Goal: Information Seeking & Learning: Learn about a topic

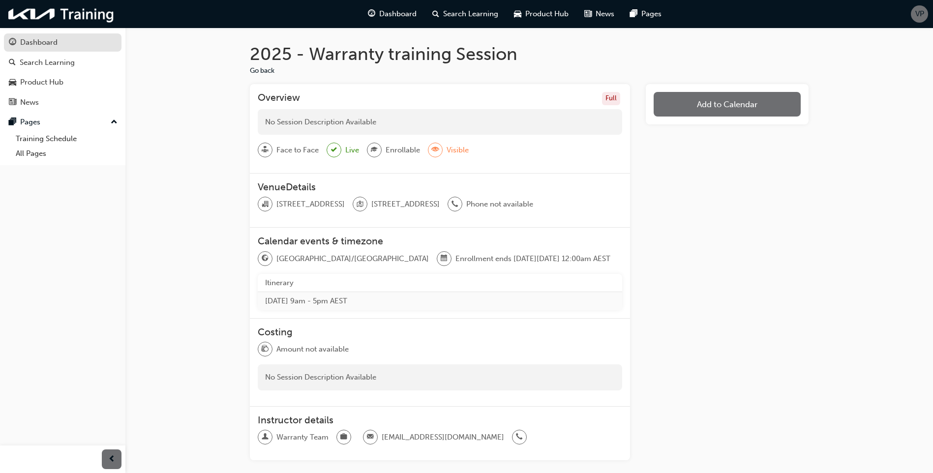
click at [69, 38] on div "Dashboard" at bounding box center [63, 42] width 108 height 12
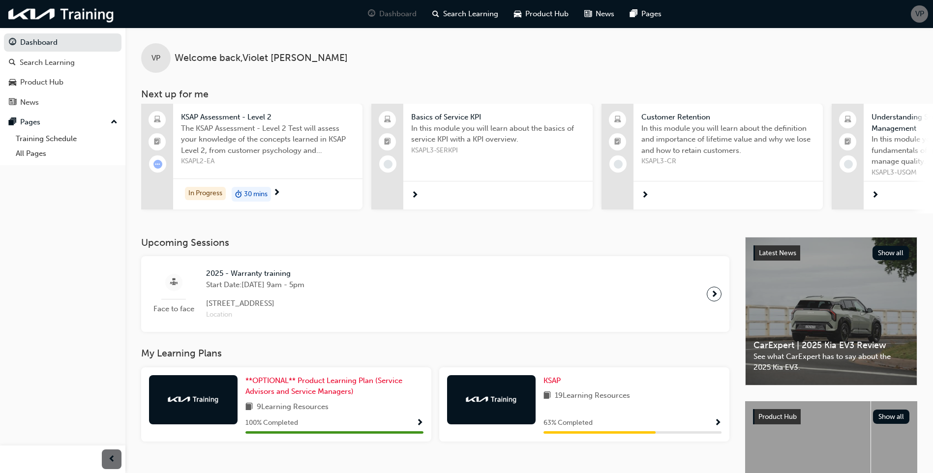
click at [248, 110] on div "KSAP Assessment - Level 2 The KSAP Assessment - Level 2 Test will assess your k…" at bounding box center [267, 137] width 189 height 66
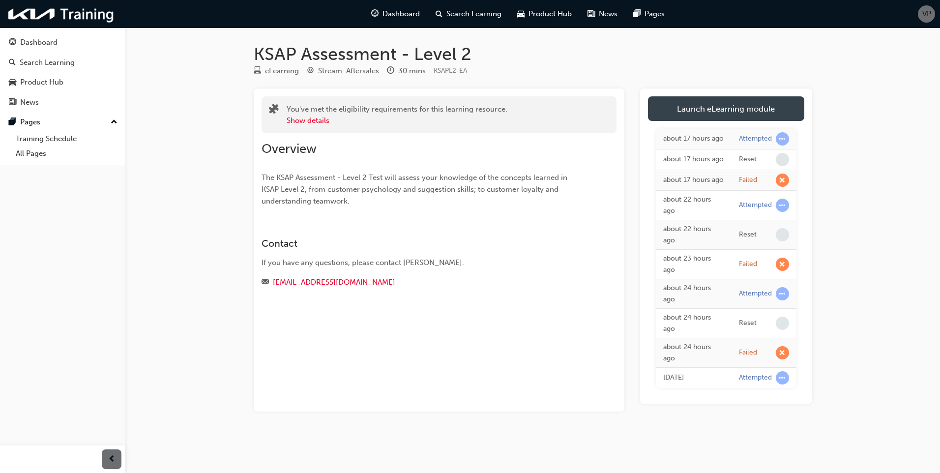
click at [689, 109] on link "Launch eLearning module" at bounding box center [726, 108] width 156 height 25
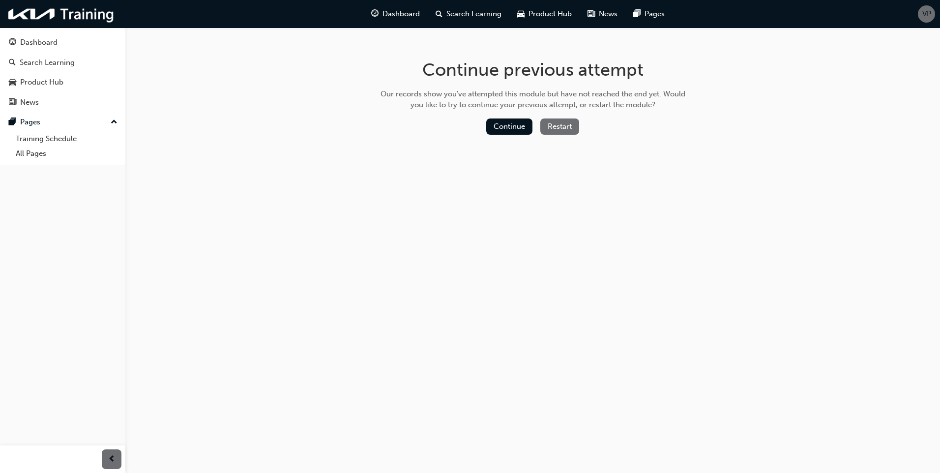
click at [559, 125] on button "Restart" at bounding box center [559, 126] width 39 height 16
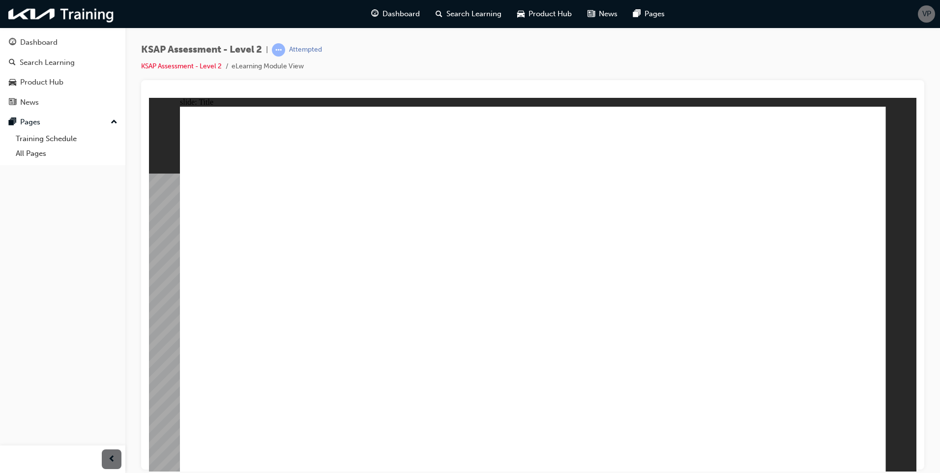
click at [149, 97] on image at bounding box center [149, 97] width 0 height 0
drag, startPoint x: 578, startPoint y: 372, endPoint x: 597, endPoint y: 377, distance: 20.3
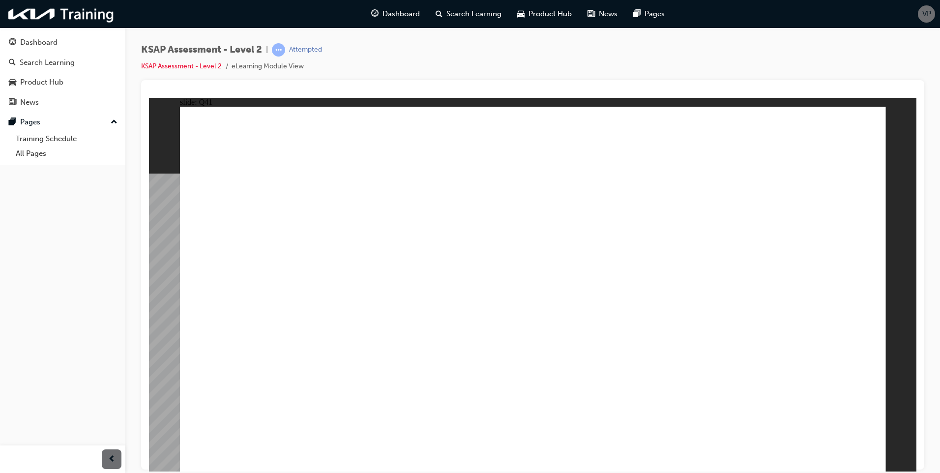
radio input "true"
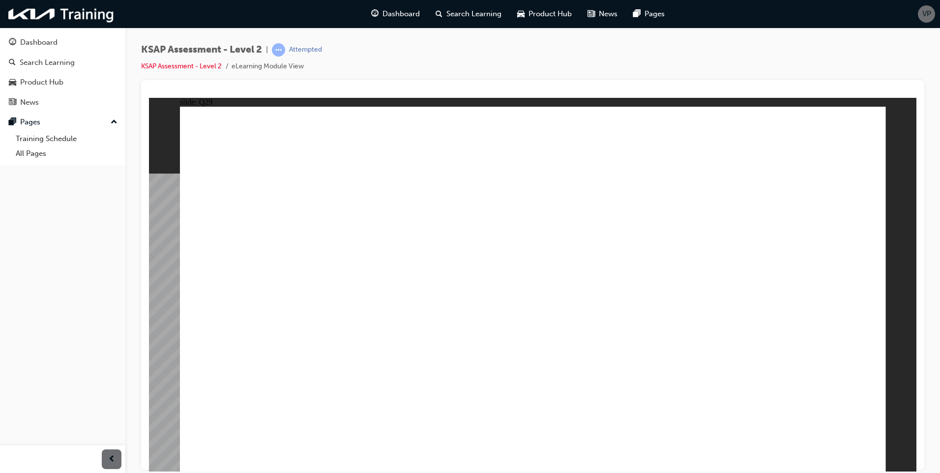
radio input "true"
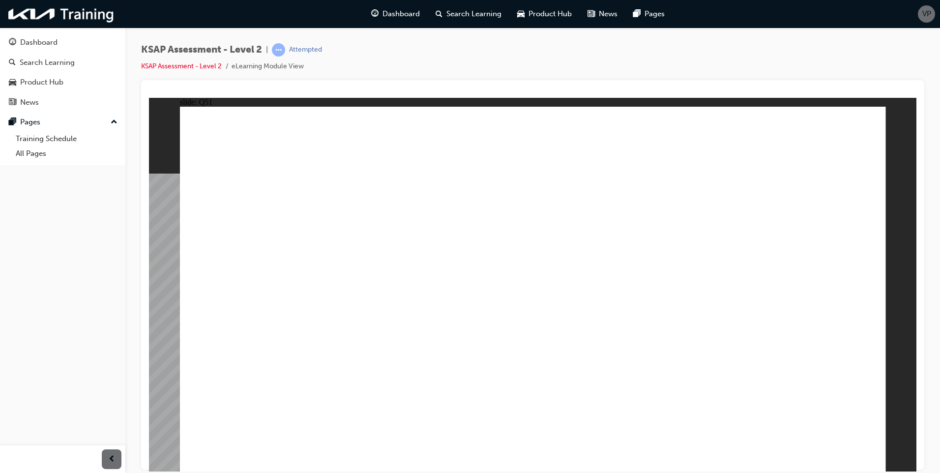
drag, startPoint x: 630, startPoint y: 378, endPoint x: 638, endPoint y: 376, distance: 7.8
radio input "true"
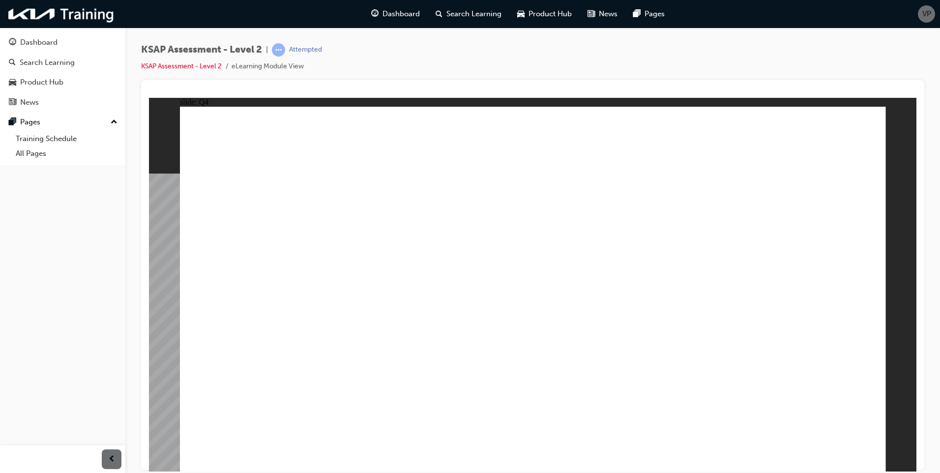
radio input "true"
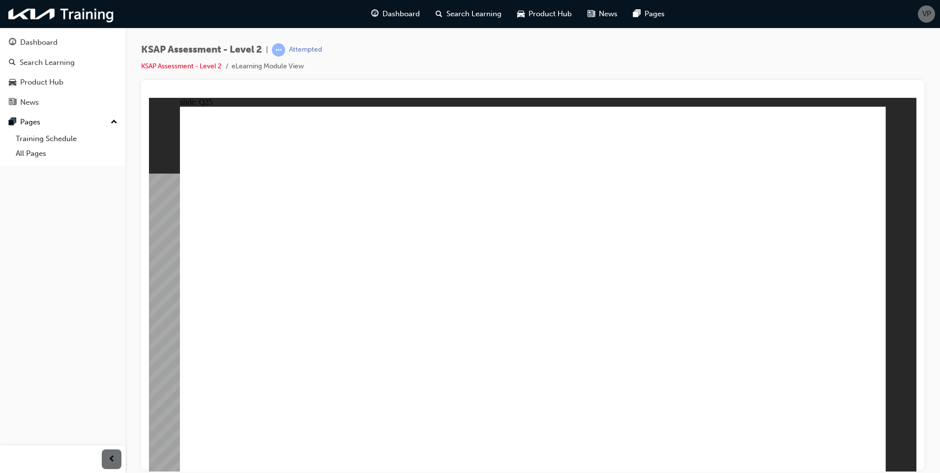
drag, startPoint x: 81, startPoint y: 449, endPoint x: 81, endPoint y: 443, distance: 5.4
click at [81, 447] on div at bounding box center [62, 459] width 125 height 28
radio input "true"
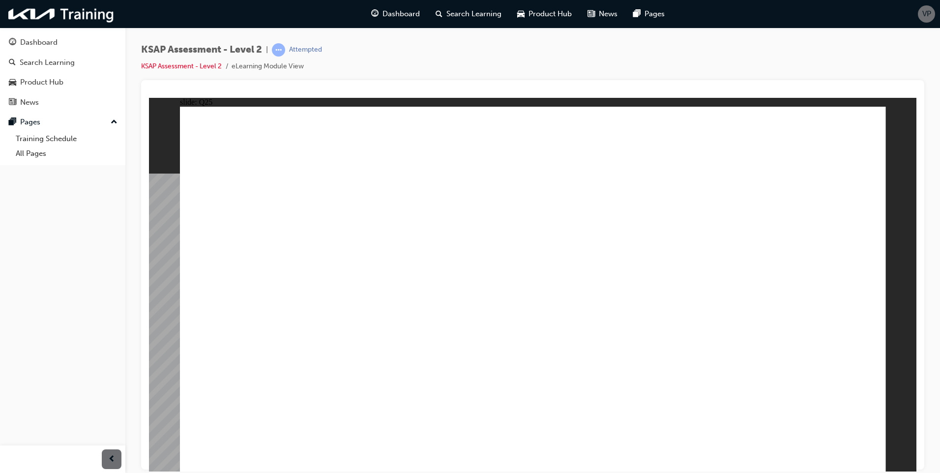
radio input "true"
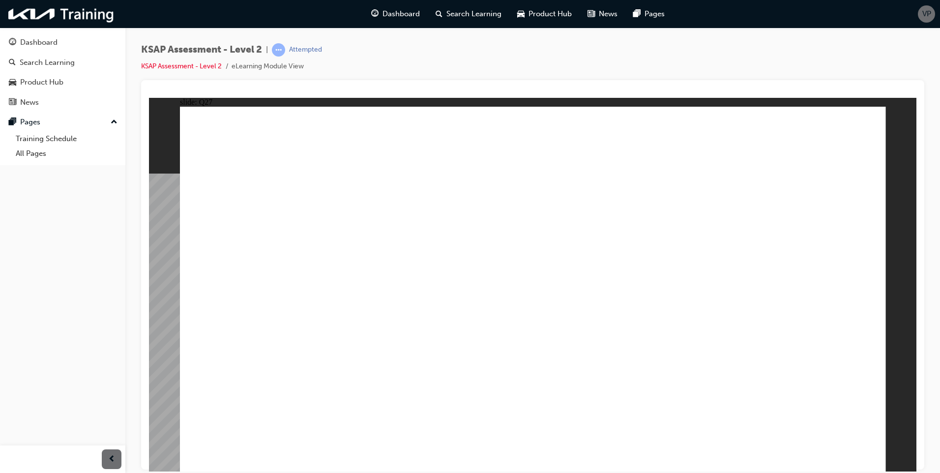
radio input "true"
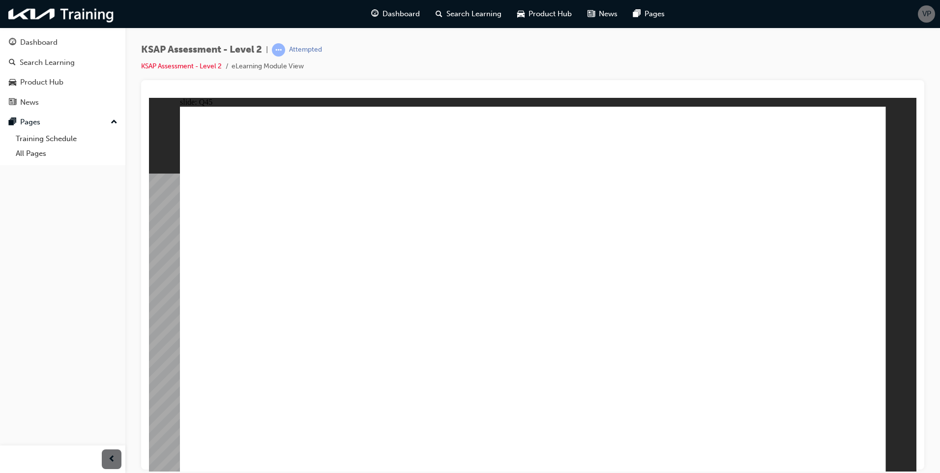
radio input "true"
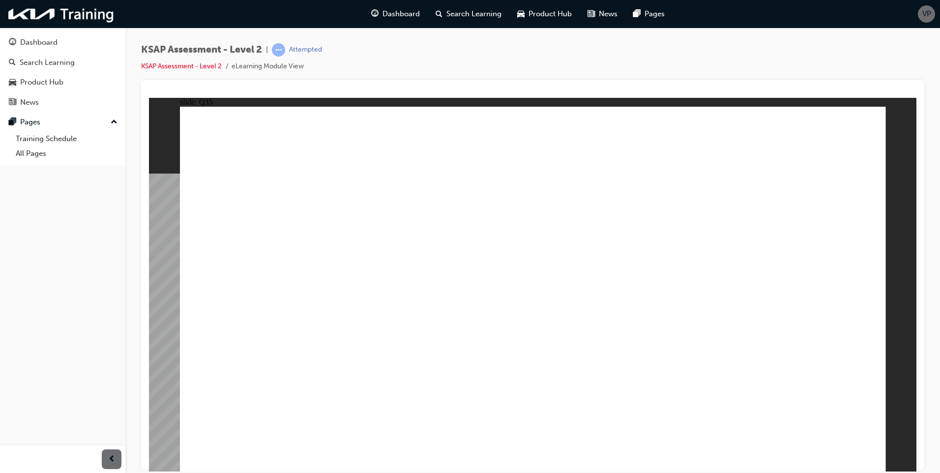
radio input "true"
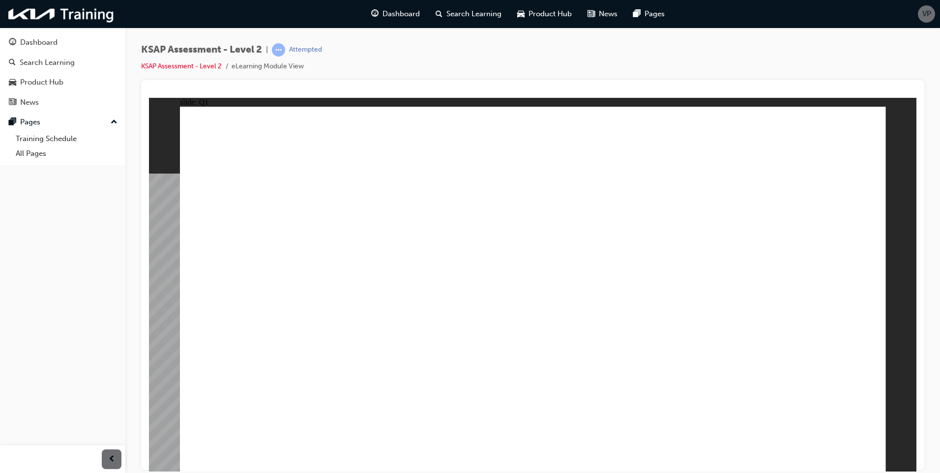
radio input "true"
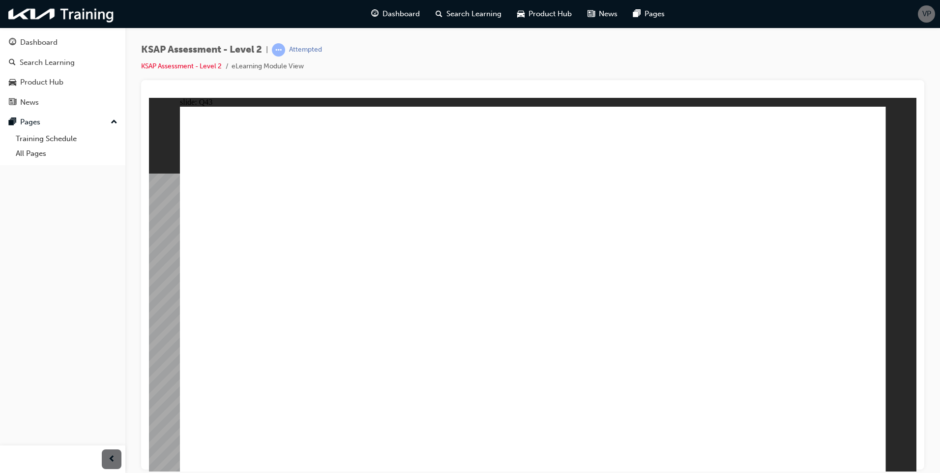
radio input "true"
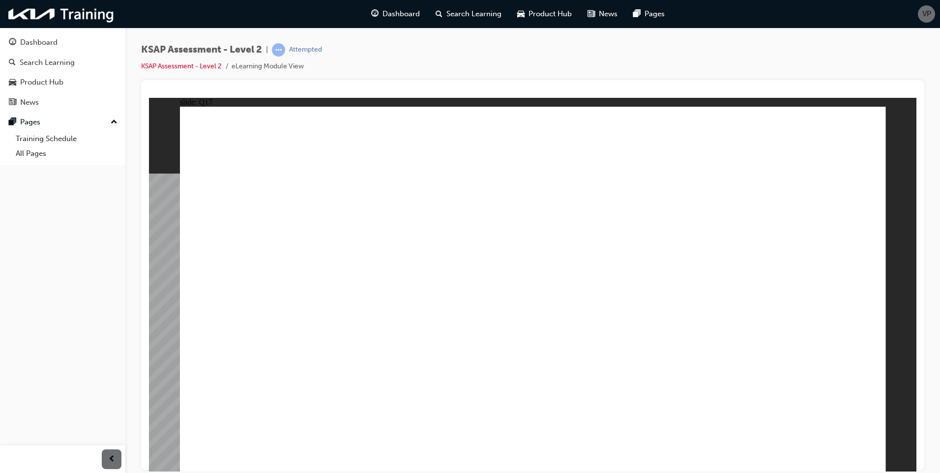
radio input "true"
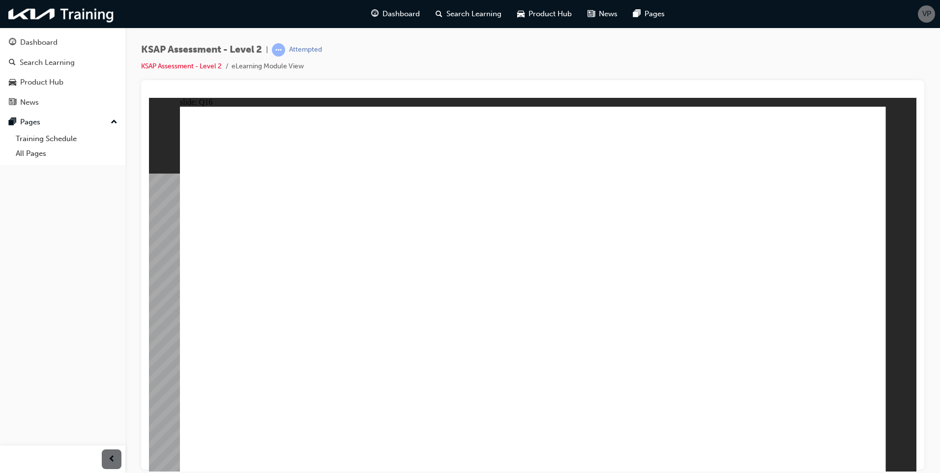
radio input "true"
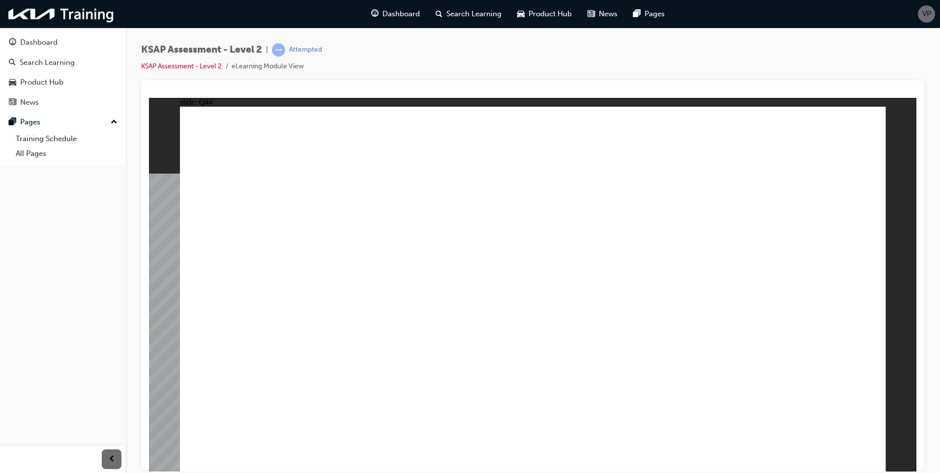
radio input "true"
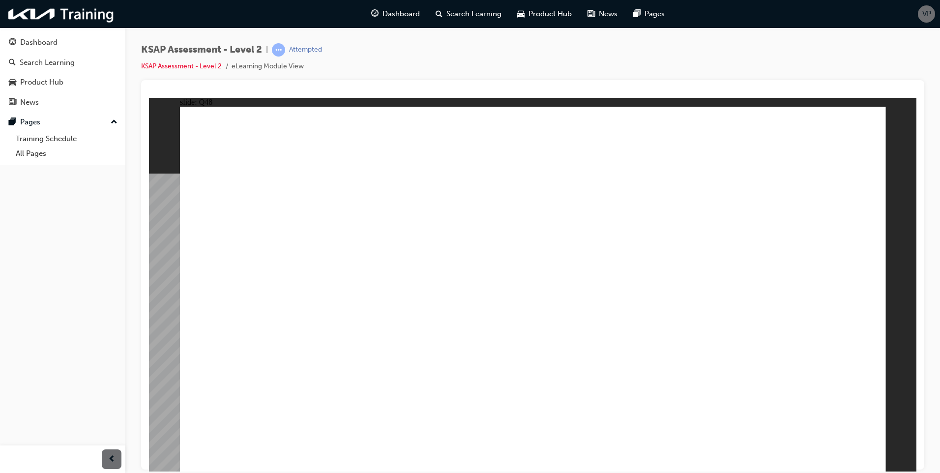
radio input "true"
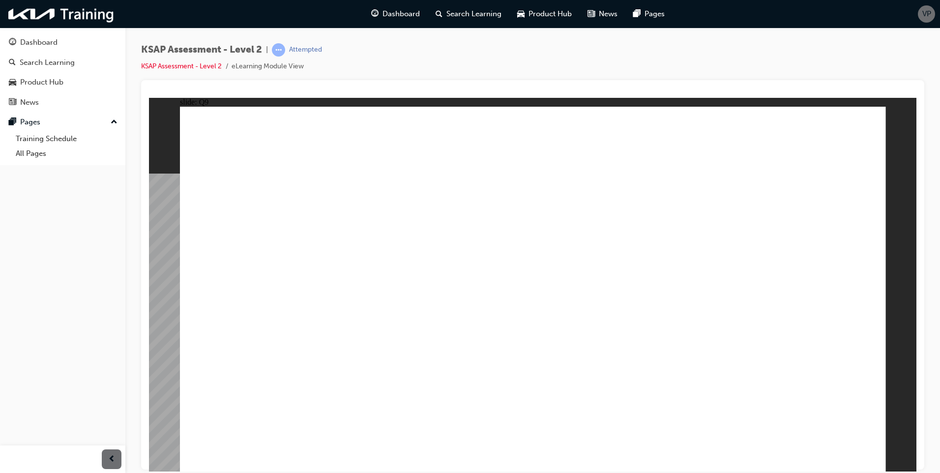
radio input "true"
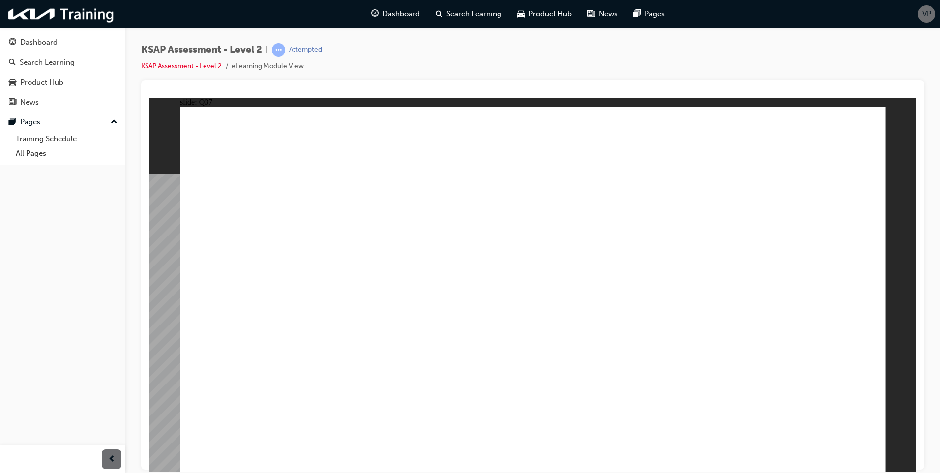
radio input "true"
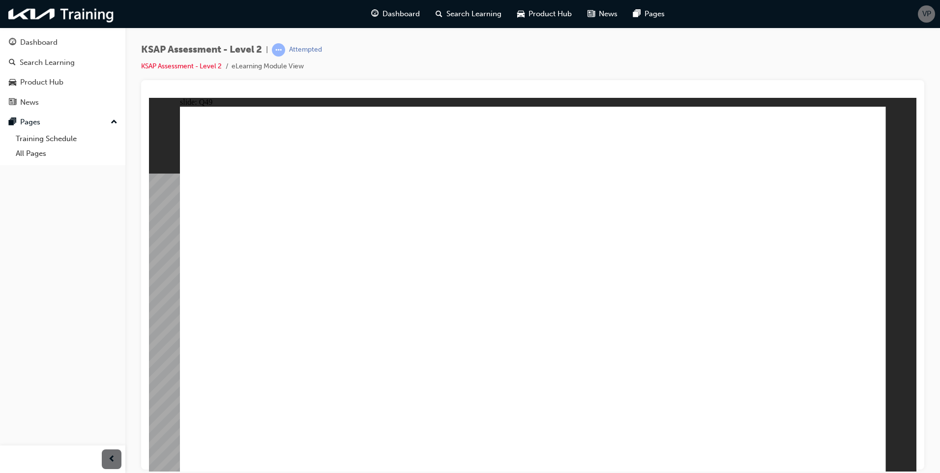
radio input "true"
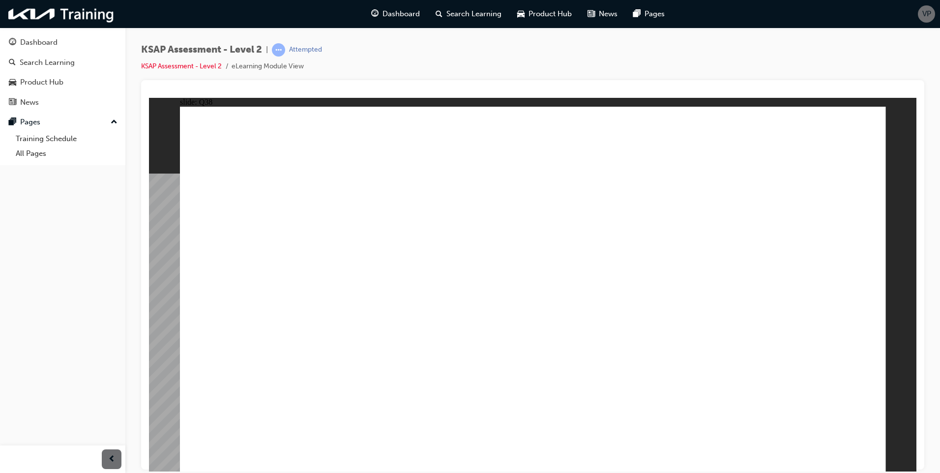
radio input "true"
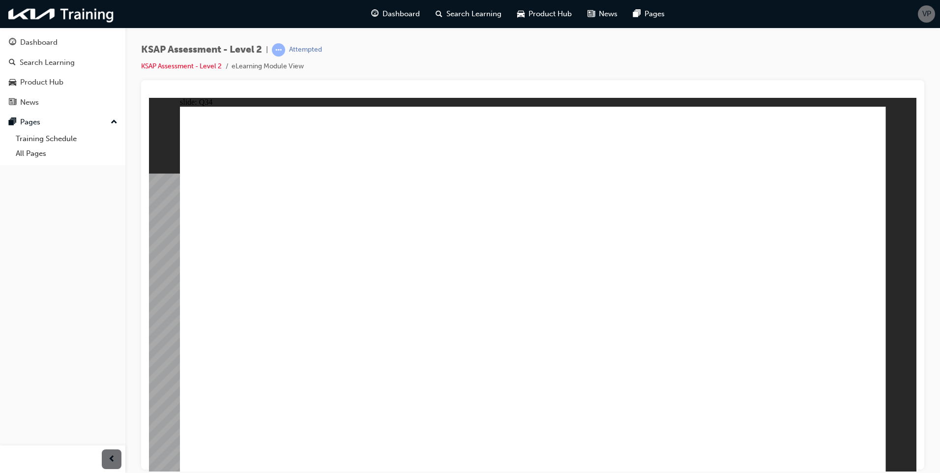
radio input "true"
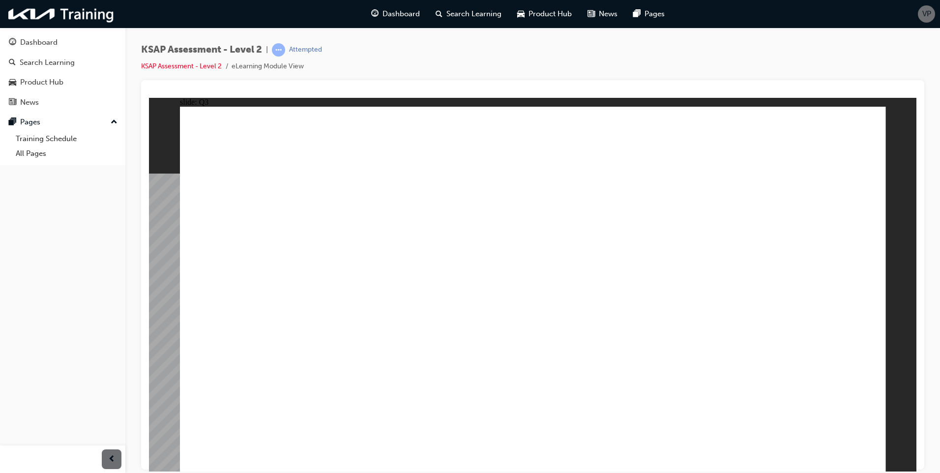
radio input "true"
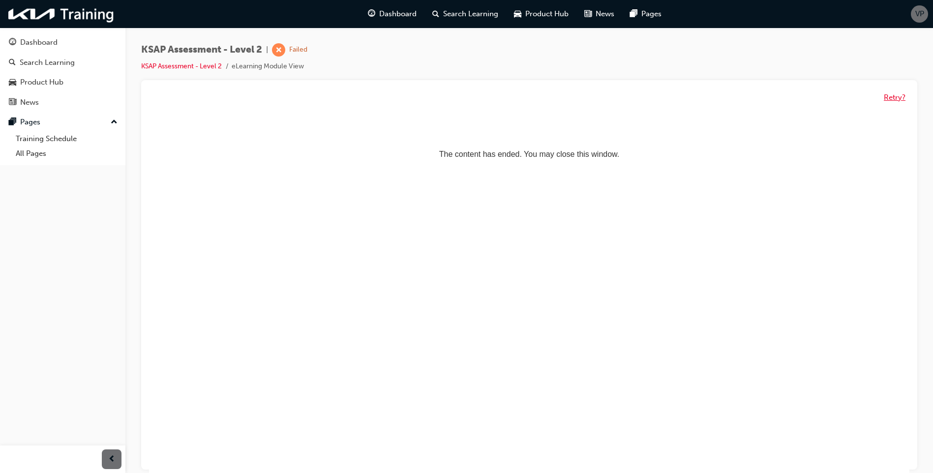
click at [886, 93] on button "Retry?" at bounding box center [894, 97] width 22 height 11
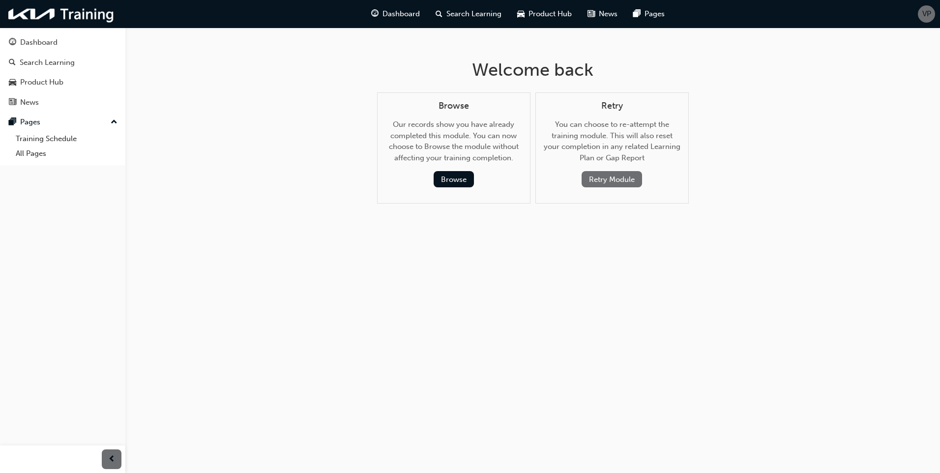
click at [603, 180] on button "Retry Module" at bounding box center [612, 179] width 60 height 16
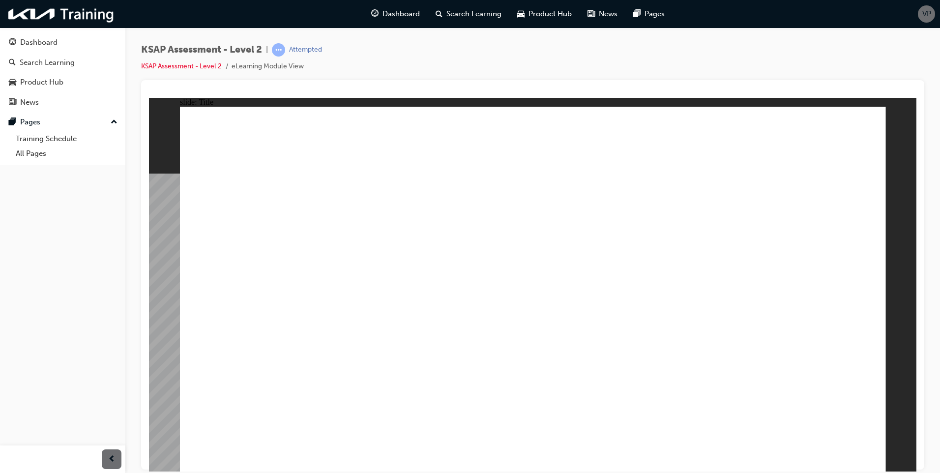
drag, startPoint x: 676, startPoint y: 230, endPoint x: 711, endPoint y: 245, distance: 38.3
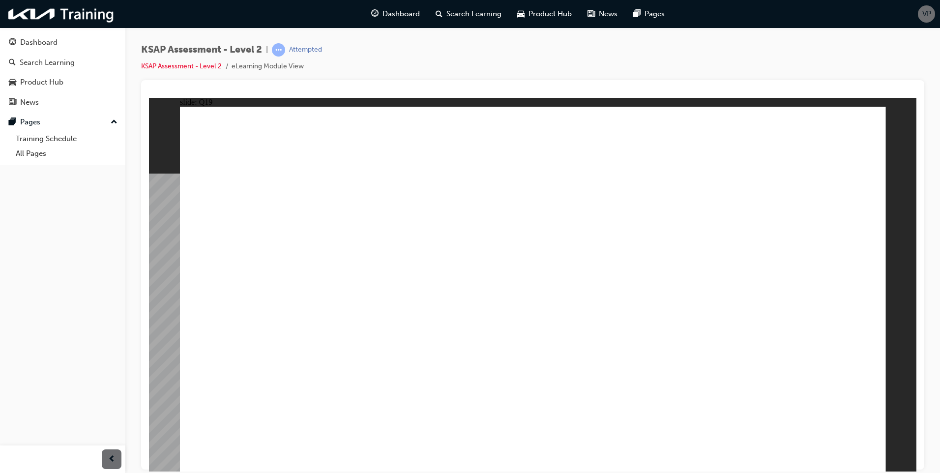
radio input "true"
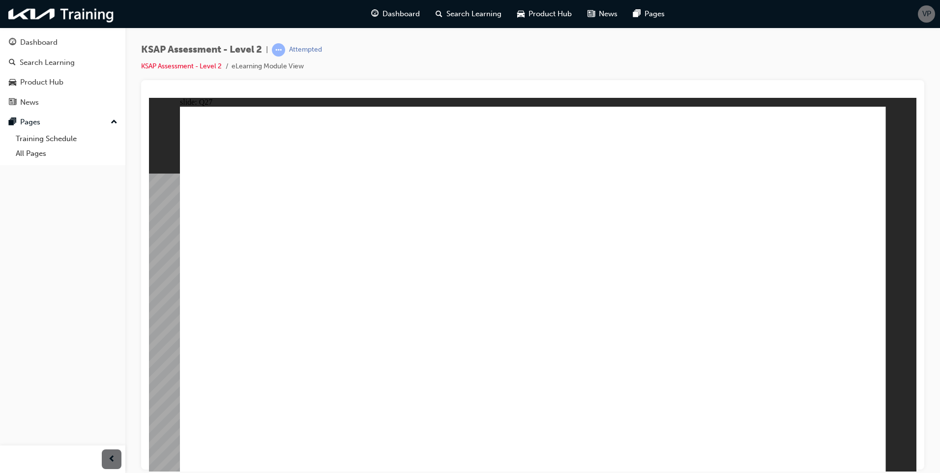
radio input "true"
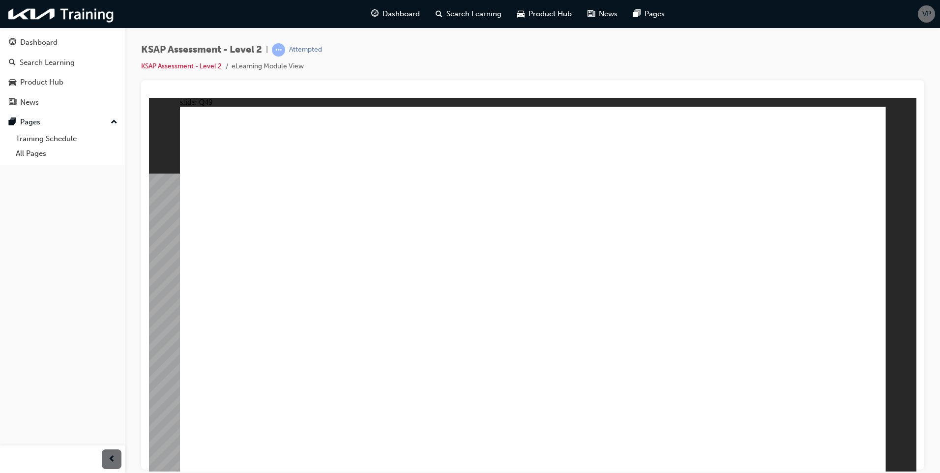
radio input "true"
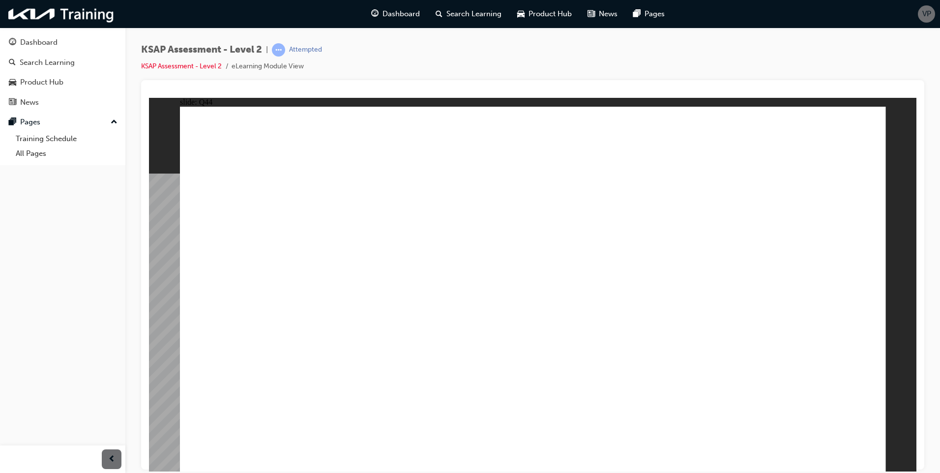
radio input "true"
drag, startPoint x: 681, startPoint y: 333, endPoint x: 755, endPoint y: 351, distance: 76.4
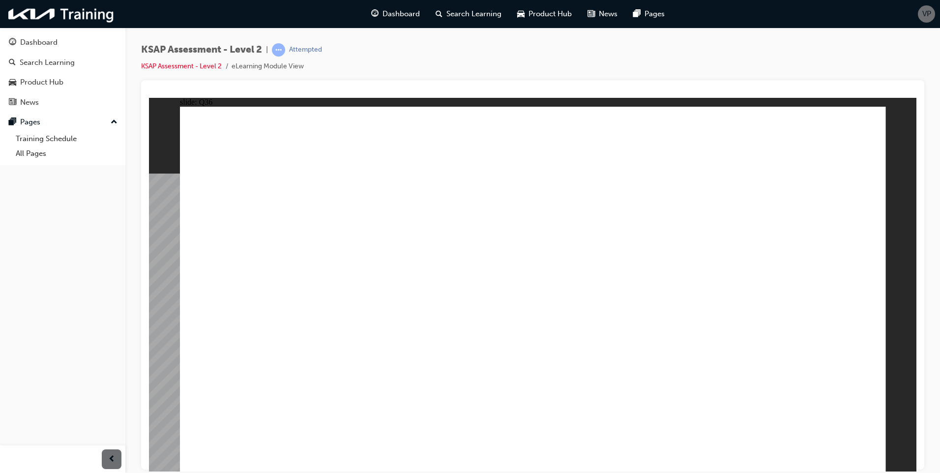
radio input "true"
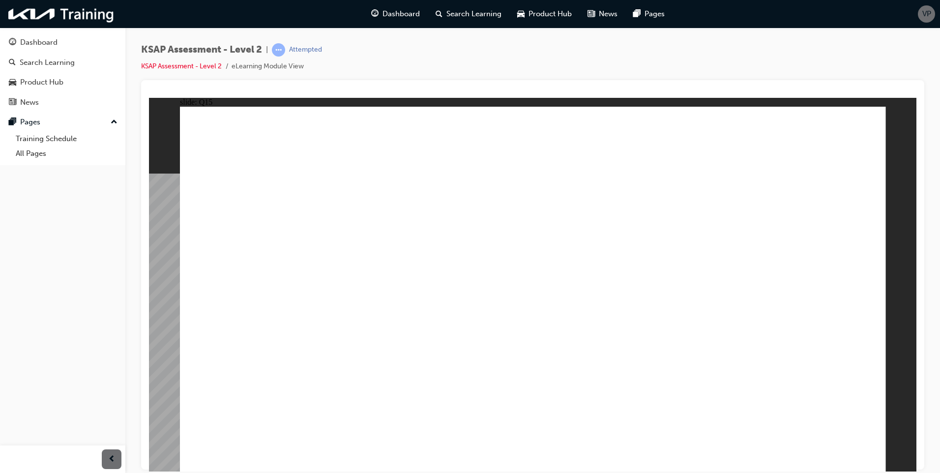
radio input "true"
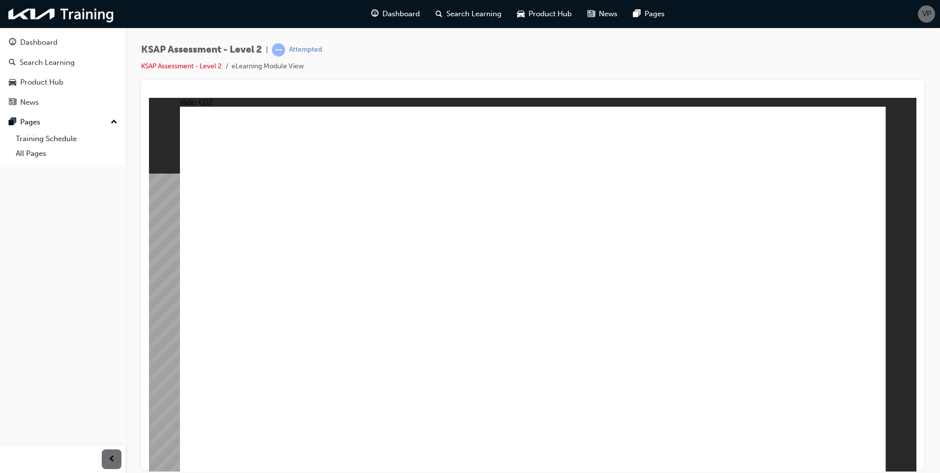
radio input "true"
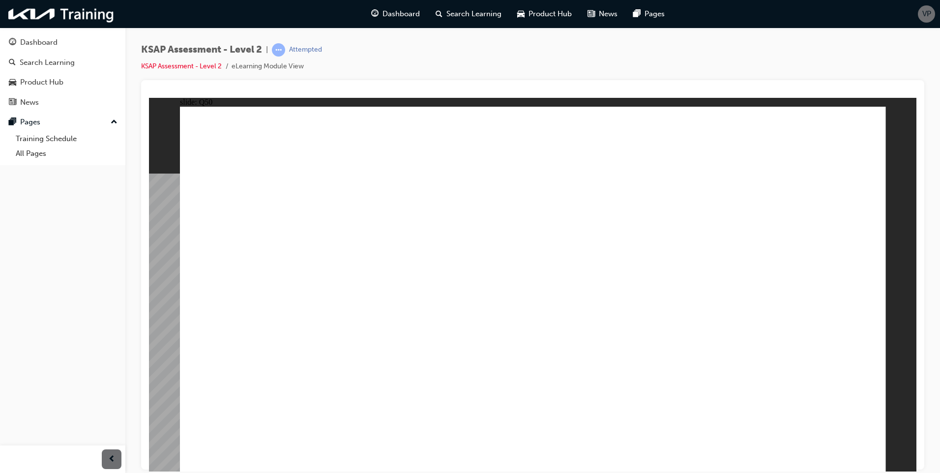
radio input "true"
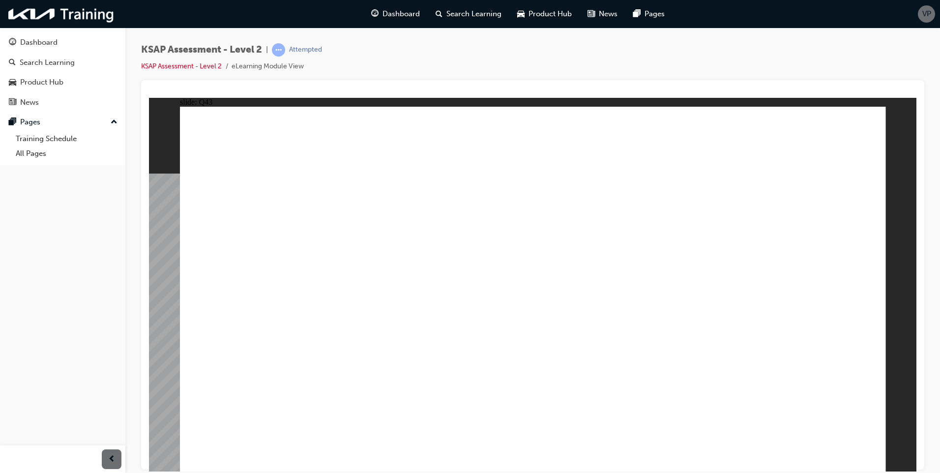
drag, startPoint x: 613, startPoint y: 281, endPoint x: 645, endPoint y: 293, distance: 34.7
radio input "true"
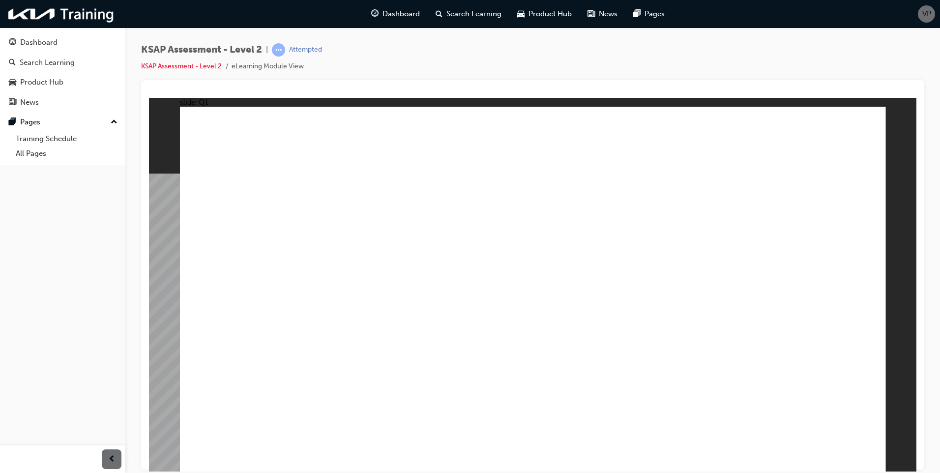
radio input "true"
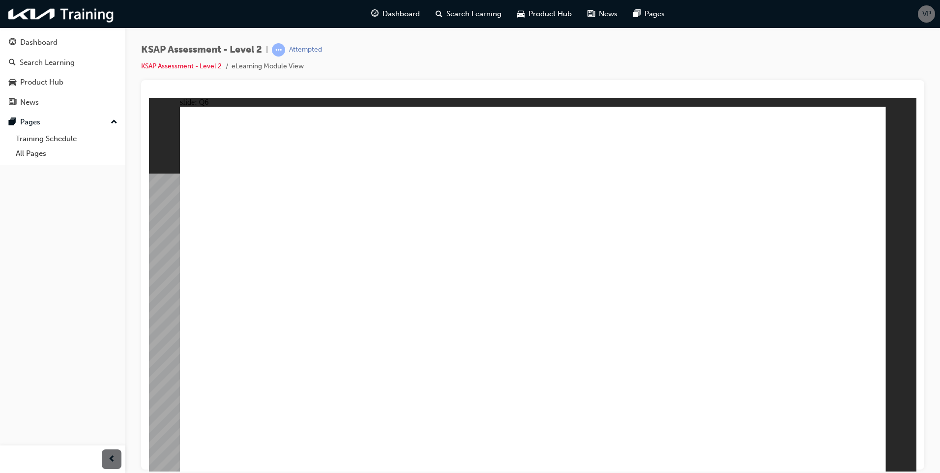
radio input "true"
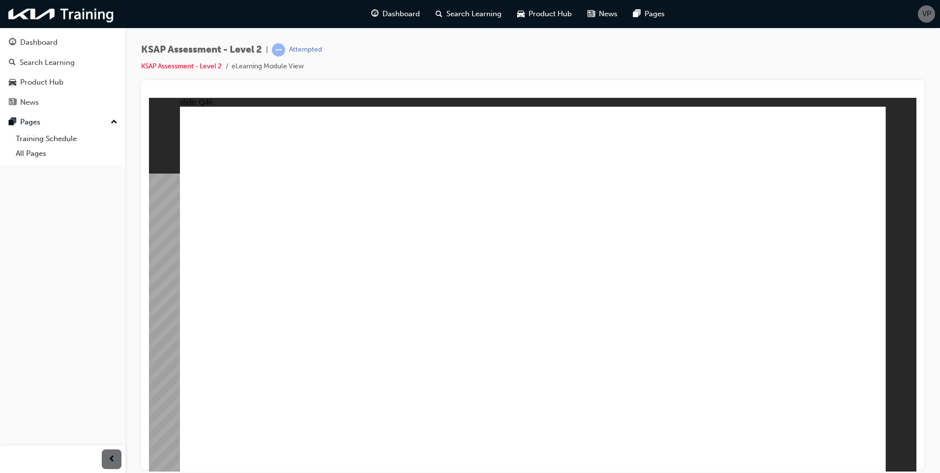
radio input "true"
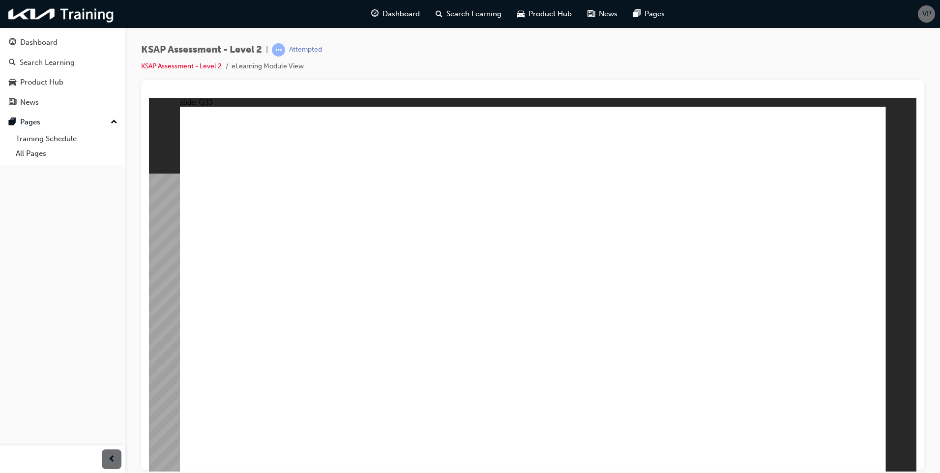
radio input "true"
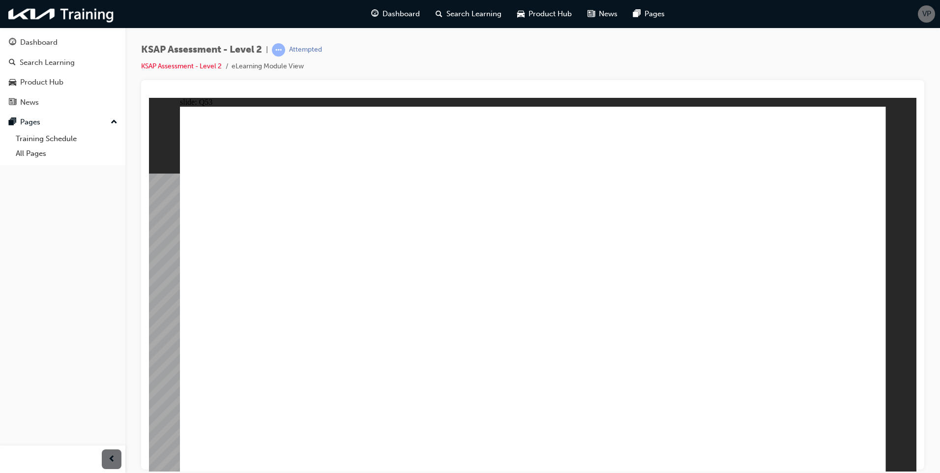
radio input "true"
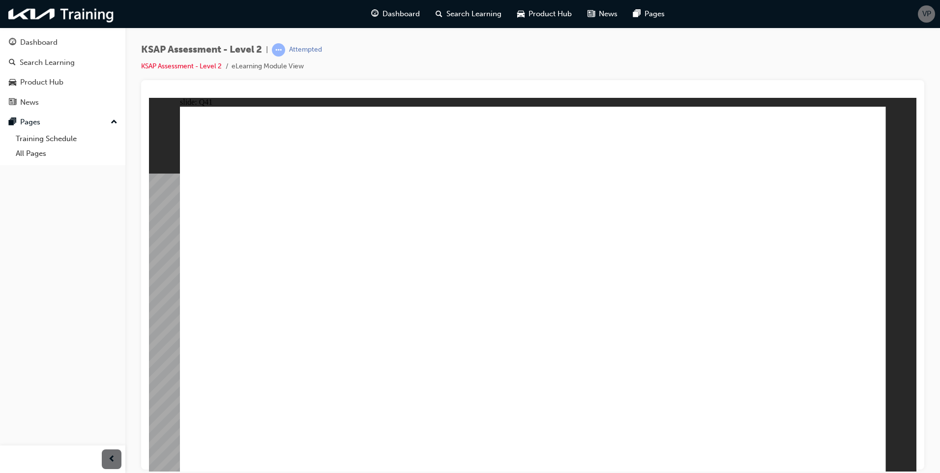
radio input "true"
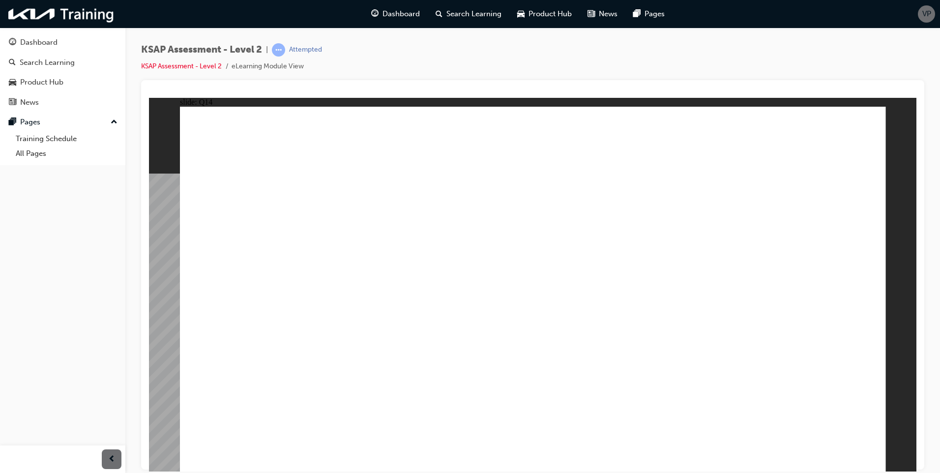
radio input "true"
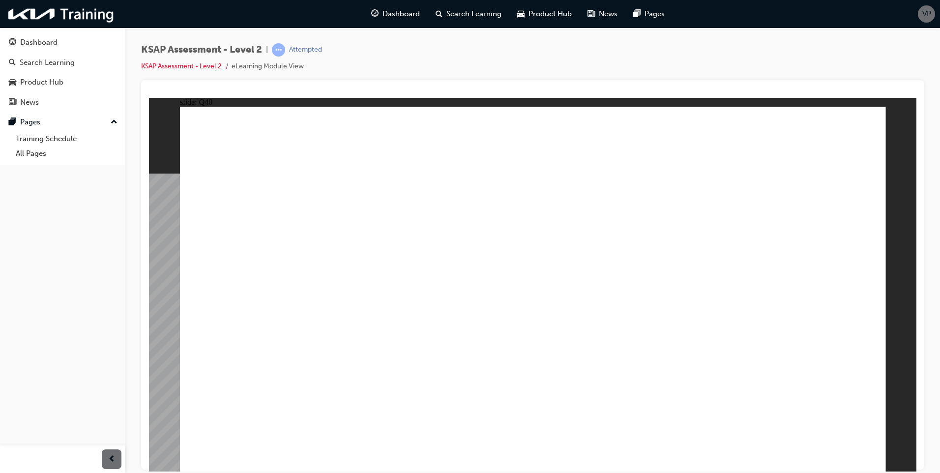
radio input "true"
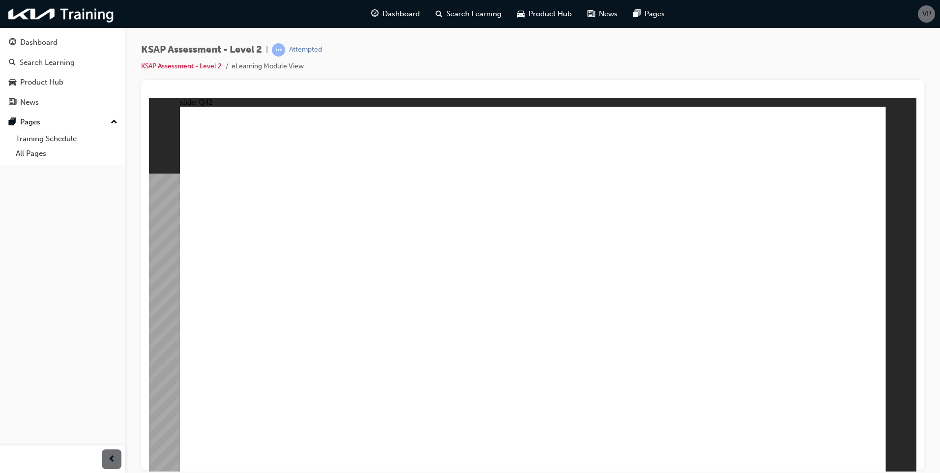
drag, startPoint x: 702, startPoint y: 370, endPoint x: 717, endPoint y: 373, distance: 15.5
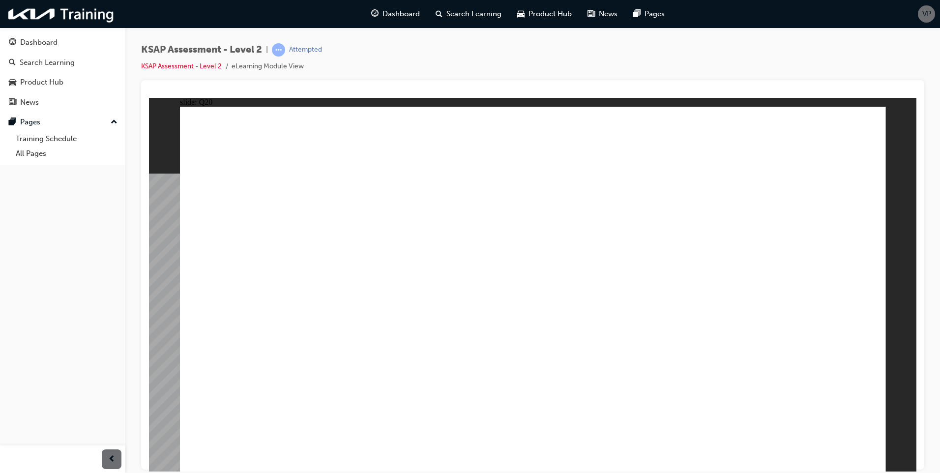
radio input "true"
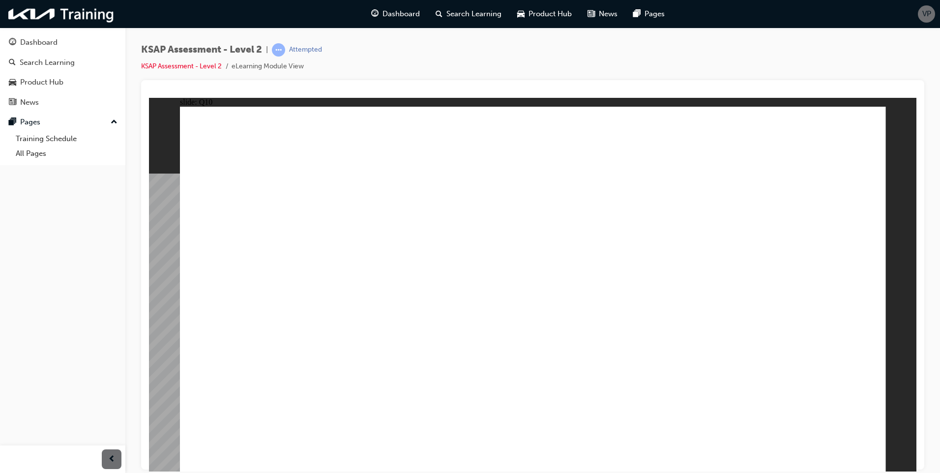
radio input "true"
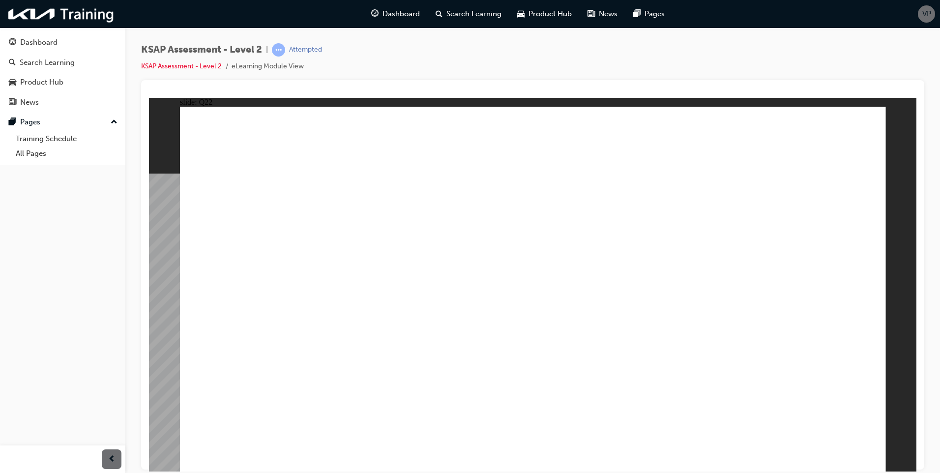
radio input "true"
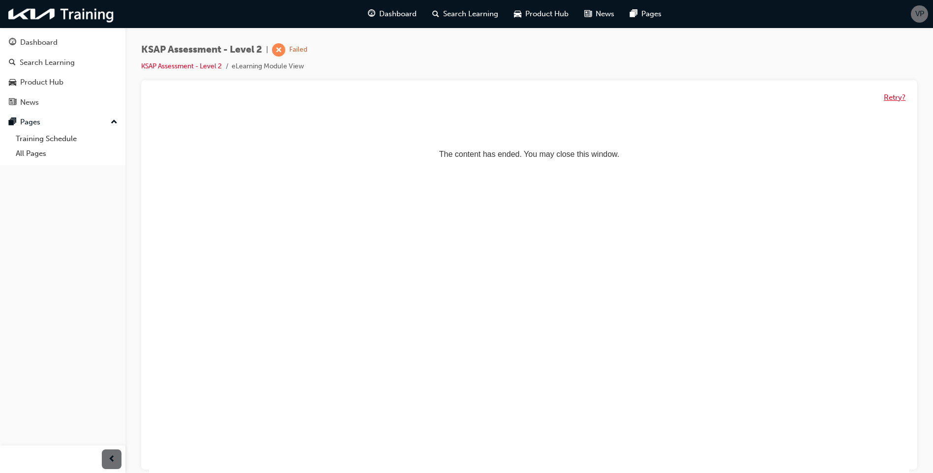
click at [896, 97] on button "Retry?" at bounding box center [894, 97] width 22 height 11
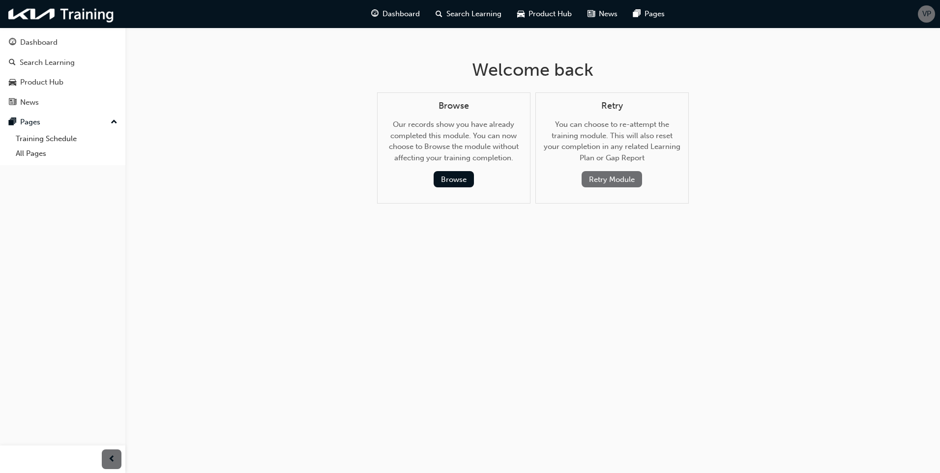
click at [604, 184] on button "Retry Module" at bounding box center [612, 179] width 60 height 16
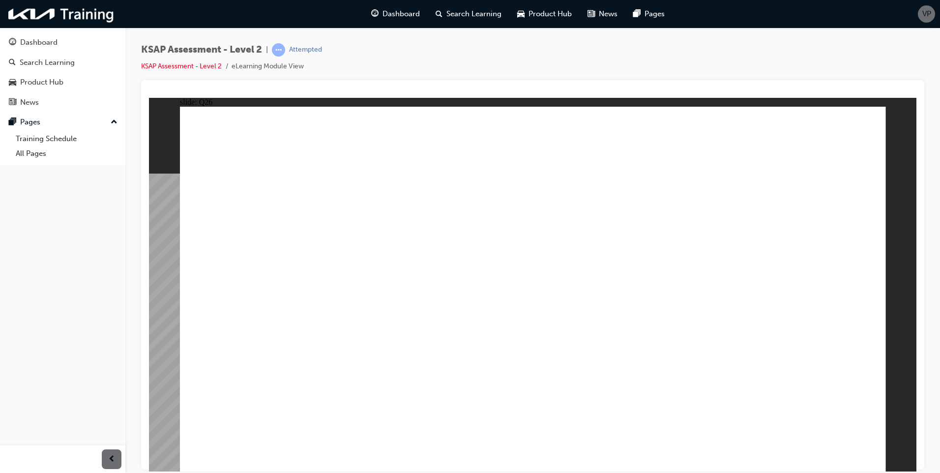
radio input "true"
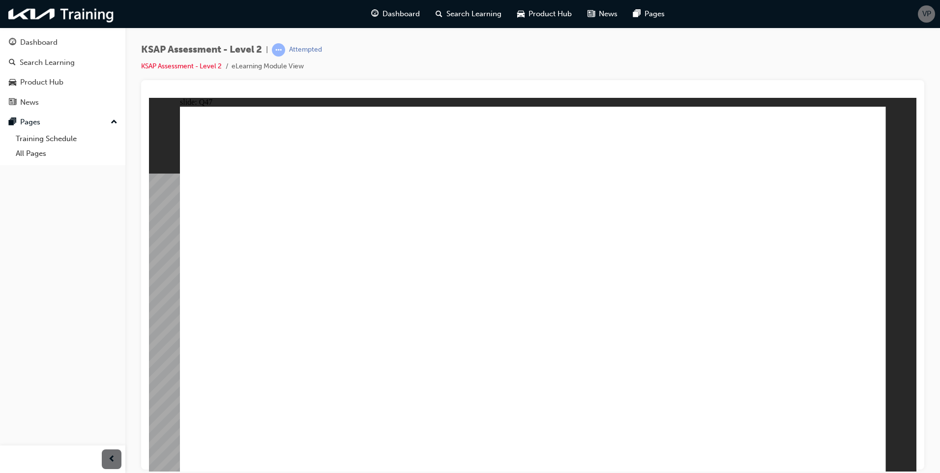
radio input "true"
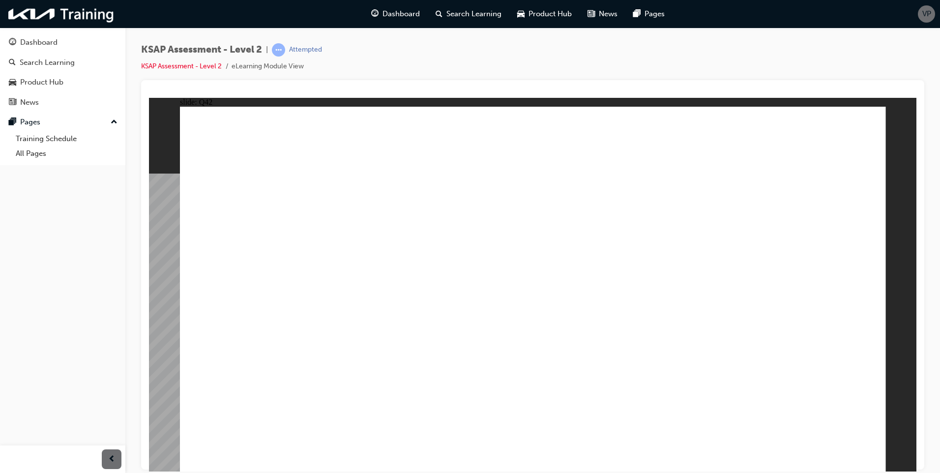
radio input "true"
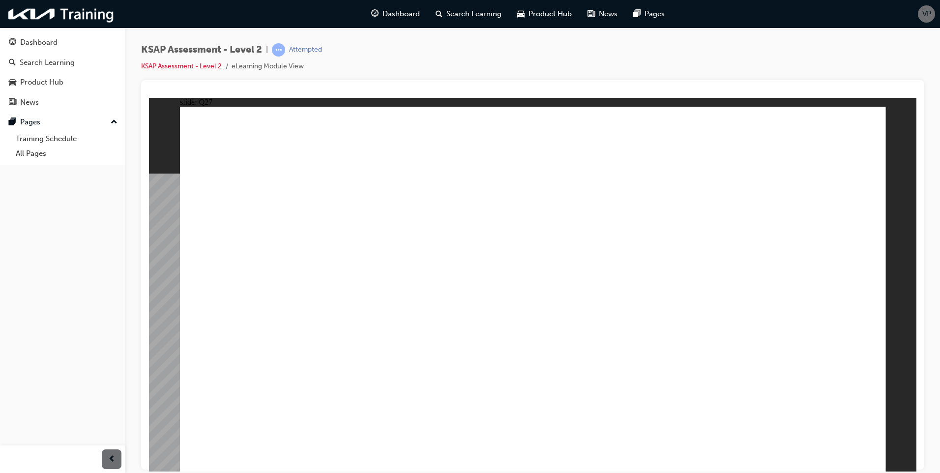
radio input "true"
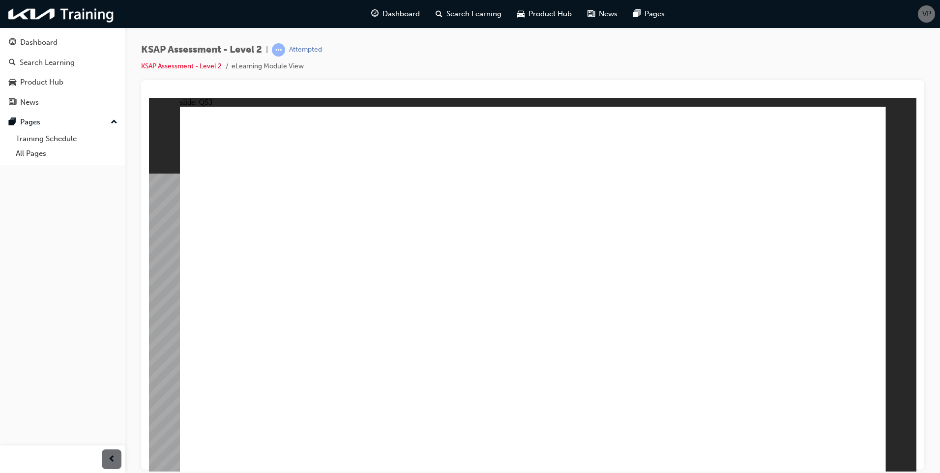
radio input "true"
drag, startPoint x: 618, startPoint y: 380, endPoint x: 645, endPoint y: 384, distance: 26.8
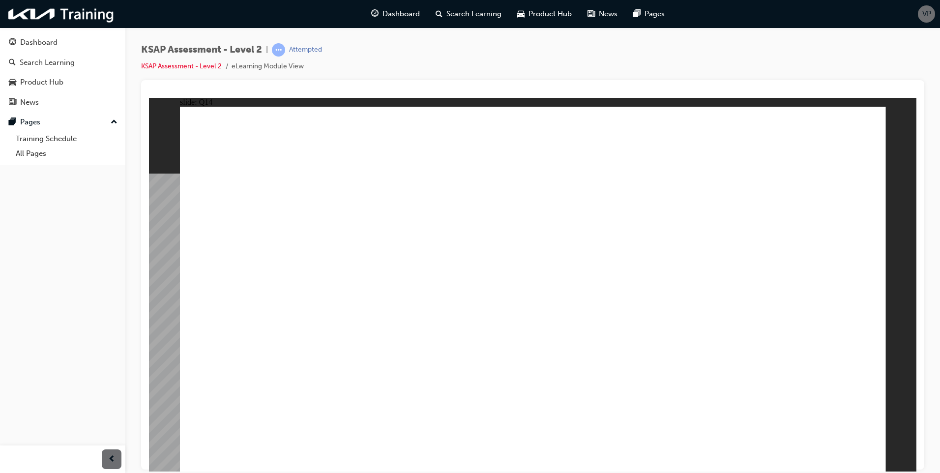
radio input "true"
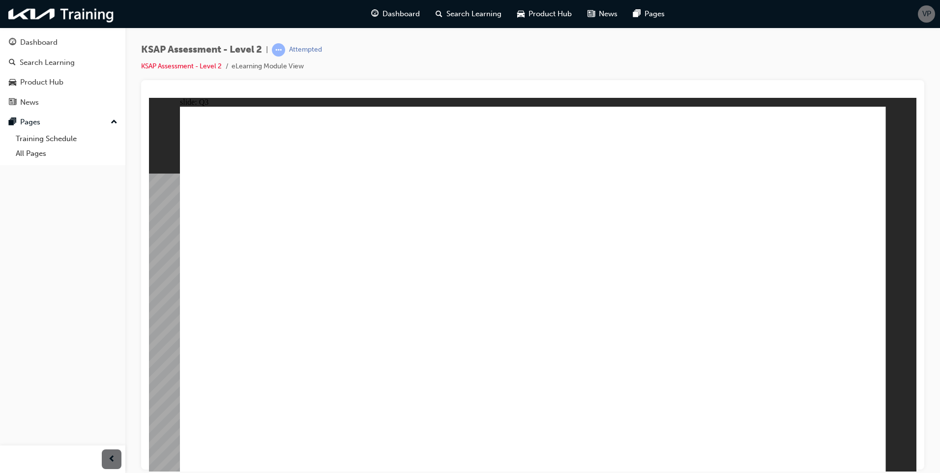
radio input "true"
drag, startPoint x: 632, startPoint y: 374, endPoint x: 639, endPoint y: 373, distance: 6.6
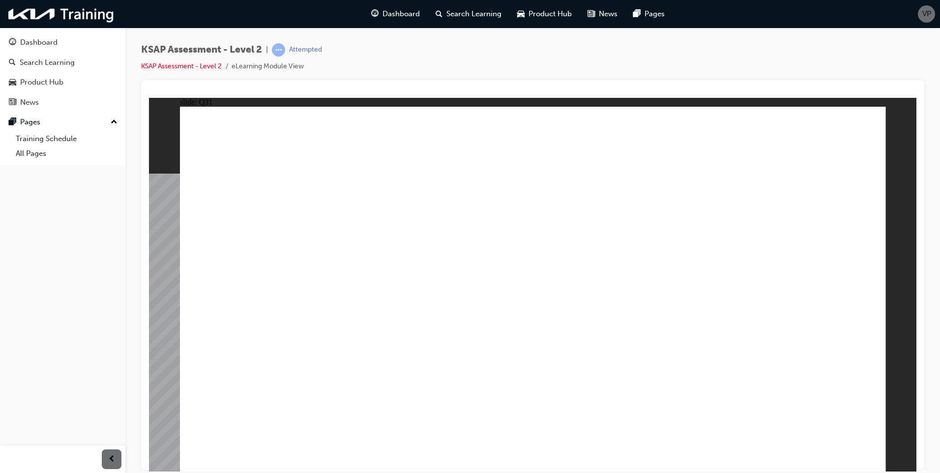
radio input "true"
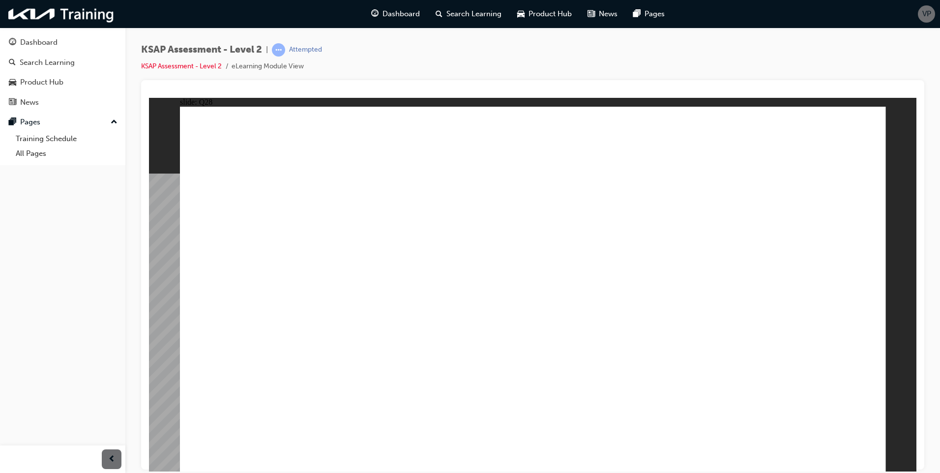
radio input "true"
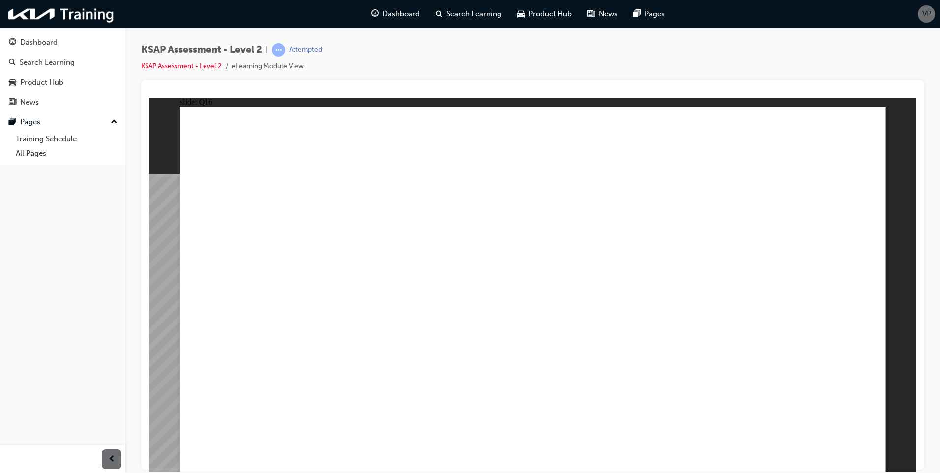
radio input "true"
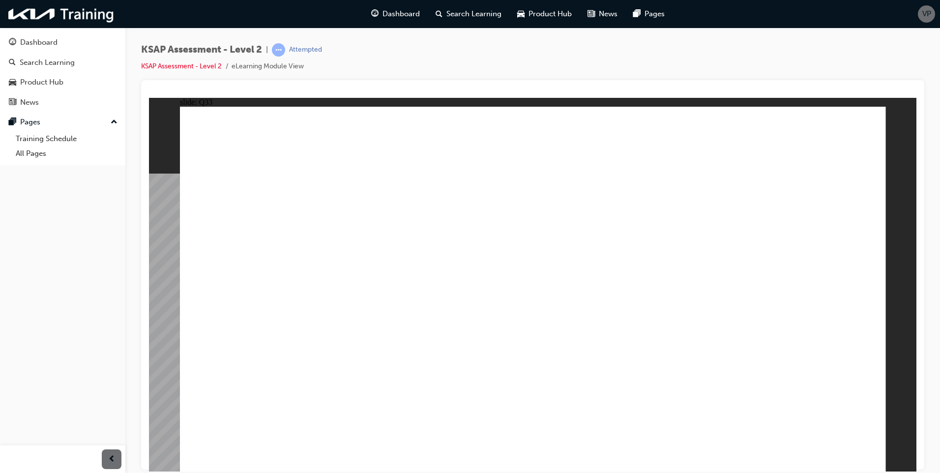
radio input "true"
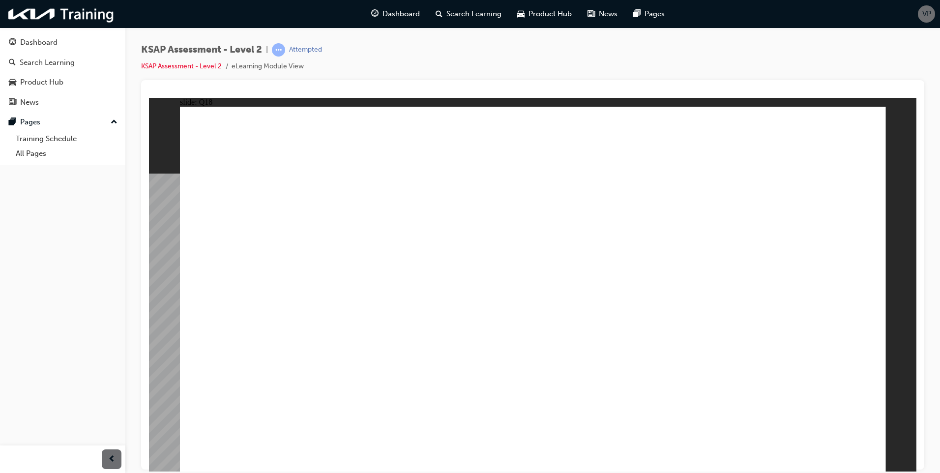
radio input "true"
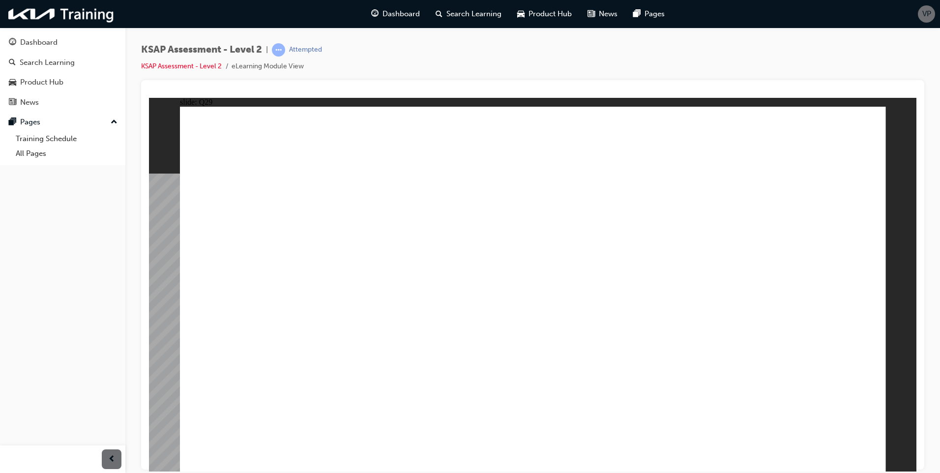
radio input "true"
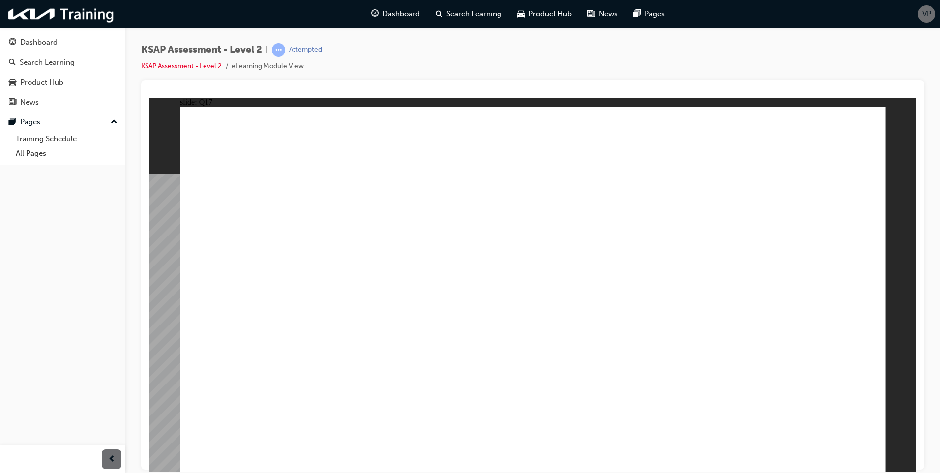
radio input "true"
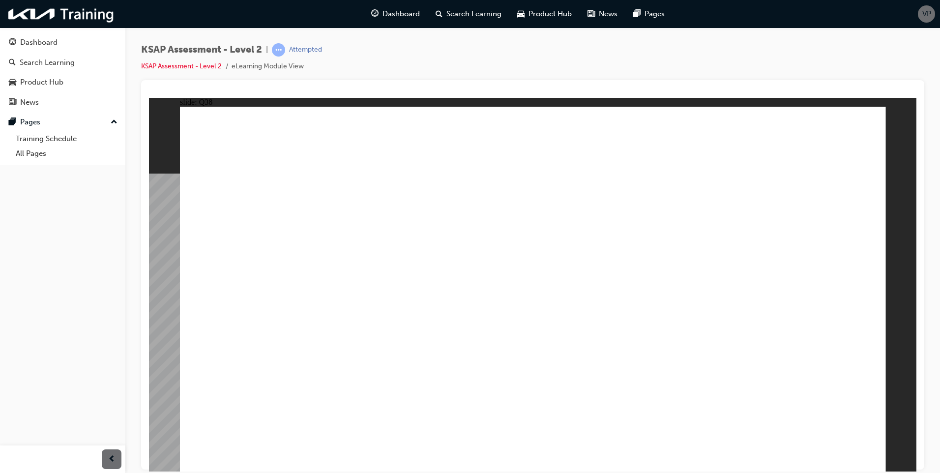
radio input "true"
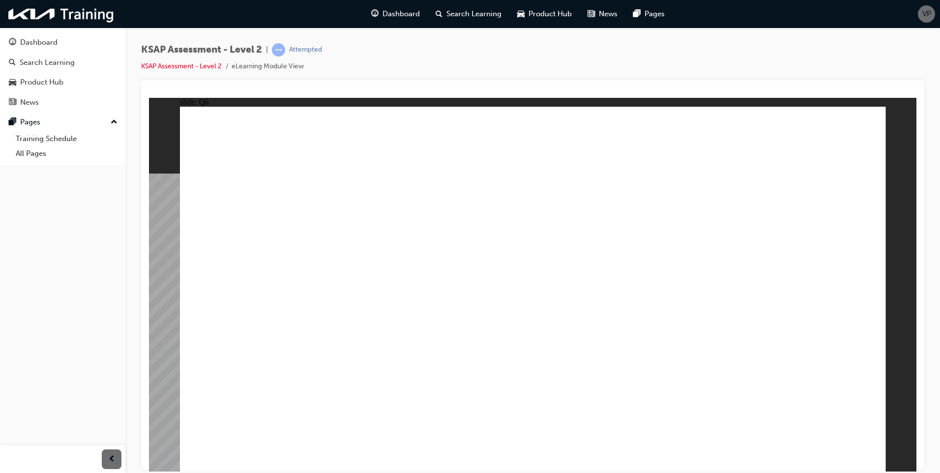
radio input "true"
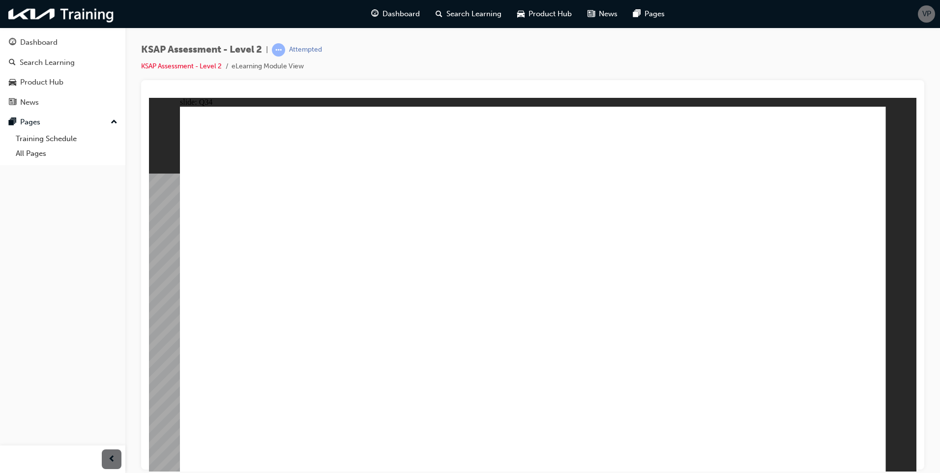
radio input "true"
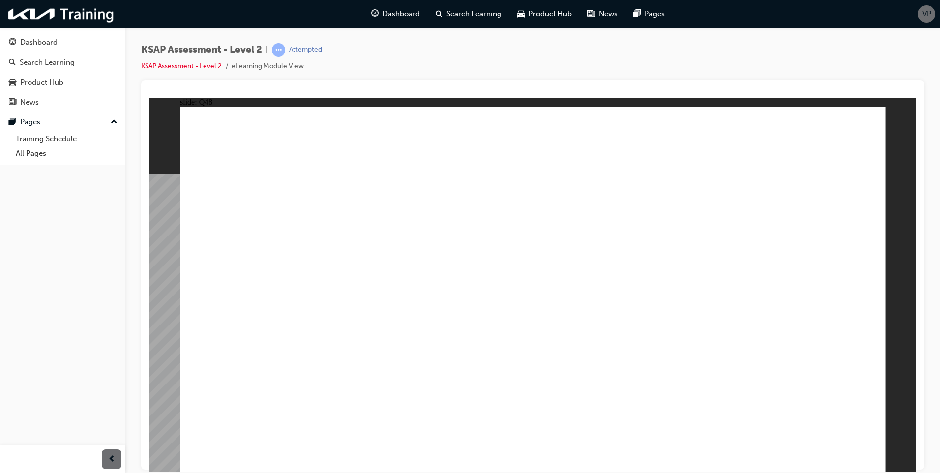
drag, startPoint x: 631, startPoint y: 344, endPoint x: 641, endPoint y: 343, distance: 9.8
radio input "true"
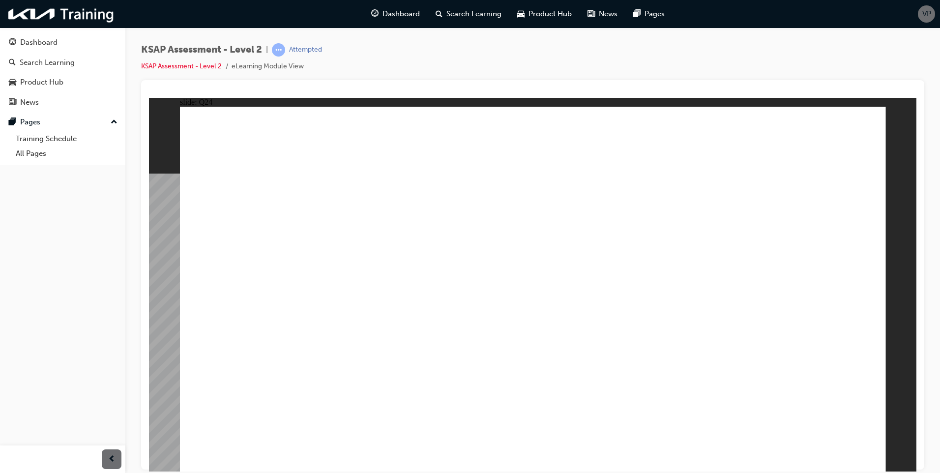
radio input "true"
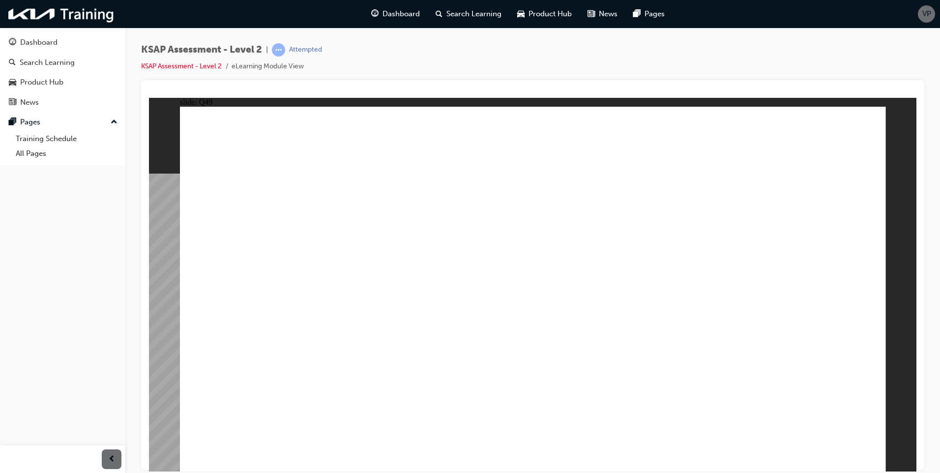
radio input "true"
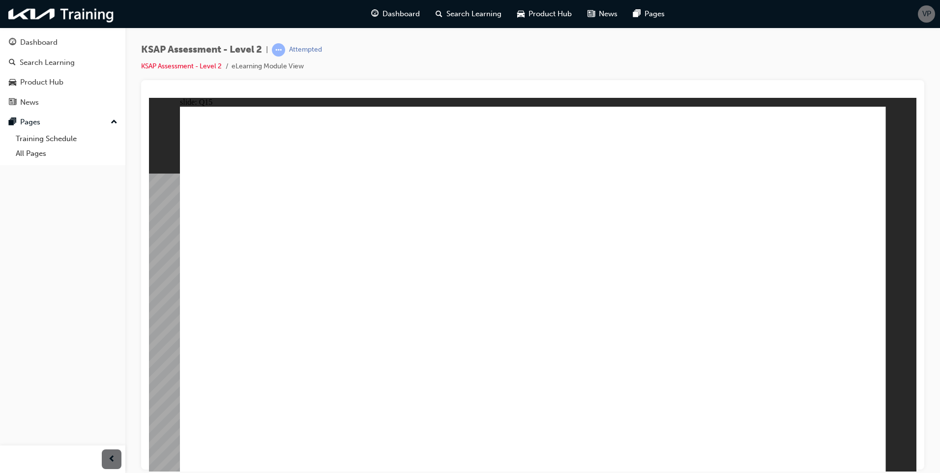
drag, startPoint x: 680, startPoint y: 333, endPoint x: 805, endPoint y: 355, distance: 126.7
radio input "true"
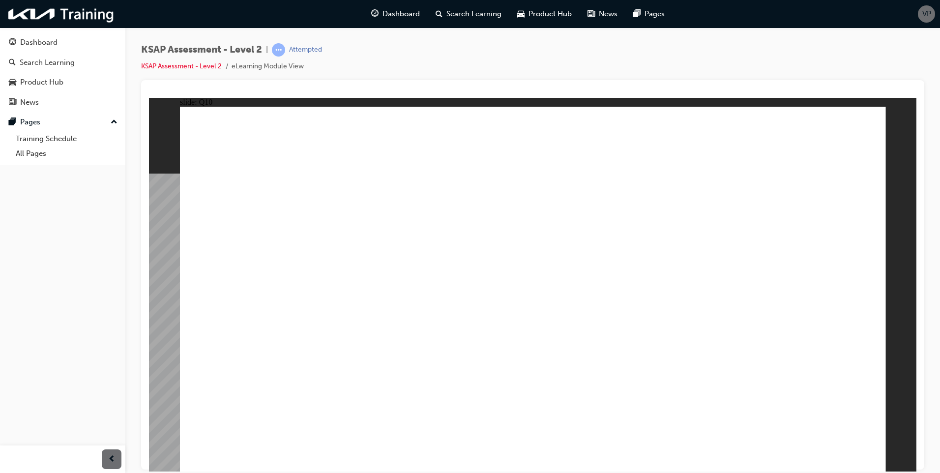
radio input "true"
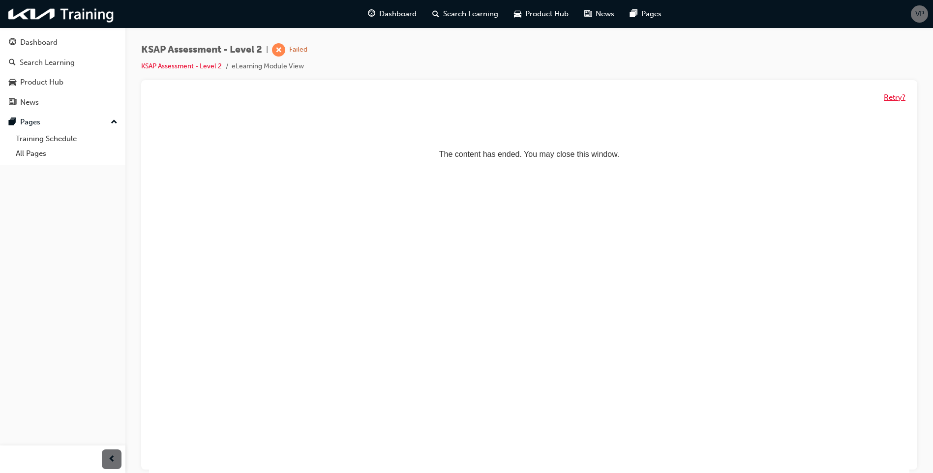
click at [886, 97] on button "Retry?" at bounding box center [894, 97] width 22 height 11
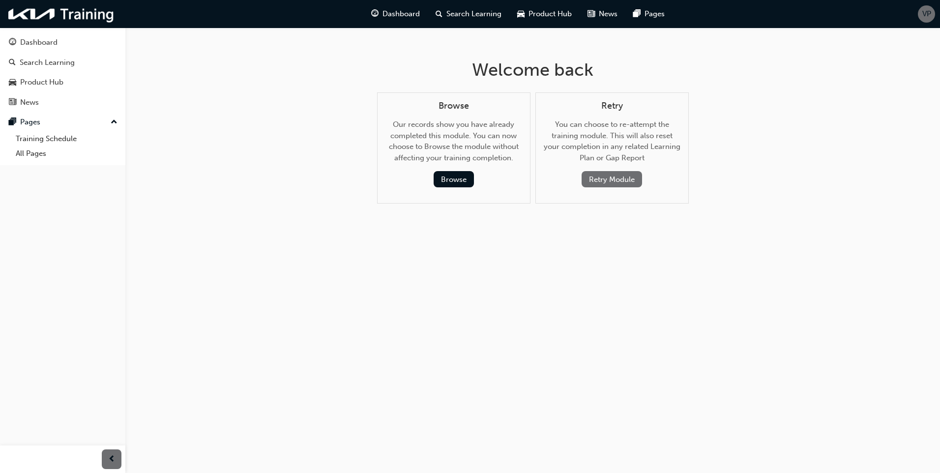
click at [621, 175] on button "Retry Module" at bounding box center [612, 179] width 60 height 16
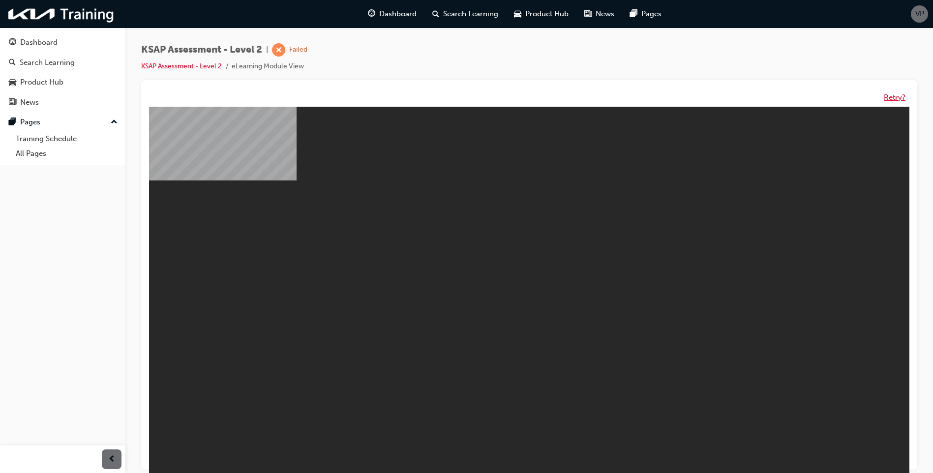
click at [888, 99] on button "Retry?" at bounding box center [894, 97] width 22 height 11
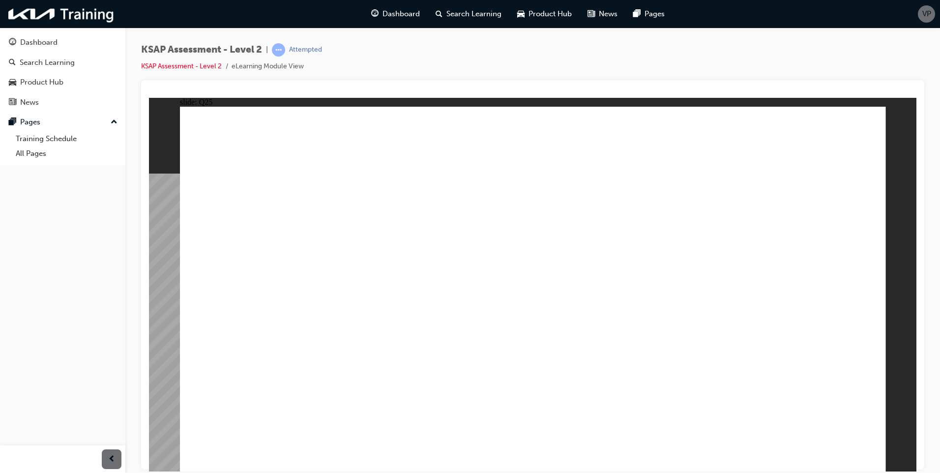
radio input "true"
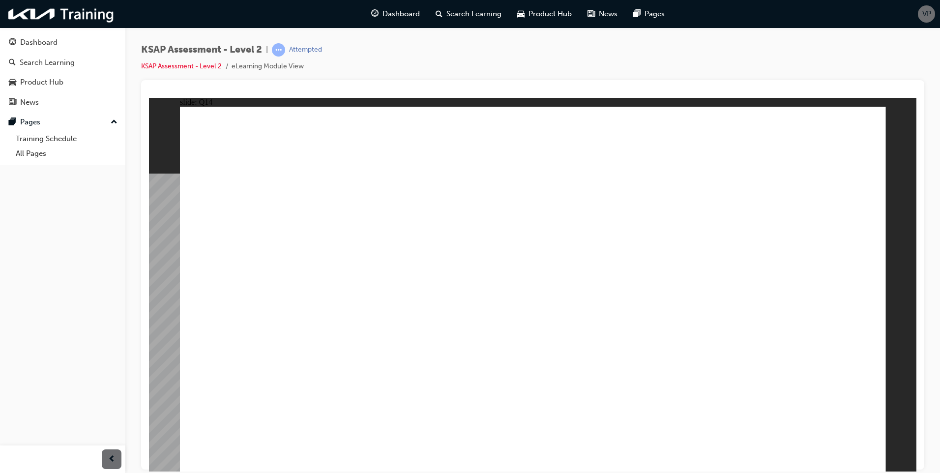
radio input "true"
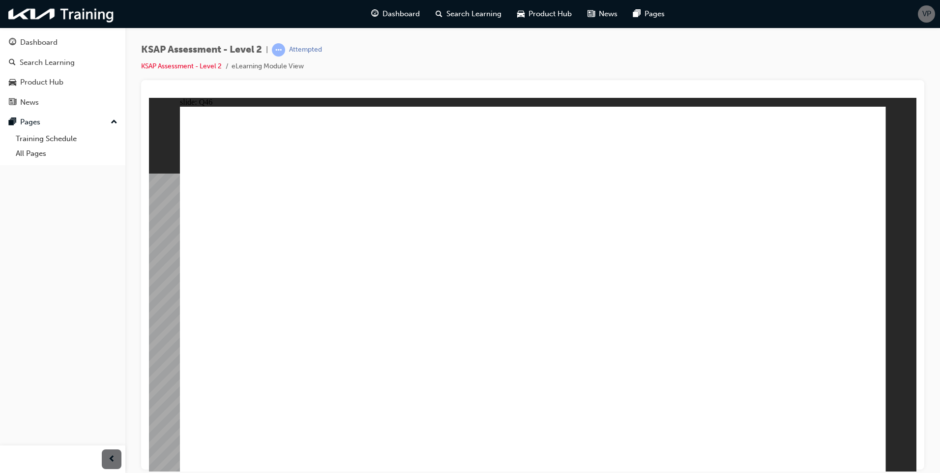
radio input "true"
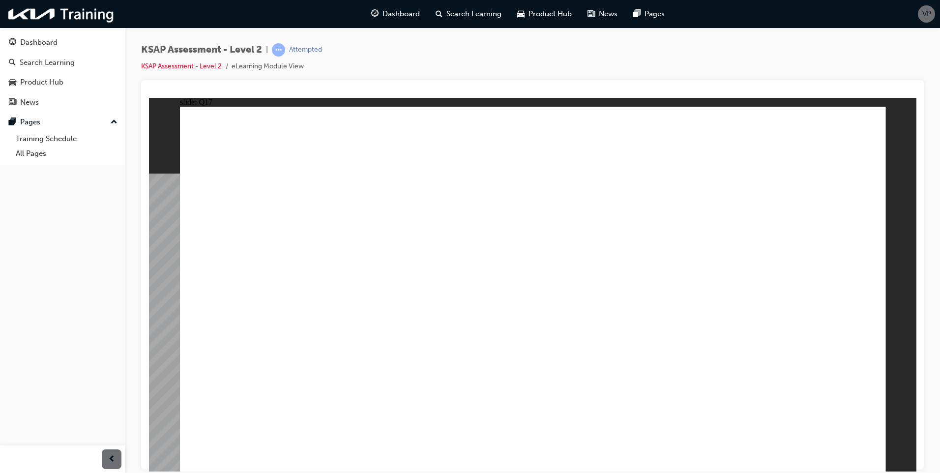
radio input "true"
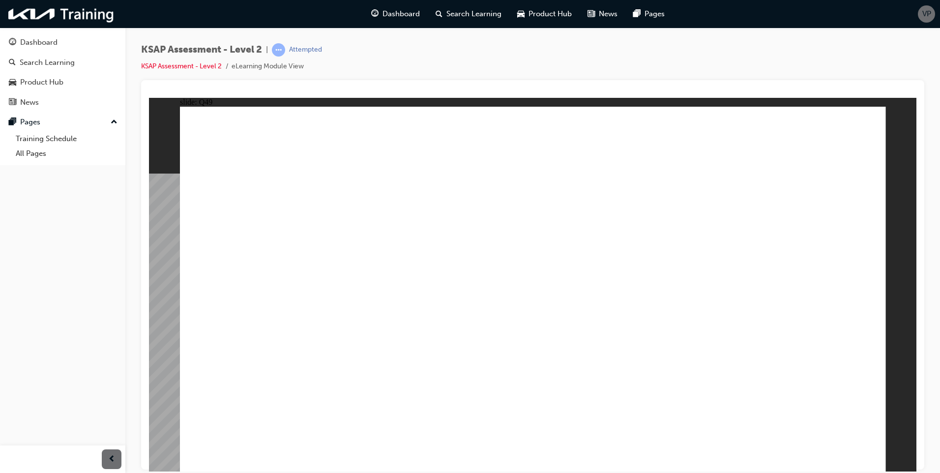
radio input "true"
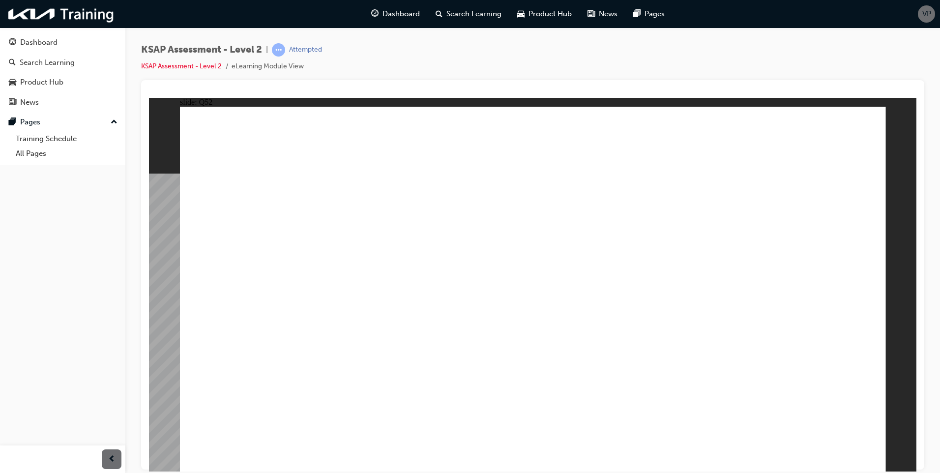
radio input "false"
radio input "true"
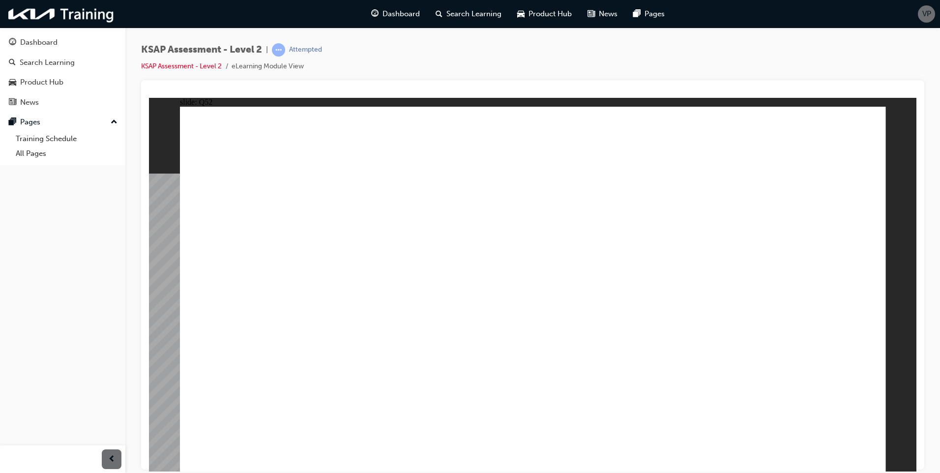
radio input "true"
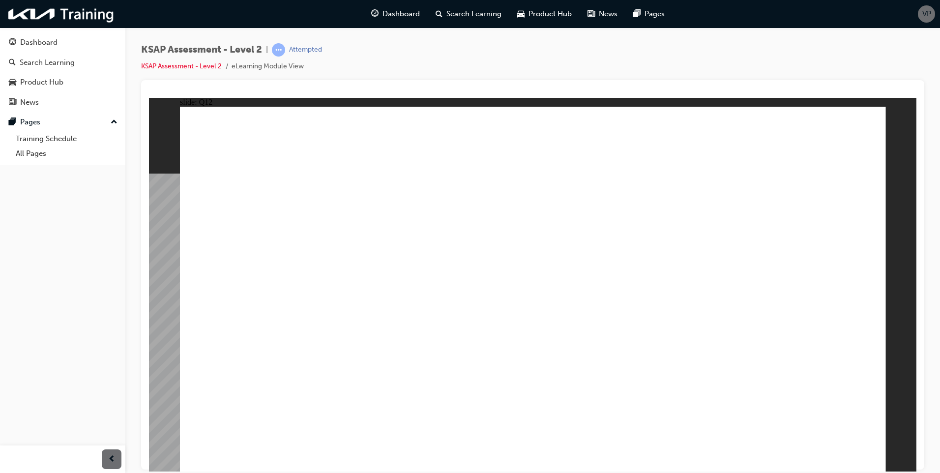
radio input "true"
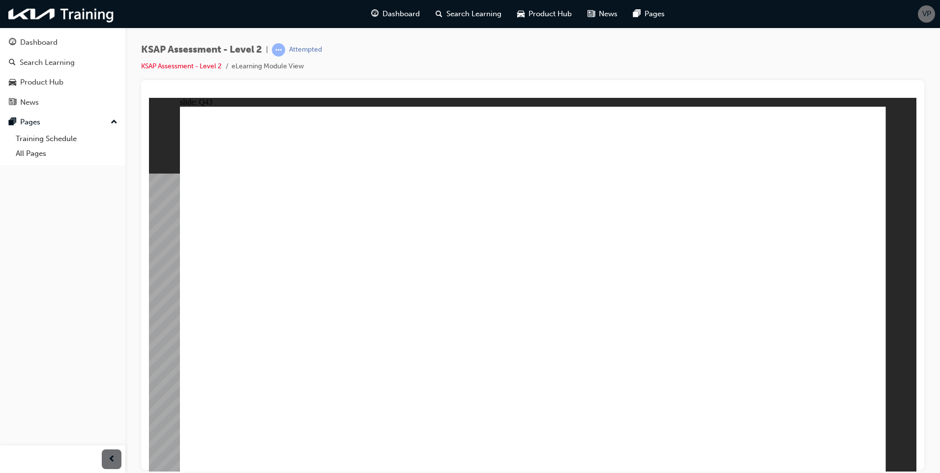
radio input "true"
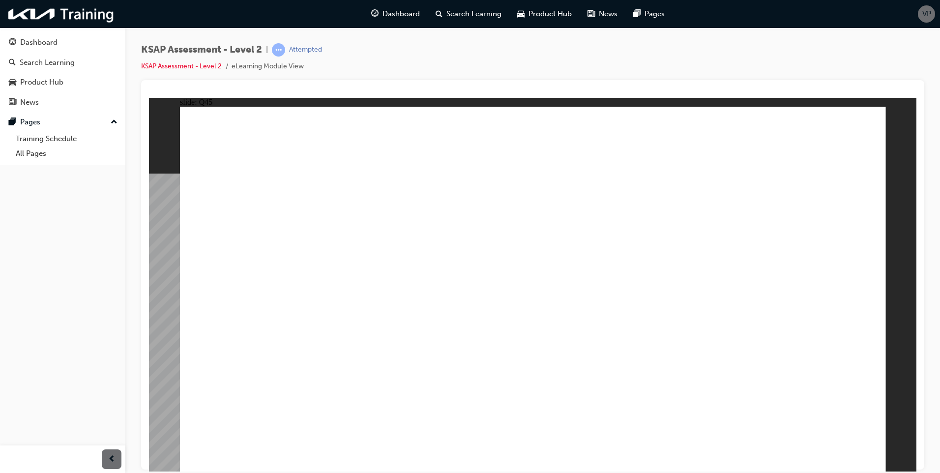
radio input "true"
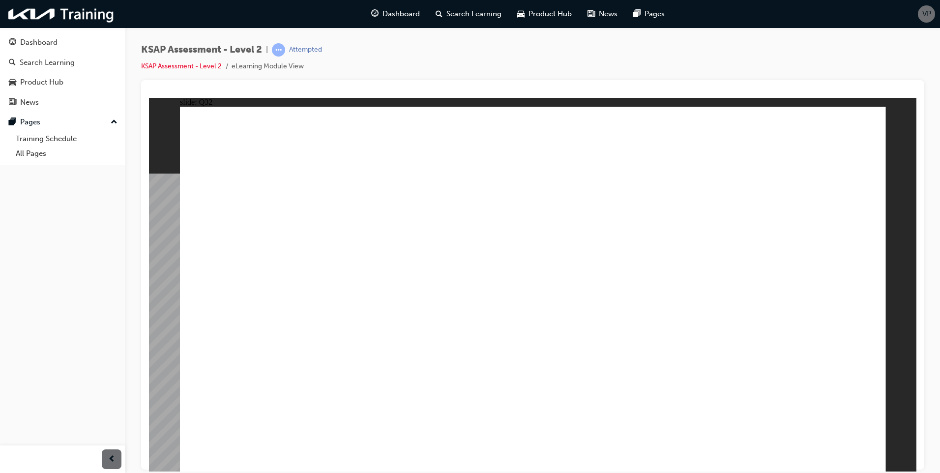
radio input "true"
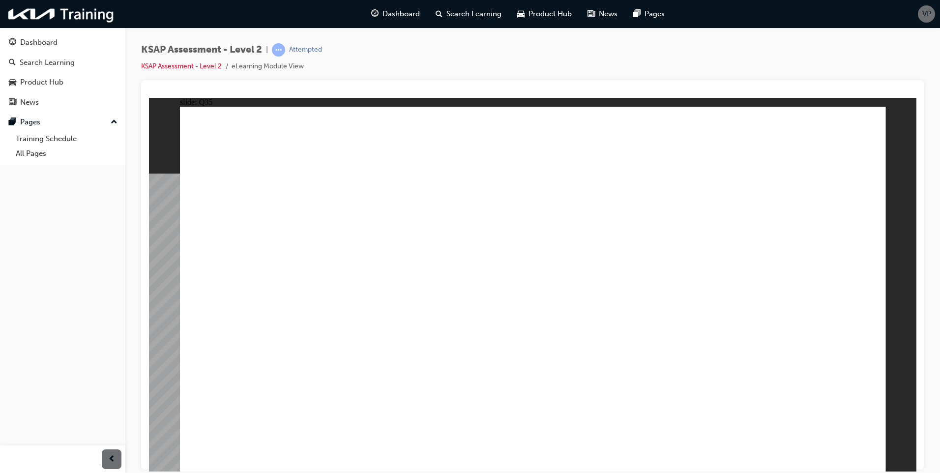
drag, startPoint x: 647, startPoint y: 383, endPoint x: 697, endPoint y: 380, distance: 49.7
radio input "true"
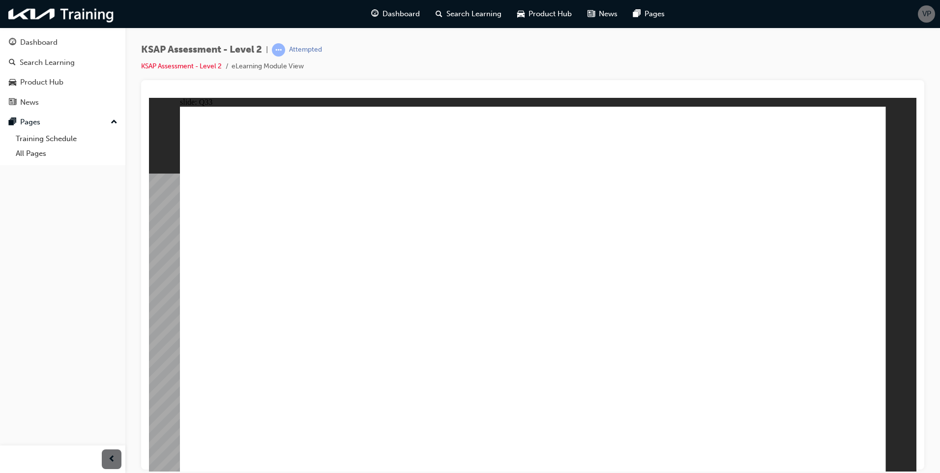
radio input "true"
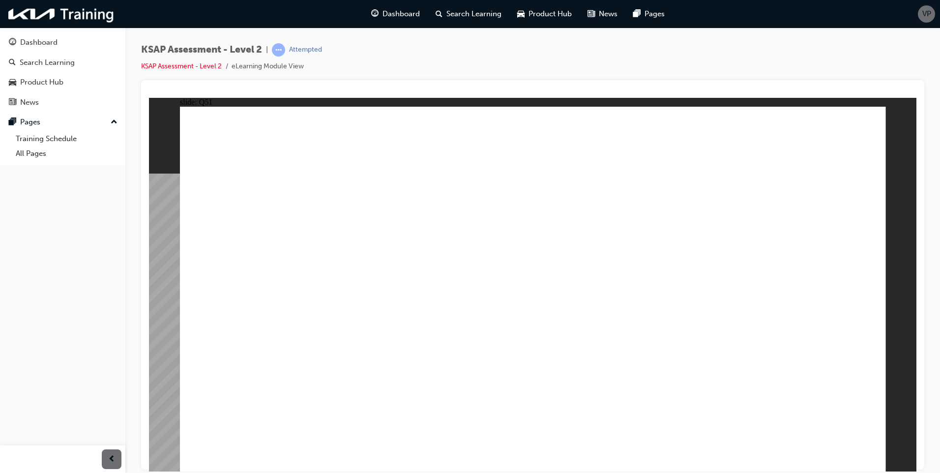
radio input "true"
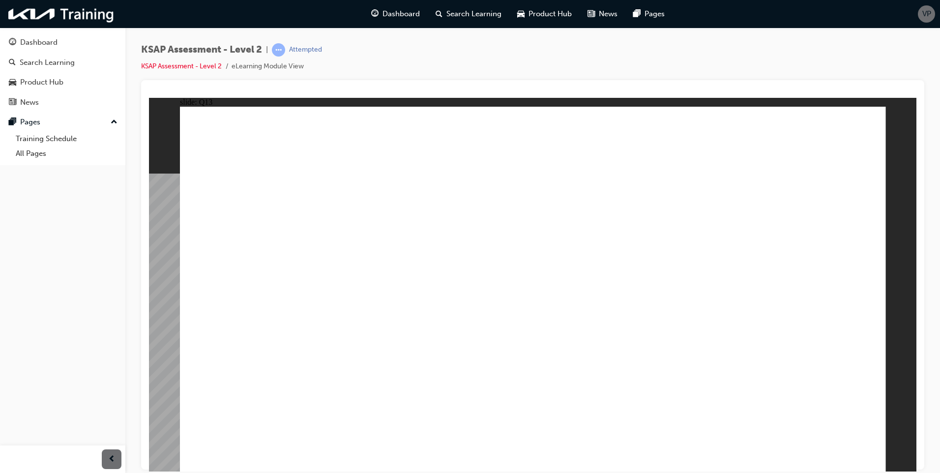
radio input "true"
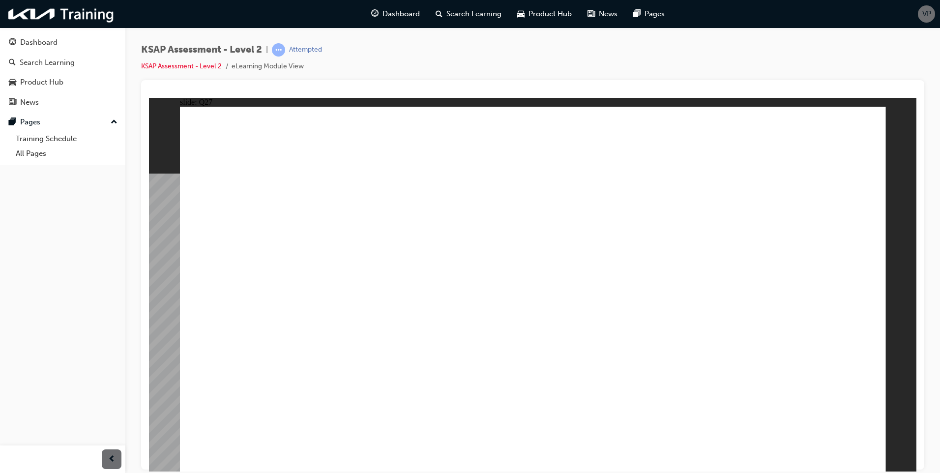
drag, startPoint x: 732, startPoint y: 323, endPoint x: 766, endPoint y: 332, distance: 35.2
radio input "true"
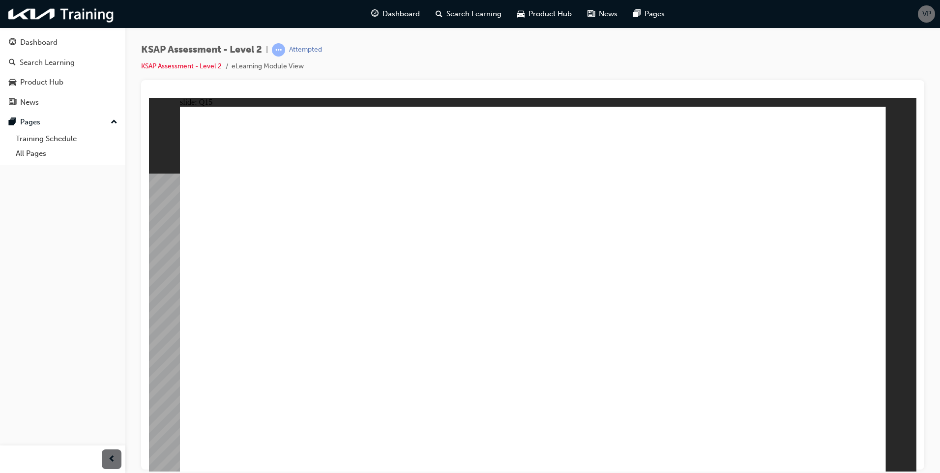
radio input "true"
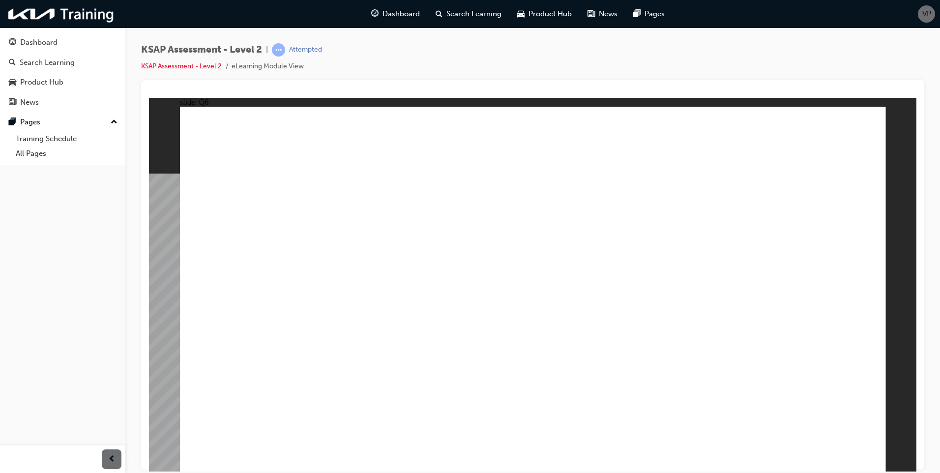
drag, startPoint x: 492, startPoint y: 321, endPoint x: 498, endPoint y: 322, distance: 6.7
radio input "true"
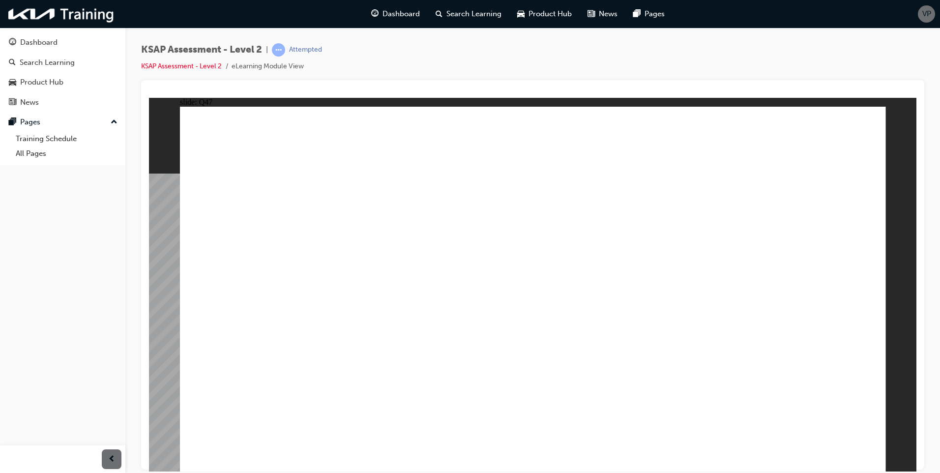
radio input "true"
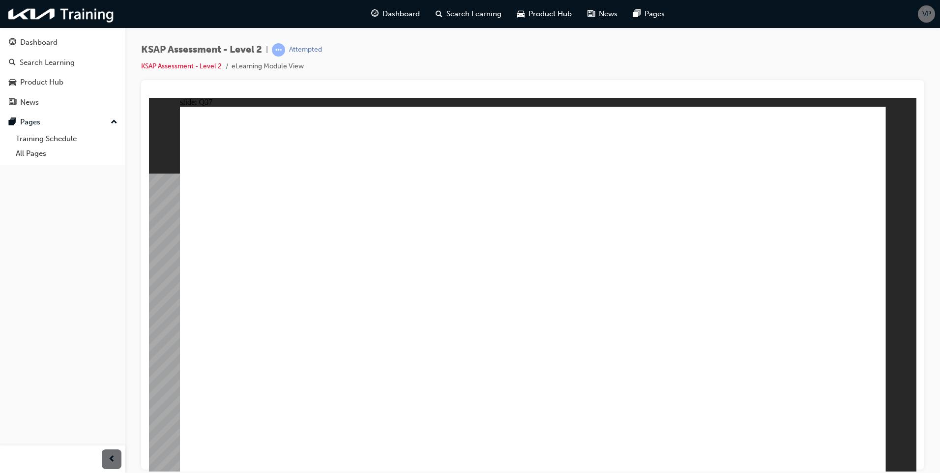
radio input "true"
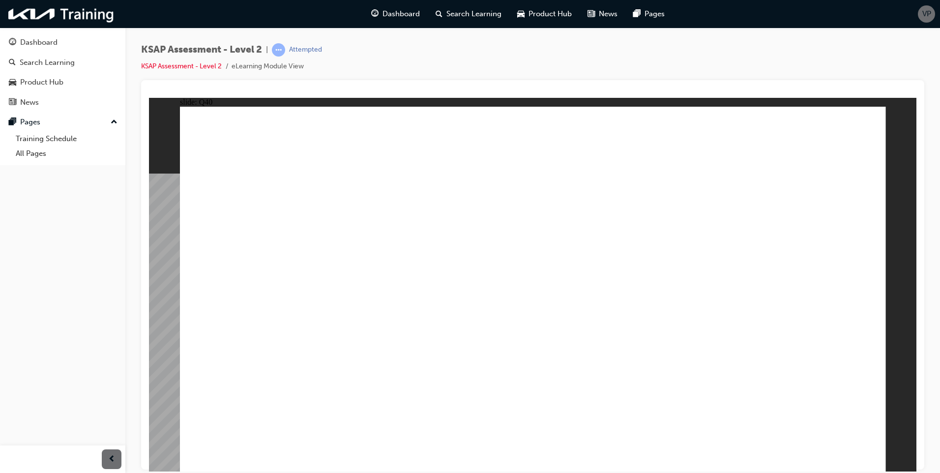
radio input "true"
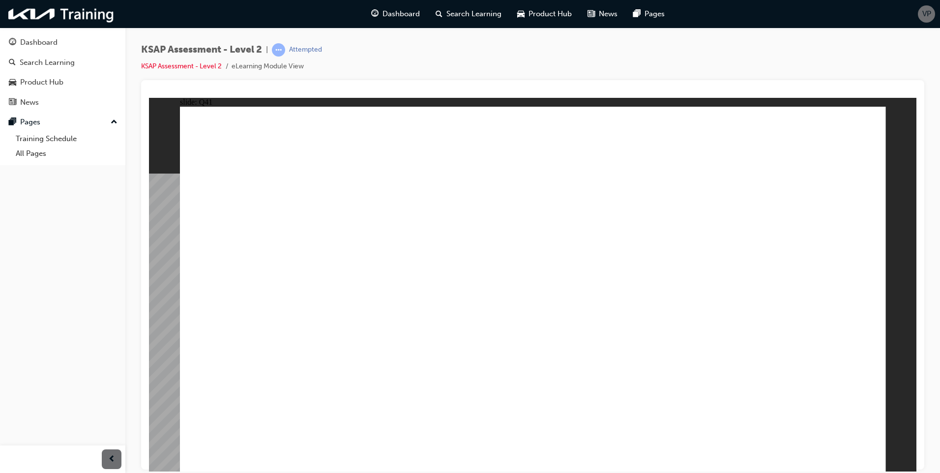
radio input "true"
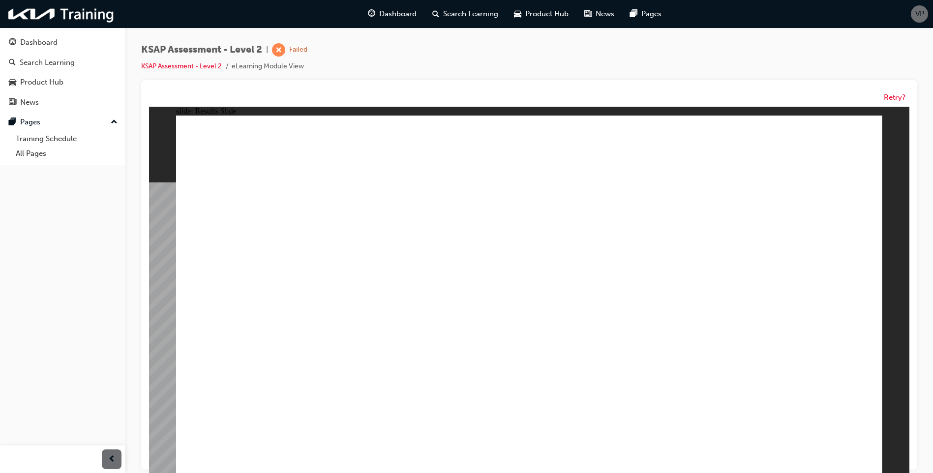
click at [902, 97] on button "Retry?" at bounding box center [894, 97] width 22 height 11
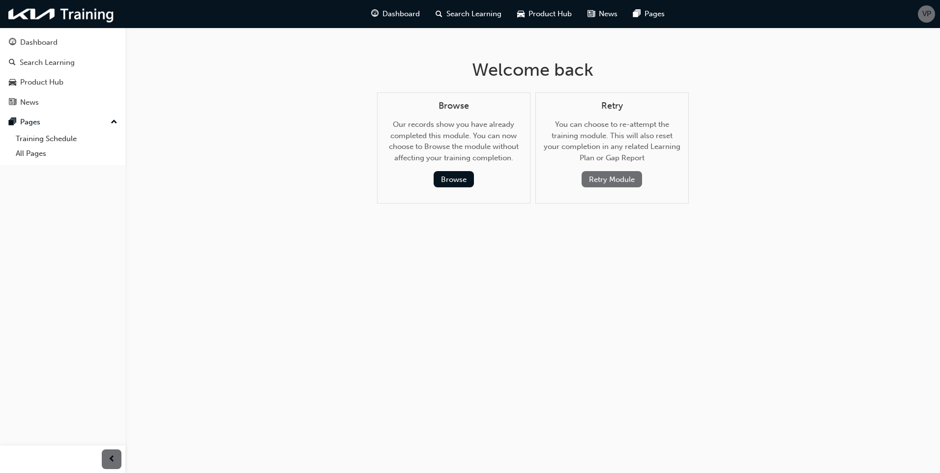
click at [619, 187] on button "Retry Module" at bounding box center [612, 179] width 60 height 16
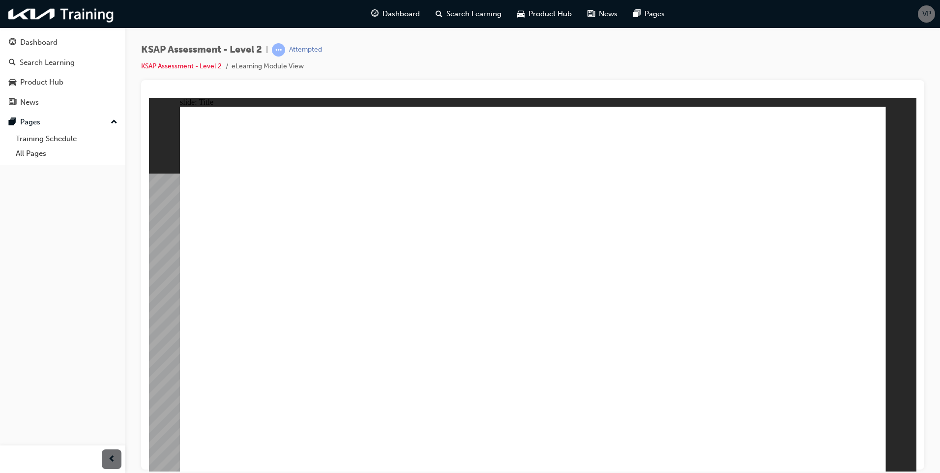
radio input "true"
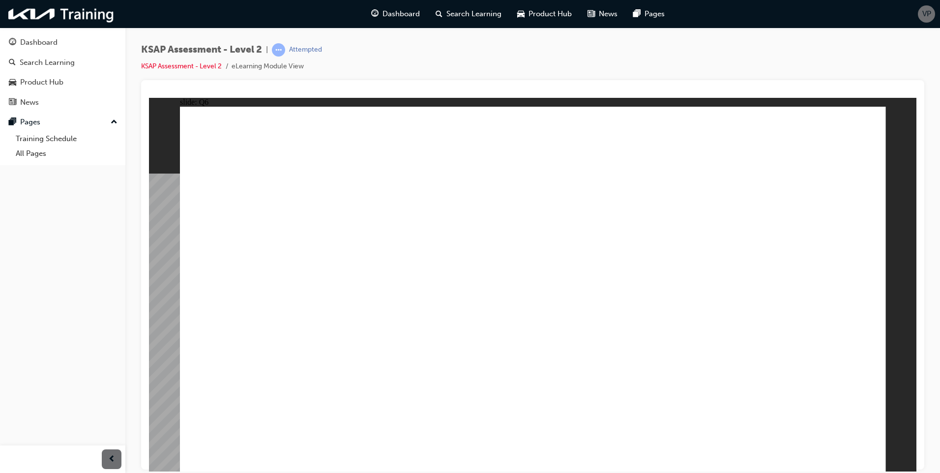
radio input "true"
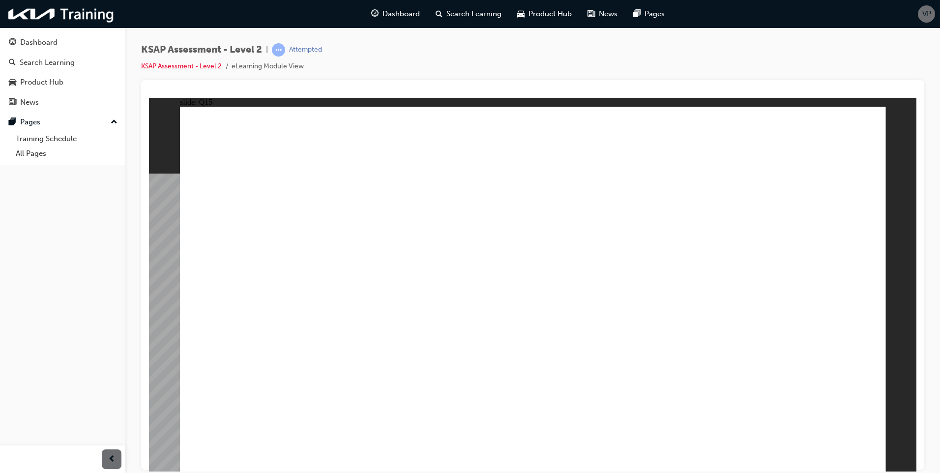
radio input "true"
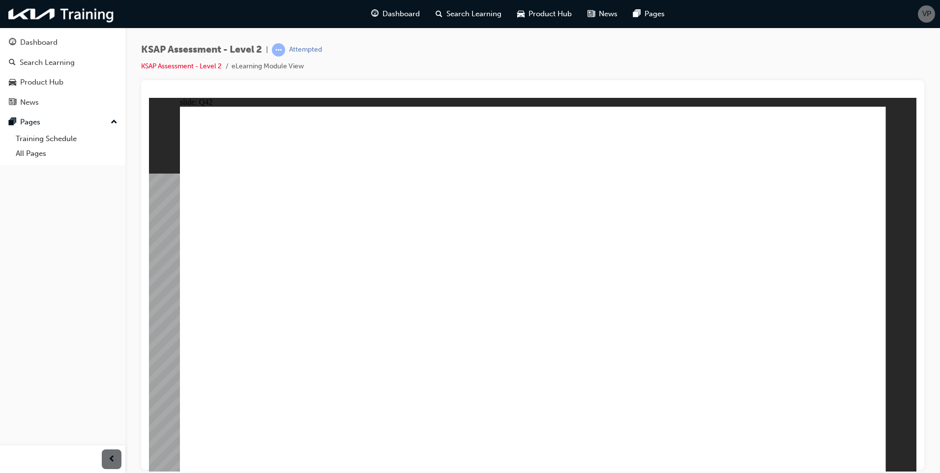
radio input "true"
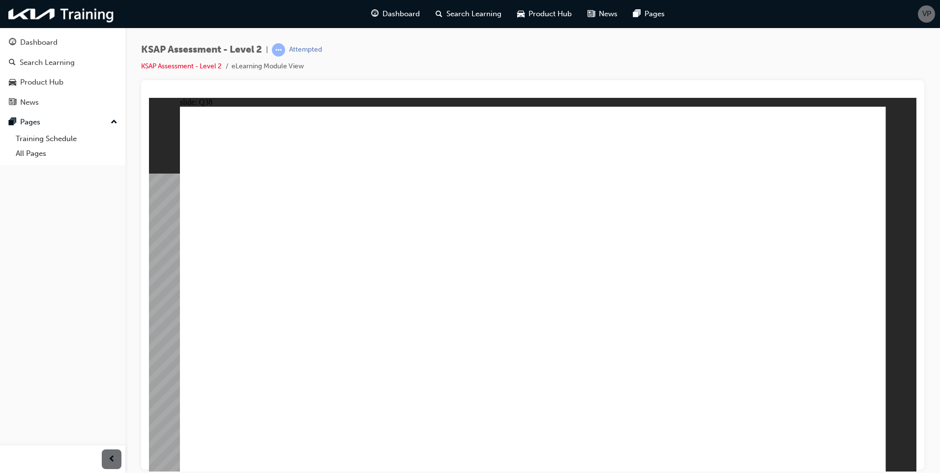
radio input "true"
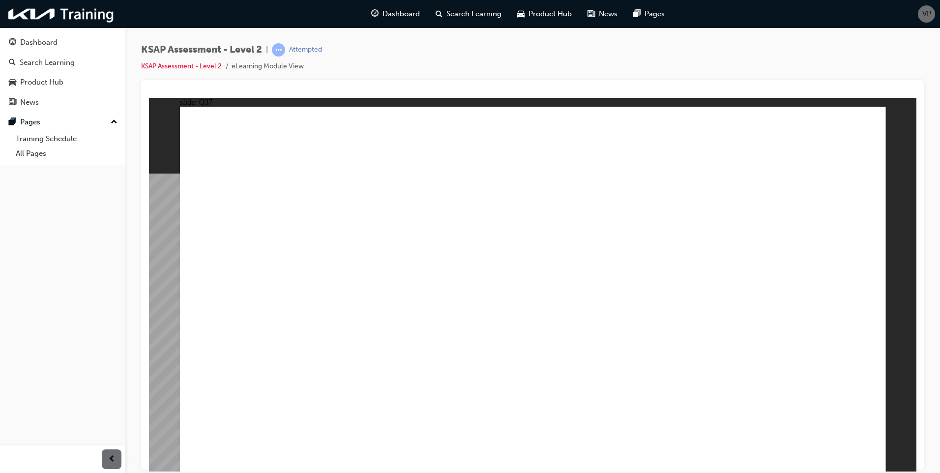
radio input "true"
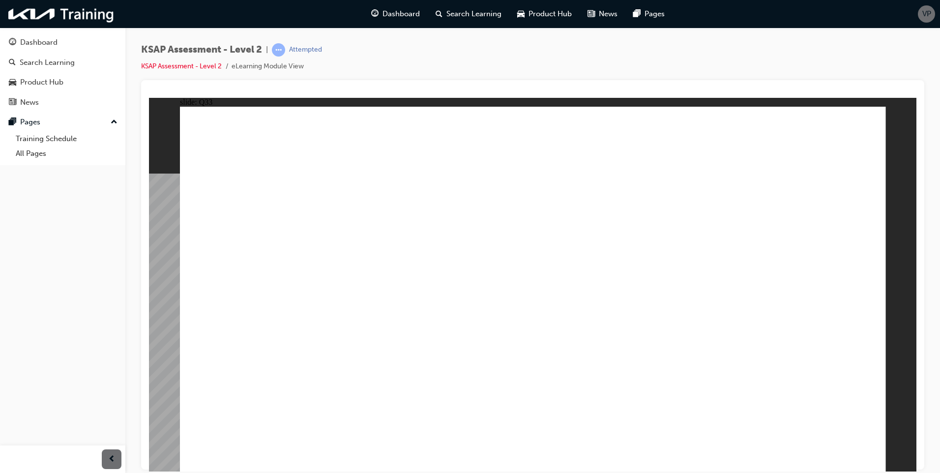
drag, startPoint x: 667, startPoint y: 372, endPoint x: 832, endPoint y: 450, distance: 182.3
radio input "true"
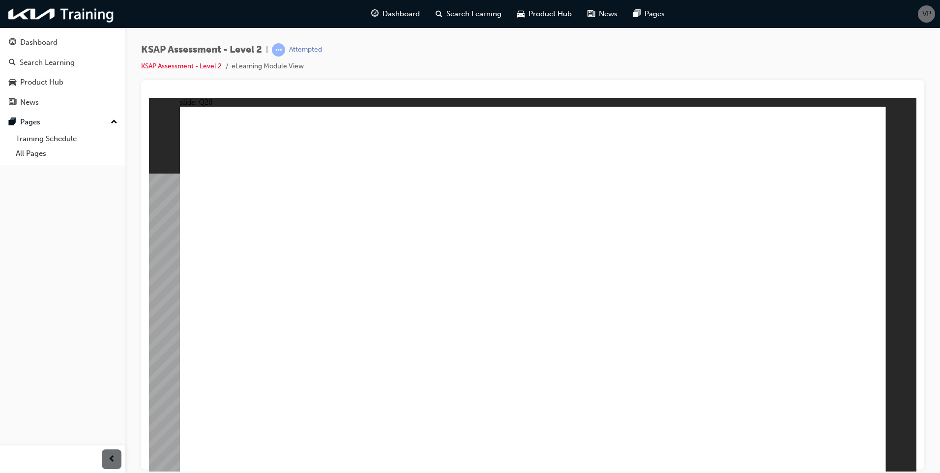
radio input "true"
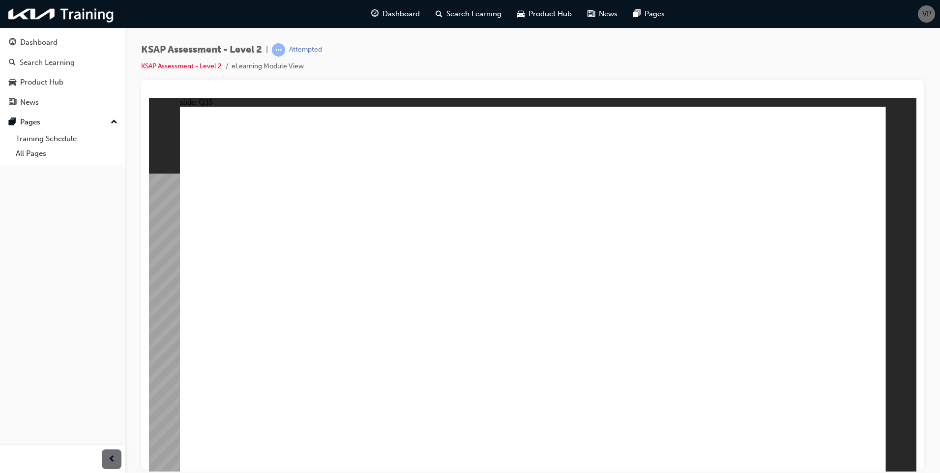
radio input "true"
drag, startPoint x: 657, startPoint y: 281, endPoint x: 685, endPoint y: 292, distance: 29.6
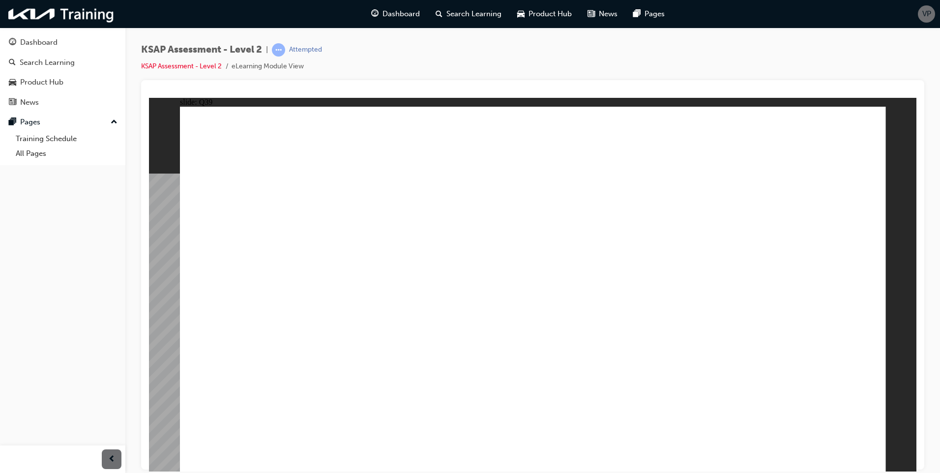
radio input "true"
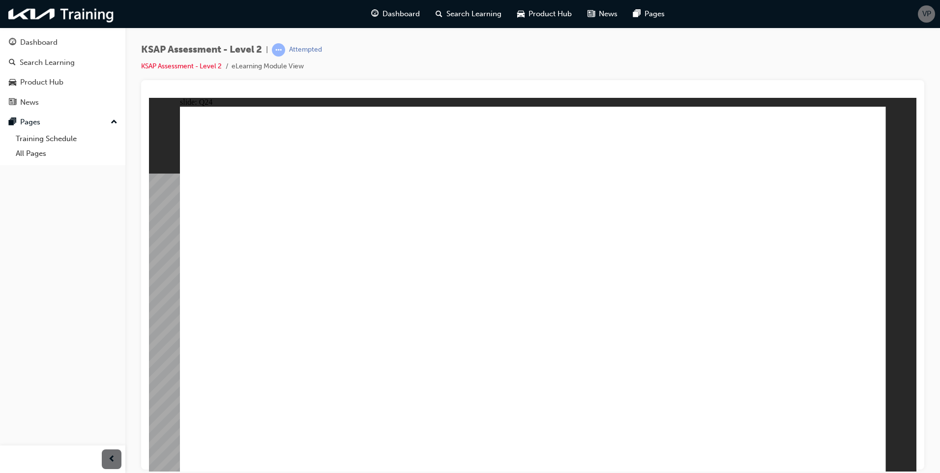
radio input "true"
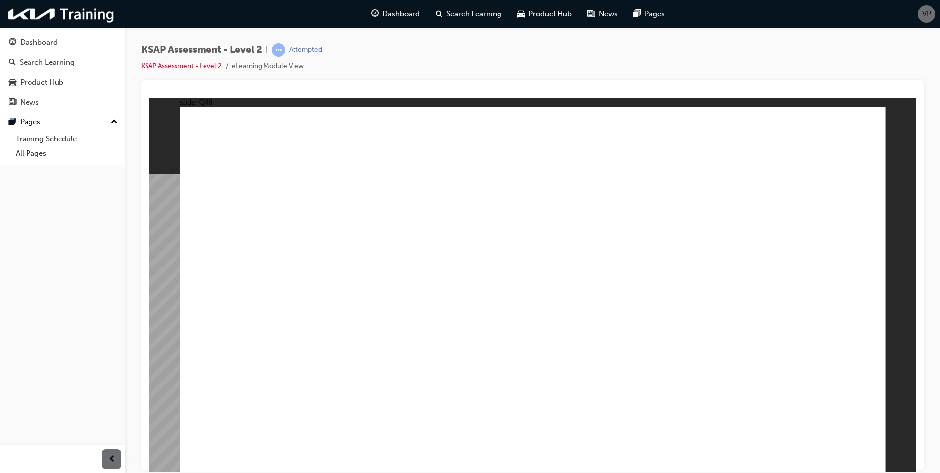
radio input "true"
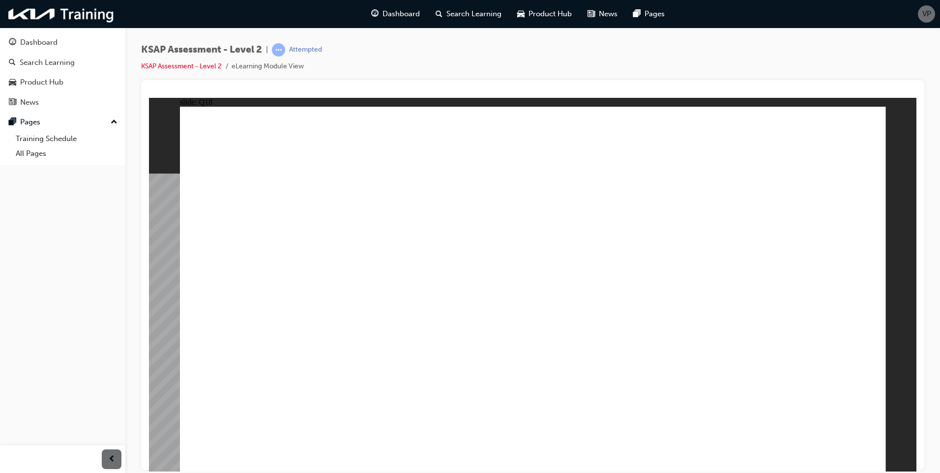
radio input "true"
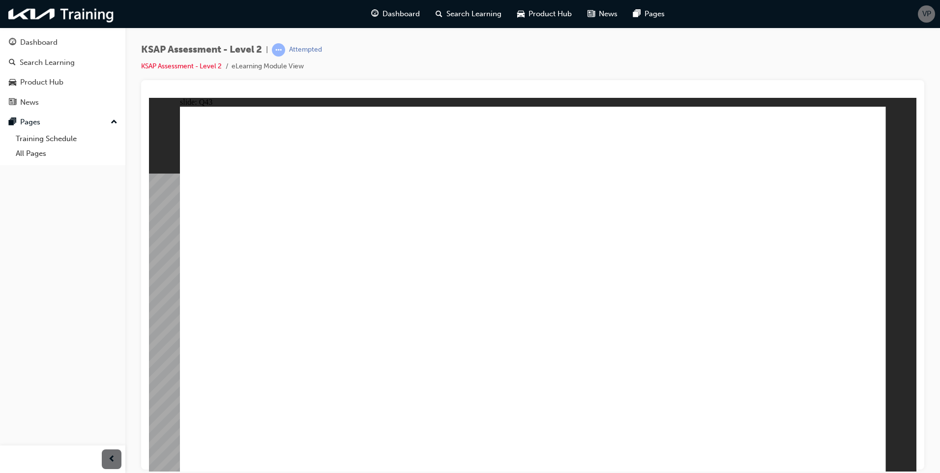
radio input "true"
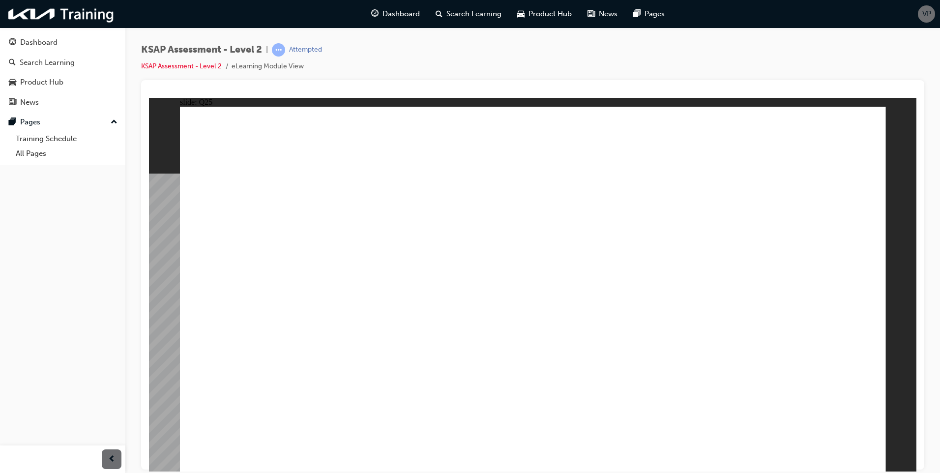
radio input "true"
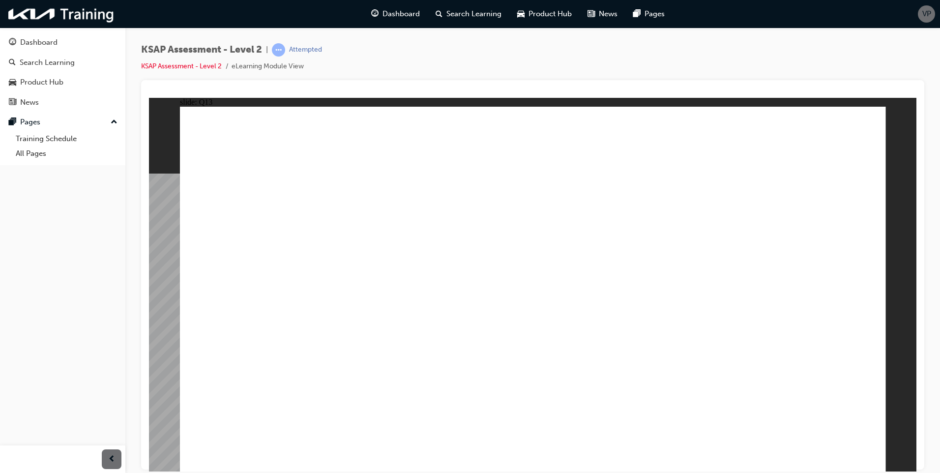
radio input "true"
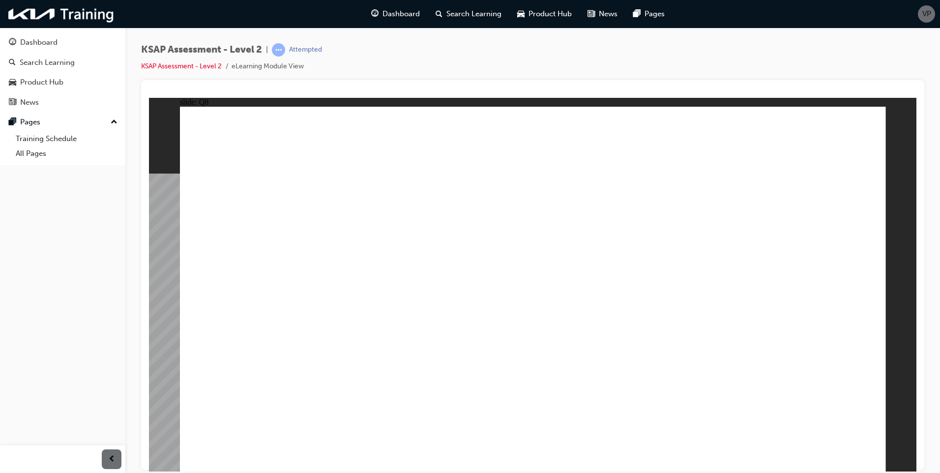
radio input "true"
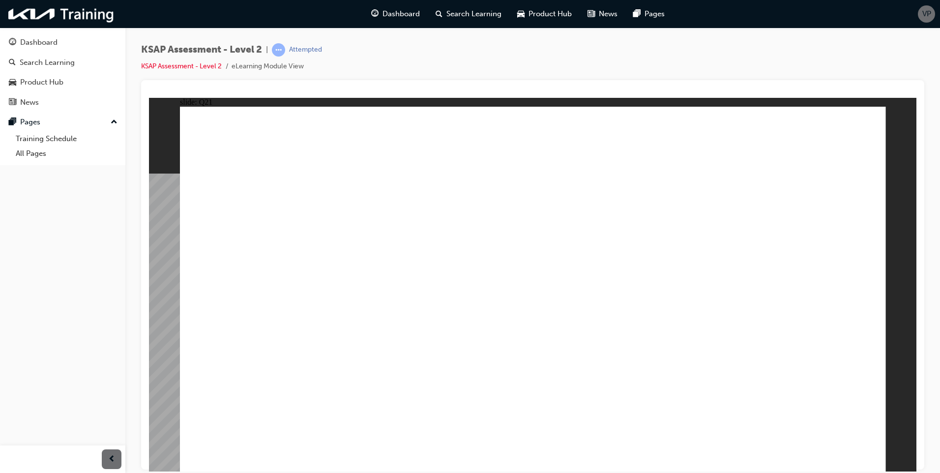
radio input "true"
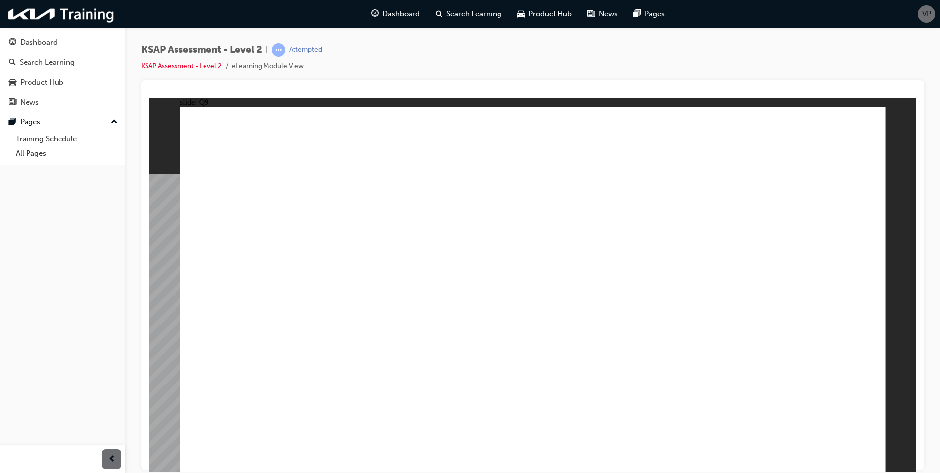
radio input "true"
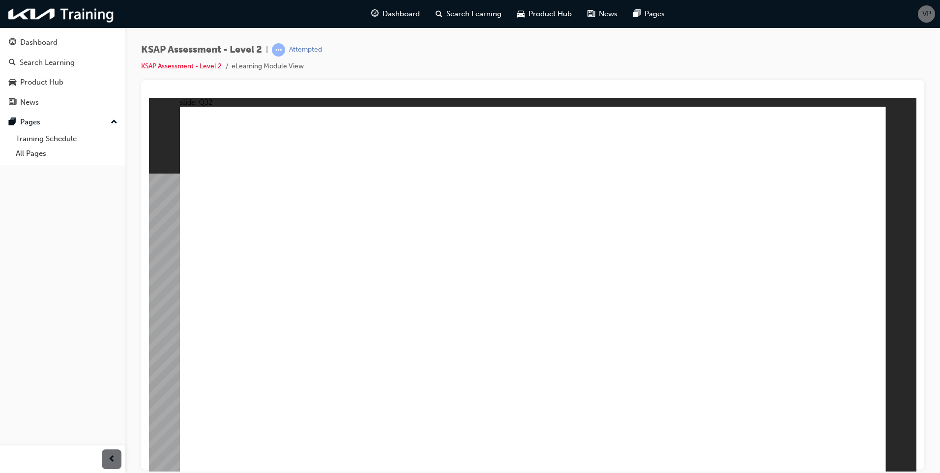
radio input "true"
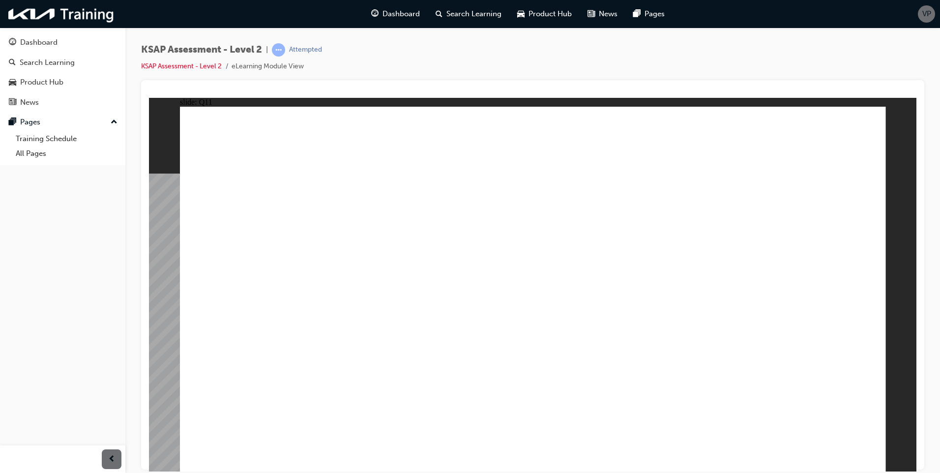
radio input "true"
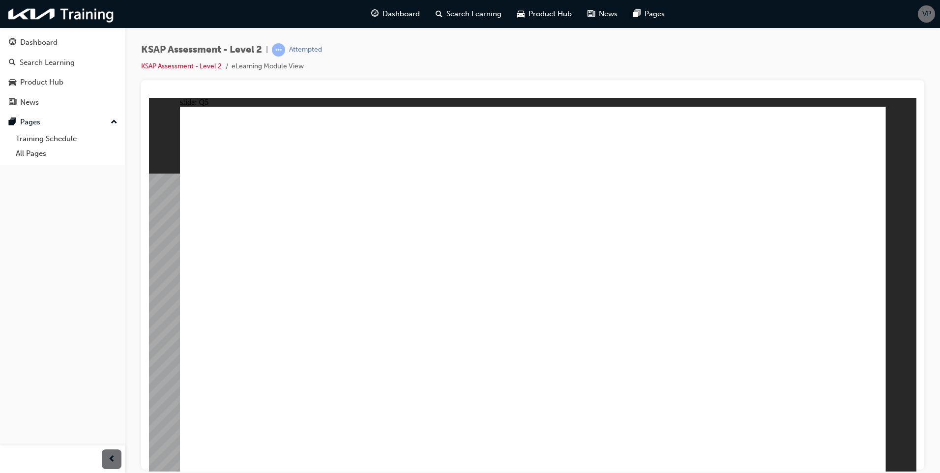
drag, startPoint x: 530, startPoint y: 337, endPoint x: 1065, endPoint y: 152, distance: 565.6
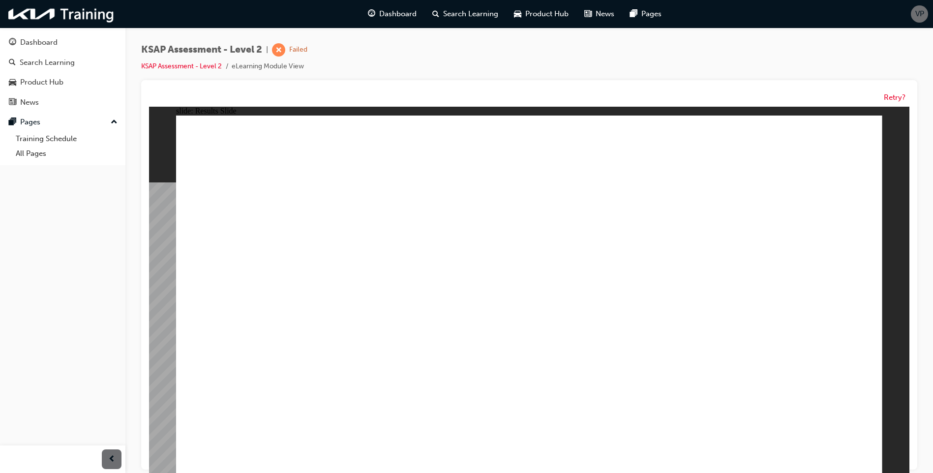
click at [897, 93] on button "Retry?" at bounding box center [894, 97] width 22 height 11
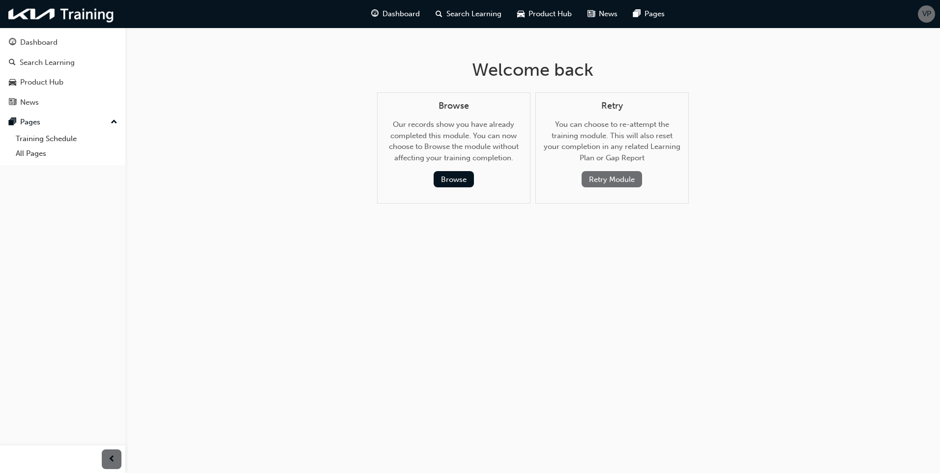
click at [621, 179] on button "Retry Module" at bounding box center [612, 179] width 60 height 16
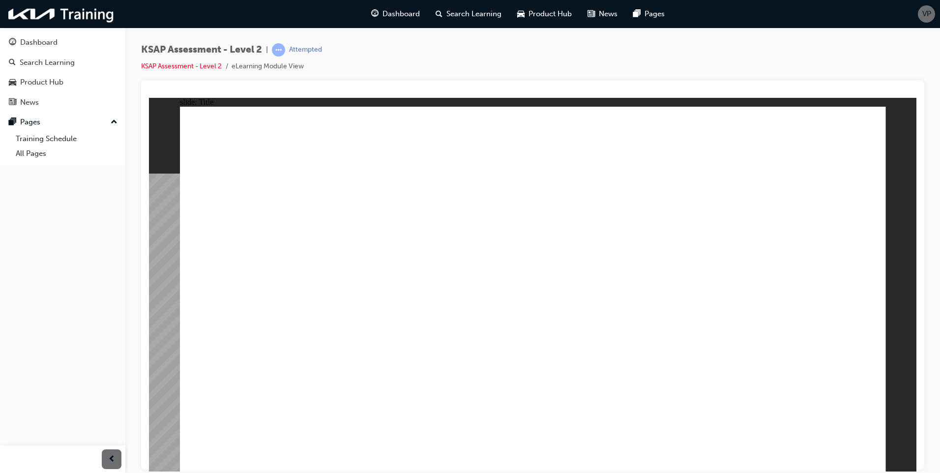
click at [149, 97] on image at bounding box center [149, 97] width 0 height 0
radio input "true"
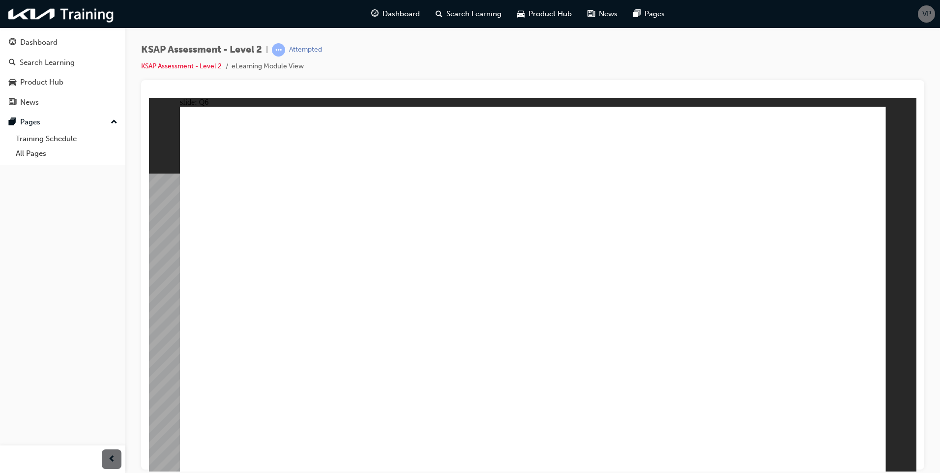
drag, startPoint x: 694, startPoint y: 380, endPoint x: 706, endPoint y: 379, distance: 12.9
radio input "true"
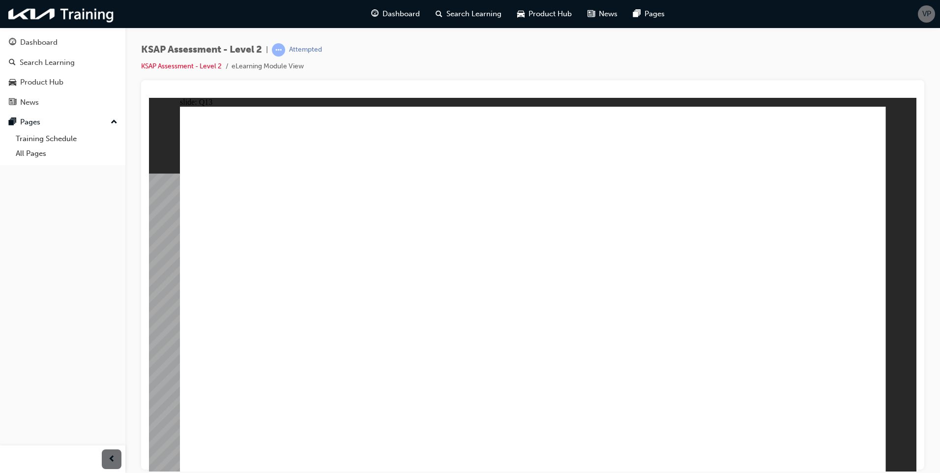
radio input "true"
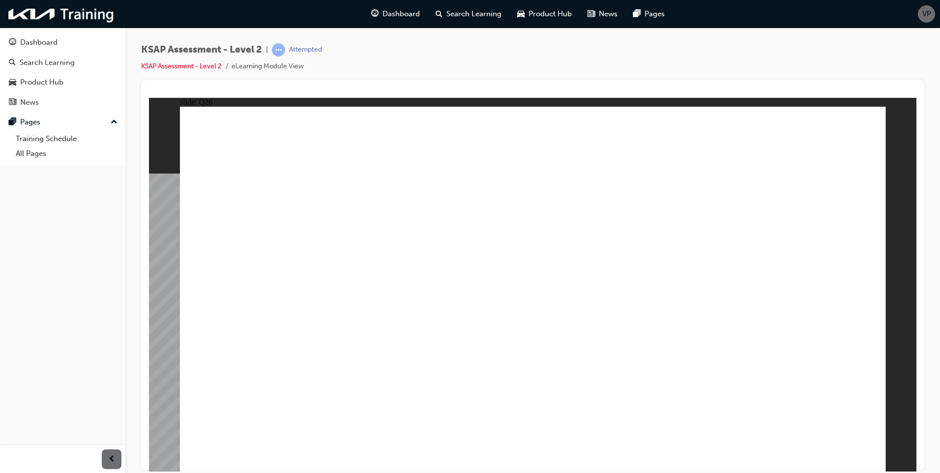
radio input "true"
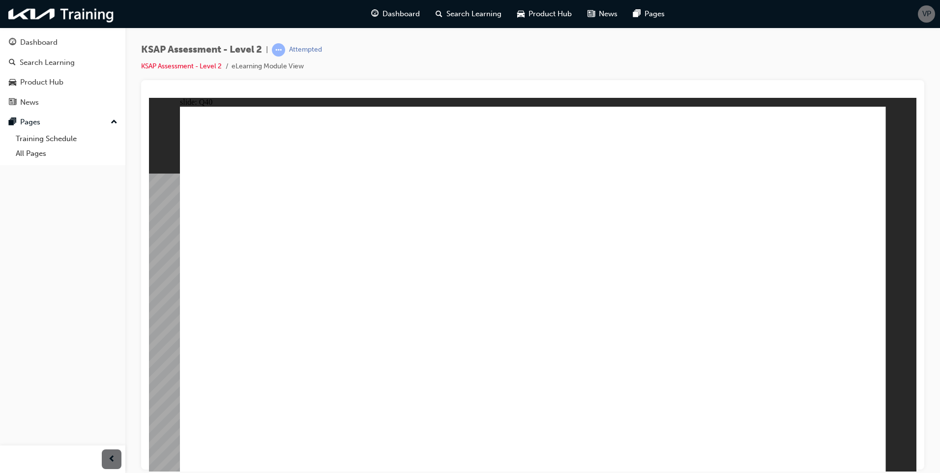
radio input "true"
drag, startPoint x: 657, startPoint y: 371, endPoint x: 736, endPoint y: 409, distance: 88.4
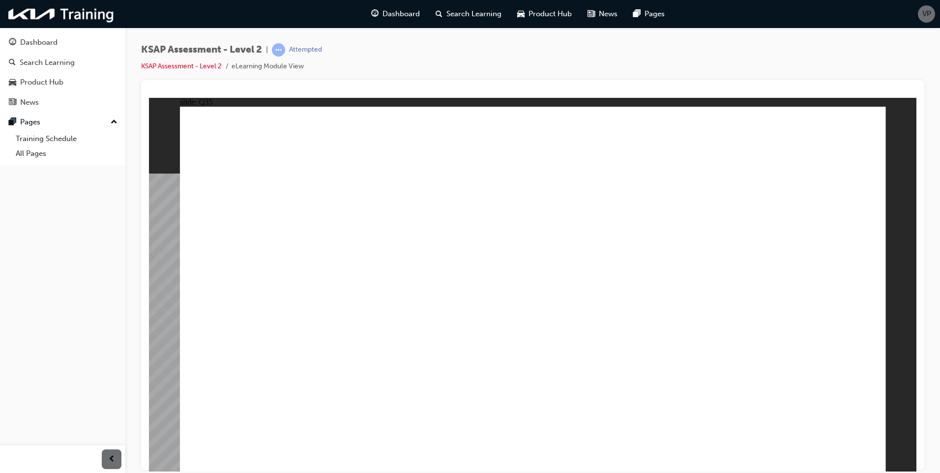
radio input "true"
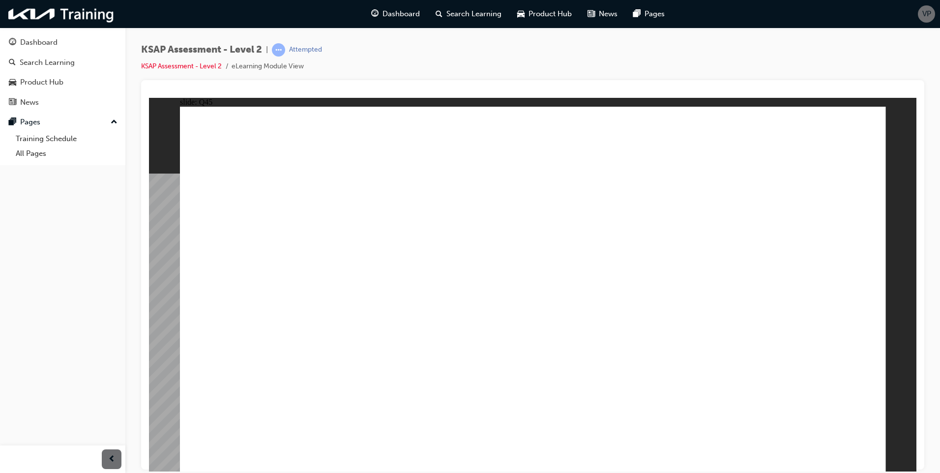
radio input "true"
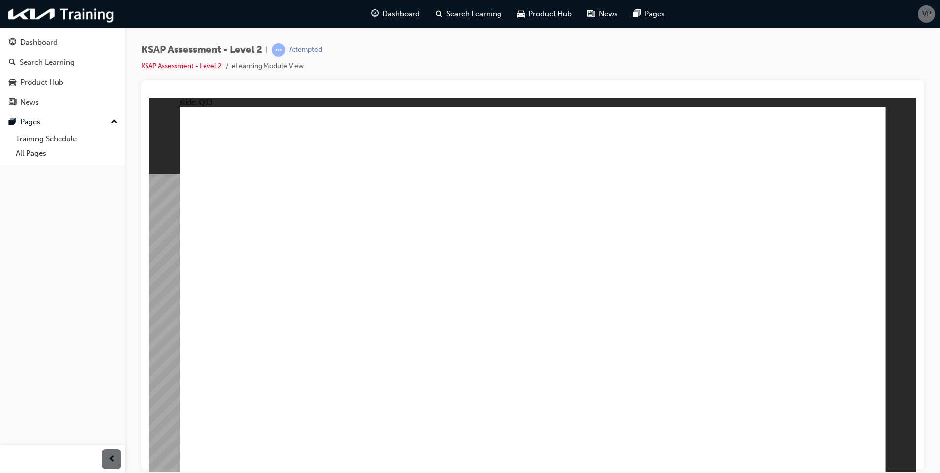
radio input "true"
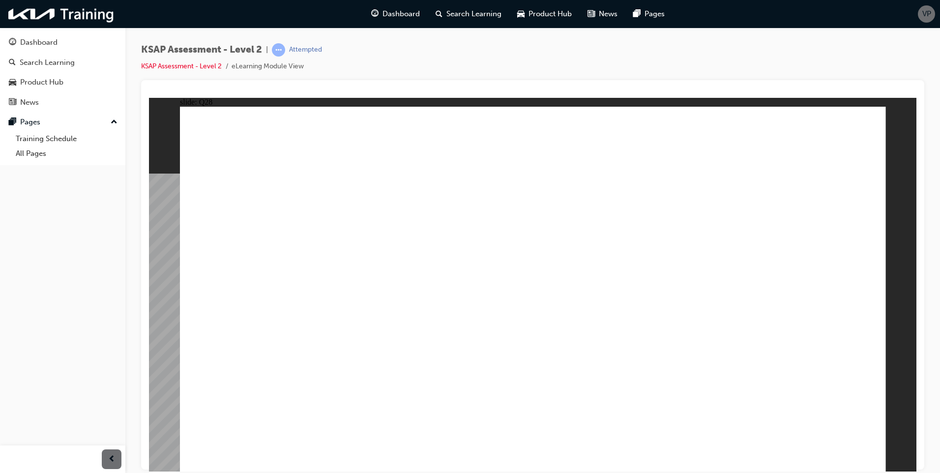
radio input "true"
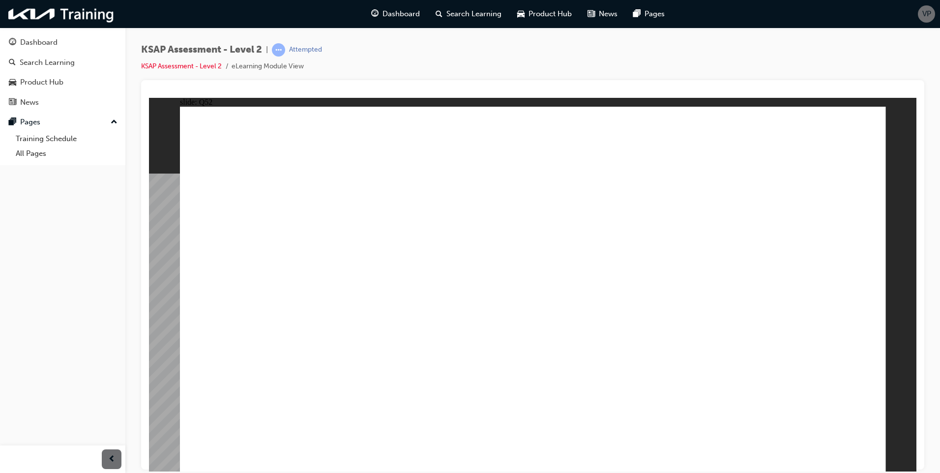
radio input "true"
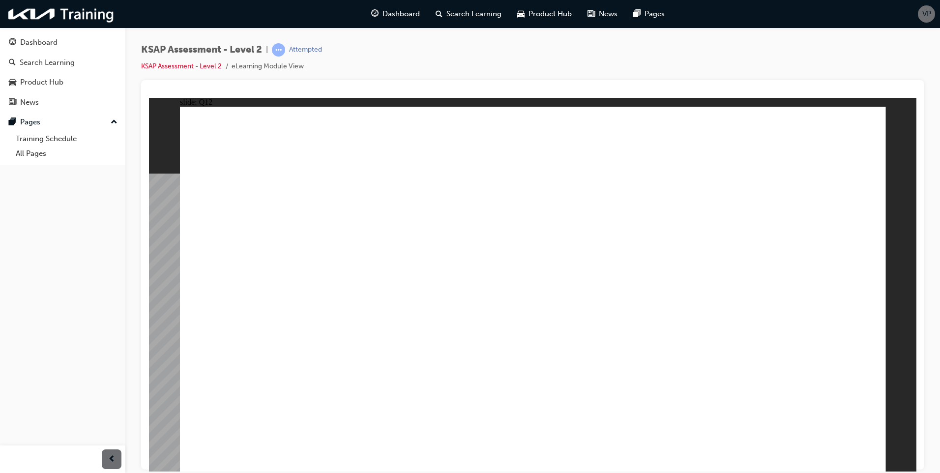
radio input "true"
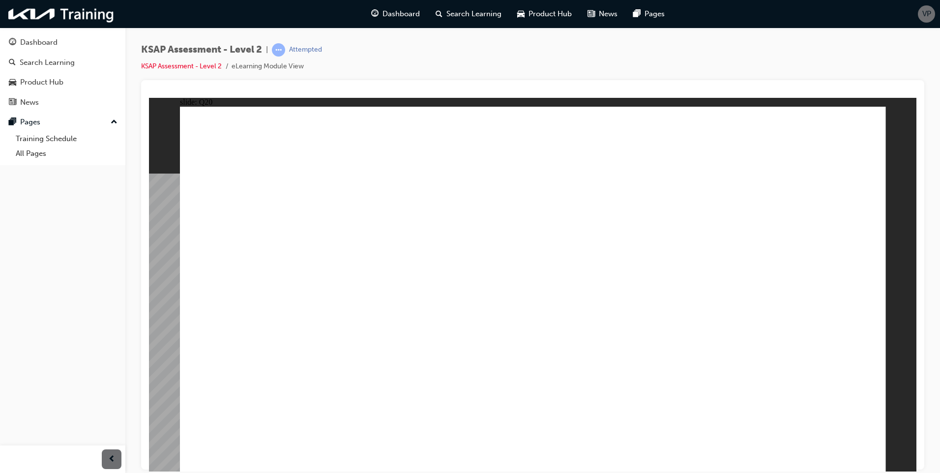
drag, startPoint x: 734, startPoint y: 373, endPoint x: 770, endPoint y: 387, distance: 38.6
radio input "true"
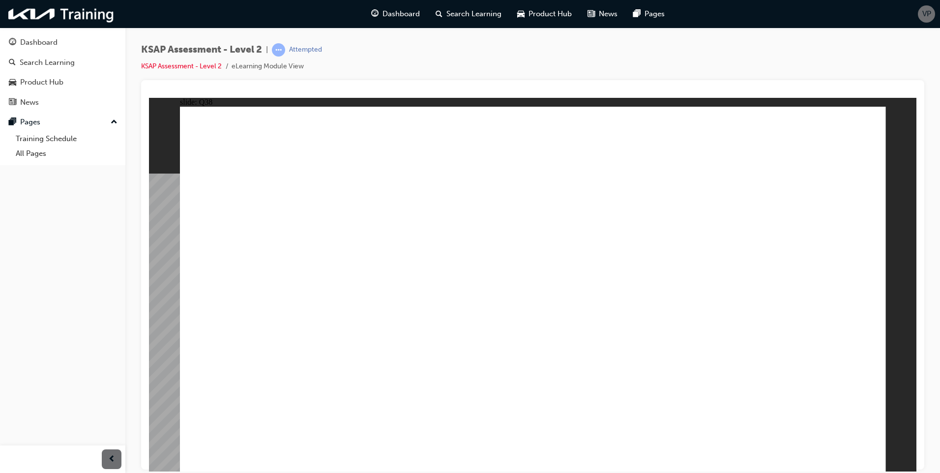
radio input "true"
drag, startPoint x: 657, startPoint y: 230, endPoint x: 665, endPoint y: 229, distance: 7.9
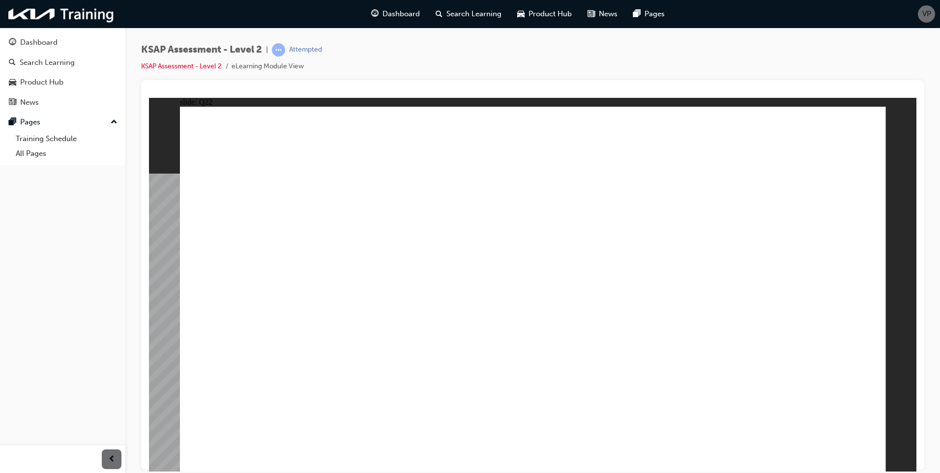
radio input "true"
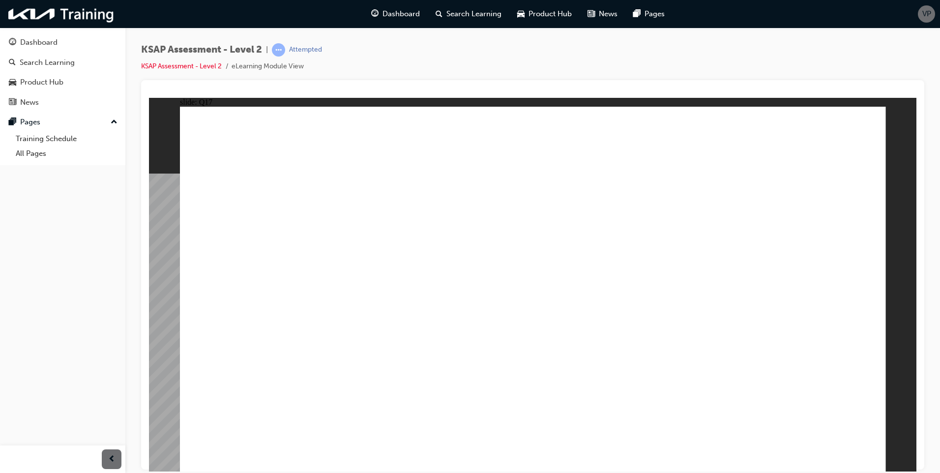
radio input "true"
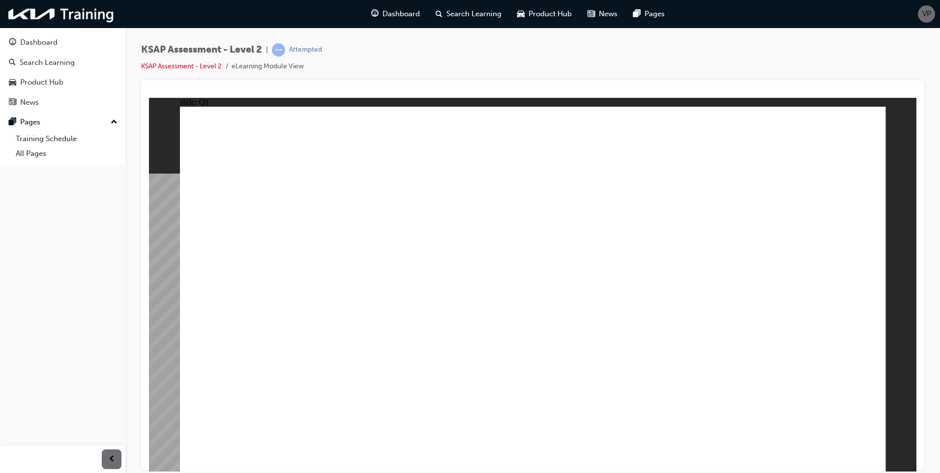
radio input "true"
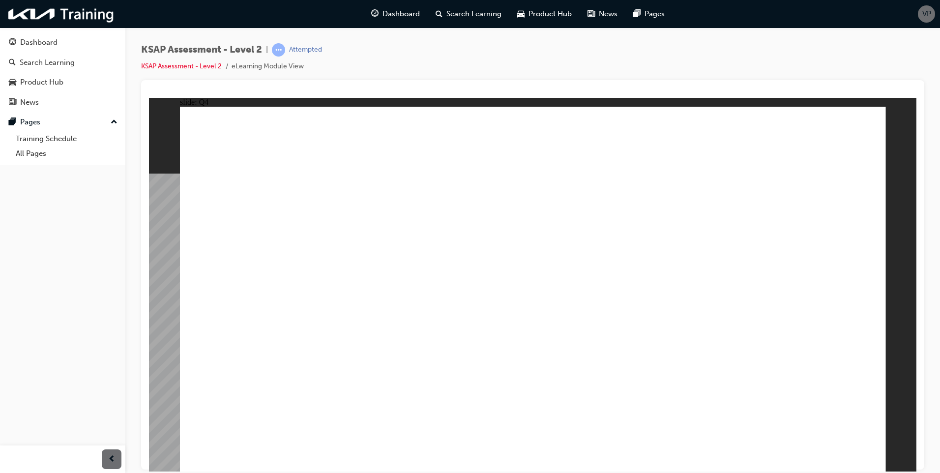
drag, startPoint x: 703, startPoint y: 346, endPoint x: 746, endPoint y: 346, distance: 42.3
radio input "true"
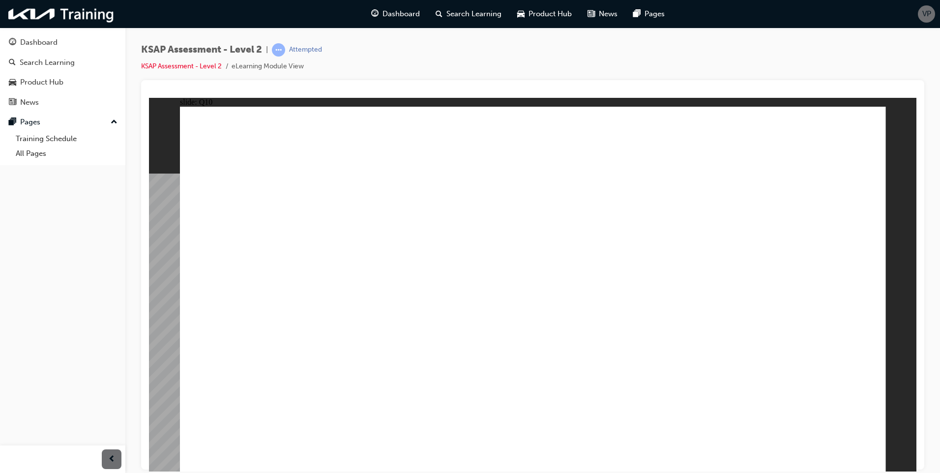
radio input "true"
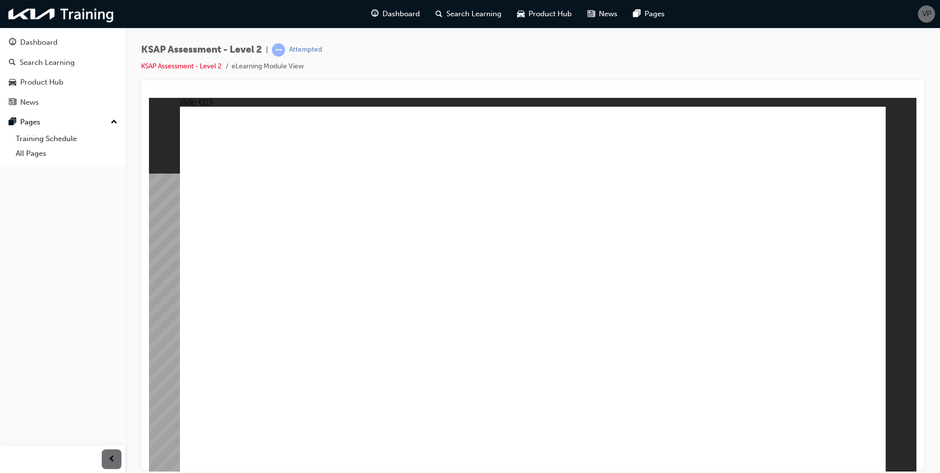
radio input "true"
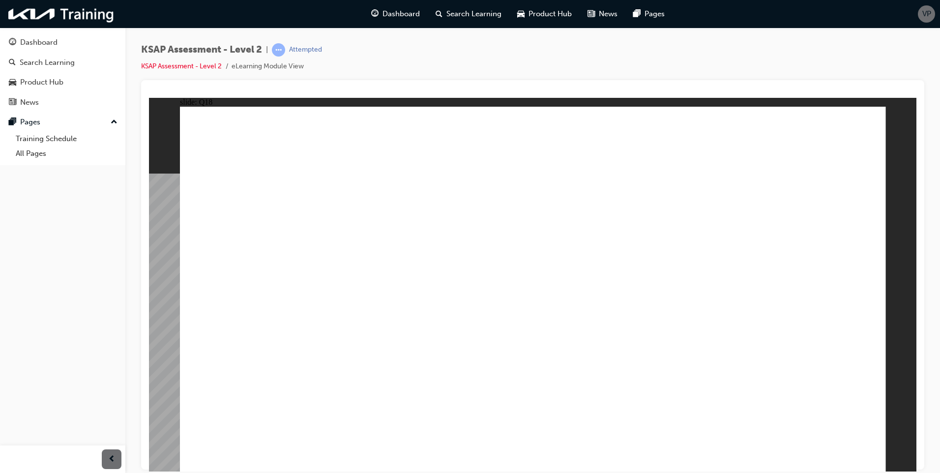
drag, startPoint x: 584, startPoint y: 326, endPoint x: 591, endPoint y: 325, distance: 7.5
radio input "true"
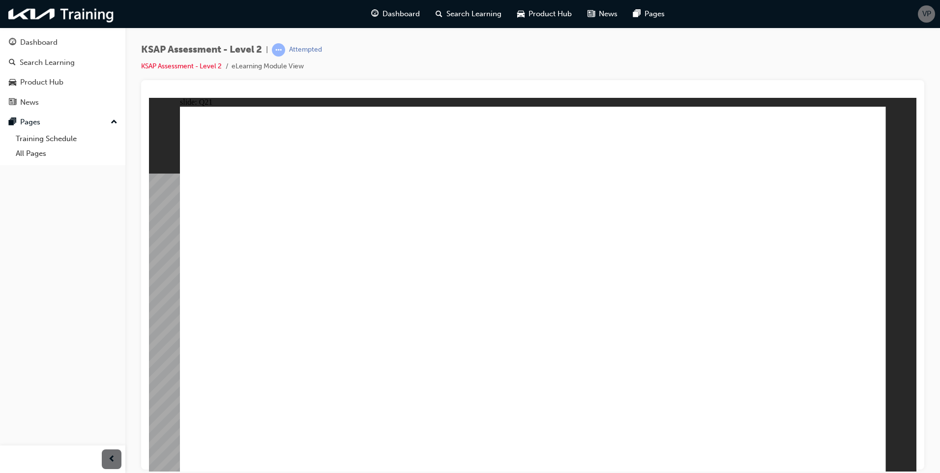
radio input "true"
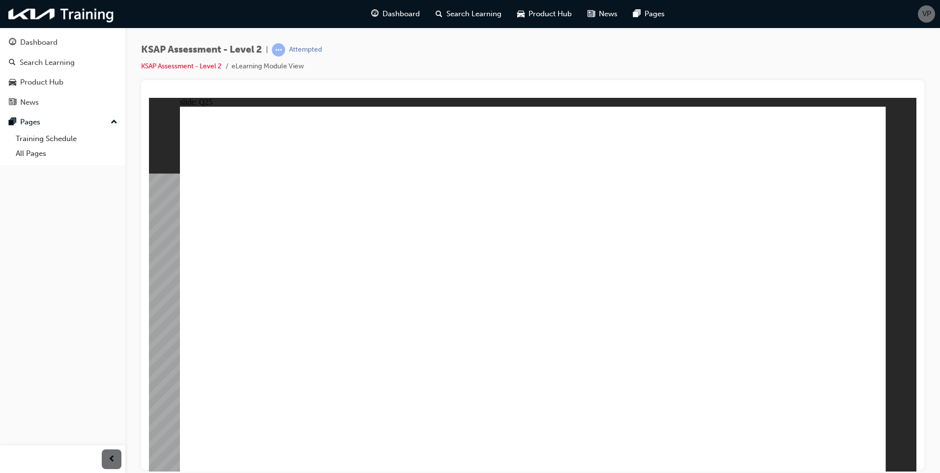
radio input "true"
drag, startPoint x: 539, startPoint y: 337, endPoint x: 547, endPoint y: 328, distance: 12.2
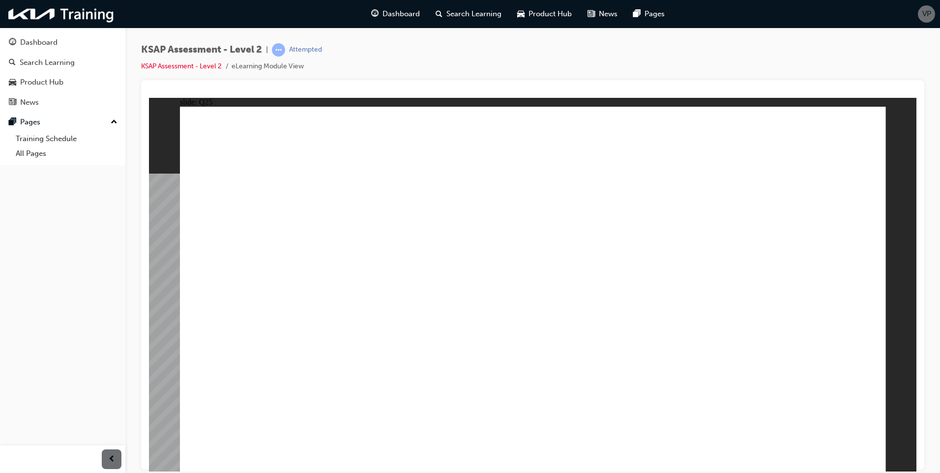
click at [413, 14] on span "Dashboard" at bounding box center [400, 13] width 37 height 11
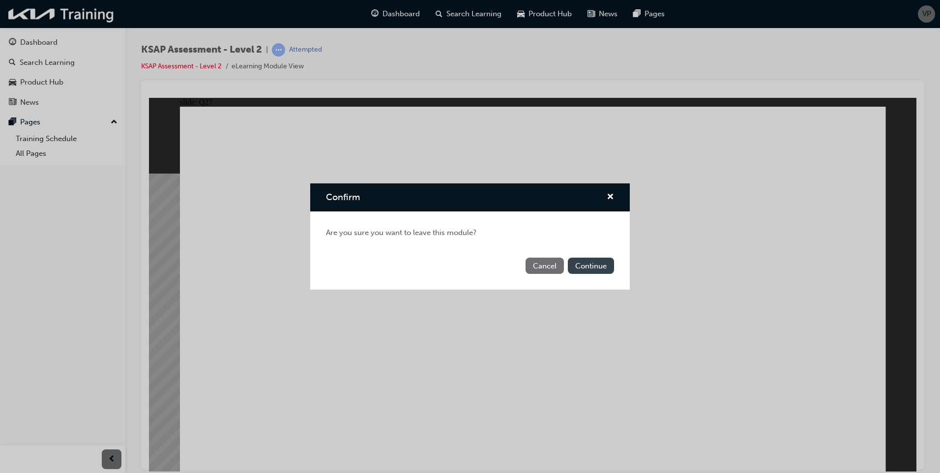
click at [604, 269] on button "Continue" at bounding box center [591, 266] width 46 height 16
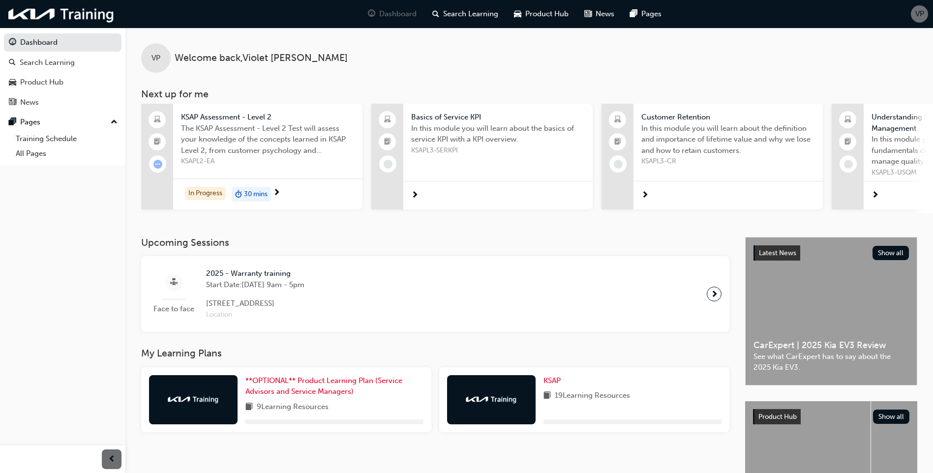
click at [285, 180] on div "In Progress 30 mins" at bounding box center [267, 193] width 189 height 31
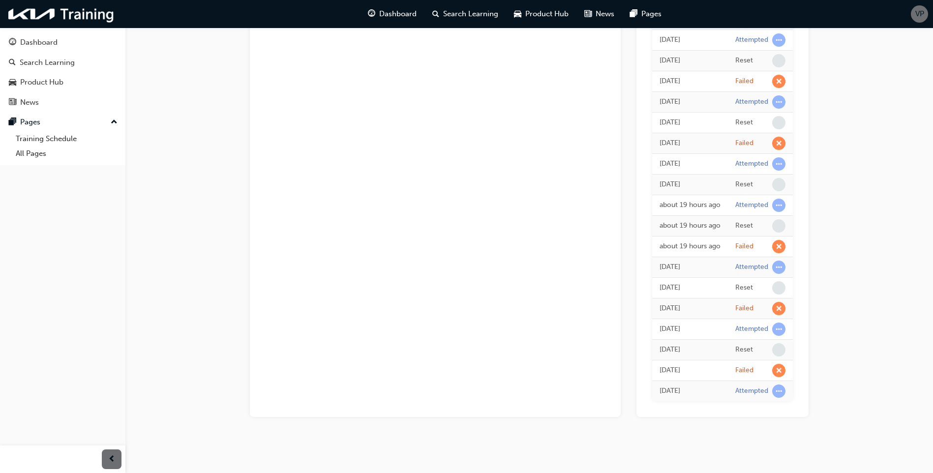
scroll to position [24, 0]
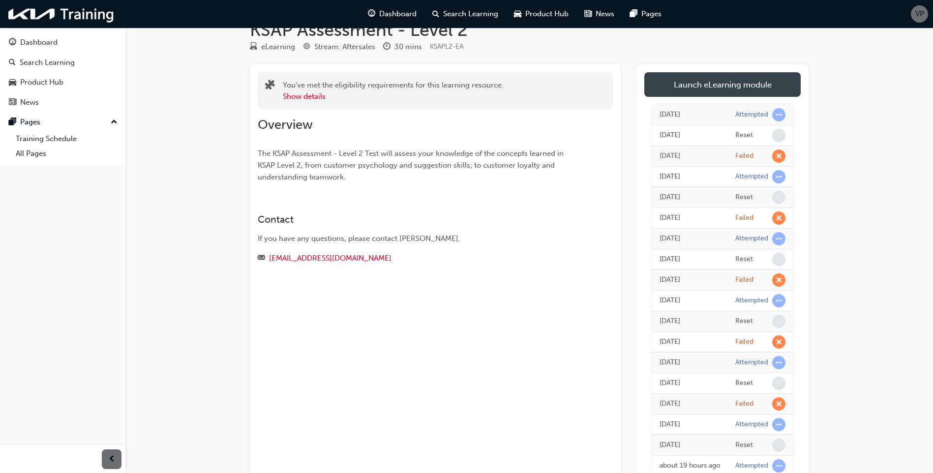
click at [692, 89] on link "Launch eLearning module" at bounding box center [722, 84] width 156 height 25
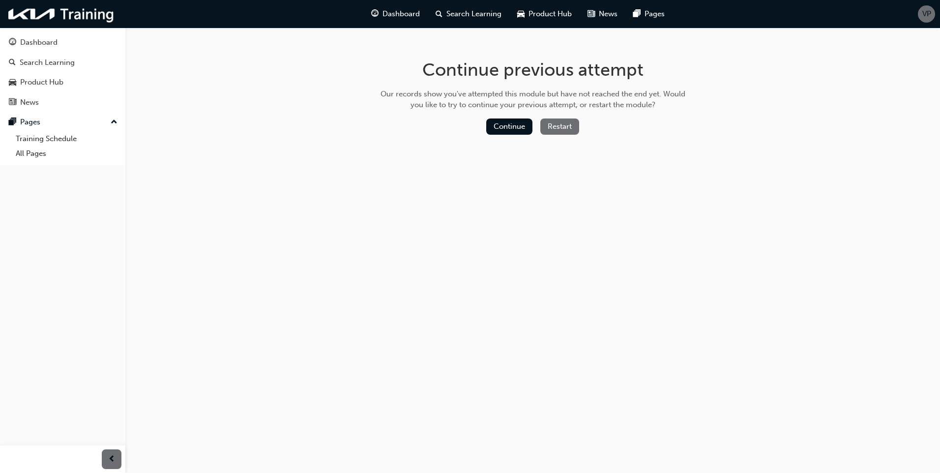
click at [569, 126] on button "Restart" at bounding box center [559, 126] width 39 height 16
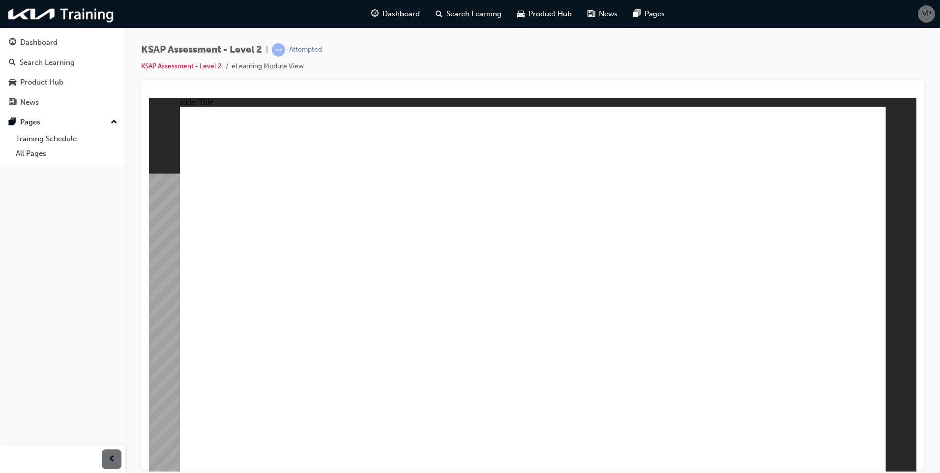
click at [149, 97] on image at bounding box center [149, 97] width 0 height 0
radio input "true"
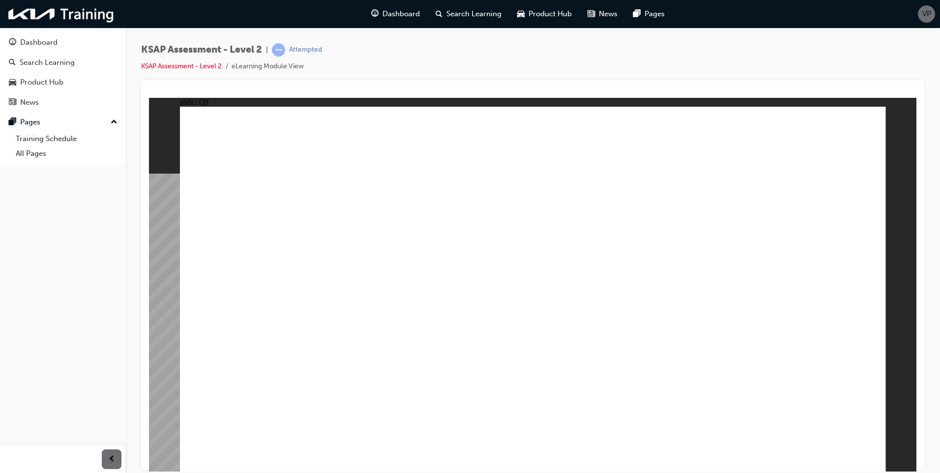
radio input "true"
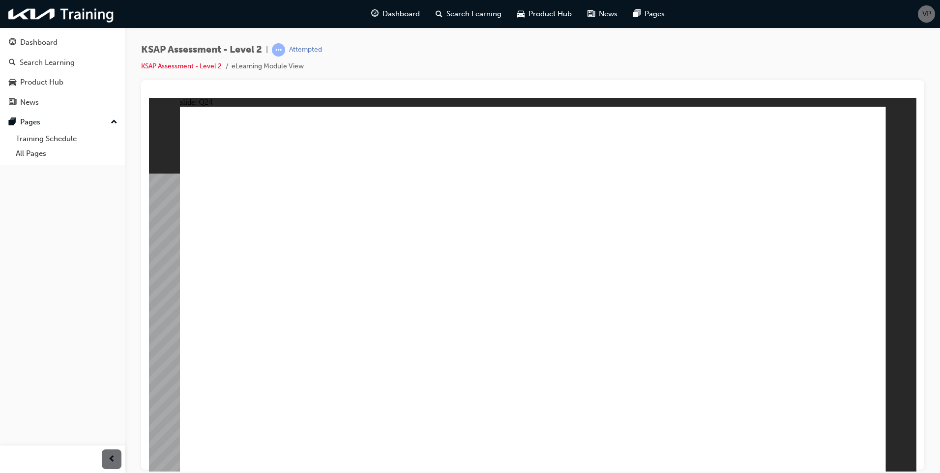
radio input "true"
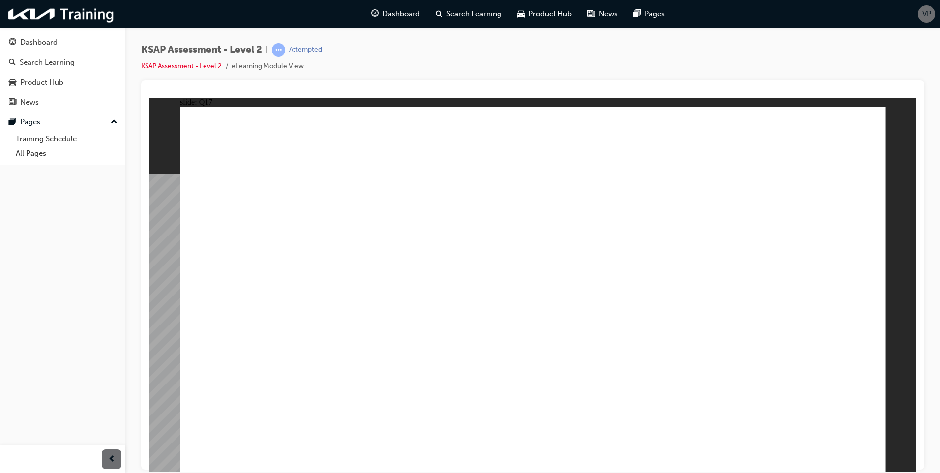
radio input "true"
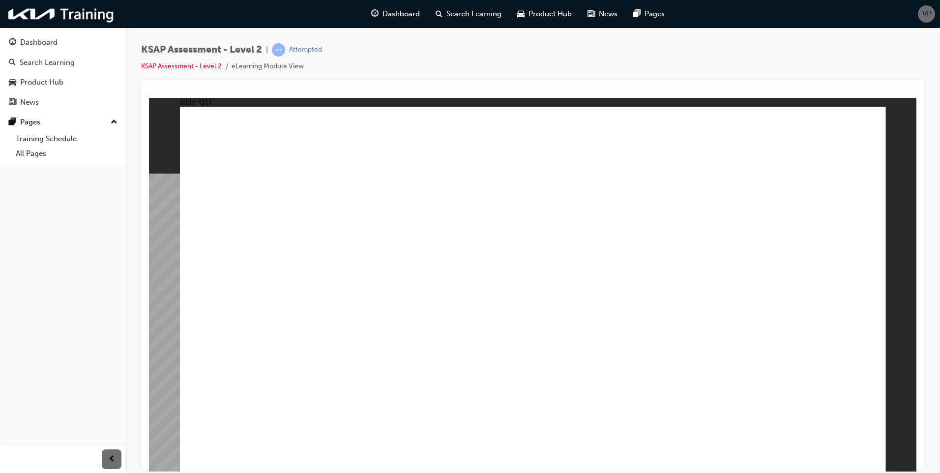
radio input "true"
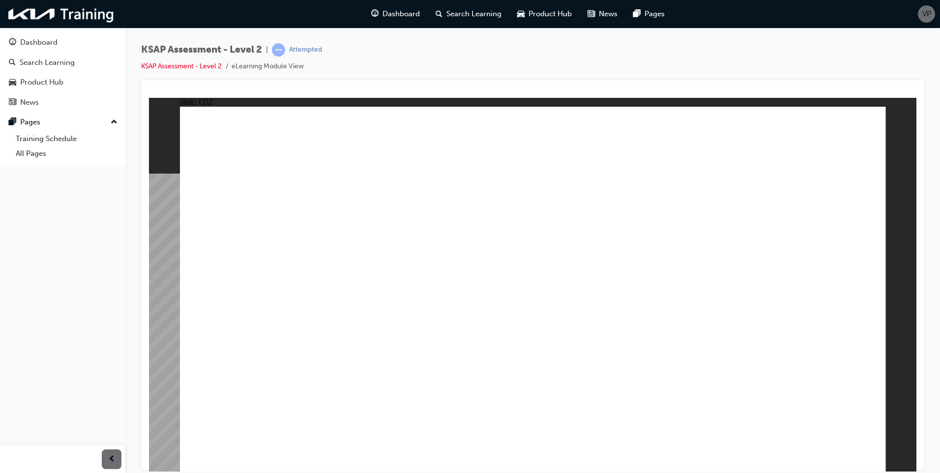
radio input "true"
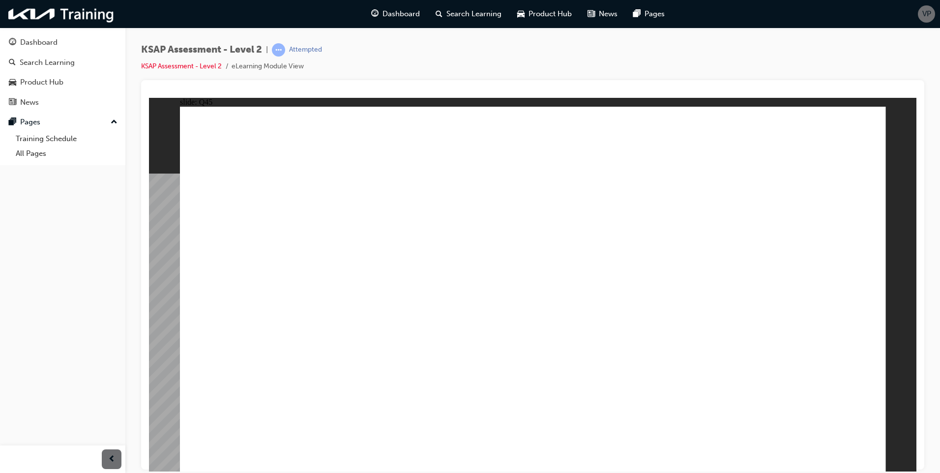
radio input "true"
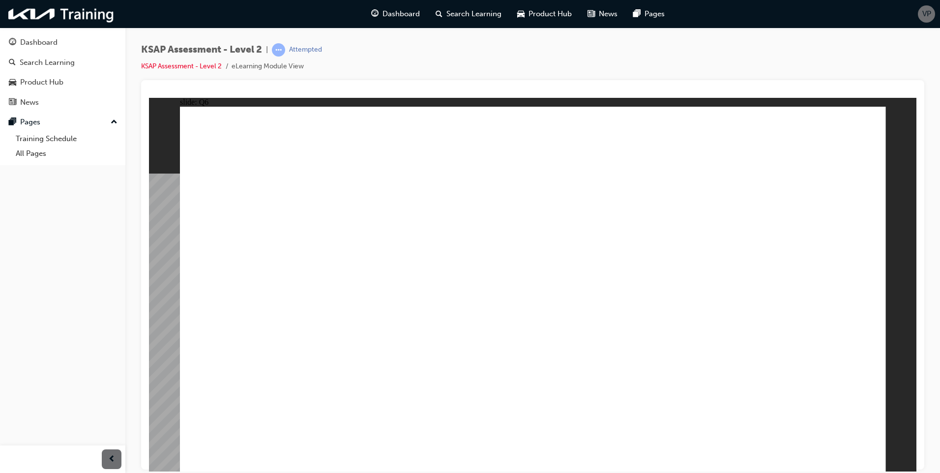
radio input "true"
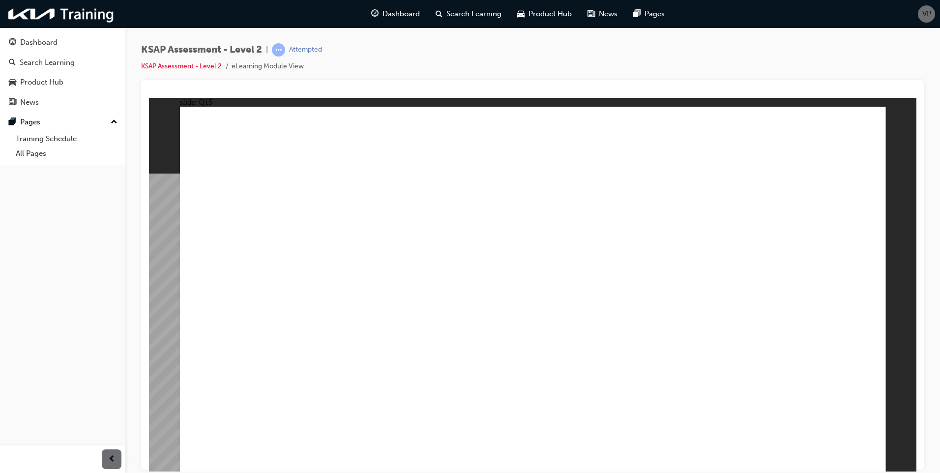
radio input "true"
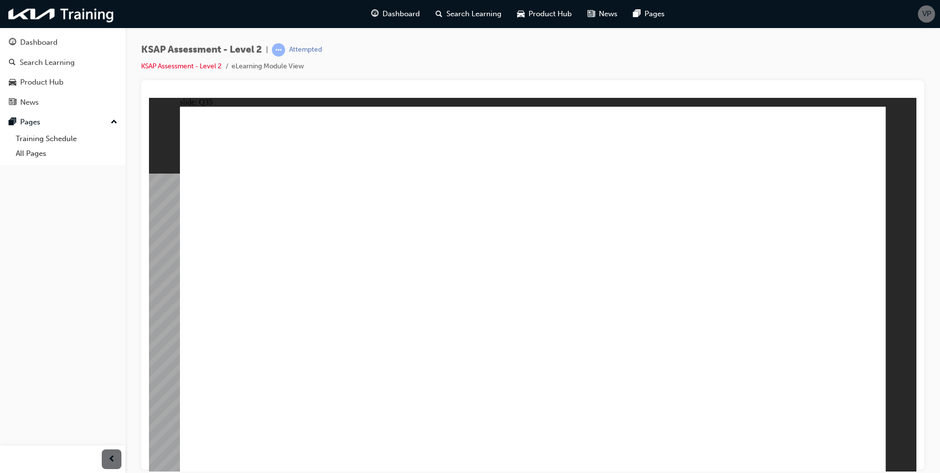
radio input "true"
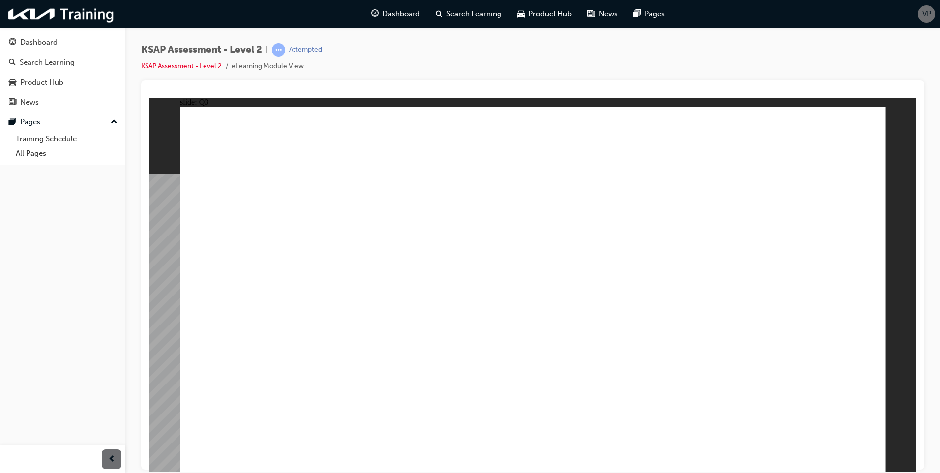
radio input "true"
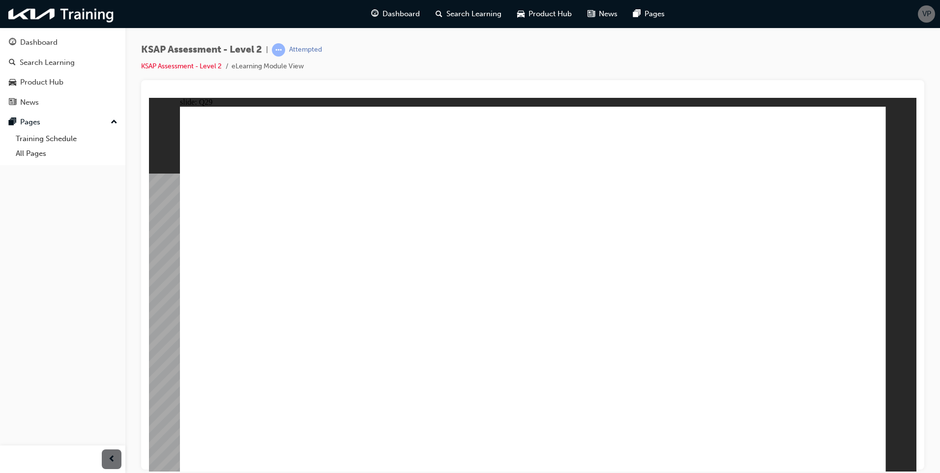
radio input "true"
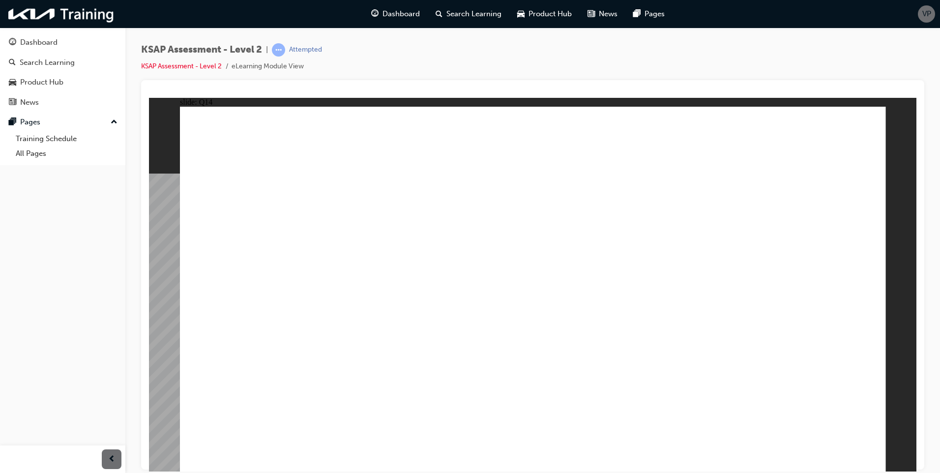
radio input "true"
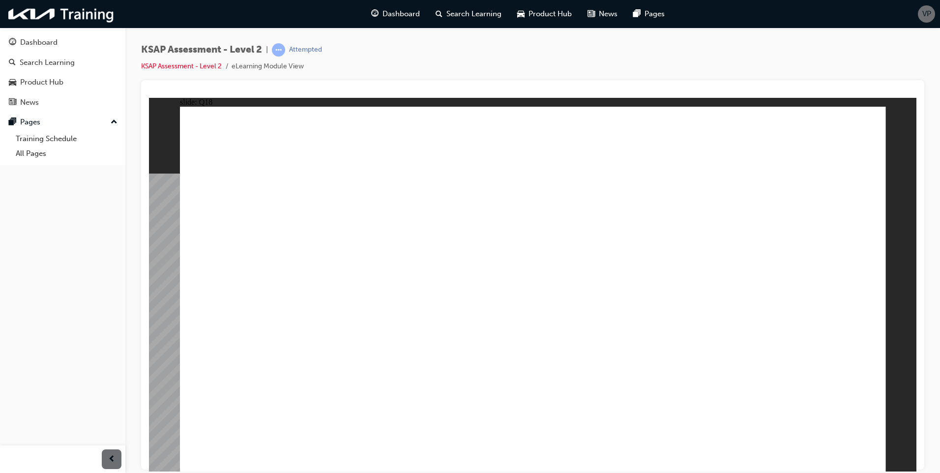
radio input "false"
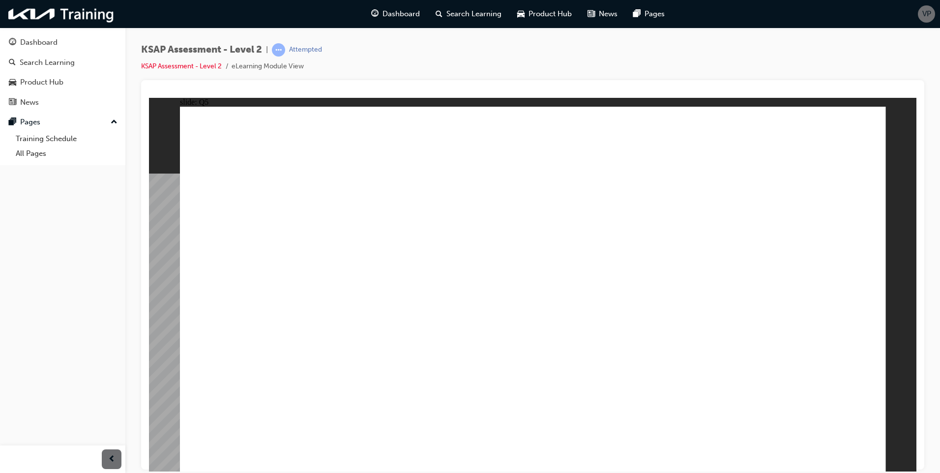
radio input "false"
radio input "true"
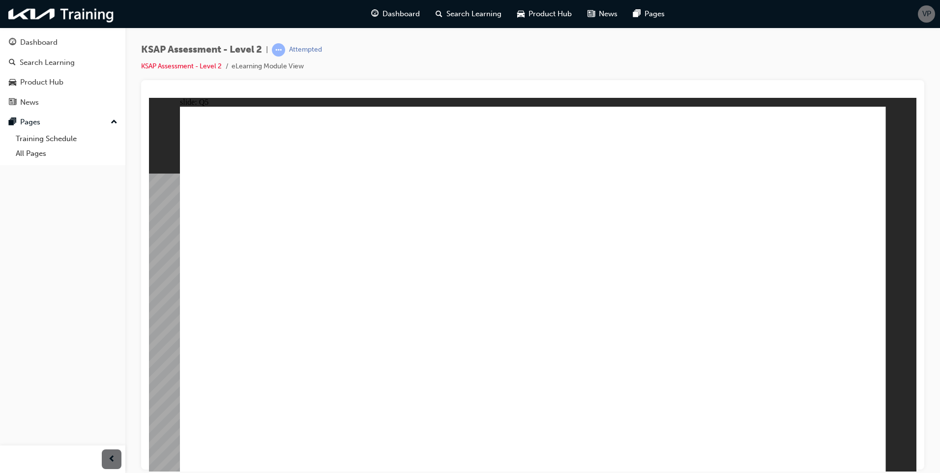
radio input "true"
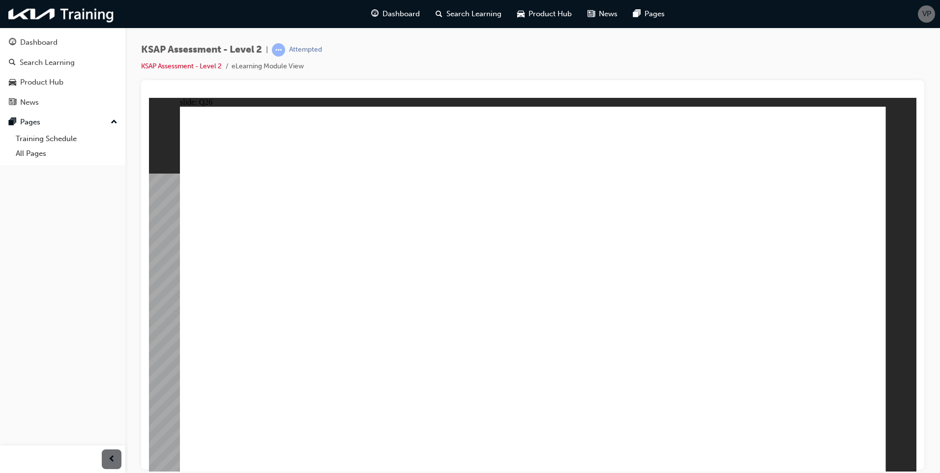
click at [394, 13] on span "Dashboard" at bounding box center [400, 13] width 37 height 11
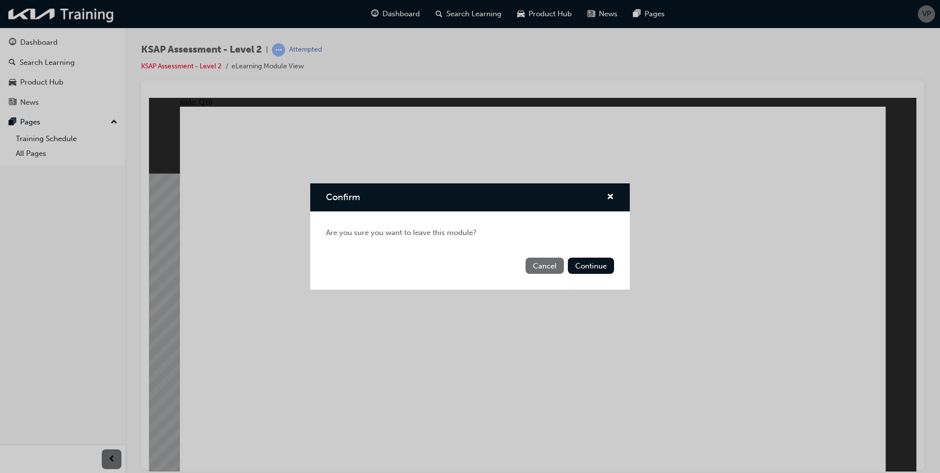
click at [584, 278] on div "Cancel Continue" at bounding box center [470, 272] width 320 height 36
click at [579, 267] on button "Continue" at bounding box center [591, 266] width 46 height 16
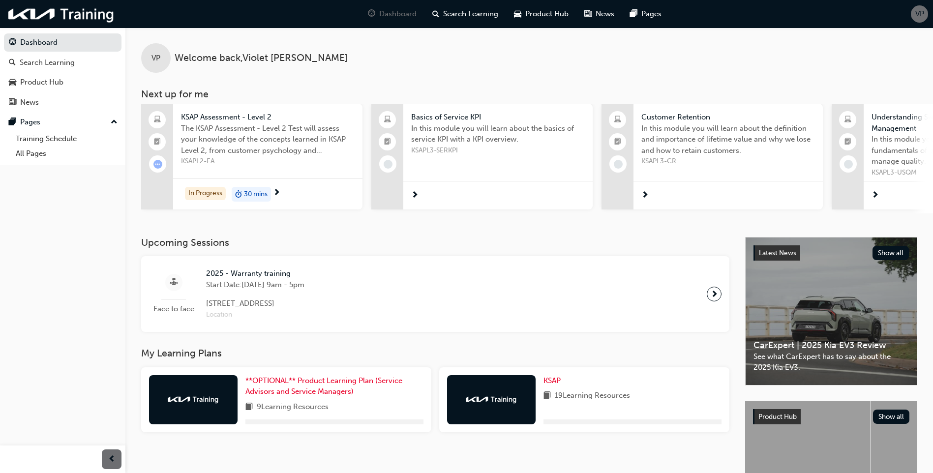
click at [255, 181] on div "In Progress 30 mins" at bounding box center [267, 193] width 189 height 31
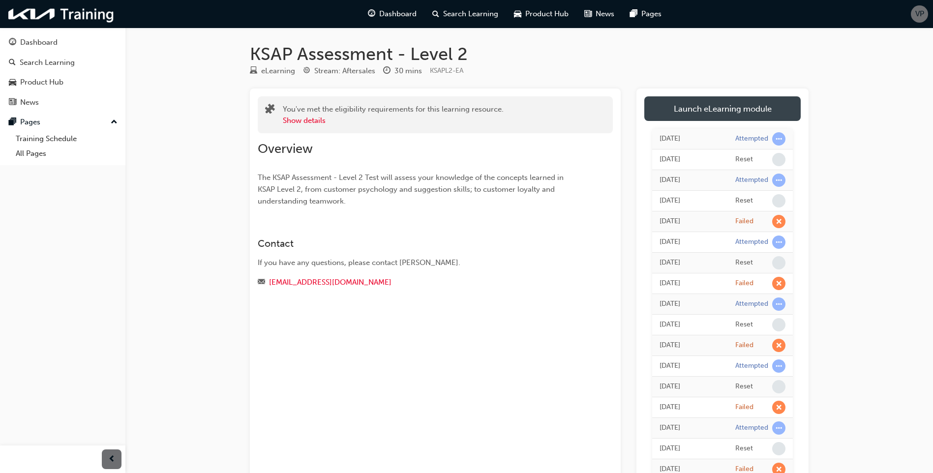
click at [747, 98] on link "Launch eLearning module" at bounding box center [722, 108] width 156 height 25
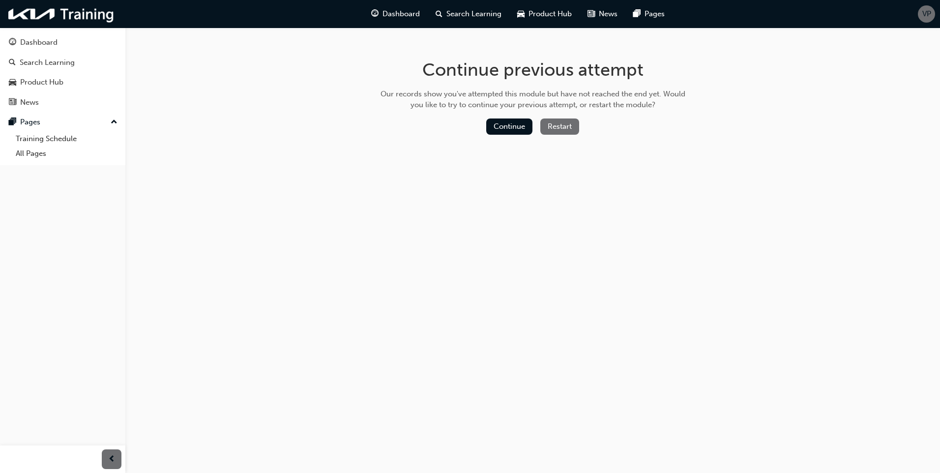
click at [572, 123] on button "Restart" at bounding box center [559, 126] width 39 height 16
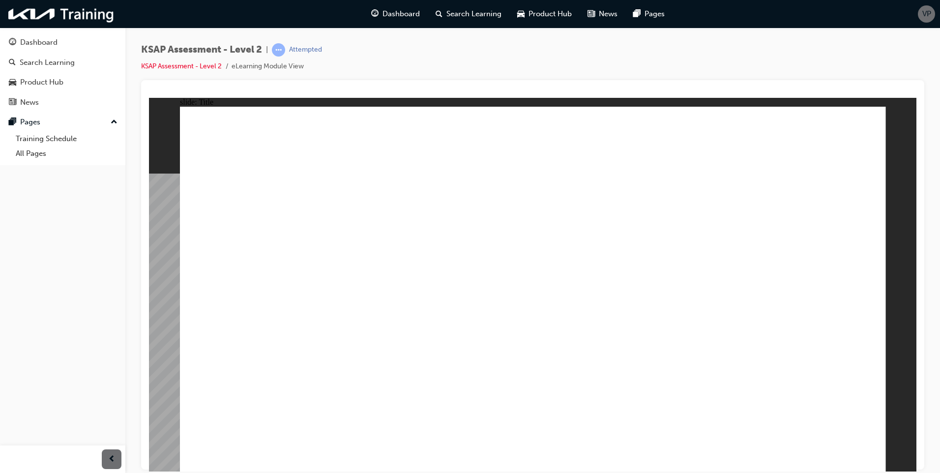
click at [149, 97] on image at bounding box center [149, 97] width 0 height 0
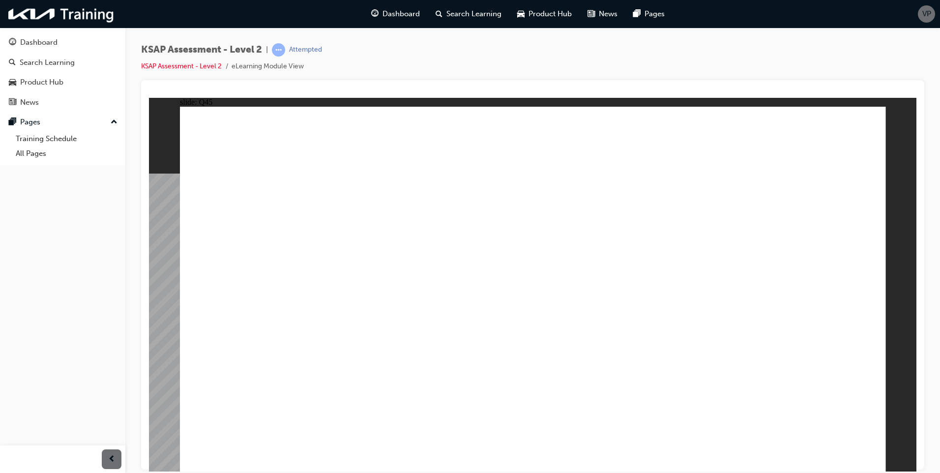
radio input "true"
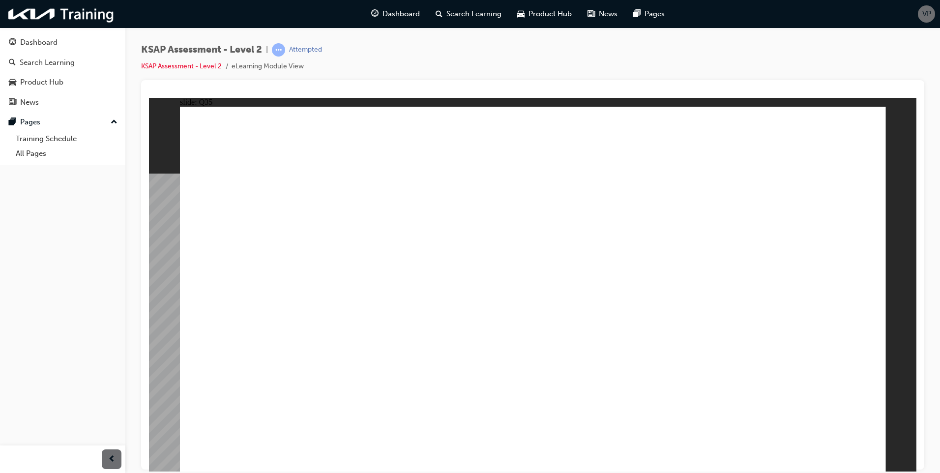
radio input "true"
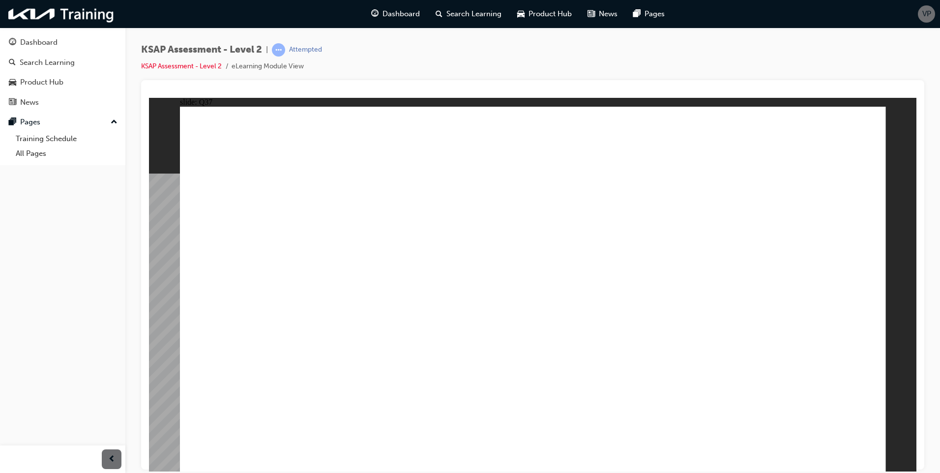
radio input "true"
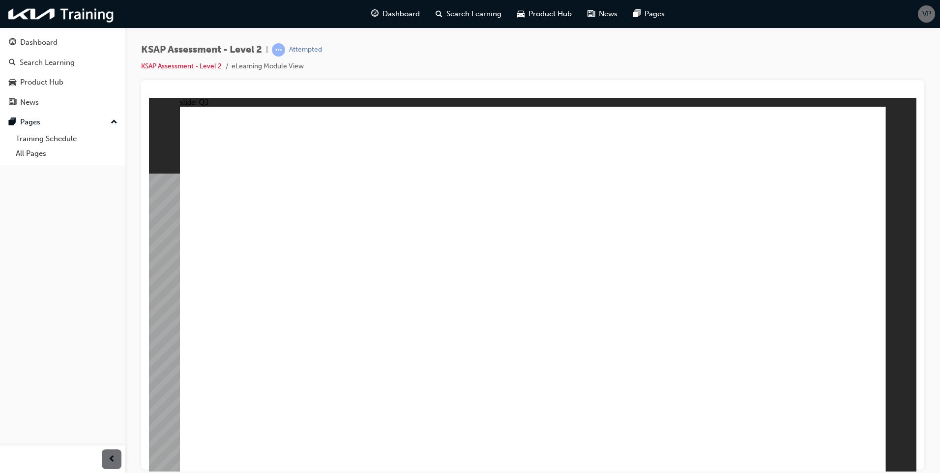
radio input "true"
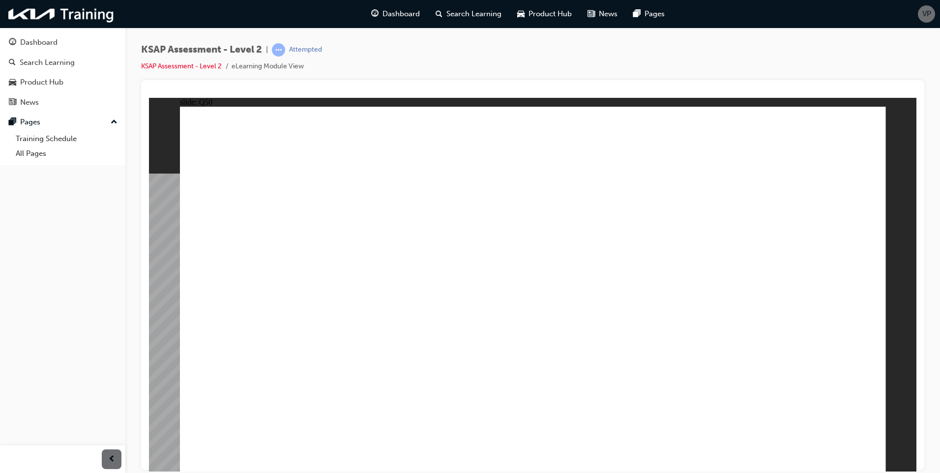
drag, startPoint x: 601, startPoint y: 324, endPoint x: 630, endPoint y: 328, distance: 28.7
radio input "true"
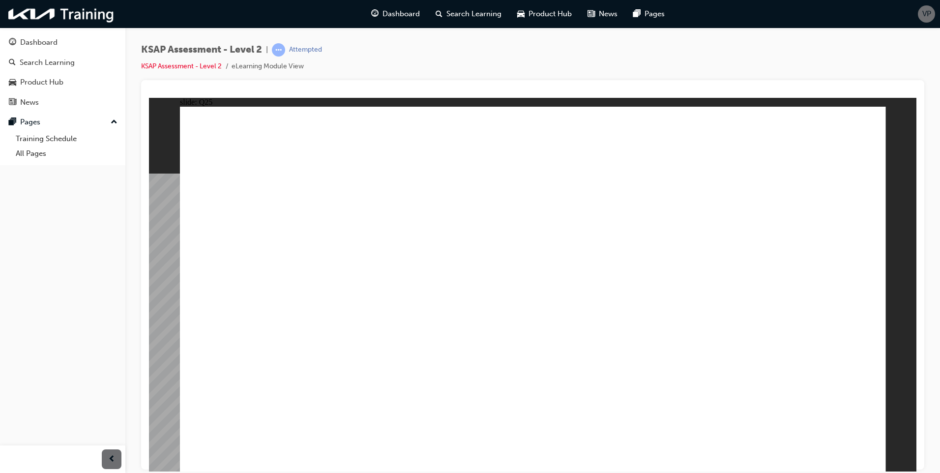
radio input "false"
radio input "true"
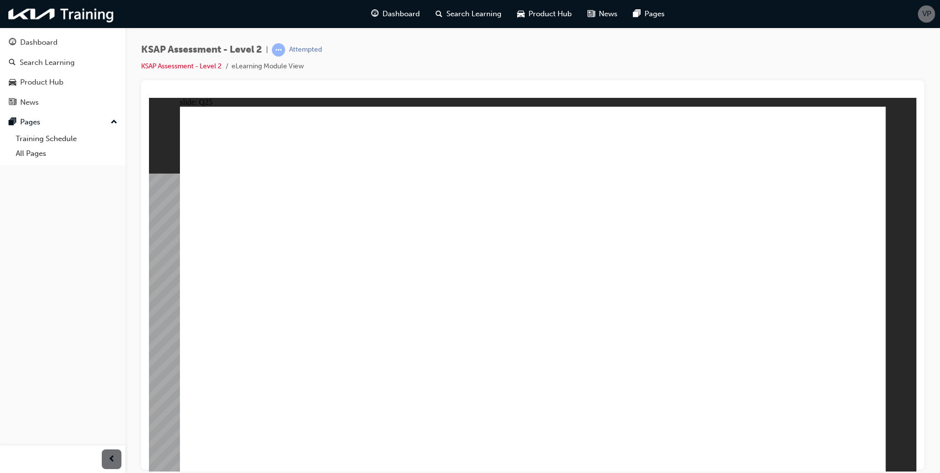
radio input "true"
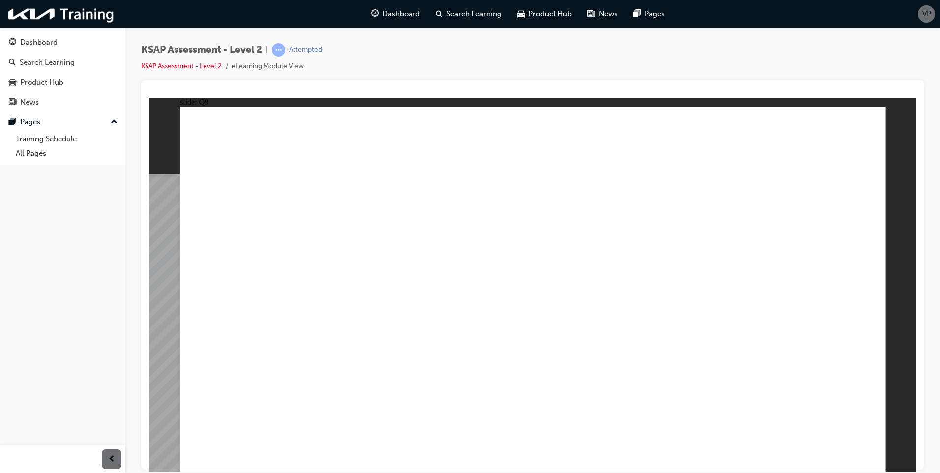
radio input "true"
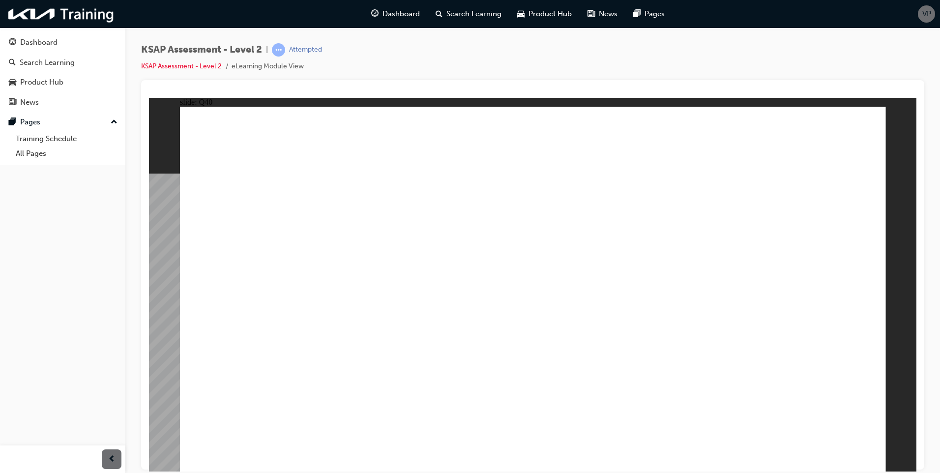
radio input "true"
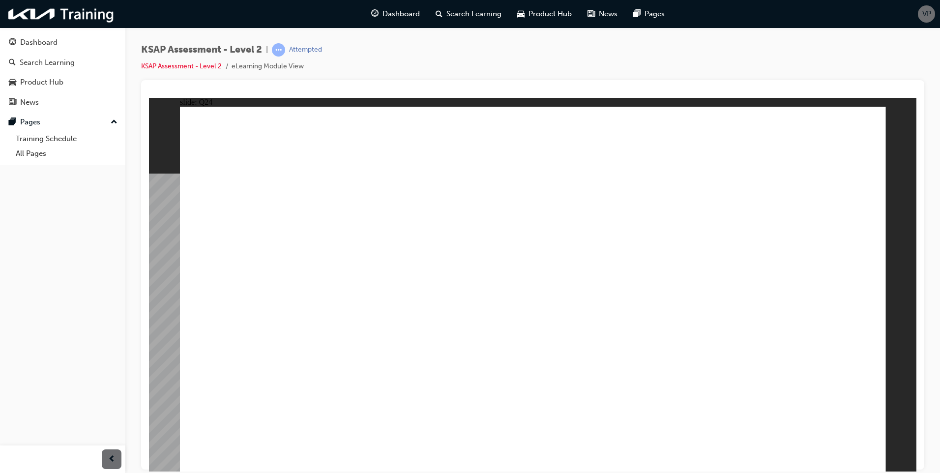
radio input "true"
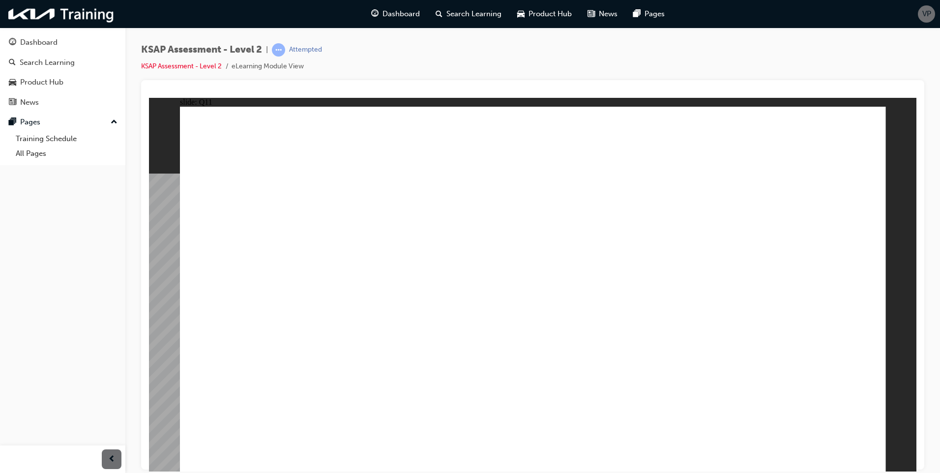
radio input "true"
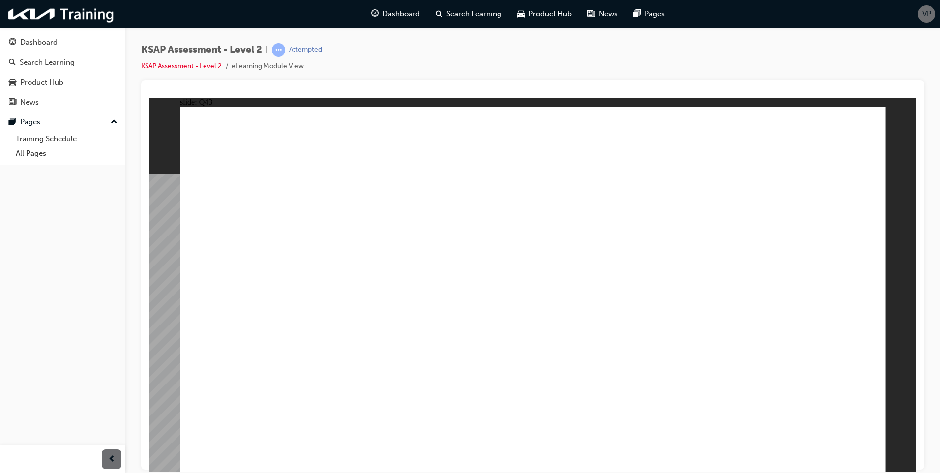
radio input "true"
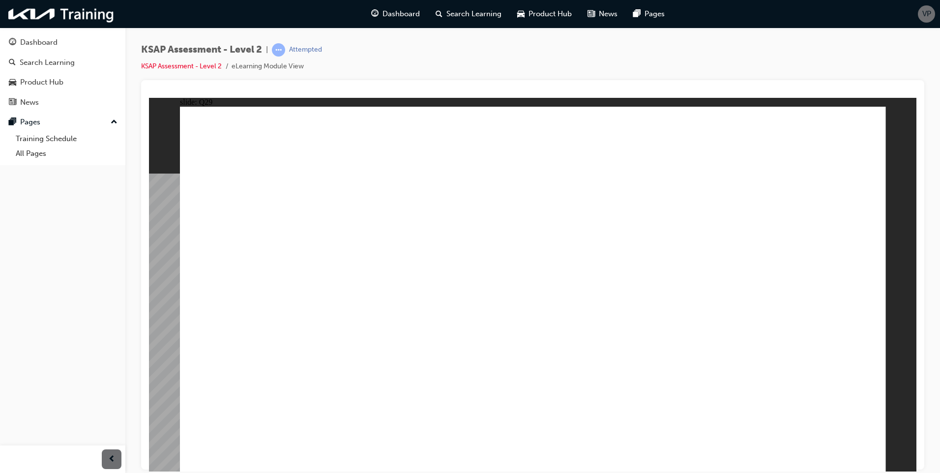
radio input "true"
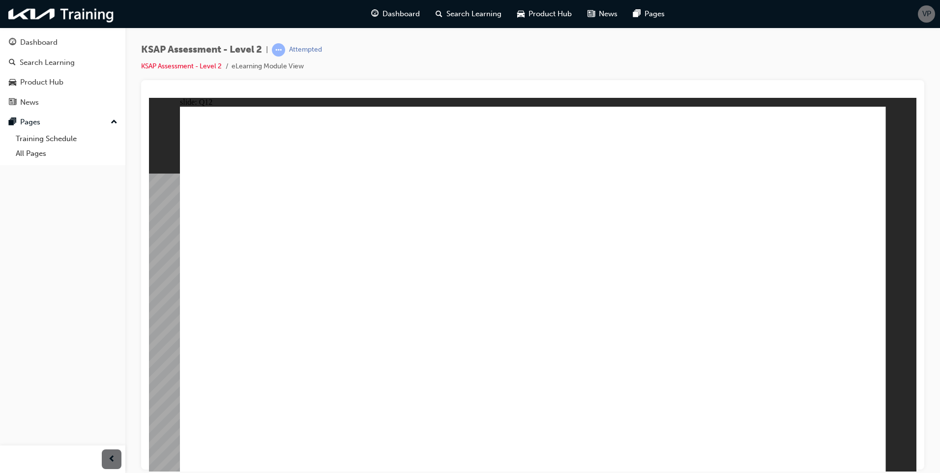
radio input "true"
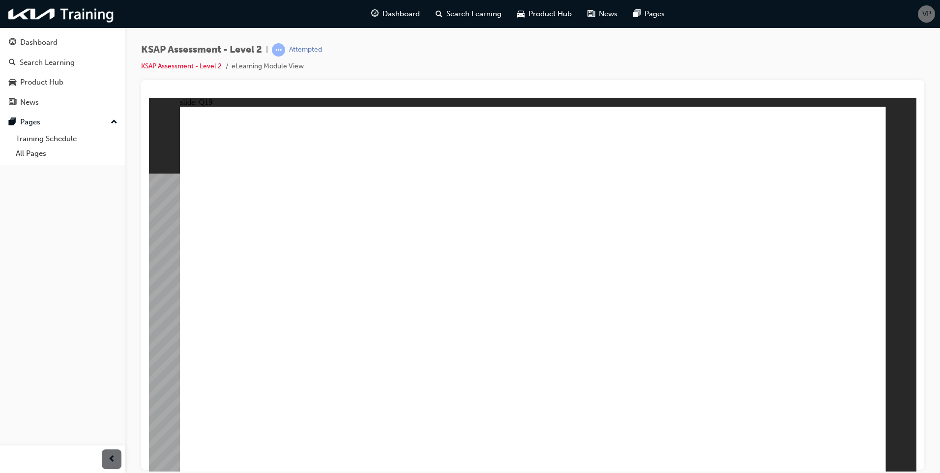
radio input "true"
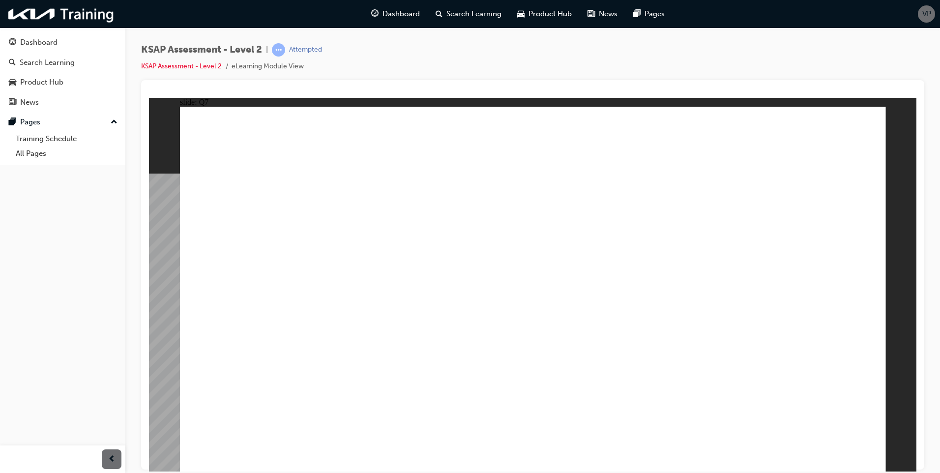
radio input "true"
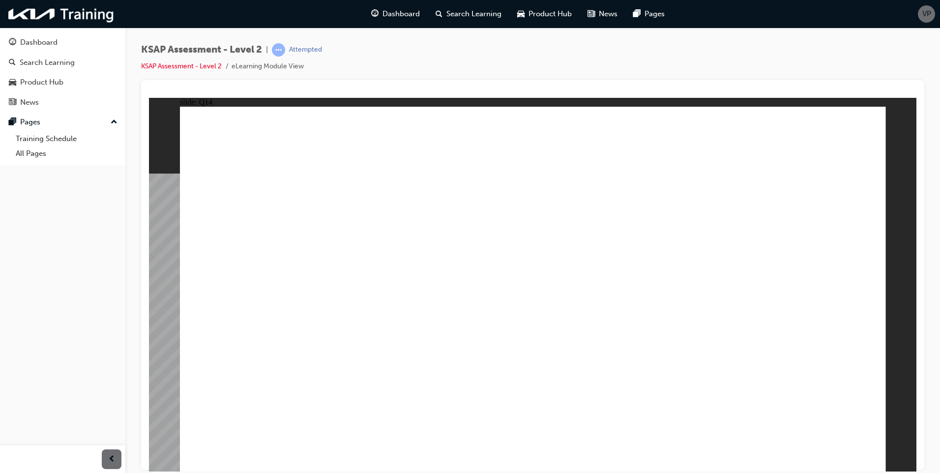
radio input "true"
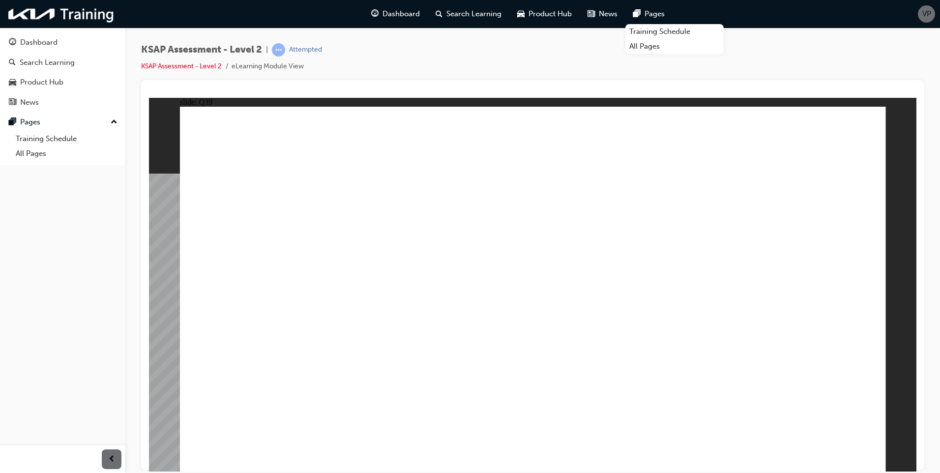
drag, startPoint x: 624, startPoint y: 234, endPoint x: 769, endPoint y: 260, distance: 147.8
radio input "true"
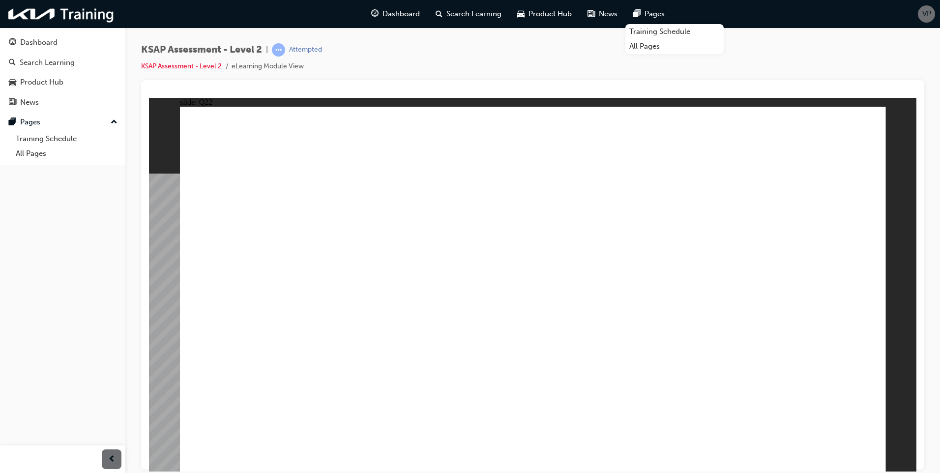
radio input "true"
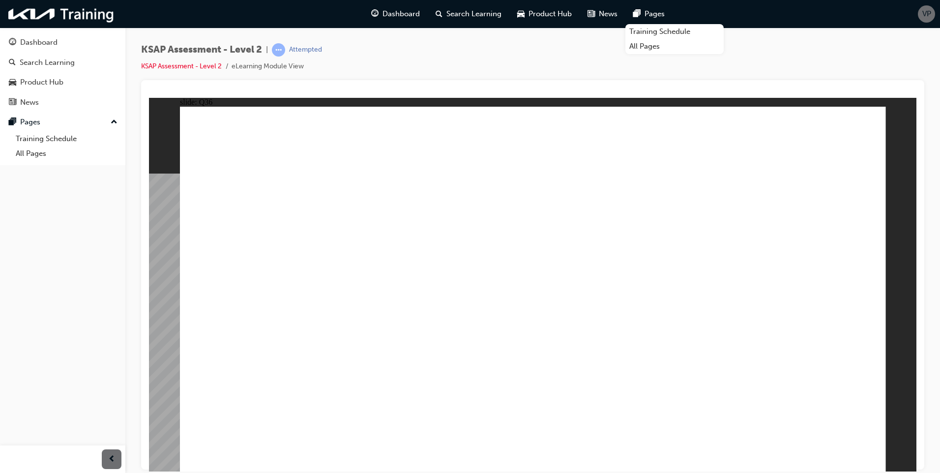
radio input "true"
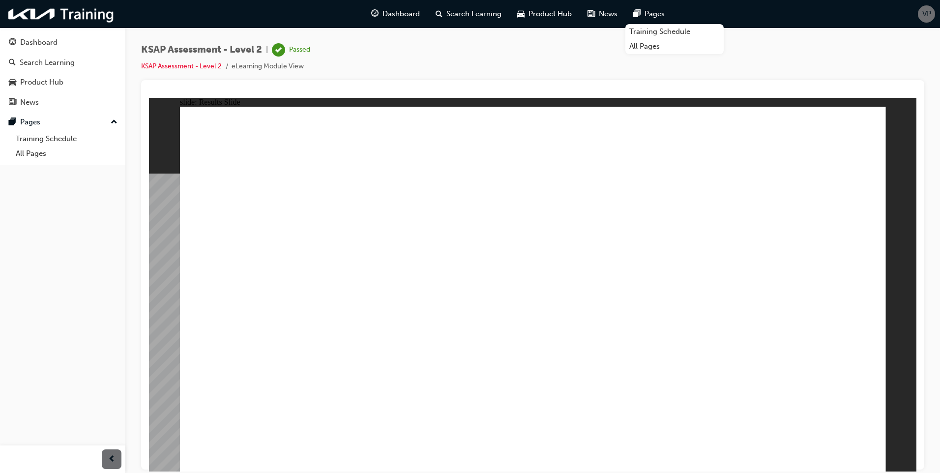
click at [393, 9] on span "Dashboard" at bounding box center [400, 13] width 37 height 11
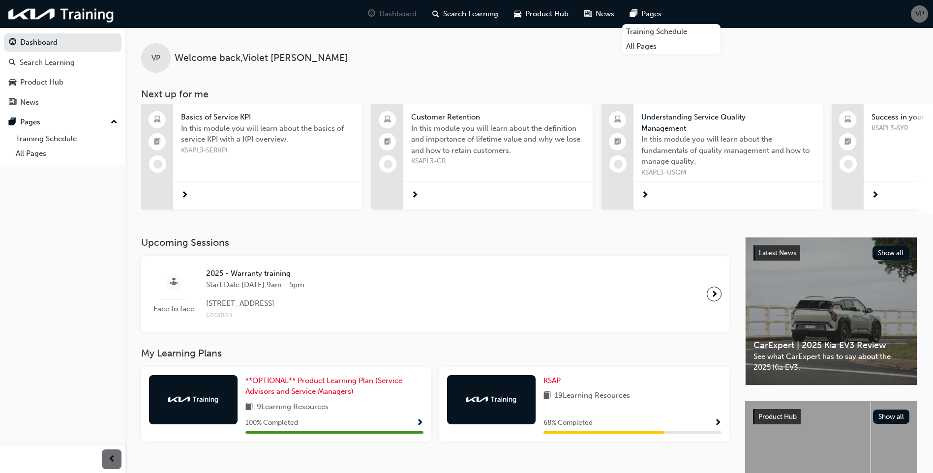
click at [284, 173] on div "Basics of Service KPI In this module you will learn about the basics of service…" at bounding box center [267, 157] width 189 height 106
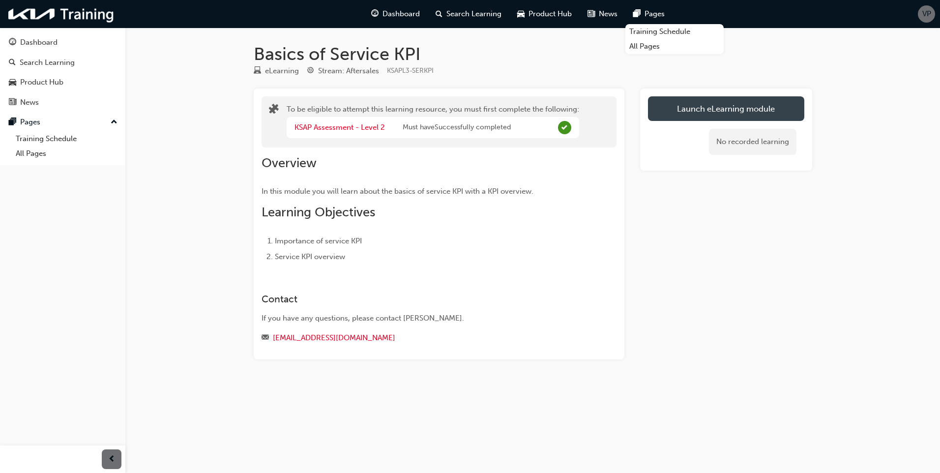
click at [759, 107] on button "Launch eLearning module" at bounding box center [726, 108] width 156 height 25
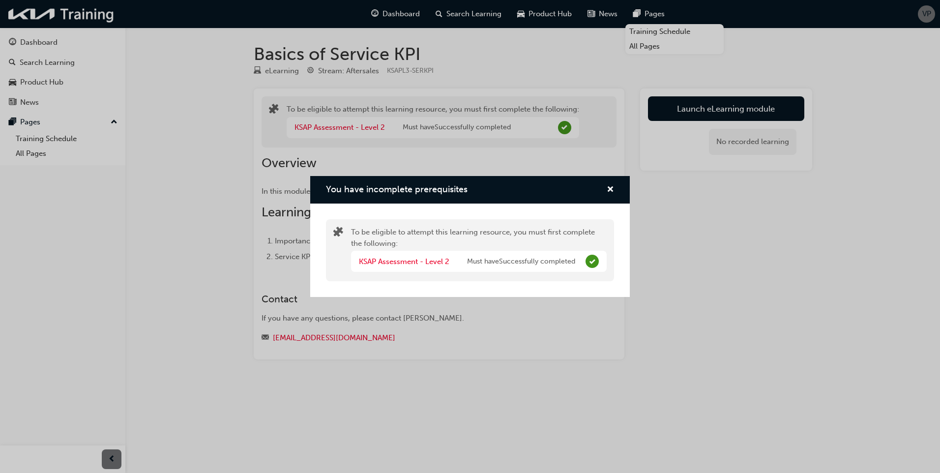
click at [617, 187] on div "You have incomplete prerequisites" at bounding box center [470, 190] width 320 height 28
click at [609, 189] on span "cross-icon" at bounding box center [610, 190] width 7 height 9
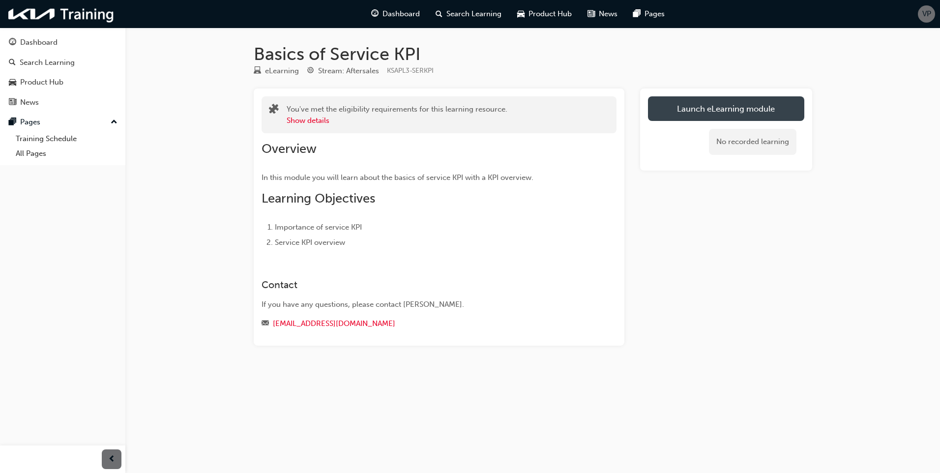
click at [765, 100] on link "Launch eLearning module" at bounding box center [726, 108] width 156 height 25
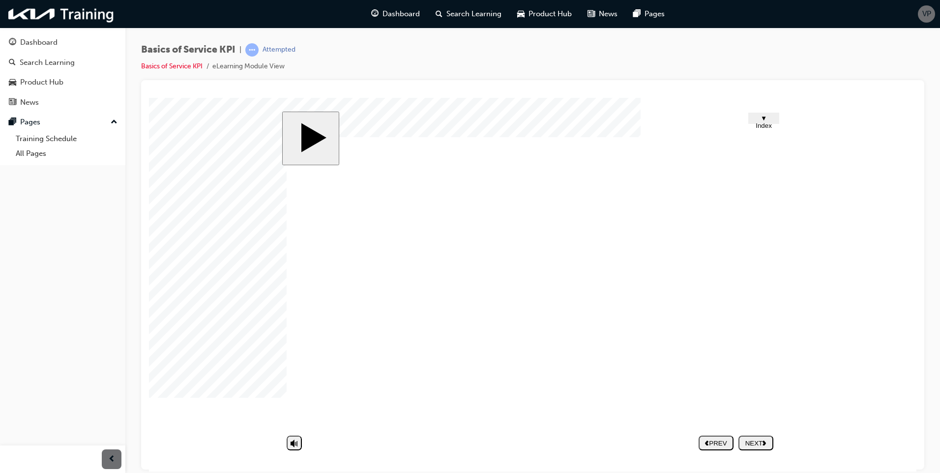
click at [755, 439] on div "NEXT" at bounding box center [755, 442] width 27 height 7
click at [760, 444] on div "NEXT" at bounding box center [755, 442] width 27 height 7
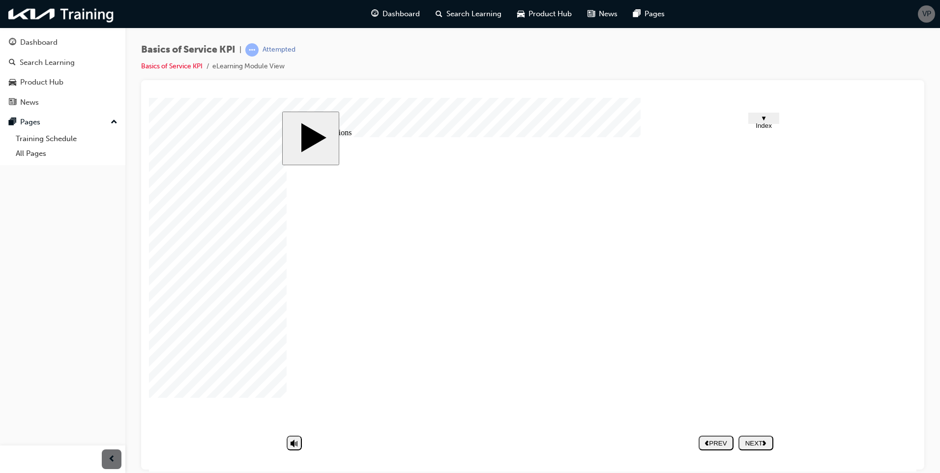
click at [757, 441] on div "NEXT" at bounding box center [755, 442] width 27 height 7
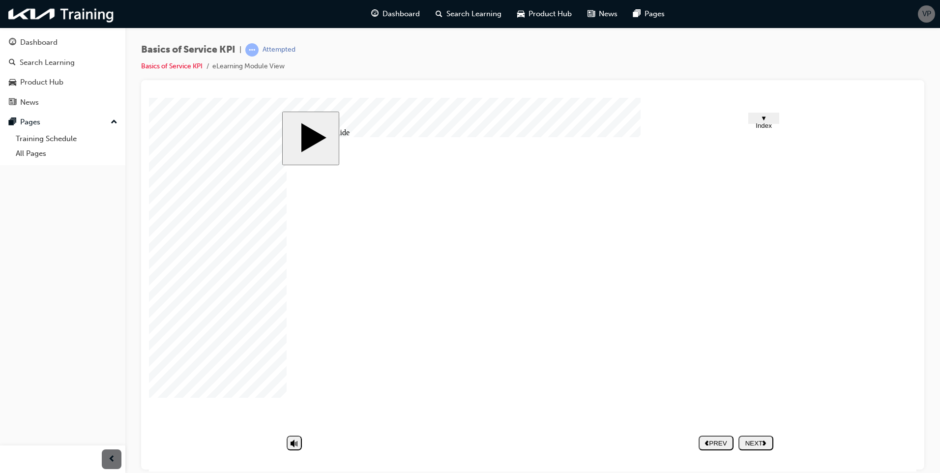
drag, startPoint x: 755, startPoint y: 283, endPoint x: 754, endPoint y: 291, distance: 7.9
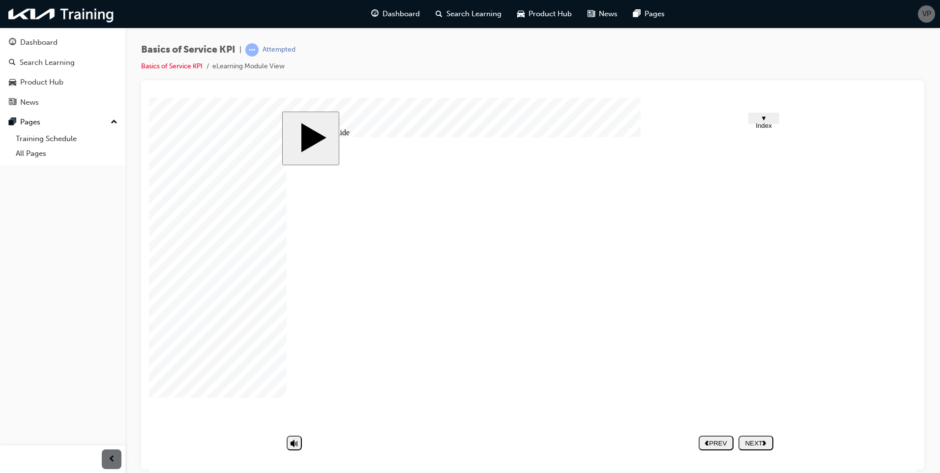
click at [749, 437] on button "NEXT" at bounding box center [755, 442] width 35 height 15
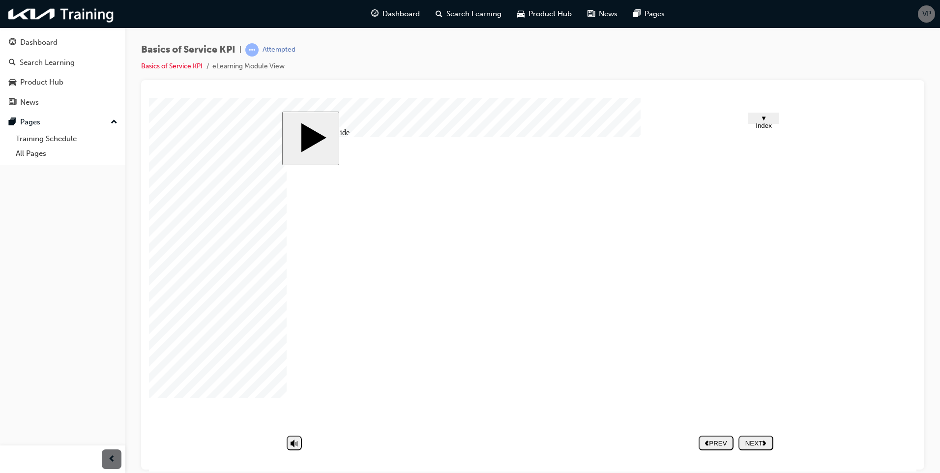
click at [751, 441] on div "NEXT" at bounding box center [755, 442] width 27 height 7
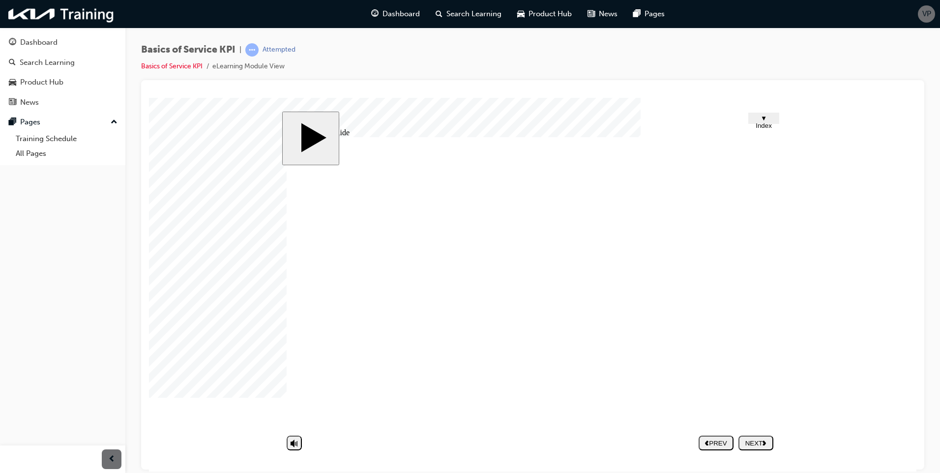
click at [766, 444] on icon "next" at bounding box center [764, 441] width 4 height 5
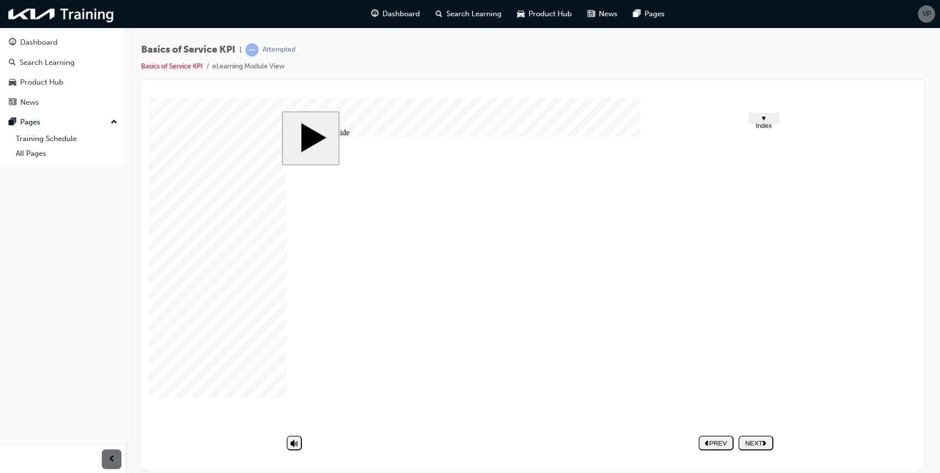
click at [748, 445] on div "NEXT" at bounding box center [755, 442] width 27 height 7
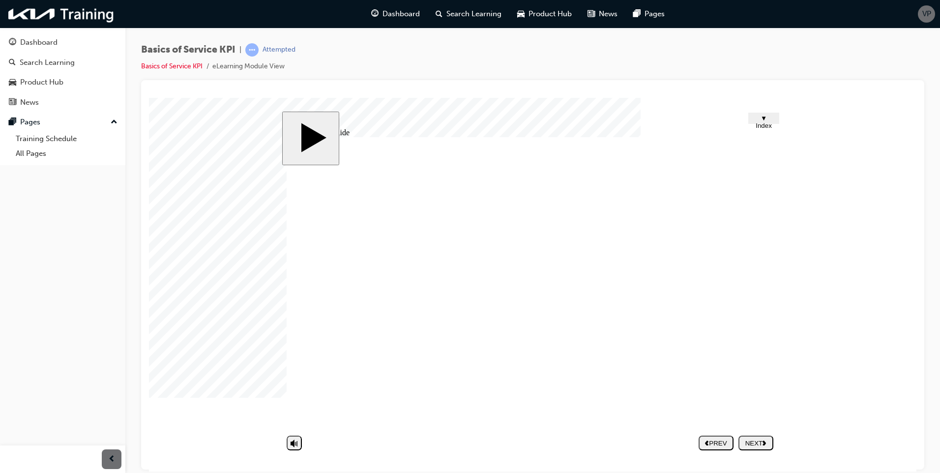
click at [733, 310] on div "Interpretation of core performance index Group 2 Rounded Rectangle 25 2 What is…" at bounding box center [533, 287] width 492 height 300
click at [745, 444] on div "NEXT" at bounding box center [755, 442] width 27 height 7
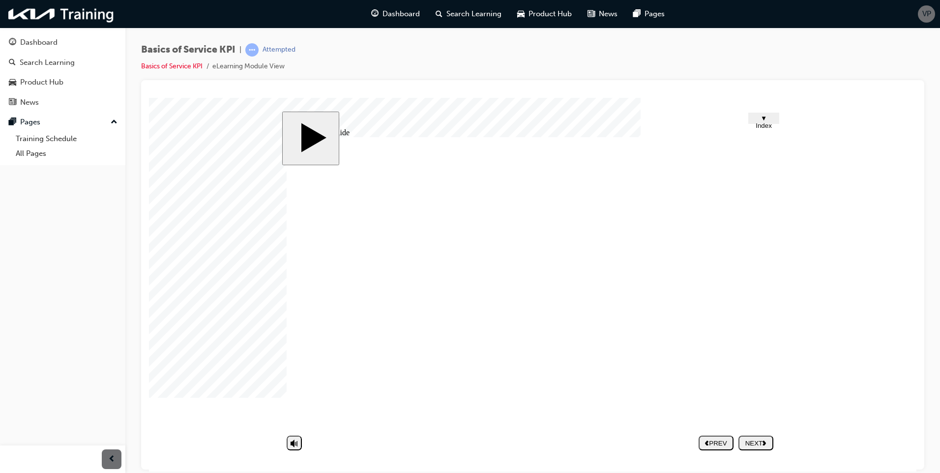
click at [758, 448] on button "NEXT" at bounding box center [755, 442] width 35 height 15
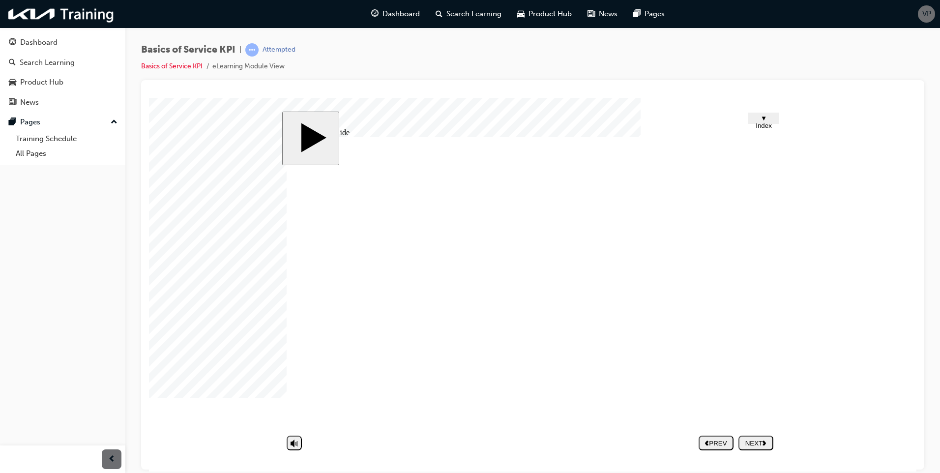
click at [753, 439] on div "NEXT" at bounding box center [755, 442] width 27 height 7
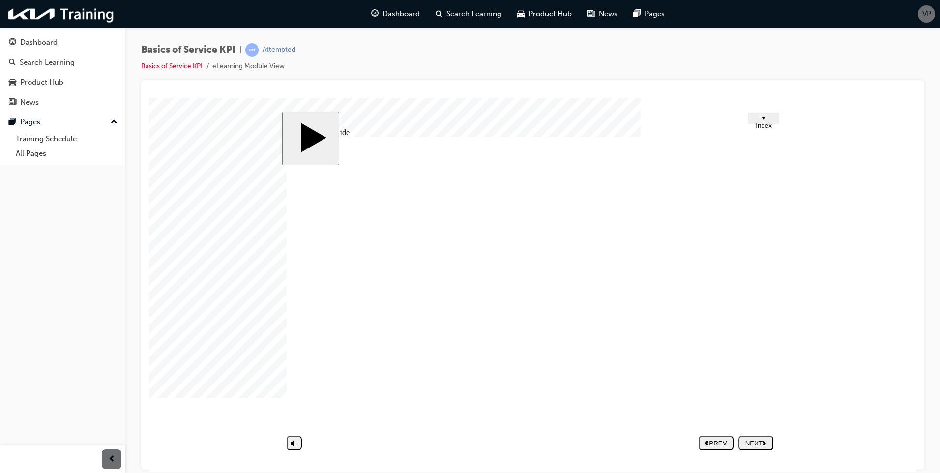
click at [750, 451] on nav "PREV NEXT SUBMIT" at bounding box center [736, 442] width 75 height 23
click at [745, 443] on div "NEXT" at bounding box center [755, 442] width 27 height 7
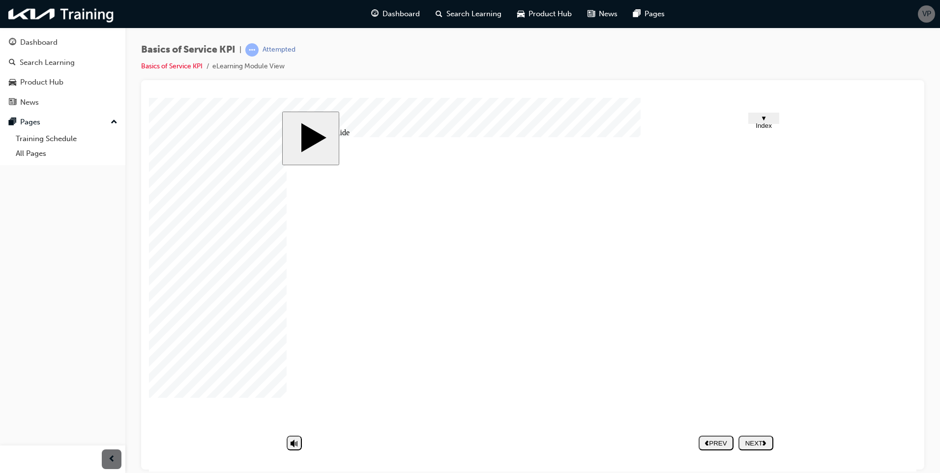
click at [753, 443] on div "NEXT" at bounding box center [755, 442] width 27 height 7
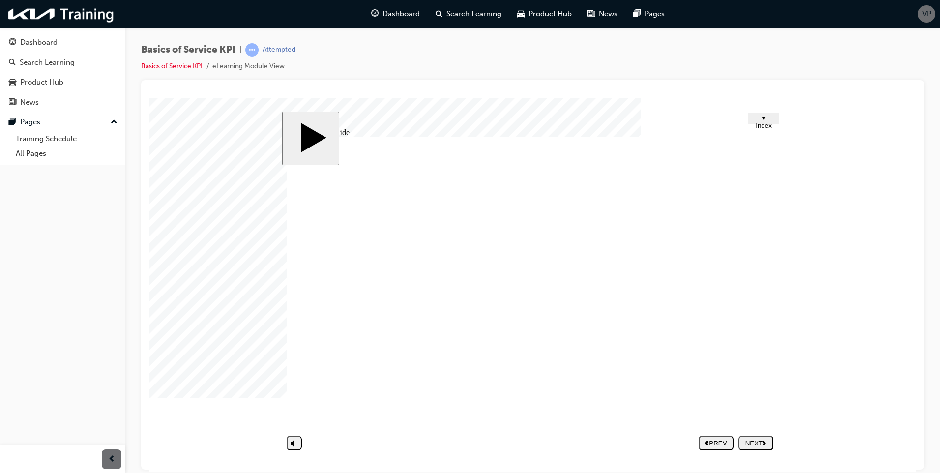
click at [763, 437] on button "NEXT" at bounding box center [755, 442] width 35 height 15
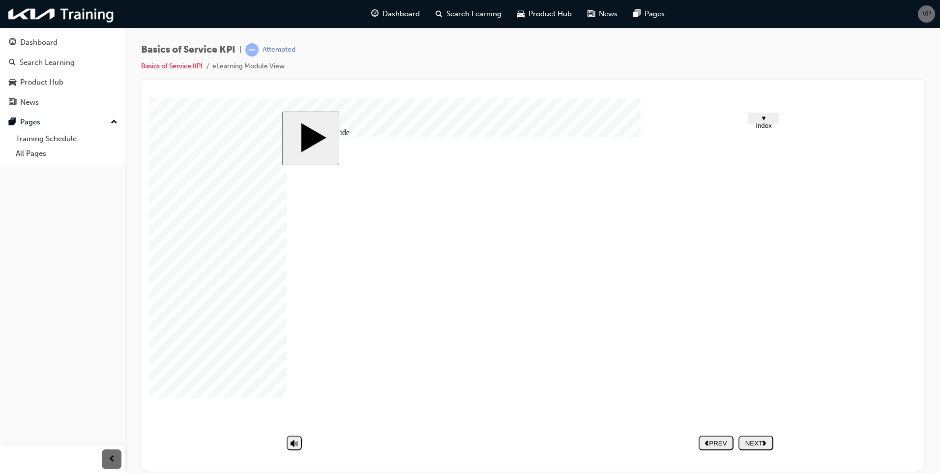
click at [747, 449] on button "NEXT" at bounding box center [755, 442] width 35 height 15
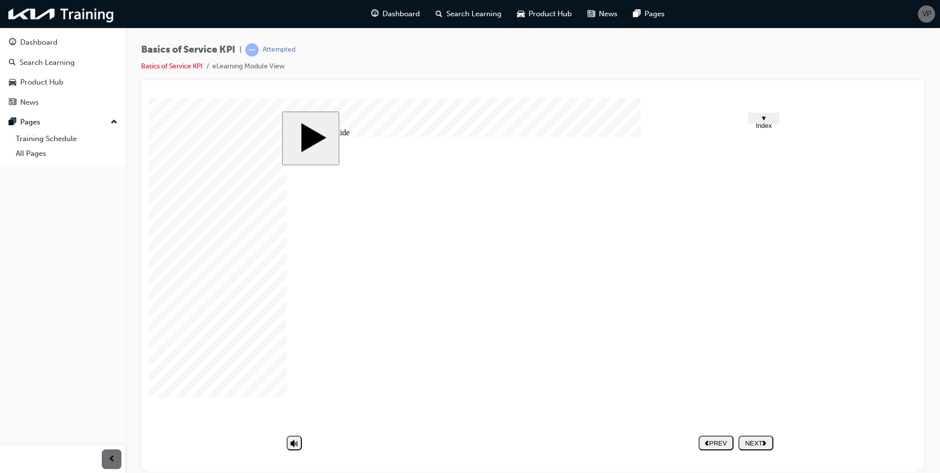
click at [751, 450] on button "NEXT" at bounding box center [755, 442] width 35 height 15
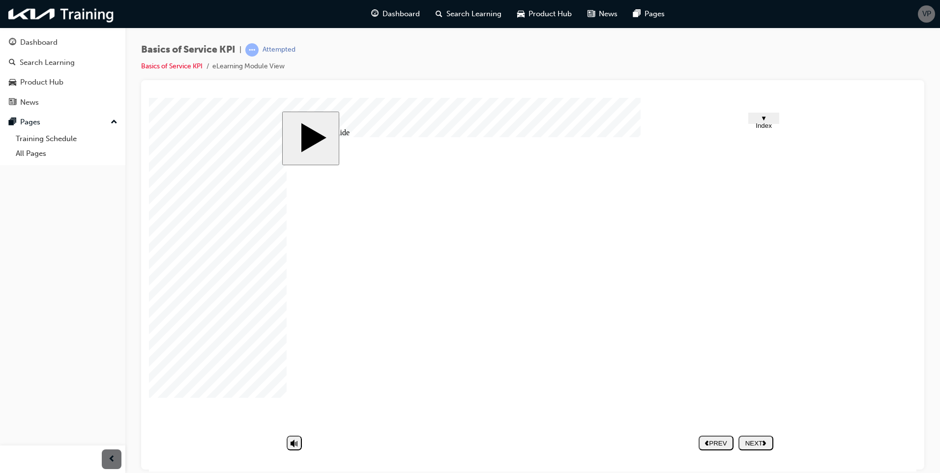
drag, startPoint x: 567, startPoint y: 370, endPoint x: 544, endPoint y: 371, distance: 22.6
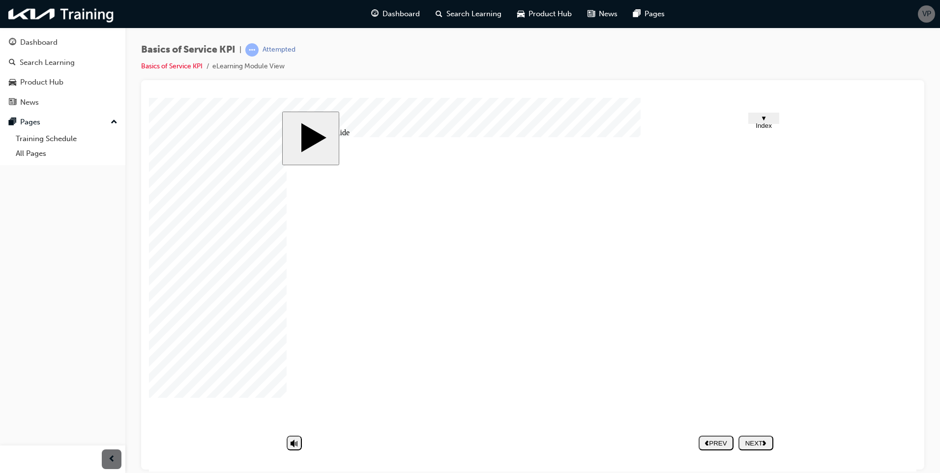
click at [757, 436] on button "NEXT" at bounding box center [755, 442] width 35 height 15
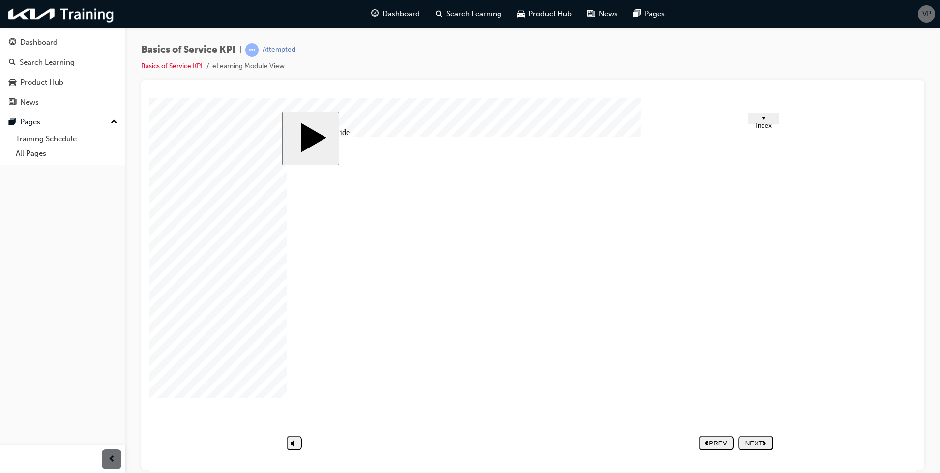
click at [757, 444] on div "NEXT" at bounding box center [755, 442] width 27 height 7
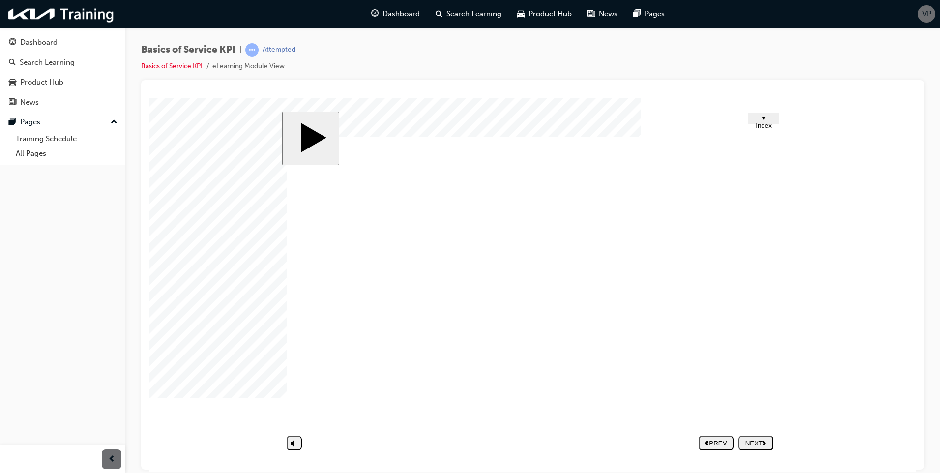
click at [750, 439] on div "NEXT" at bounding box center [755, 442] width 27 height 7
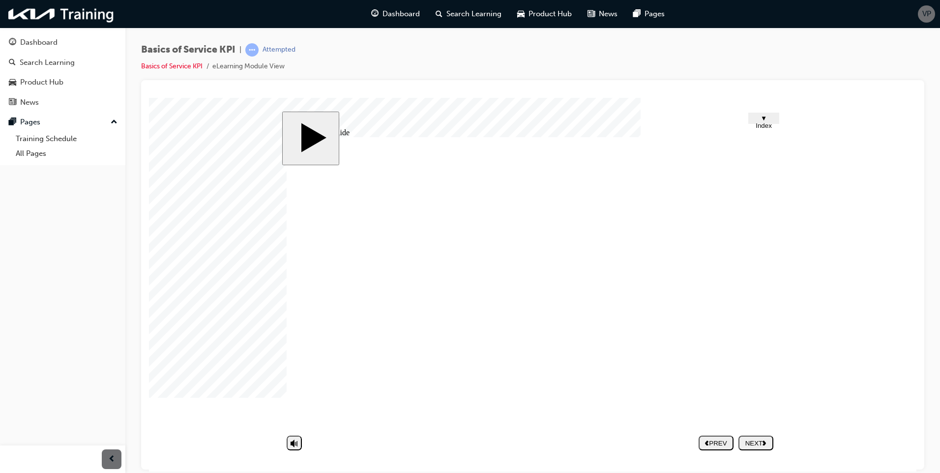
click at [747, 444] on div "NEXT" at bounding box center [755, 442] width 27 height 7
click at [383, 8] on span "Dashboard" at bounding box center [400, 13] width 37 height 11
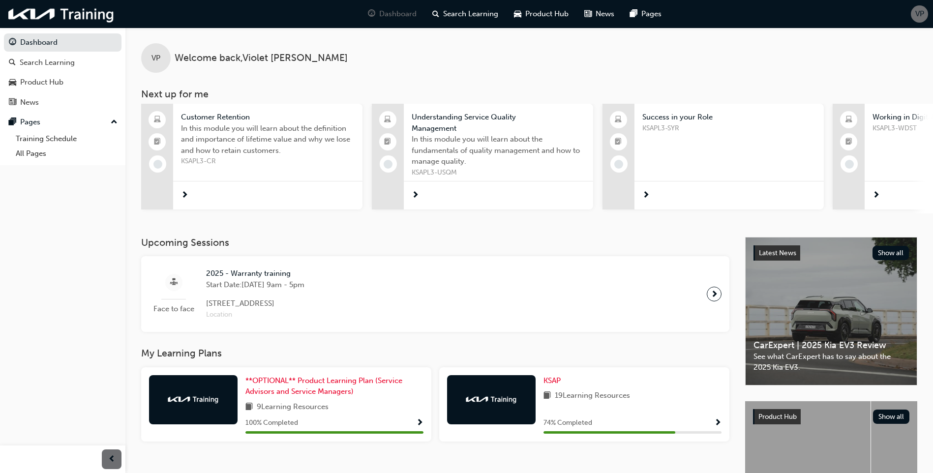
click at [262, 161] on span "KSAPL3-CR" at bounding box center [268, 161] width 174 height 11
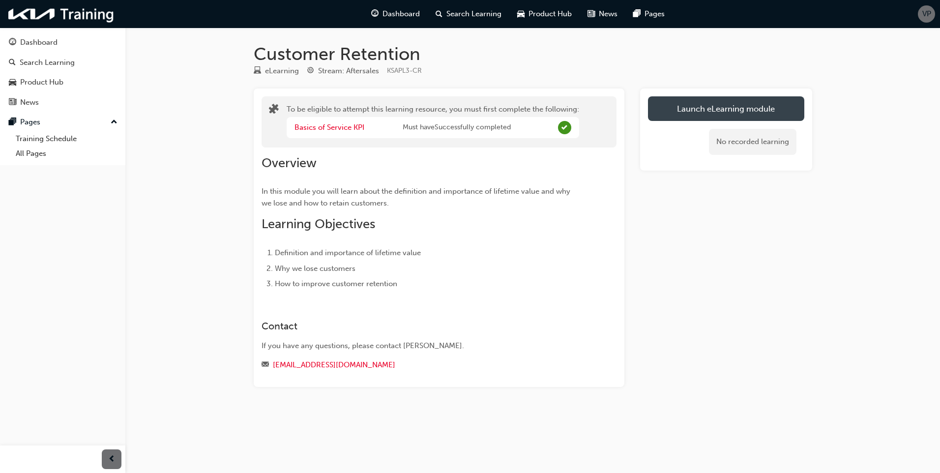
click at [744, 109] on button "Launch eLearning module" at bounding box center [726, 108] width 156 height 25
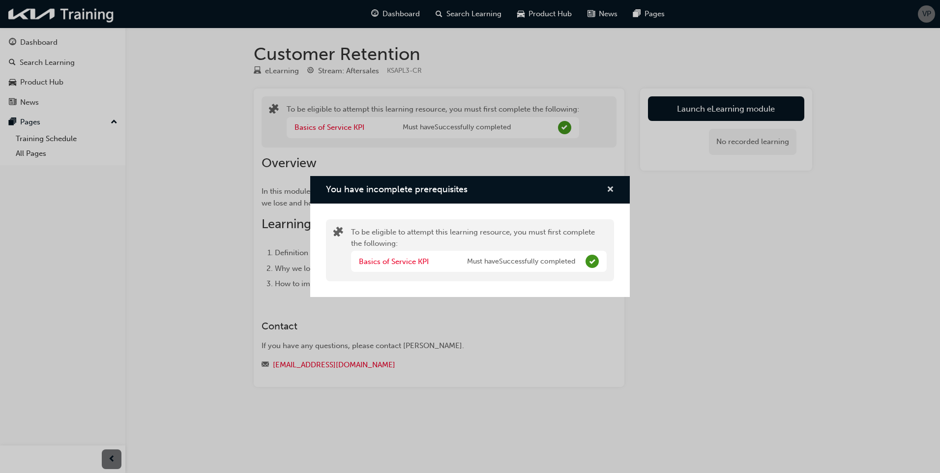
click at [613, 186] on span "cross-icon" at bounding box center [610, 190] width 7 height 9
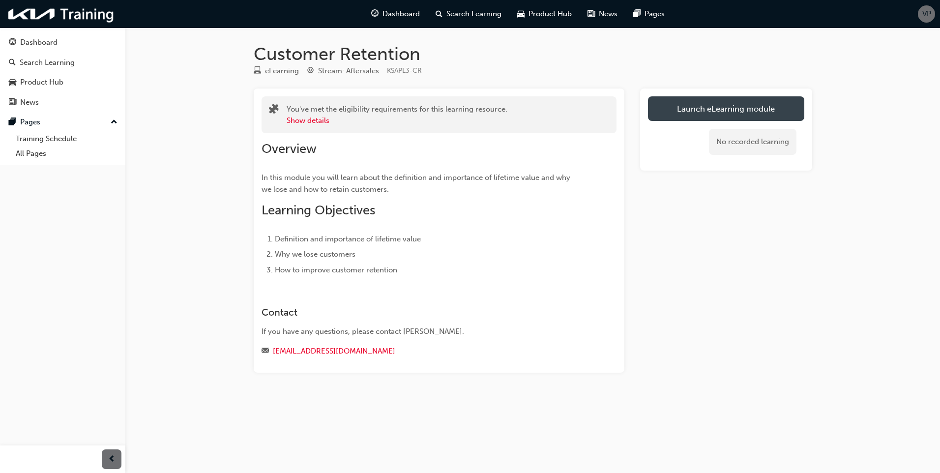
click at [721, 105] on link "Launch eLearning module" at bounding box center [726, 108] width 156 height 25
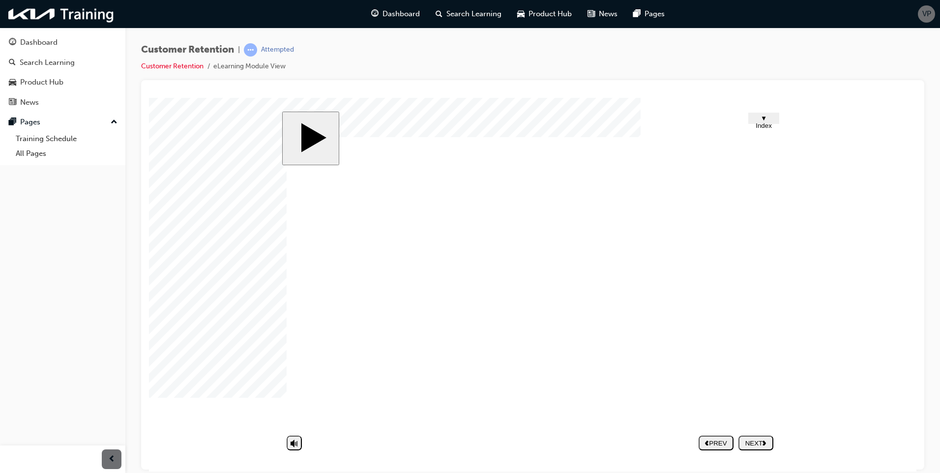
click at [759, 445] on nav "PREV NEXT SUBMIT" at bounding box center [736, 442] width 75 height 23
click at [742, 448] on button "NEXT" at bounding box center [755, 442] width 35 height 15
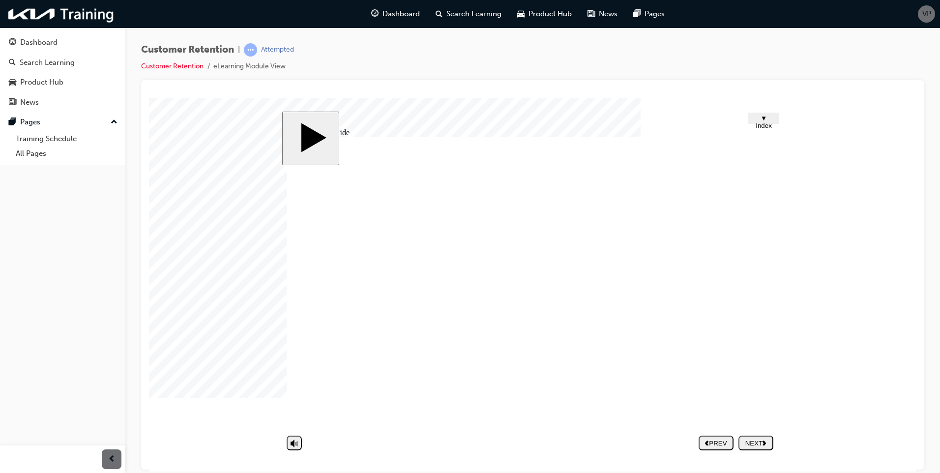
click at [149, 97] on image at bounding box center [149, 97] width 0 height 0
click at [755, 442] on div "NEXT" at bounding box center [755, 442] width 27 height 7
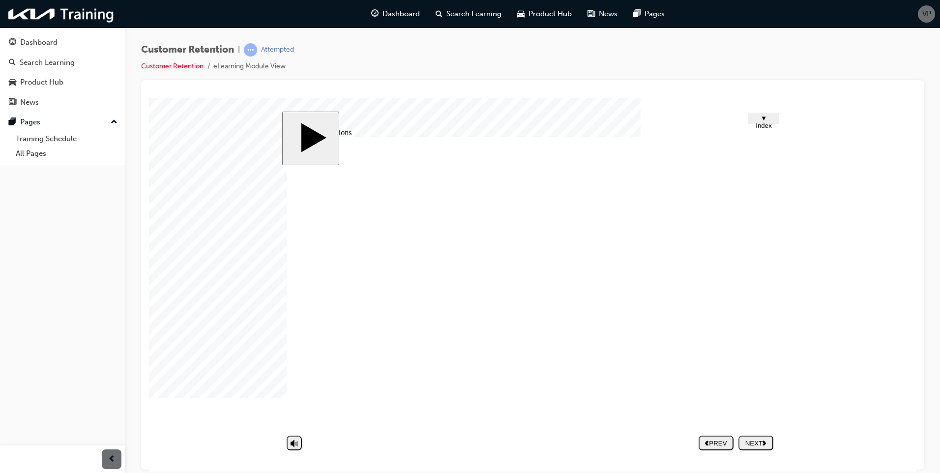
click at [749, 445] on div "NEXT" at bounding box center [755, 442] width 27 height 7
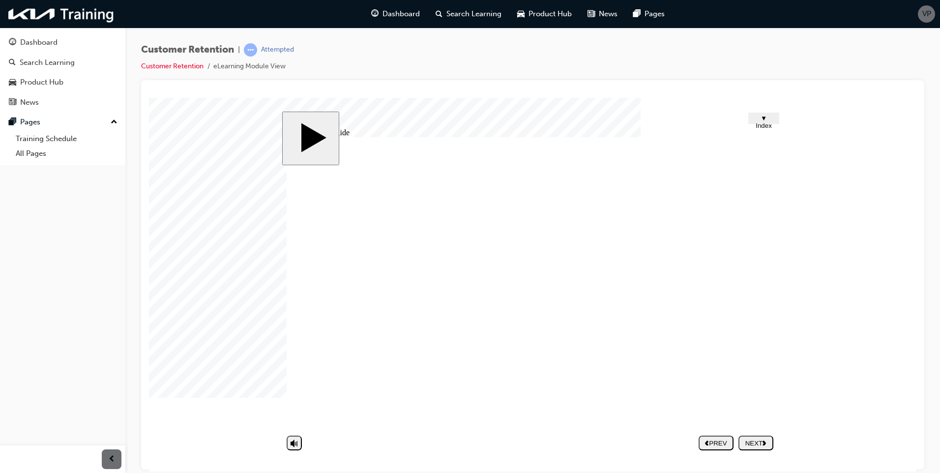
drag, startPoint x: 768, startPoint y: 399, endPoint x: 783, endPoint y: 489, distance: 90.6
click at [783, 471] on html "slide: Untitled Slide CLICK! Group 4 How many people do you think the customers…" at bounding box center [532, 284] width 767 height 374
click at [762, 437] on button "NEXT" at bounding box center [755, 442] width 35 height 15
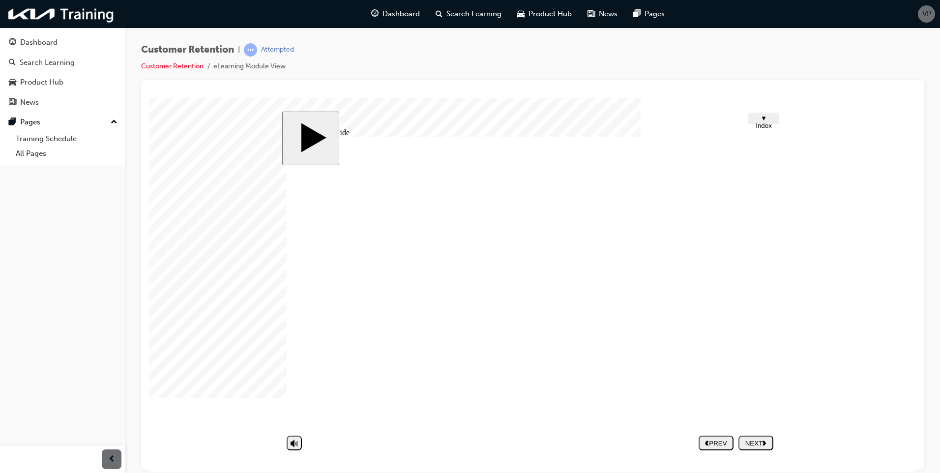
click at [763, 443] on div "NEXT" at bounding box center [755, 442] width 27 height 7
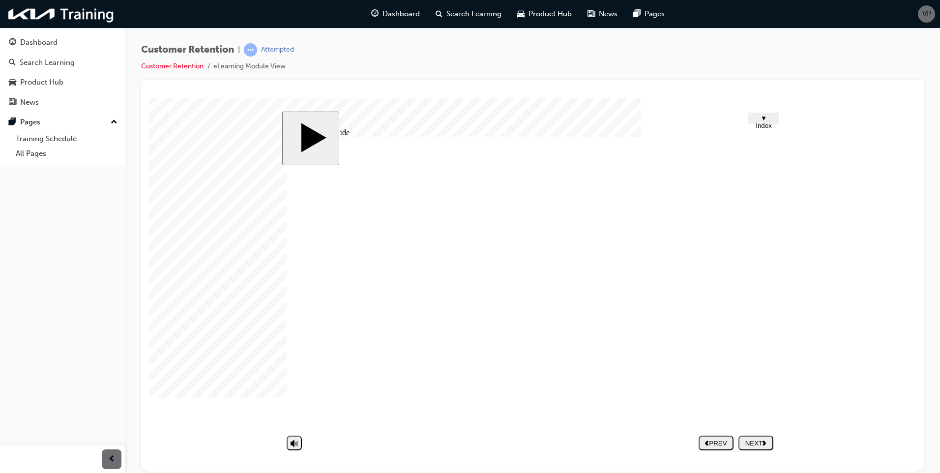
click at [761, 443] on div "NEXT" at bounding box center [755, 442] width 27 height 7
click at [757, 444] on div "NEXT" at bounding box center [755, 442] width 27 height 7
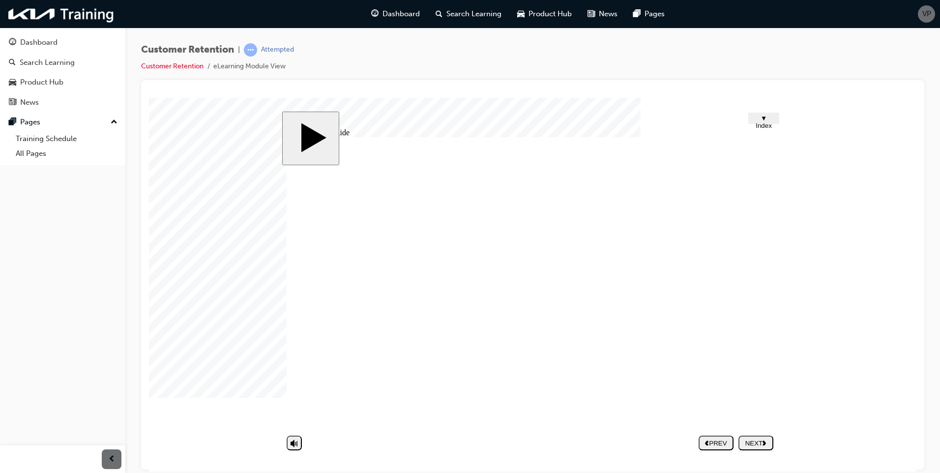
click at [752, 439] on div "NEXT" at bounding box center [755, 442] width 27 height 7
click at [758, 445] on div "NEXT" at bounding box center [755, 442] width 27 height 7
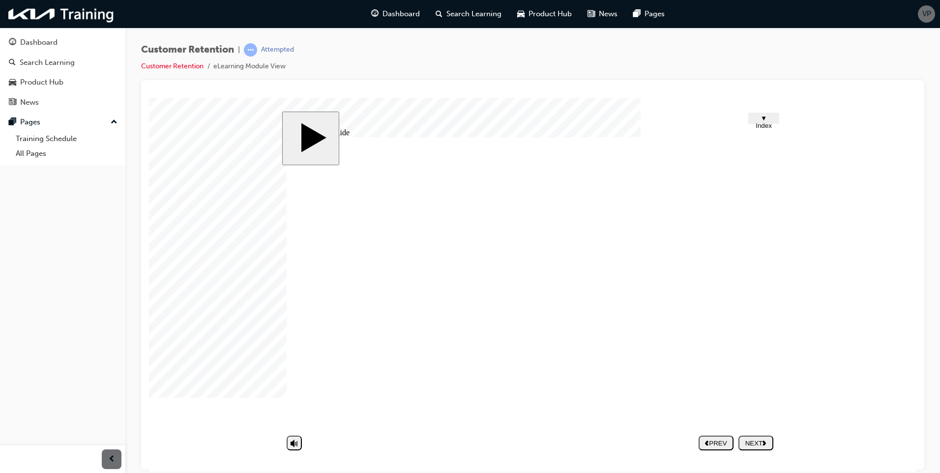
click at [738, 305] on div "Group 6 Group 5 Rounded Rectangle 25 3 Rounded Rectangle 25 4 Type 1 Fail to re…" at bounding box center [533, 287] width 492 height 300
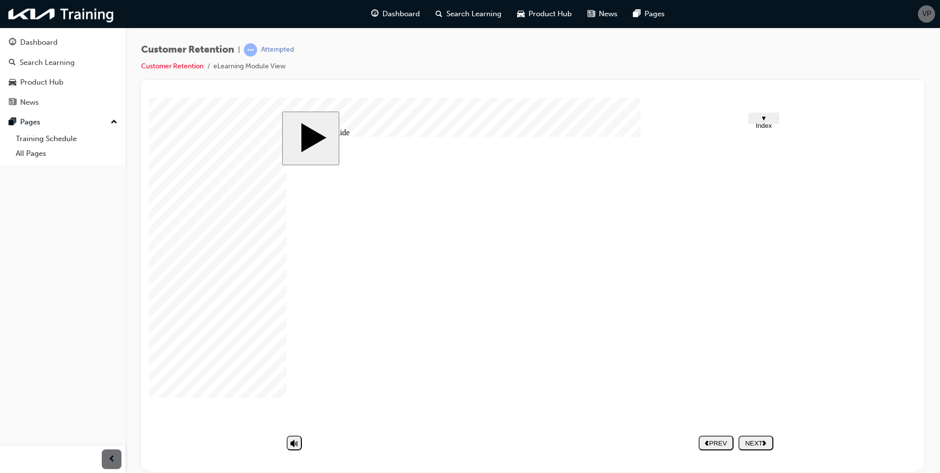
click at [760, 440] on div "NEXT" at bounding box center [755, 442] width 27 height 7
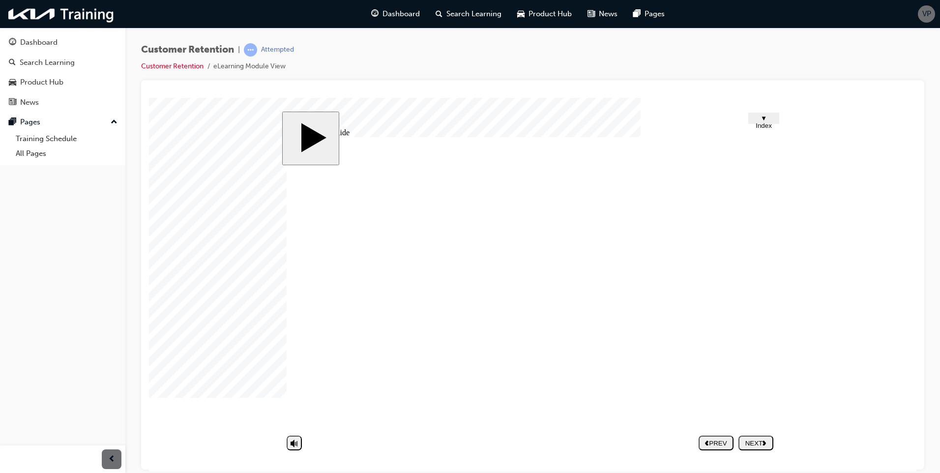
click at [761, 444] on div "NEXT" at bounding box center [755, 442] width 27 height 7
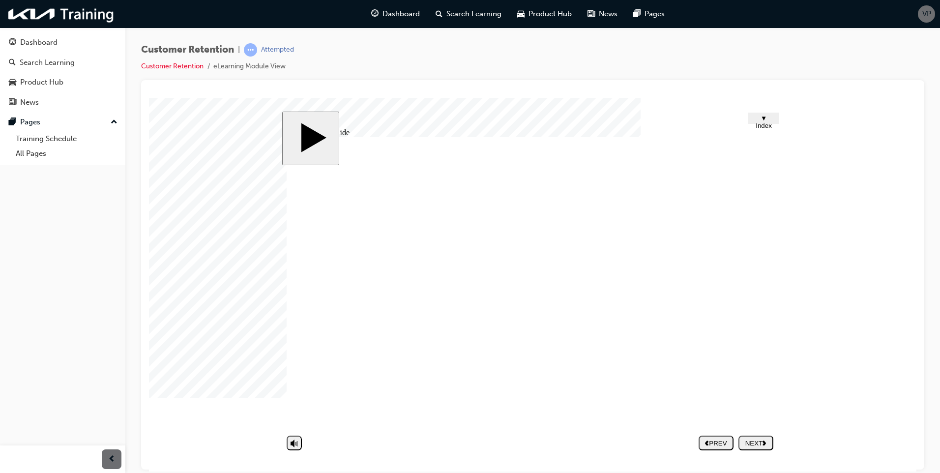
click at [761, 444] on div "NEXT" at bounding box center [755, 442] width 27 height 7
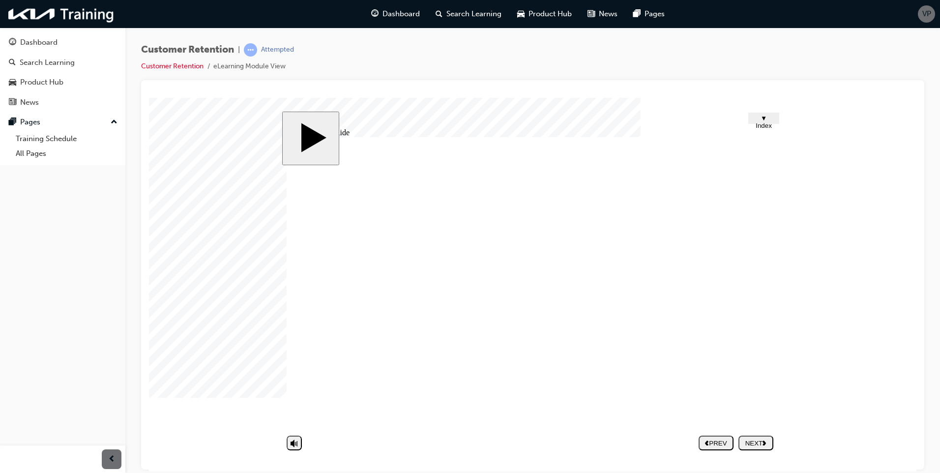
click at [759, 446] on div "NEXT" at bounding box center [755, 442] width 27 height 7
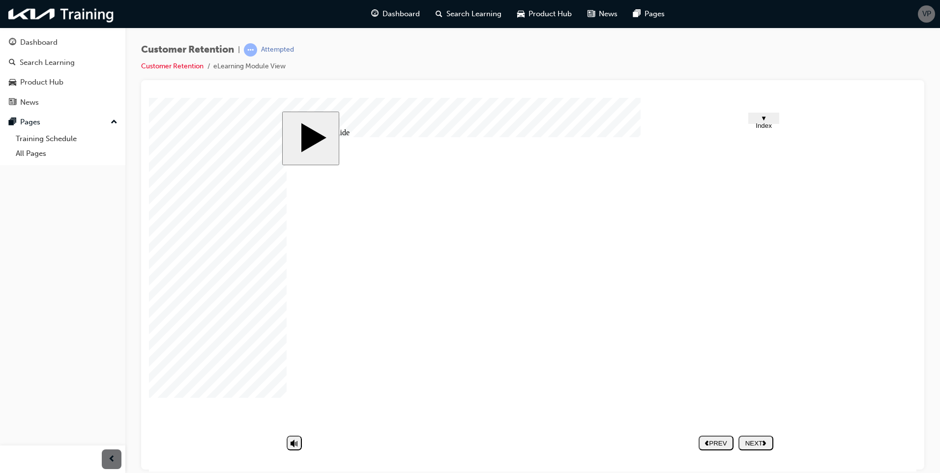
click at [758, 439] on div "NEXT" at bounding box center [755, 442] width 27 height 7
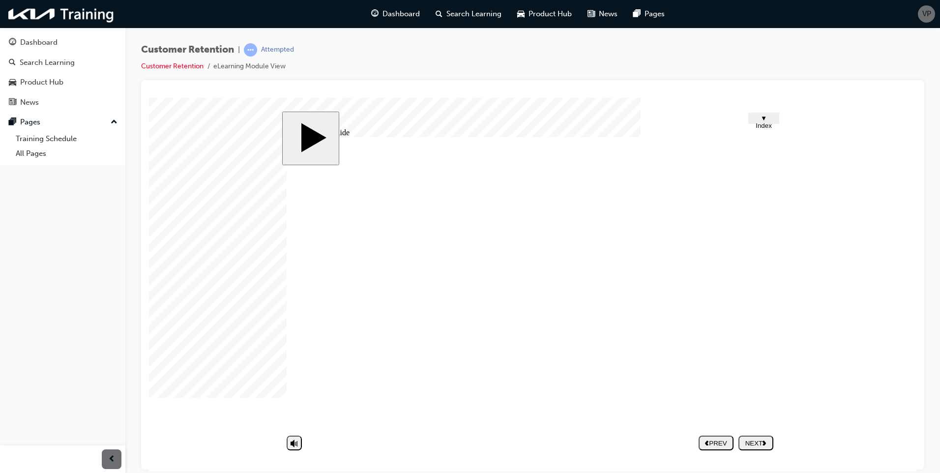
click at [757, 436] on button "NEXT" at bounding box center [755, 442] width 35 height 15
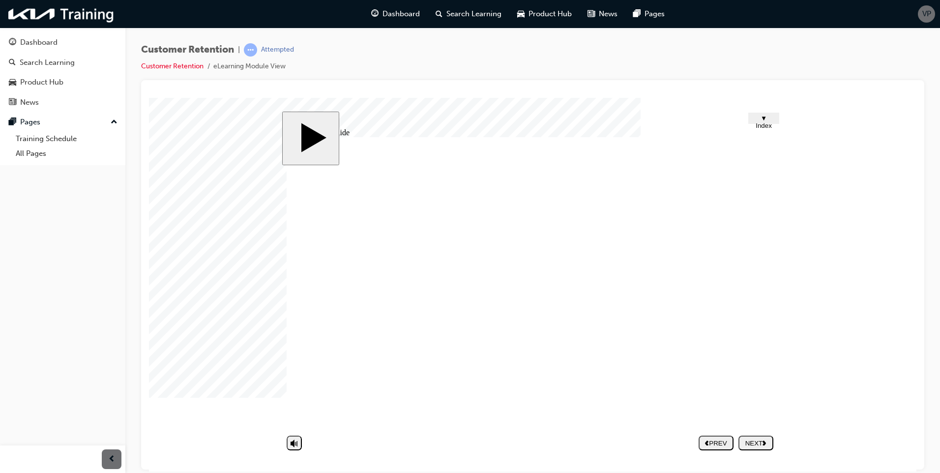
click at [755, 443] on div "NEXT" at bounding box center [755, 442] width 27 height 7
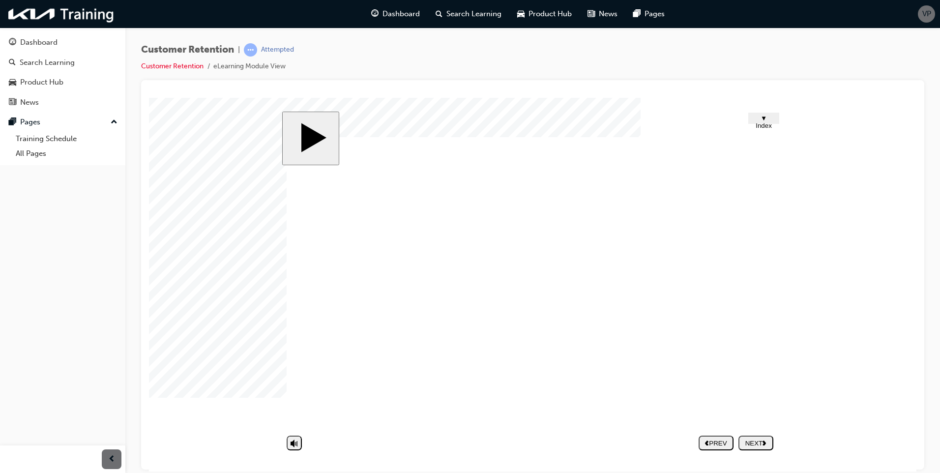
click at [759, 444] on div "NEXT" at bounding box center [755, 442] width 27 height 7
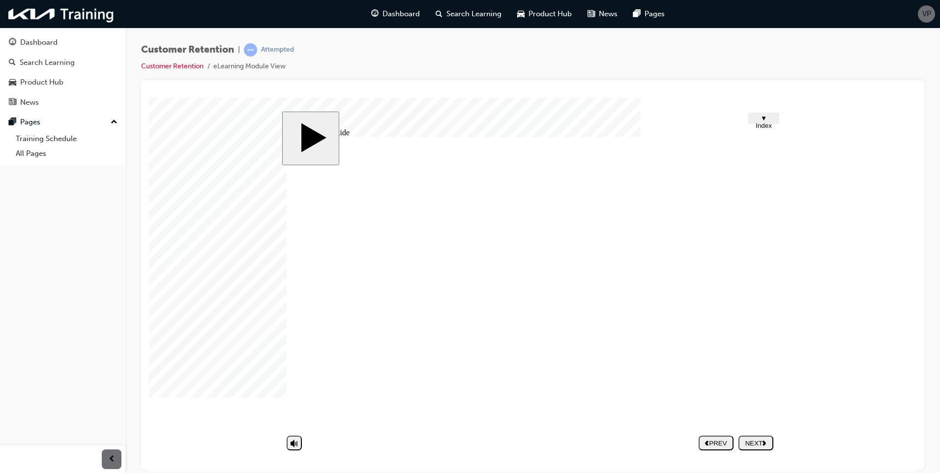
drag, startPoint x: 746, startPoint y: 284, endPoint x: 750, endPoint y: 294, distance: 11.5
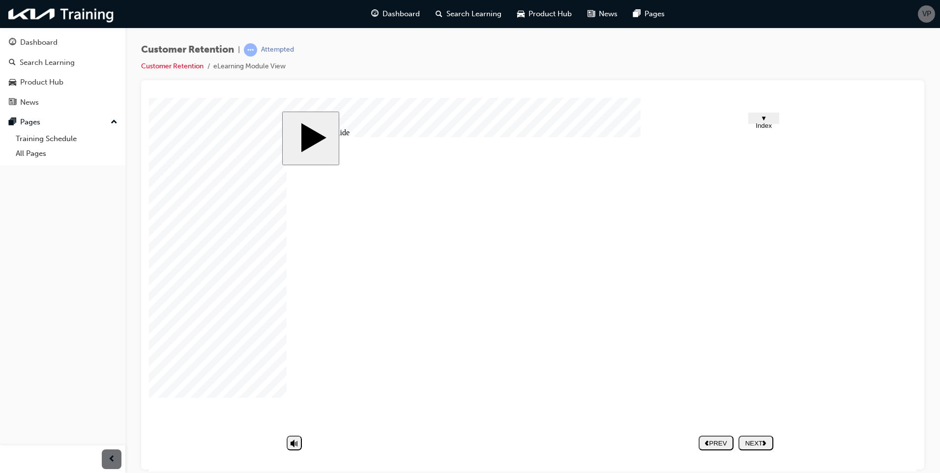
click at [767, 436] on button "NEXT" at bounding box center [755, 442] width 35 height 15
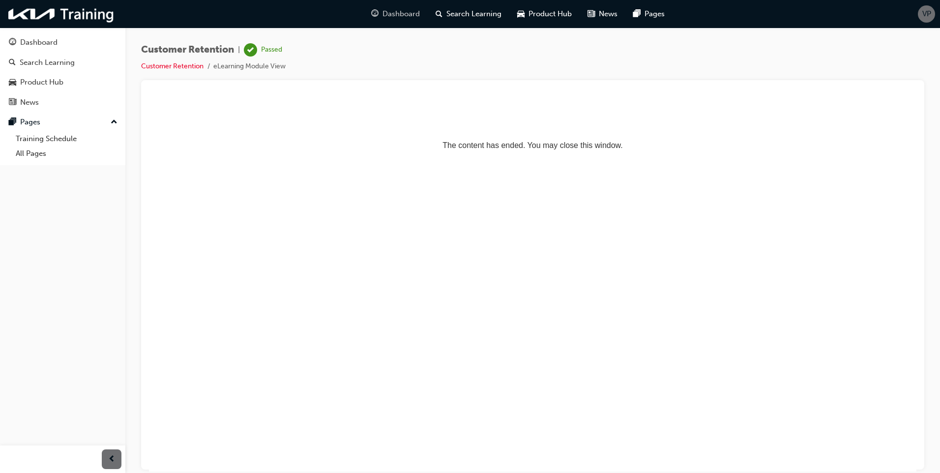
click at [389, 22] on div "Dashboard" at bounding box center [395, 14] width 64 height 20
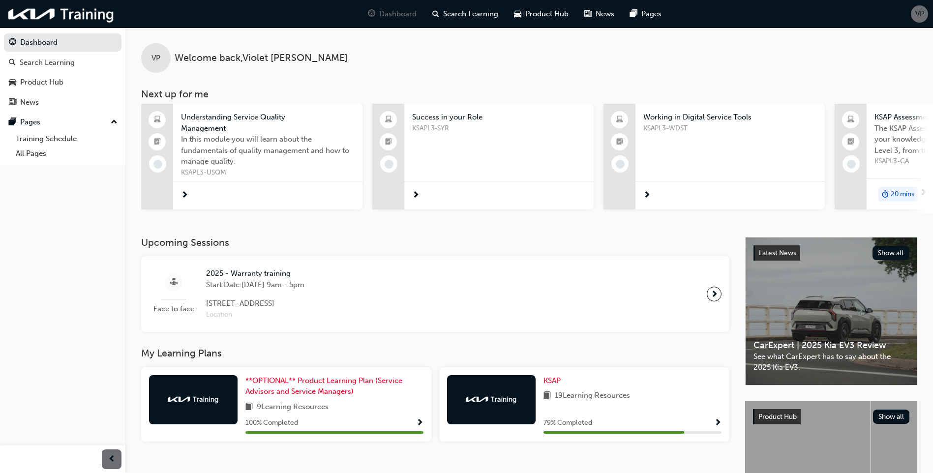
click at [281, 185] on div at bounding box center [267, 195] width 189 height 29
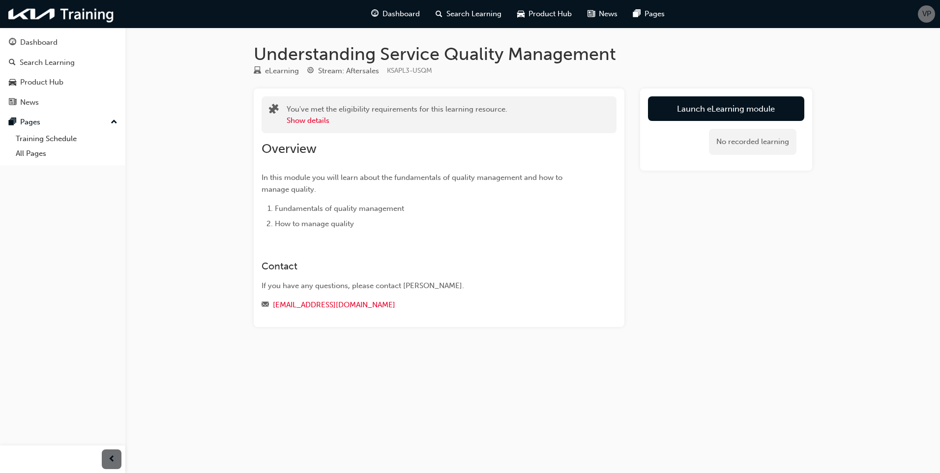
click at [698, 109] on link "Launch eLearning module" at bounding box center [726, 108] width 156 height 25
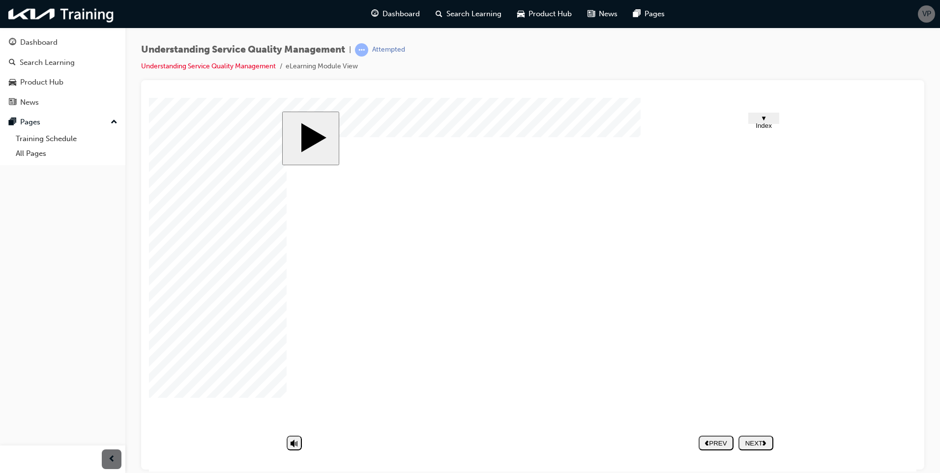
click at [763, 442] on icon "next" at bounding box center [764, 441] width 4 height 5
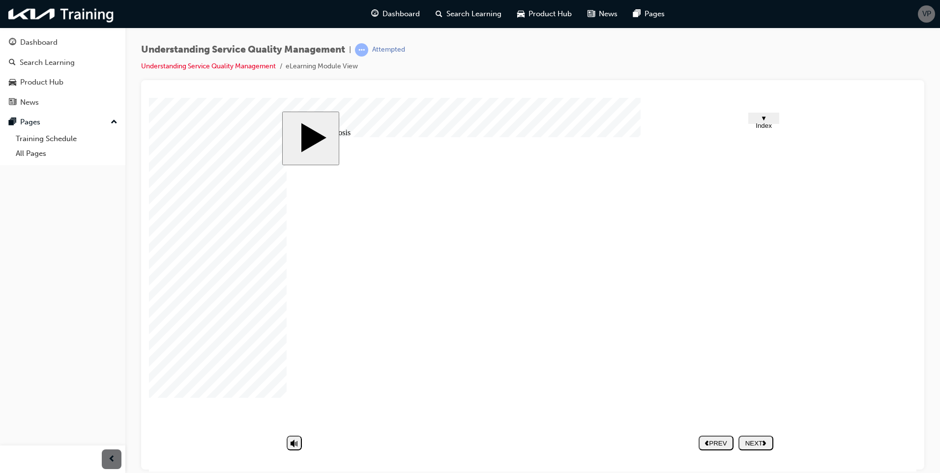
drag, startPoint x: 526, startPoint y: 318, endPoint x: 521, endPoint y: 357, distance: 39.6
drag, startPoint x: 507, startPoint y: 392, endPoint x: 504, endPoint y: 408, distance: 16.0
click at [504, 407] on div "Rectangle 1 Group 28 1 Try again 09.png Oval 1 Quality should be maintained per…" at bounding box center [533, 287] width 492 height 300
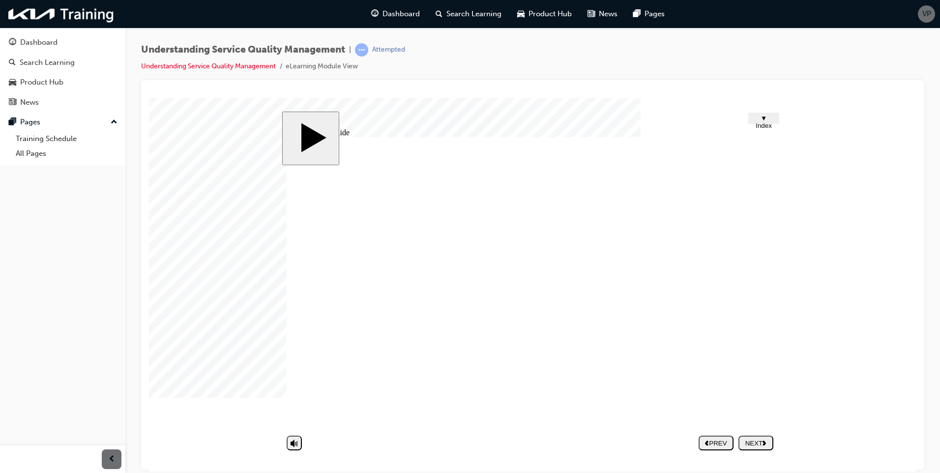
click at [149, 97] on image at bounding box center [149, 97] width 0 height 0
click at [763, 437] on button "NEXT" at bounding box center [755, 442] width 35 height 15
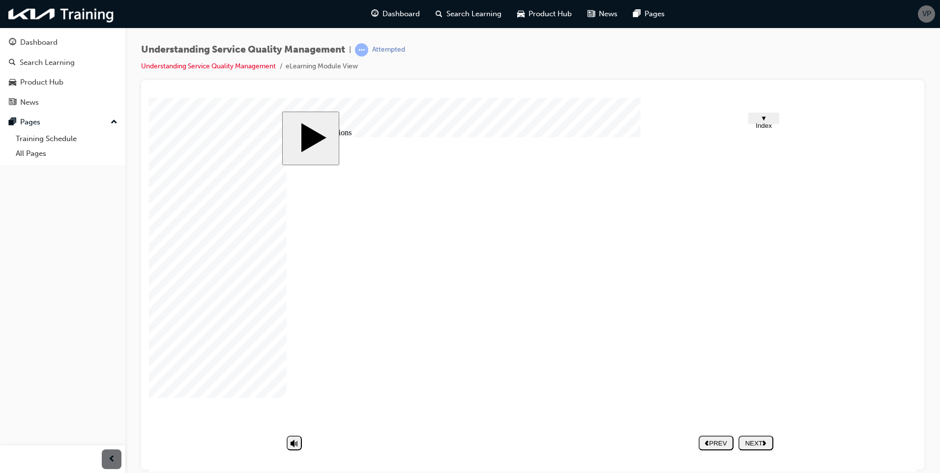
click at [149, 97] on image at bounding box center [149, 97] width 0 height 0
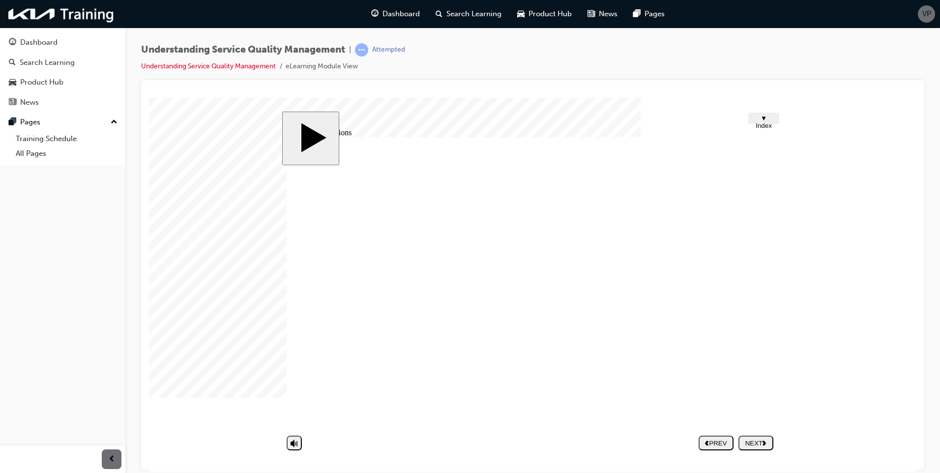
click at [758, 446] on div "NEXT" at bounding box center [755, 442] width 27 height 7
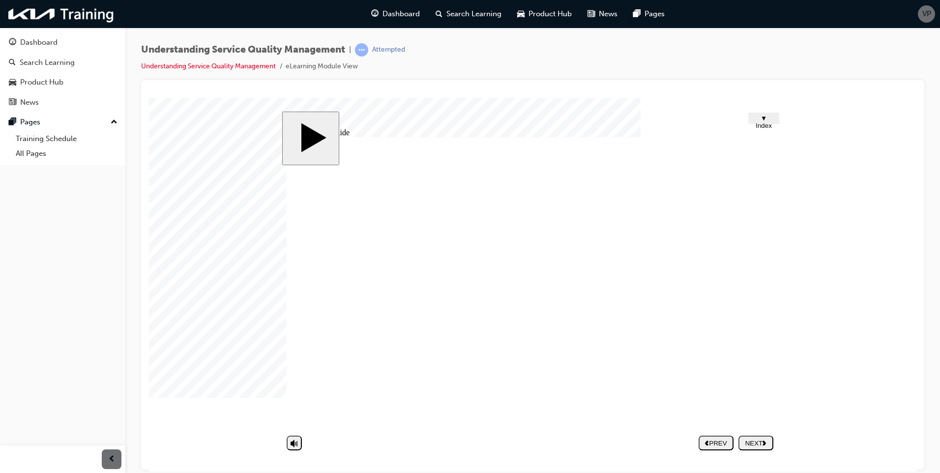
click at [763, 443] on div "NEXT" at bounding box center [755, 442] width 27 height 7
drag, startPoint x: 745, startPoint y: 299, endPoint x: 753, endPoint y: 302, distance: 7.9
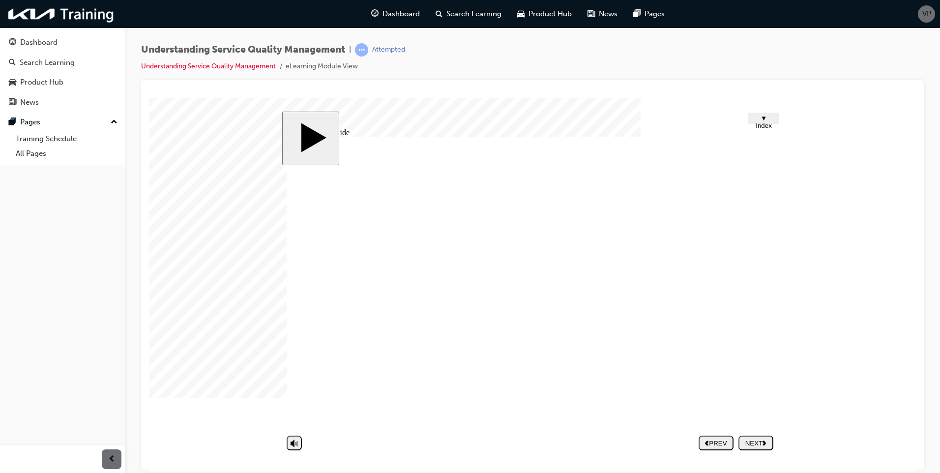
click at [756, 447] on button "NEXT" at bounding box center [755, 442] width 35 height 15
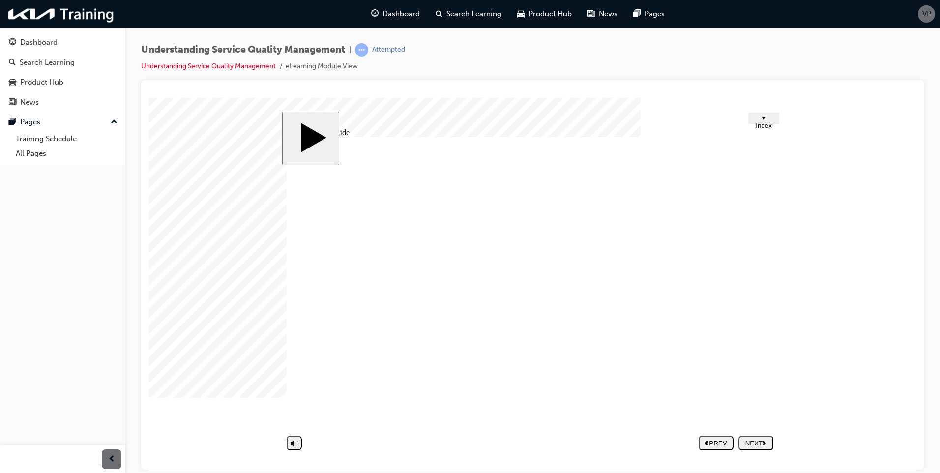
click at [758, 442] on div "NEXT" at bounding box center [755, 442] width 27 height 7
drag, startPoint x: 774, startPoint y: 305, endPoint x: 785, endPoint y: 311, distance: 11.9
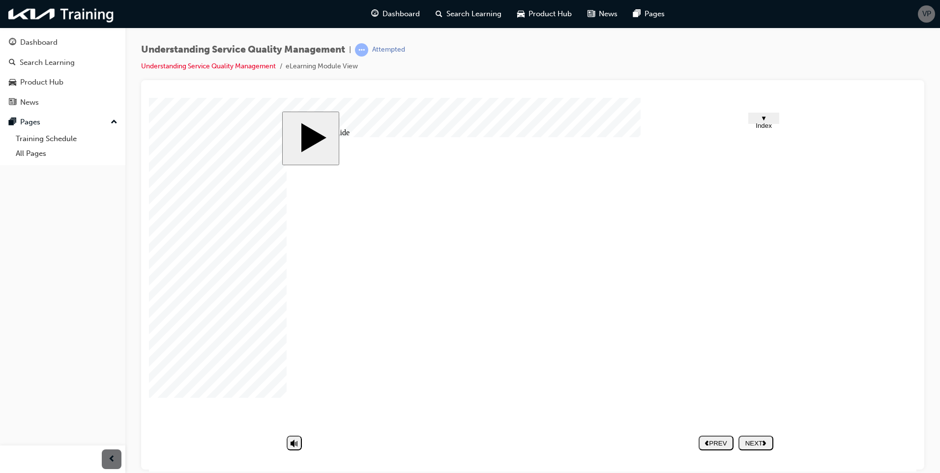
click at [785, 311] on body "slide: Untitled Slide Group 1 Round Same Side Corner 2 Round Same Side Corner 1…" at bounding box center [532, 284] width 767 height 374
drag, startPoint x: 721, startPoint y: 301, endPoint x: 744, endPoint y: 308, distance: 23.8
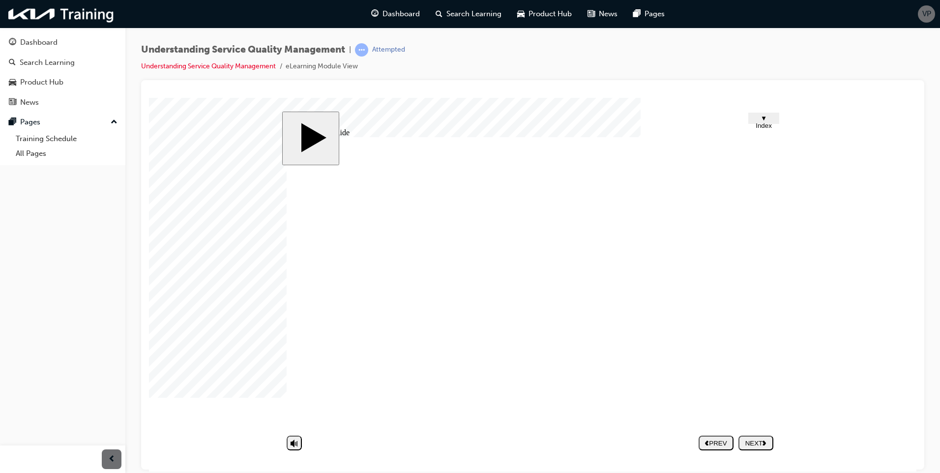
click at [682, 377] on div "Group 1 Round Same Side Corner 2 Round Same Side Corner 1 2 Quality Investigati…" at bounding box center [533, 287] width 492 height 300
click at [759, 442] on div "NEXT" at bounding box center [755, 442] width 27 height 7
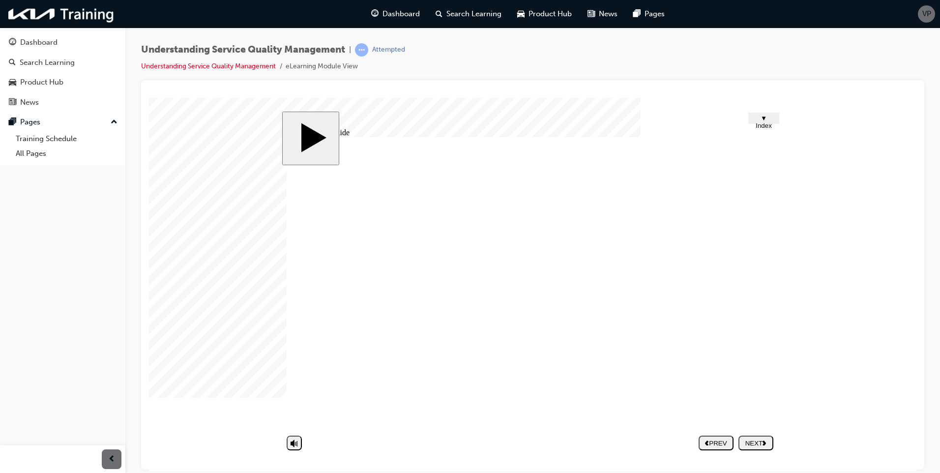
click at [760, 437] on button "NEXT" at bounding box center [755, 442] width 35 height 15
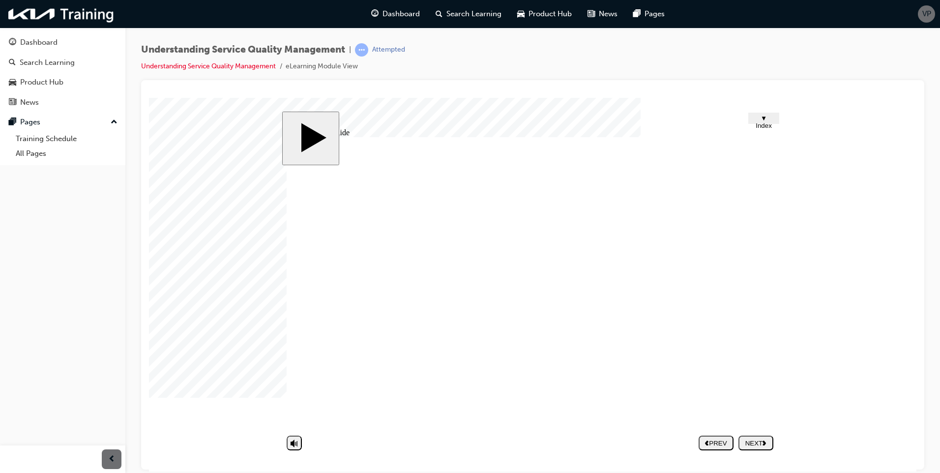
click at [762, 443] on div "NEXT" at bounding box center [755, 442] width 27 height 7
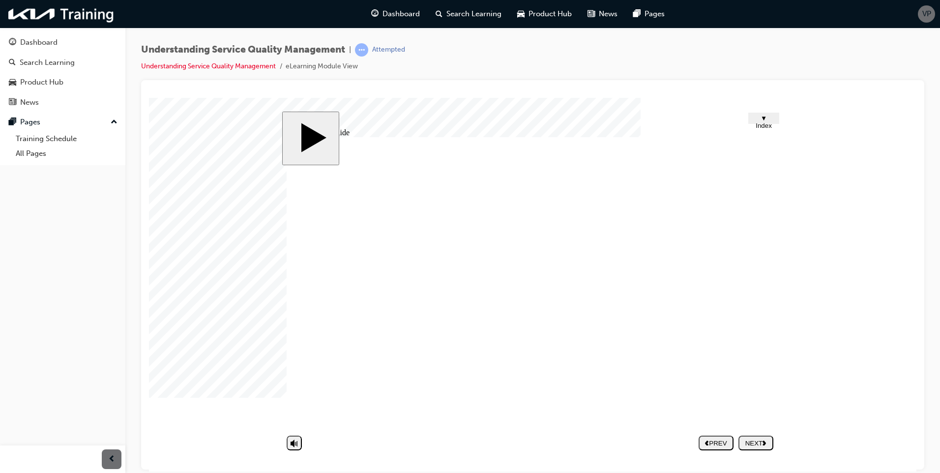
click at [754, 440] on div "NEXT" at bounding box center [755, 442] width 27 height 7
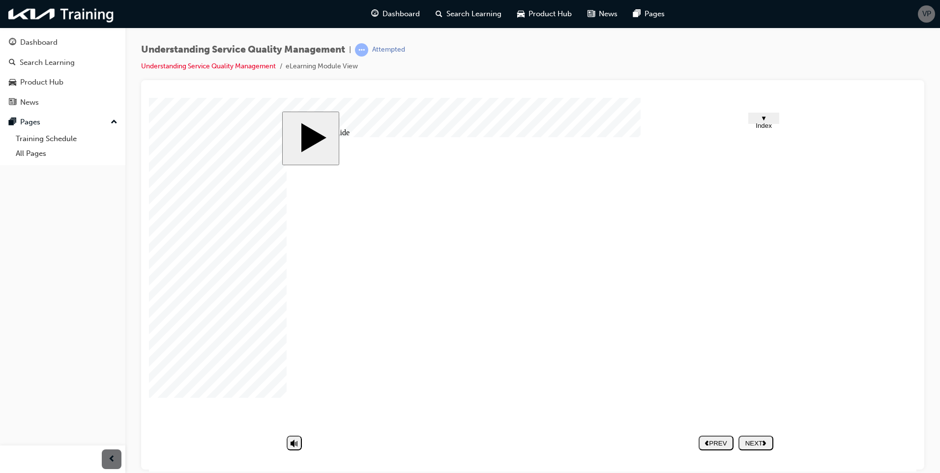
drag, startPoint x: 754, startPoint y: 310, endPoint x: 754, endPoint y: 391, distance: 81.6
click at [754, 390] on div "CLICK! Maintenance result Group 11 Rounded Rectangle 25 3 2 Monitor the progres…" at bounding box center [533, 287] width 492 height 300
drag, startPoint x: 760, startPoint y: 444, endPoint x: 761, endPoint y: 438, distance: 7.0
click at [760, 443] on div "NEXT" at bounding box center [755, 442] width 27 height 7
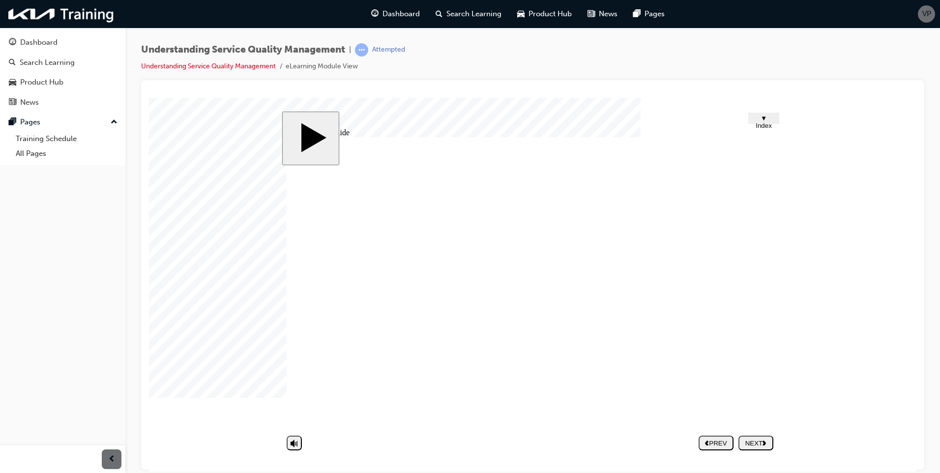
click at [766, 435] on nav "PREV NEXT SUBMIT" at bounding box center [736, 442] width 75 height 23
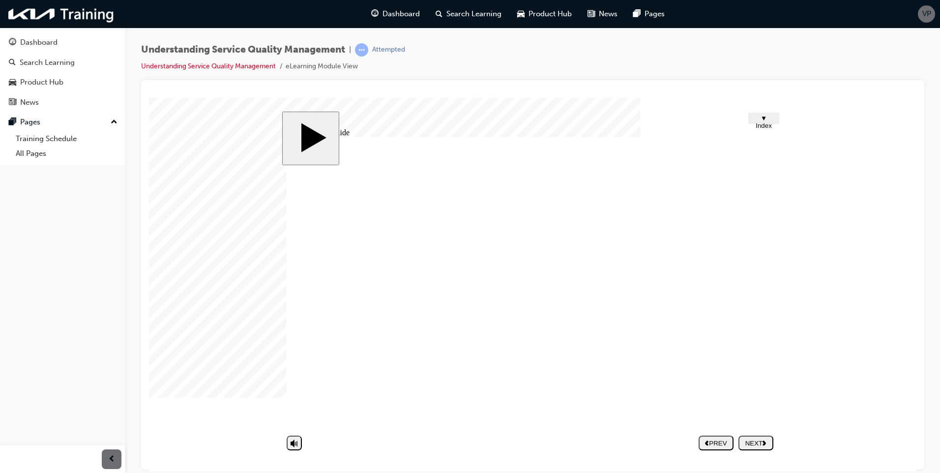
click at [763, 443] on div "NEXT" at bounding box center [755, 442] width 27 height 7
click at [745, 446] on div "NEXT" at bounding box center [755, 442] width 27 height 7
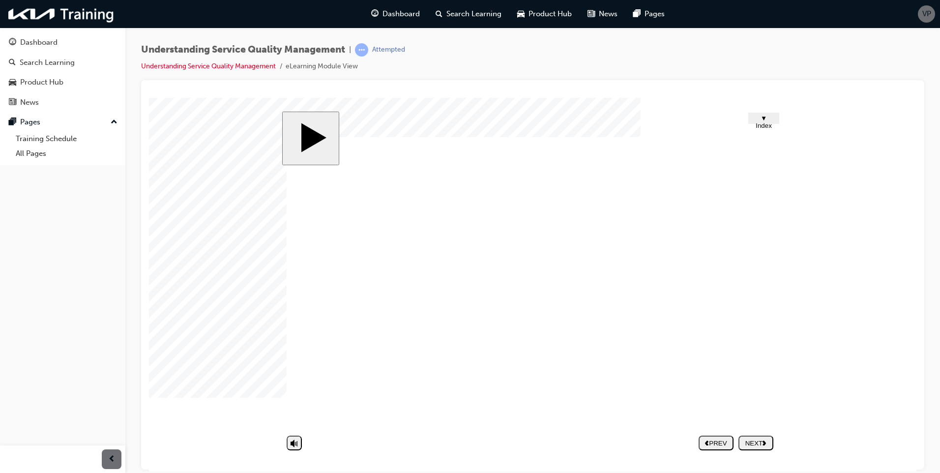
drag, startPoint x: 760, startPoint y: 436, endPoint x: 759, endPoint y: 445, distance: 9.4
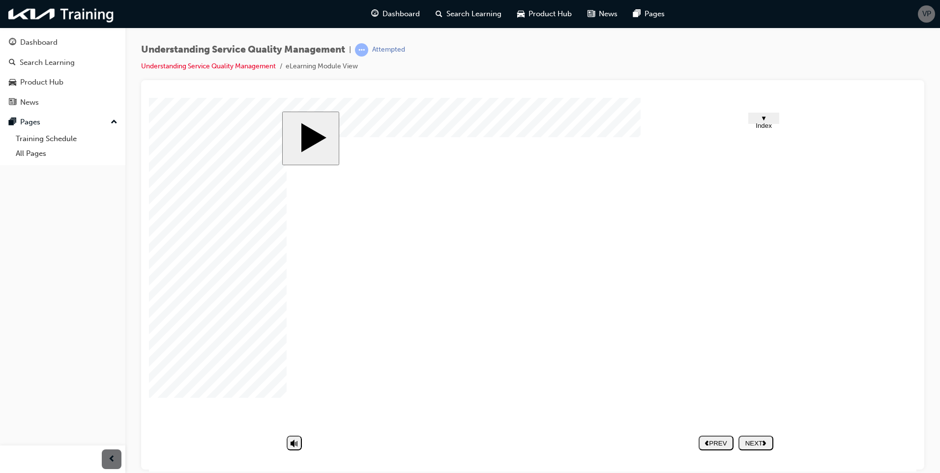
click at [760, 436] on button "NEXT" at bounding box center [755, 442] width 35 height 15
click at [198, 146] on div at bounding box center [173, 121] width 49 height 49
click at [755, 438] on nav "PREV NEXT SUBMIT" at bounding box center [736, 442] width 75 height 23
drag, startPoint x: 355, startPoint y: 276, endPoint x: 343, endPoint y: 281, distance: 13.7
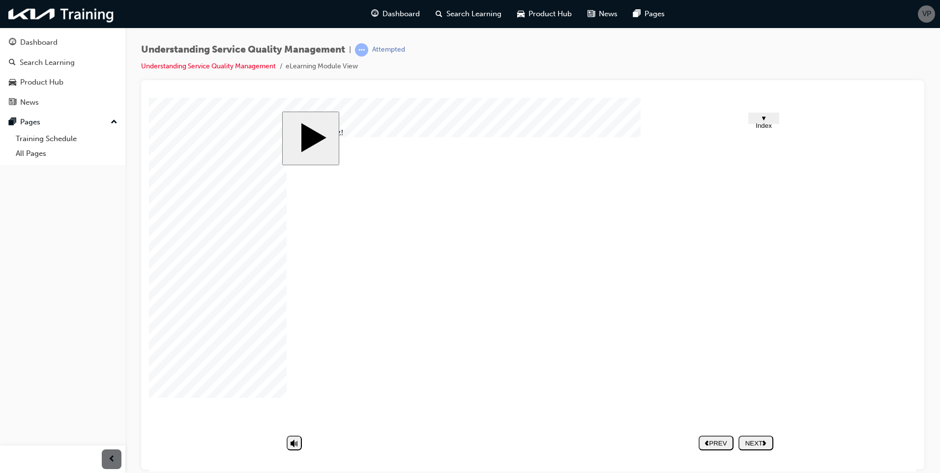
drag, startPoint x: 762, startPoint y: 307, endPoint x: 761, endPoint y: 323, distance: 16.3
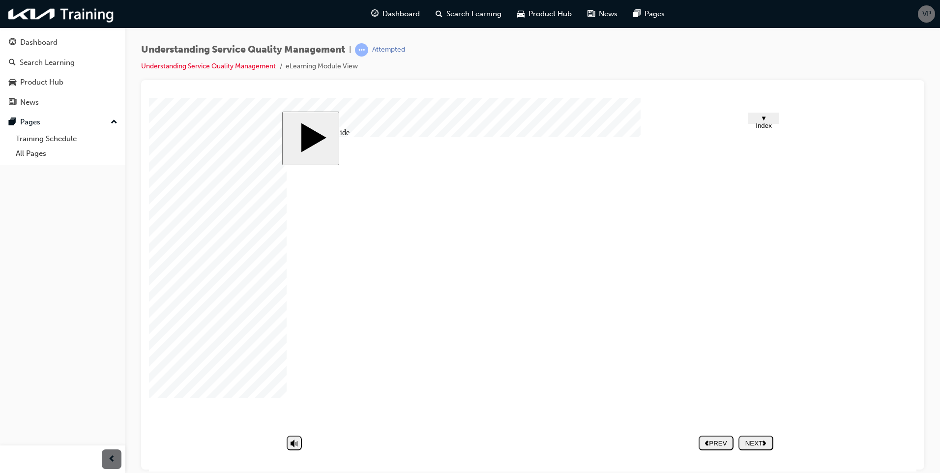
drag, startPoint x: 742, startPoint y: 305, endPoint x: 755, endPoint y: 311, distance: 14.1
click at [762, 439] on div "NEXT" at bounding box center [755, 442] width 27 height 7
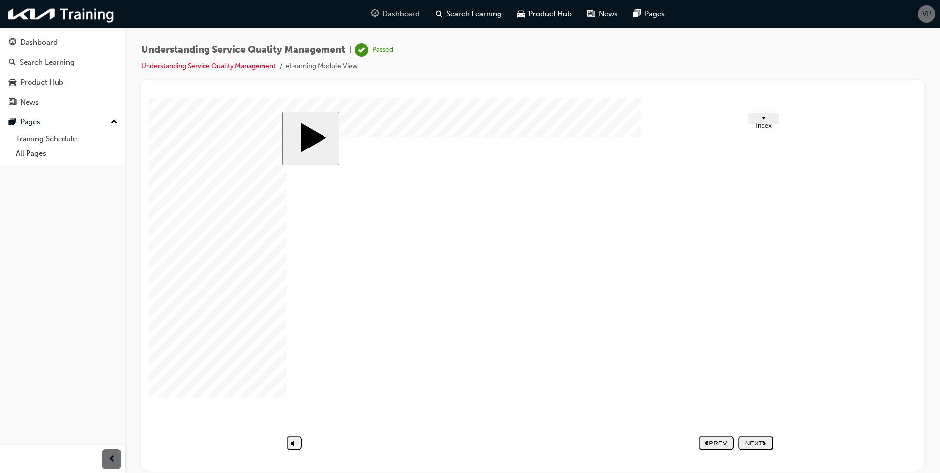
click at [387, 19] on span "Dashboard" at bounding box center [400, 13] width 37 height 11
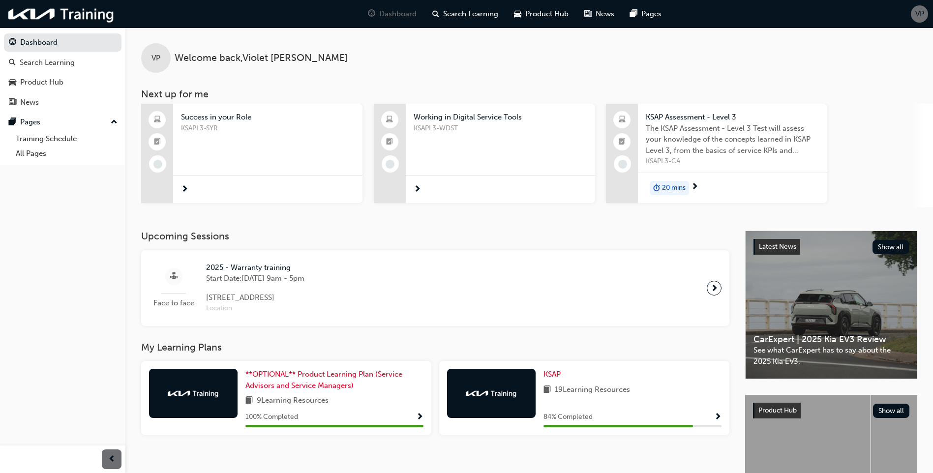
click at [293, 148] on div "KSAPL3-SYR" at bounding box center [268, 142] width 174 height 39
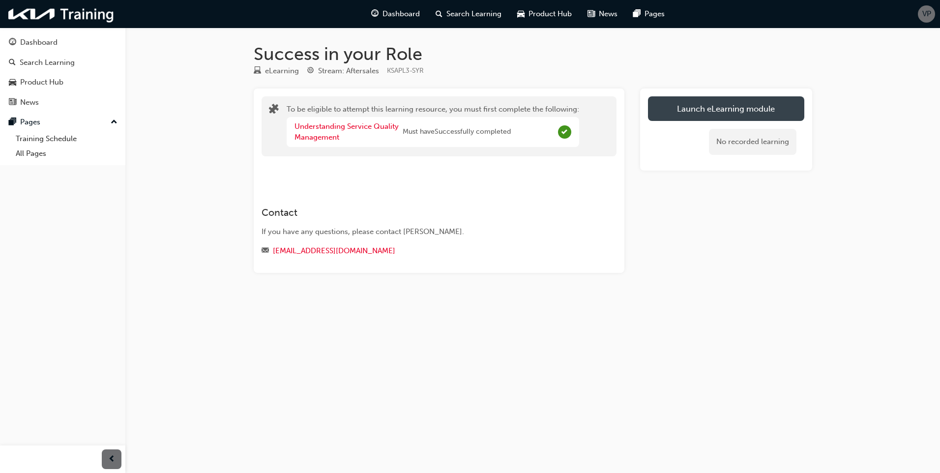
click at [684, 109] on button "Launch eLearning module" at bounding box center [726, 108] width 156 height 25
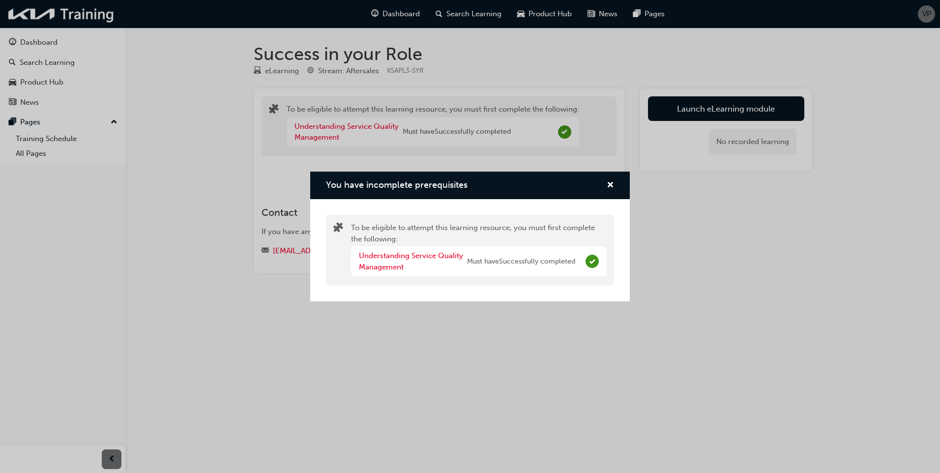
click at [604, 183] on div "You have incomplete prerequisites" at bounding box center [606, 185] width 15 height 12
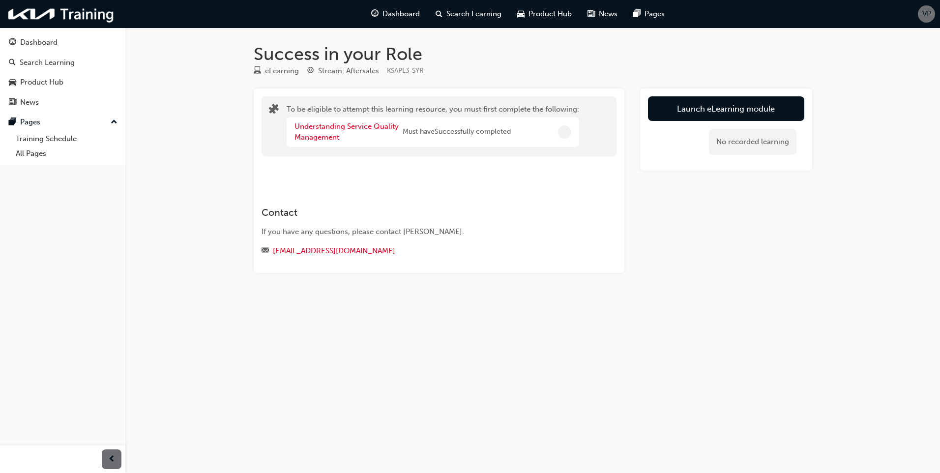
click at [711, 108] on div "Launch eLearning module No recorded learning" at bounding box center [726, 129] width 172 height 82
click at [711, 108] on button "Launch eLearning module" at bounding box center [726, 108] width 156 height 25
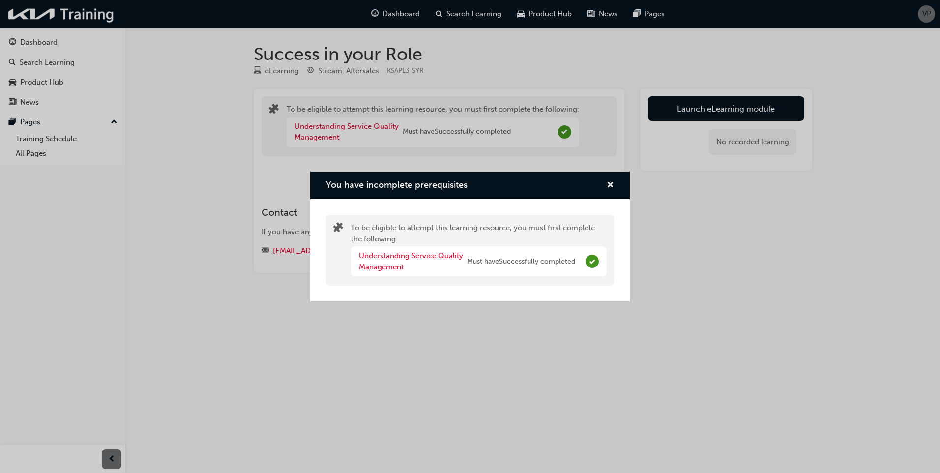
click at [710, 110] on div "You have incomplete prerequisites To be eligible to attempt this learning resou…" at bounding box center [470, 236] width 940 height 473
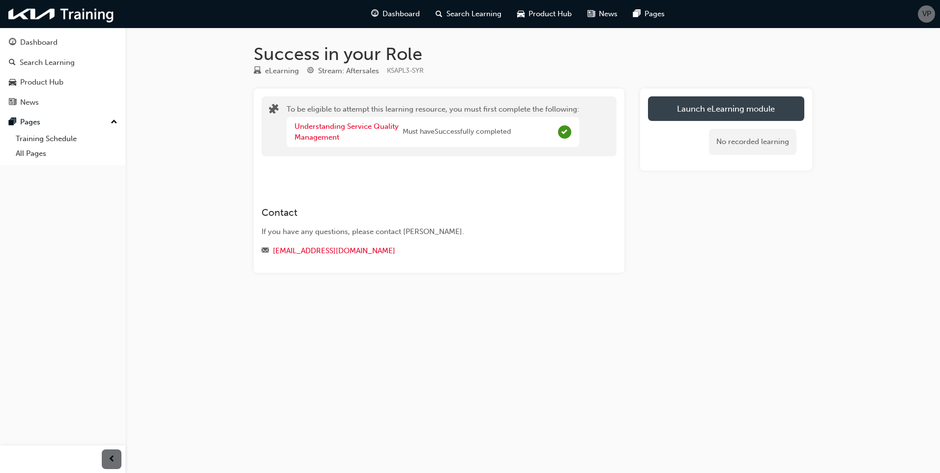
click at [680, 105] on button "Launch eLearning module" at bounding box center [726, 108] width 156 height 25
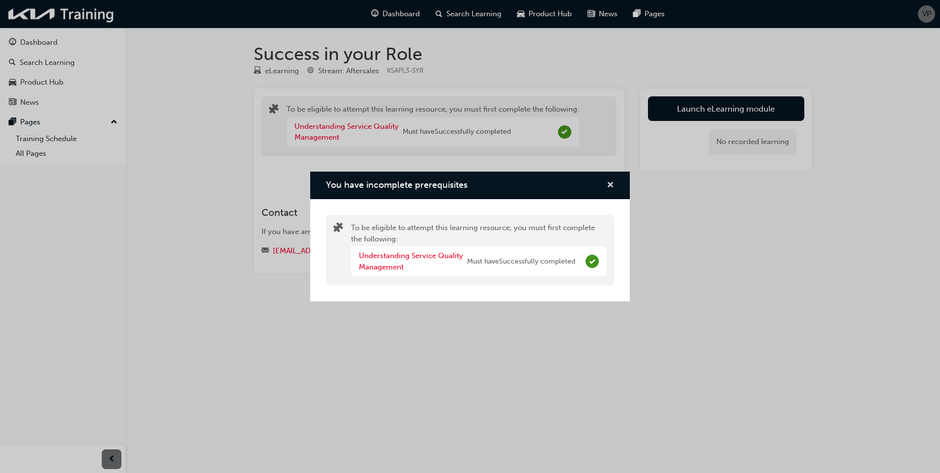
click at [608, 185] on span "cross-icon" at bounding box center [610, 185] width 7 height 9
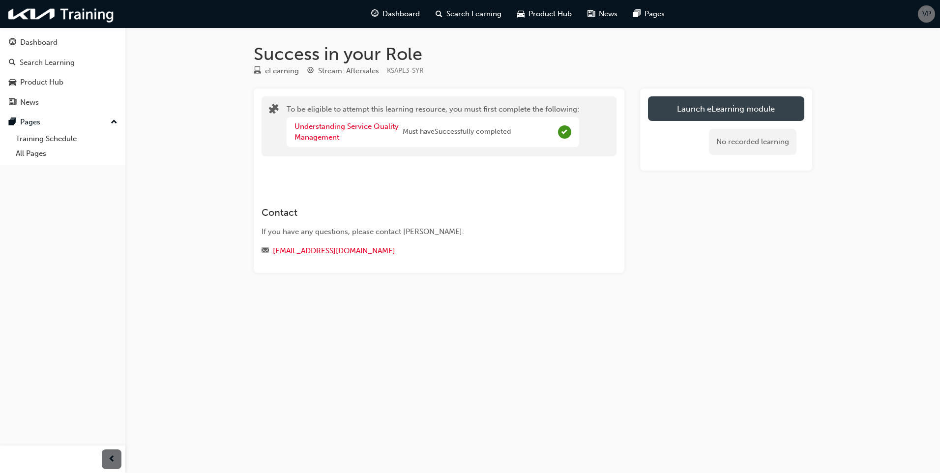
click at [672, 104] on button "Launch eLearning module" at bounding box center [726, 108] width 156 height 25
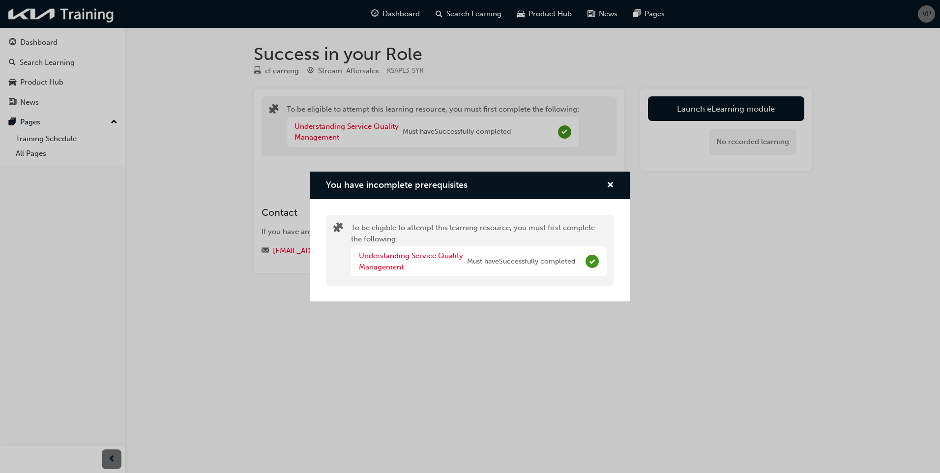
click at [611, 176] on div "You have incomplete prerequisites" at bounding box center [470, 186] width 320 height 28
click at [612, 185] on span "cross-icon" at bounding box center [610, 185] width 7 height 9
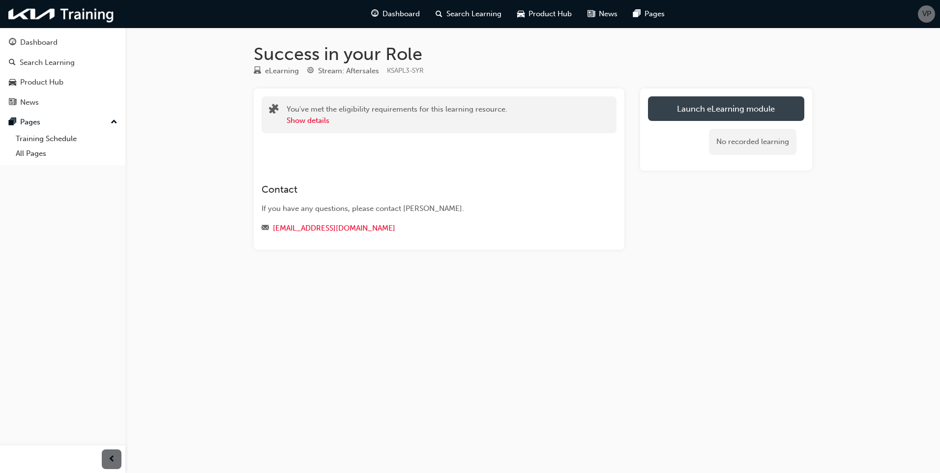
click at [697, 119] on link "Launch eLearning module" at bounding box center [726, 108] width 156 height 25
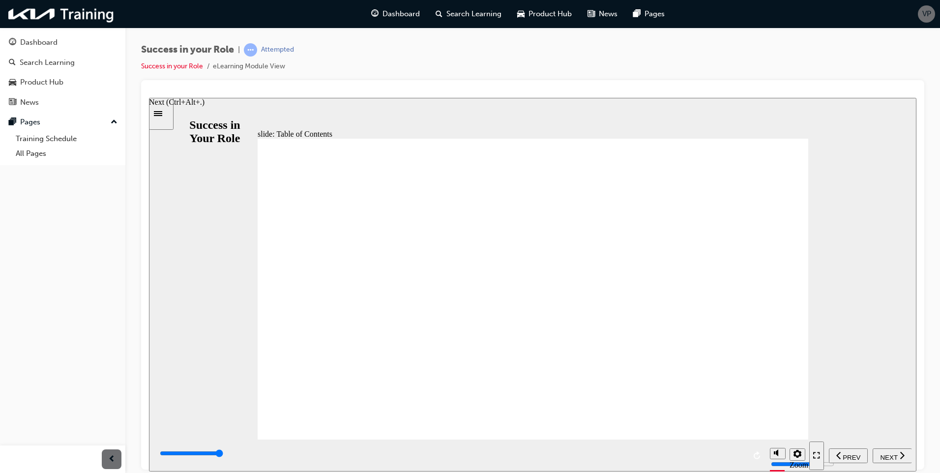
click at [893, 457] on span "NEXT" at bounding box center [888, 456] width 17 height 7
click at [888, 454] on span "NEXT" at bounding box center [888, 456] width 17 height 7
click at [894, 455] on span "NEXT" at bounding box center [888, 456] width 17 height 7
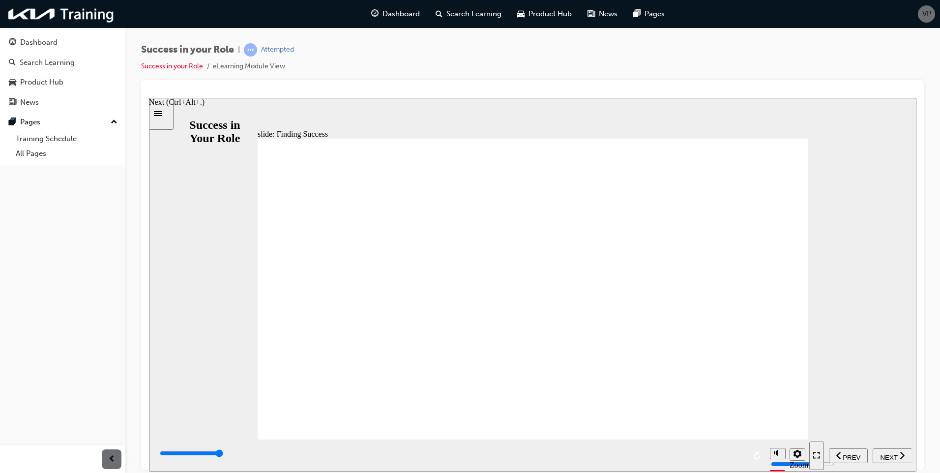
click at [886, 454] on span "NEXT" at bounding box center [888, 456] width 17 height 7
click at [887, 453] on span "NEXT" at bounding box center [888, 456] width 17 height 7
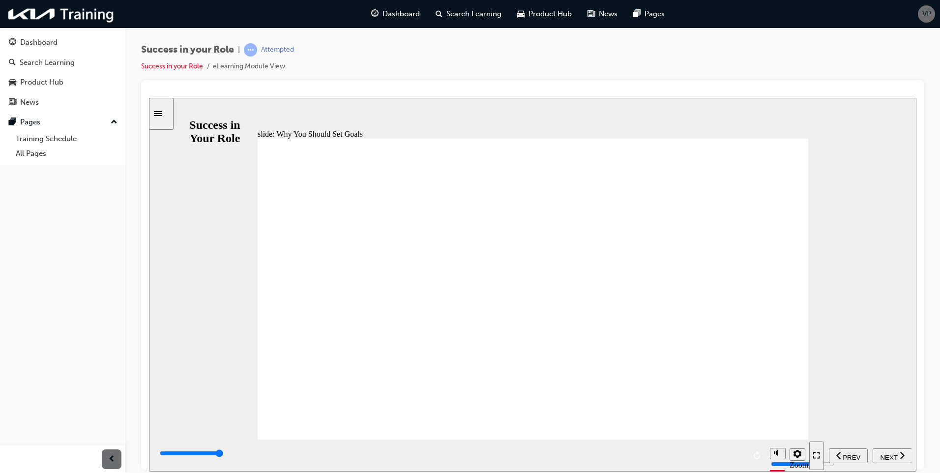
click at [881, 453] on span "NEXT" at bounding box center [888, 456] width 17 height 7
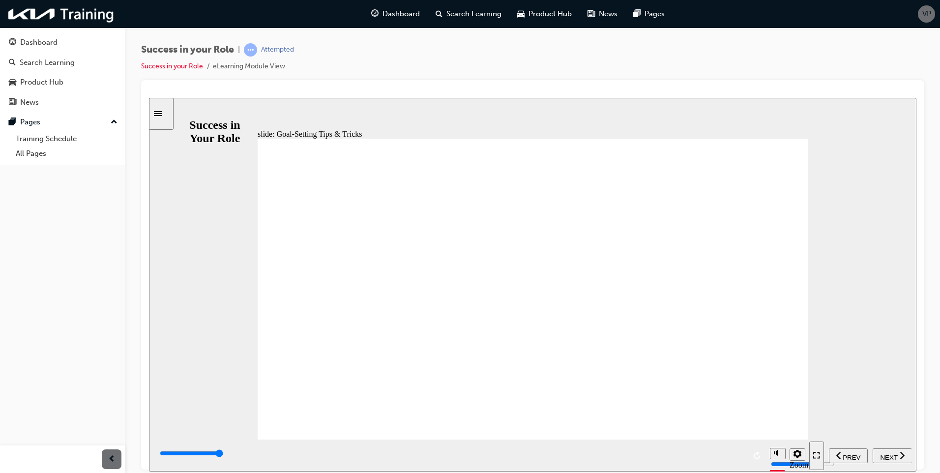
click at [886, 454] on span "NEXT" at bounding box center [888, 456] width 17 height 7
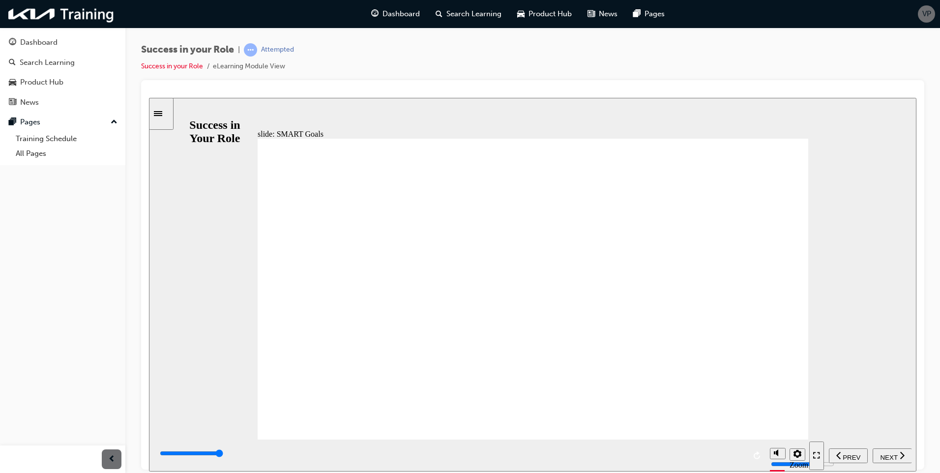
click at [884, 453] on span "NEXT" at bounding box center [888, 456] width 17 height 7
click at [892, 454] on span "NEXT" at bounding box center [888, 456] width 17 height 7
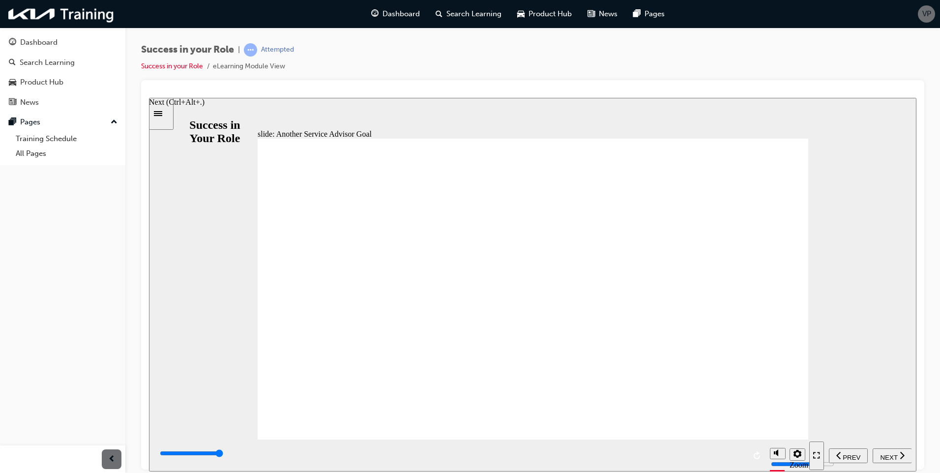
click at [899, 457] on div "NEXT" at bounding box center [891, 455] width 31 height 10
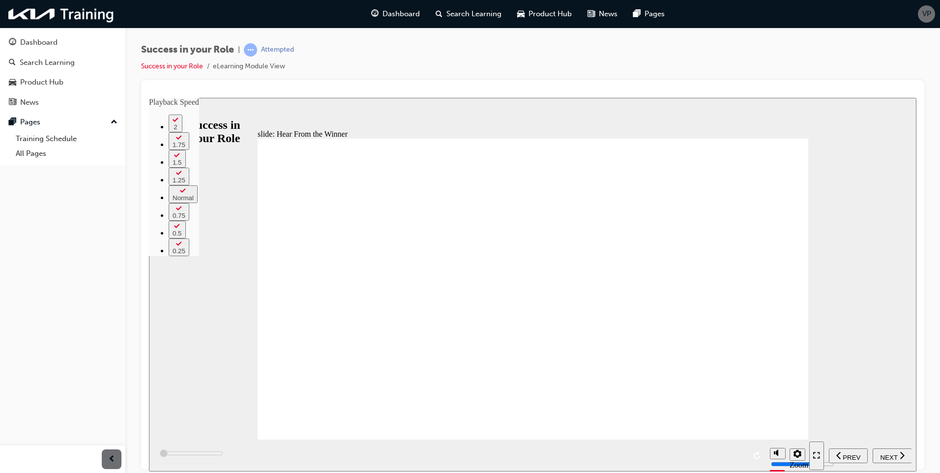
type input "300"
type input "0"
type input "500"
type input "0"
type input "800"
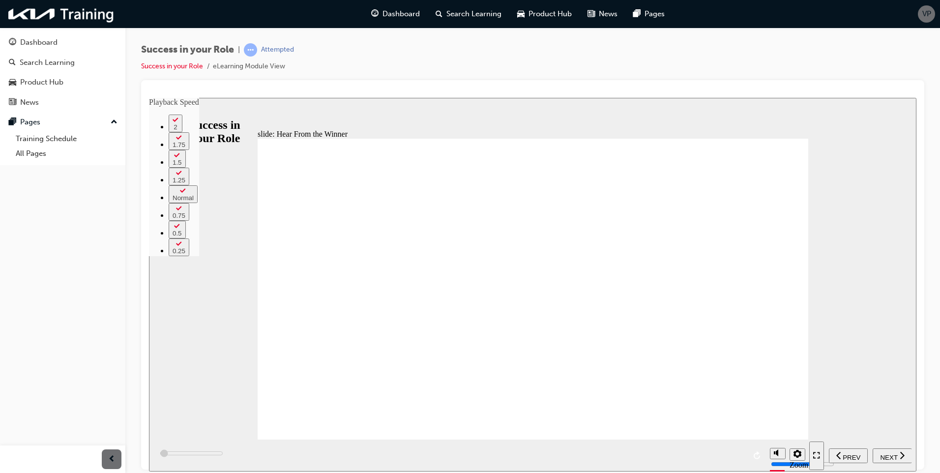
type input "1"
type input "1000"
type input "1"
type input "1300"
type input "1"
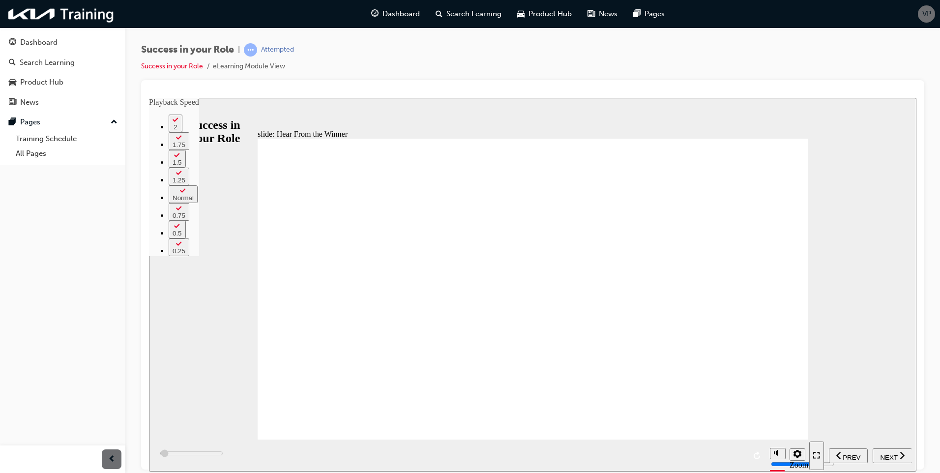
type input "1600"
type input "1"
type input "1800"
type input "2"
type input "2100"
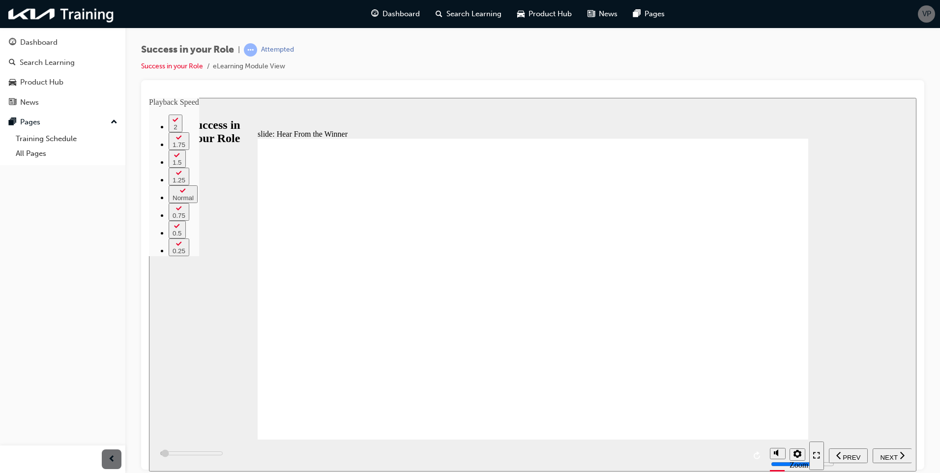
type input "2"
type input "2400"
type input "2"
type input "2600"
type input "3"
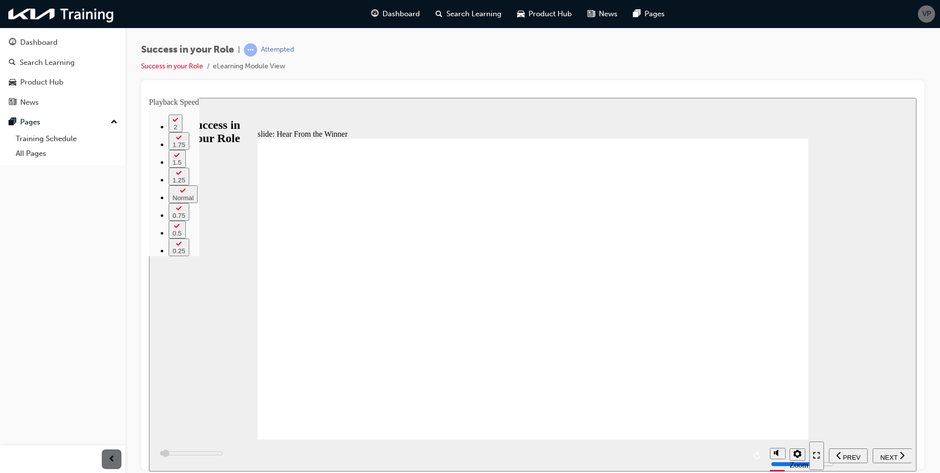
type input "2900"
type input "3"
type input "3200"
type input "3"
type input "3400"
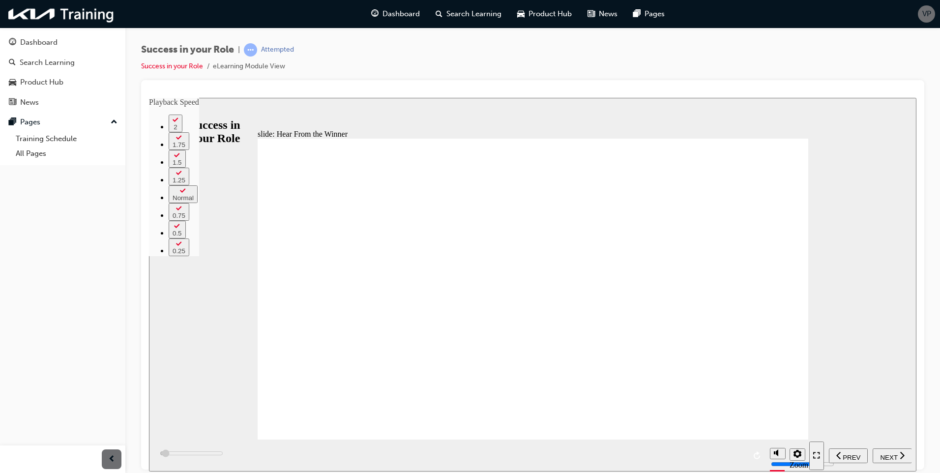
type input "3"
type input "3700"
type input "4"
type input "4100"
type input "4"
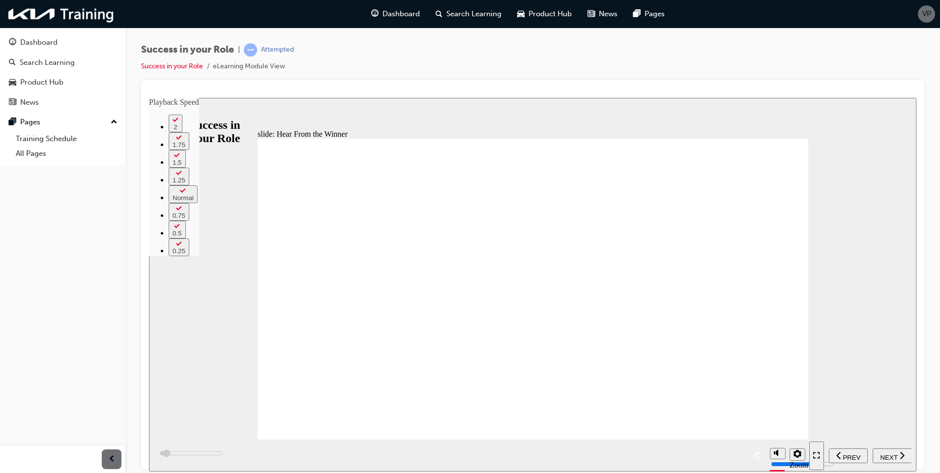
type input "4400"
type input "4"
type input "4600"
type input "5"
type input "4600"
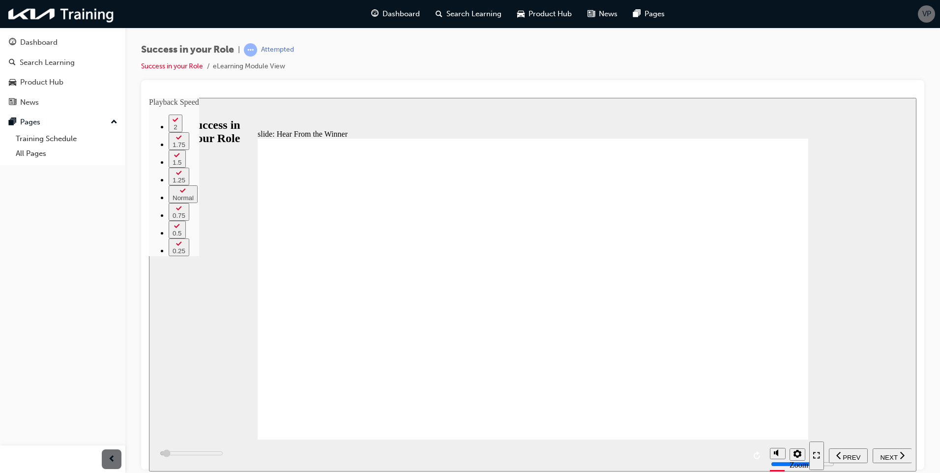
type input "5"
type input "4900"
type input "5"
type input "5200"
type input "5"
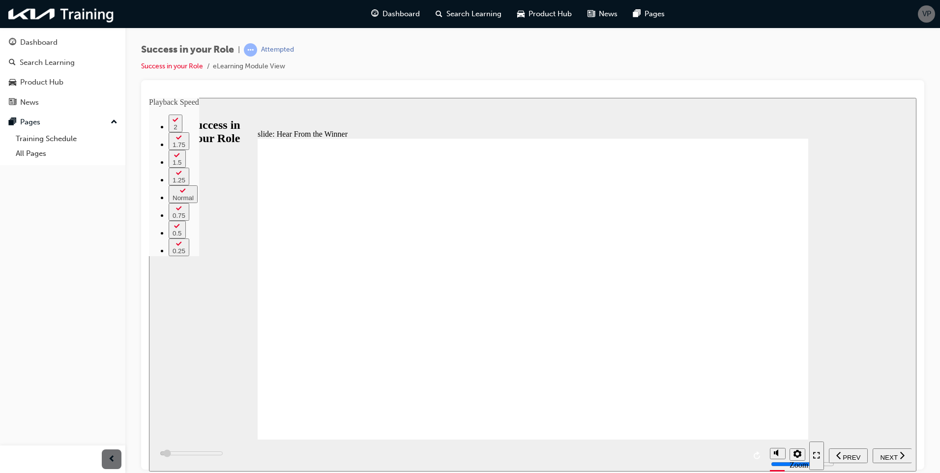
type input "5400"
type input "5"
type input "5700"
type input "6"
type input "6000"
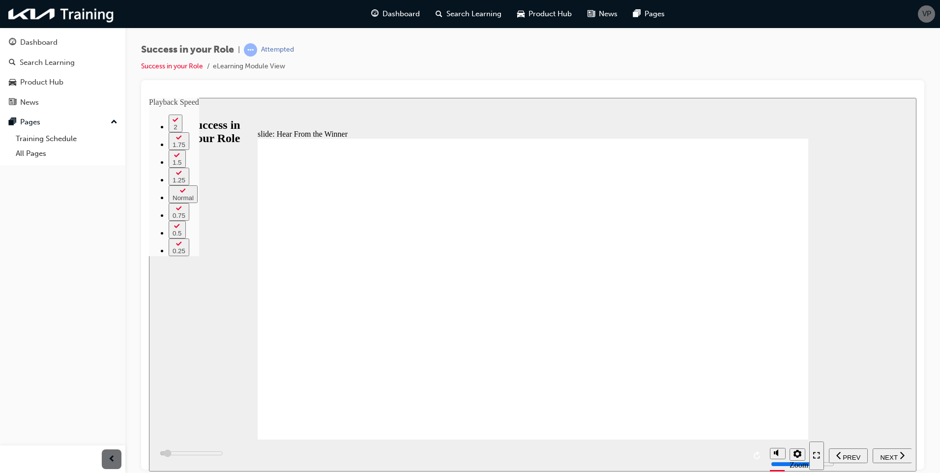
type input "6"
type input "6200"
type input "6"
type input "6500"
type input "6"
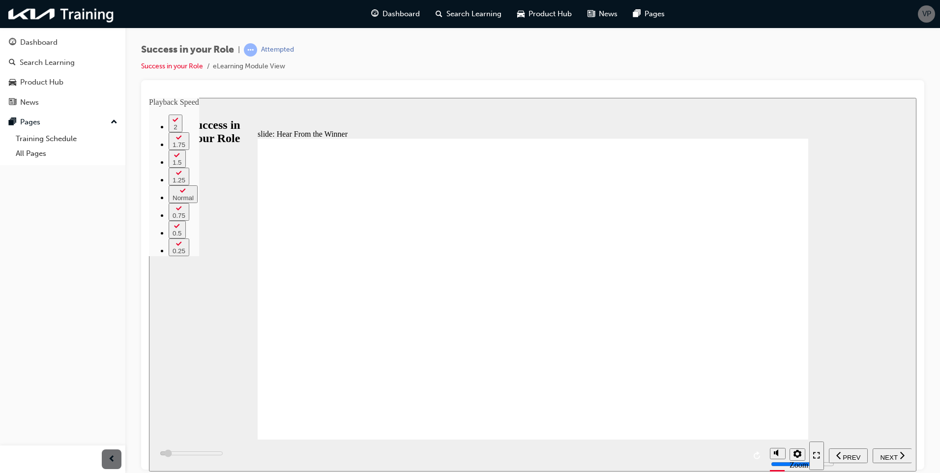
type input "6800"
type input "7"
type input "7000"
type input "7"
type input "7300"
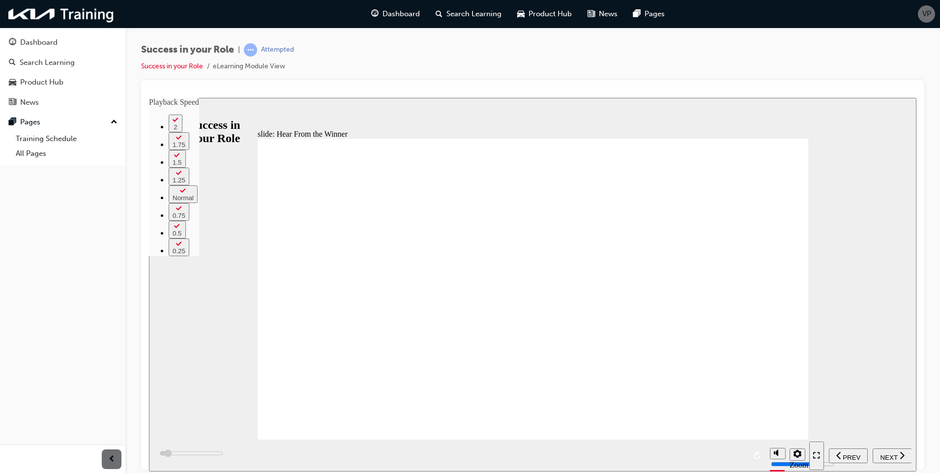
type input "7"
type input "7600"
type input "7"
type input "7800"
type input "8"
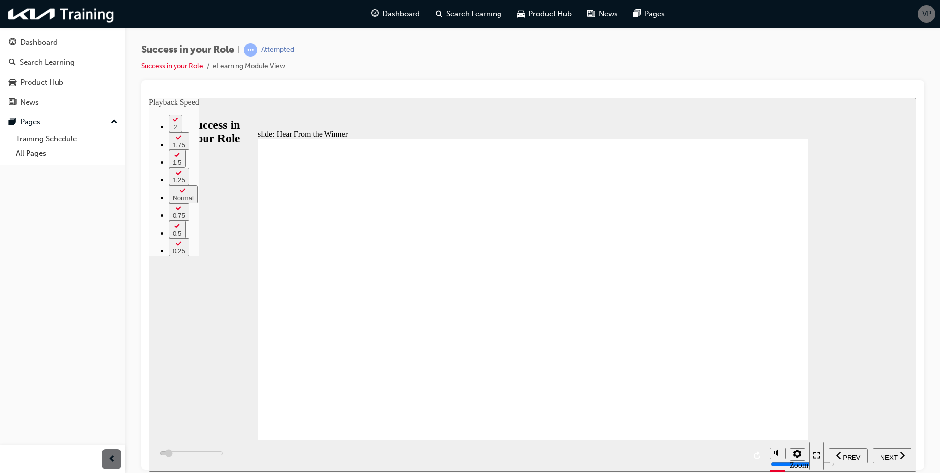
type input "8100"
type input "8"
type input "8100"
type input "8"
type input "8300"
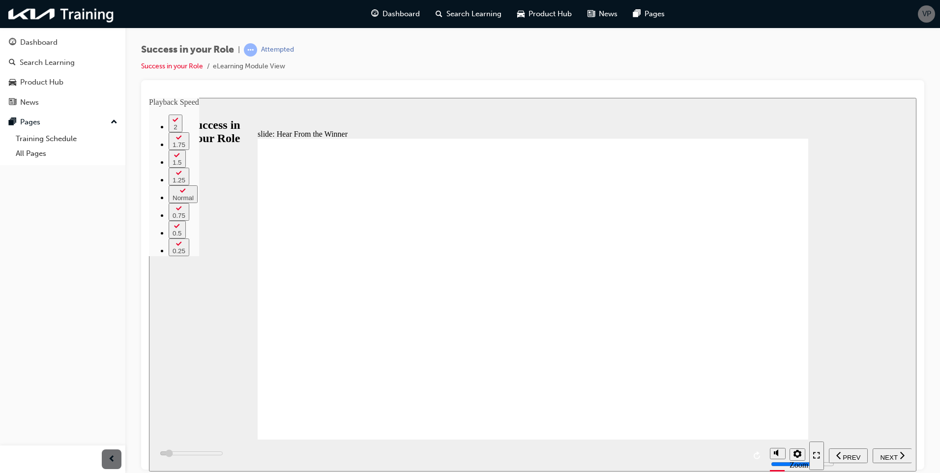
type input "8"
type input "8600"
type input "9"
type input "8900"
type input "9"
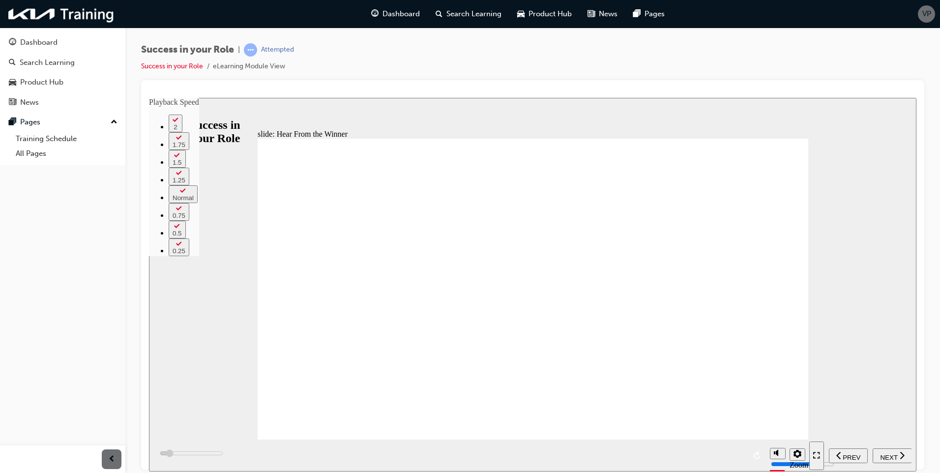
type input "9100"
type input "9"
type input "9400"
type input "9"
type input "9700"
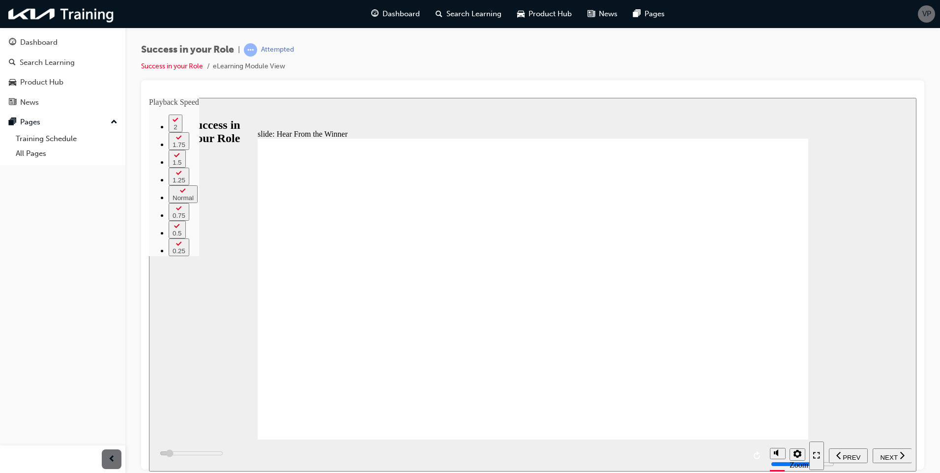
type input "10"
type input "9900"
type input "10"
type input "10200"
type input "10"
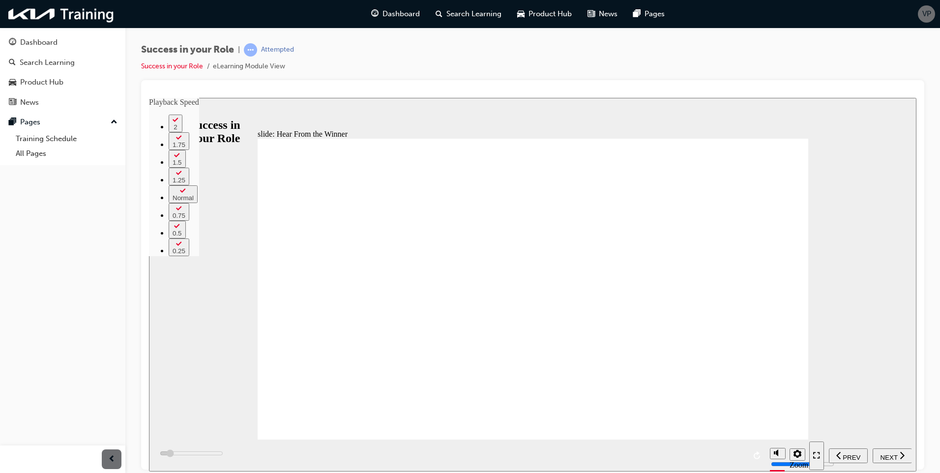
type input "10500"
type input "10"
type input "10700"
type input "10"
type input "10700"
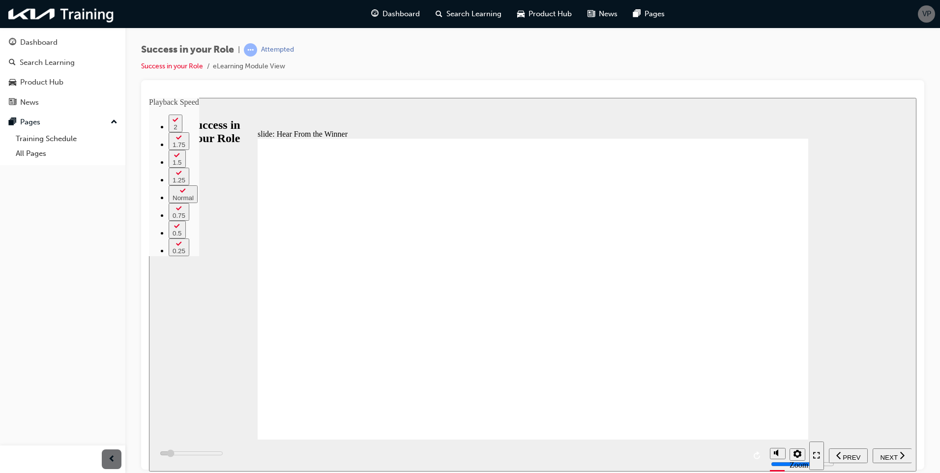
type input "11"
type input "11000"
type input "11"
type input "11300"
type input "11"
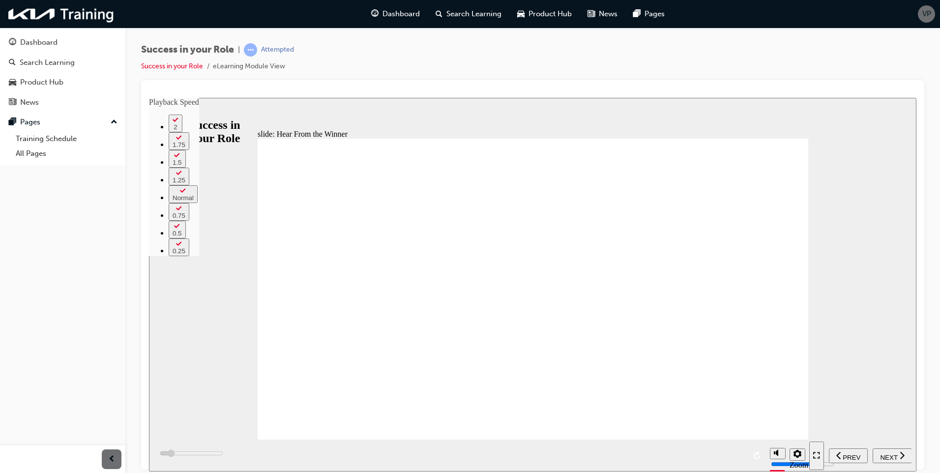
type input "11500"
type input "11"
type input "11800"
type input "12"
type input "12100"
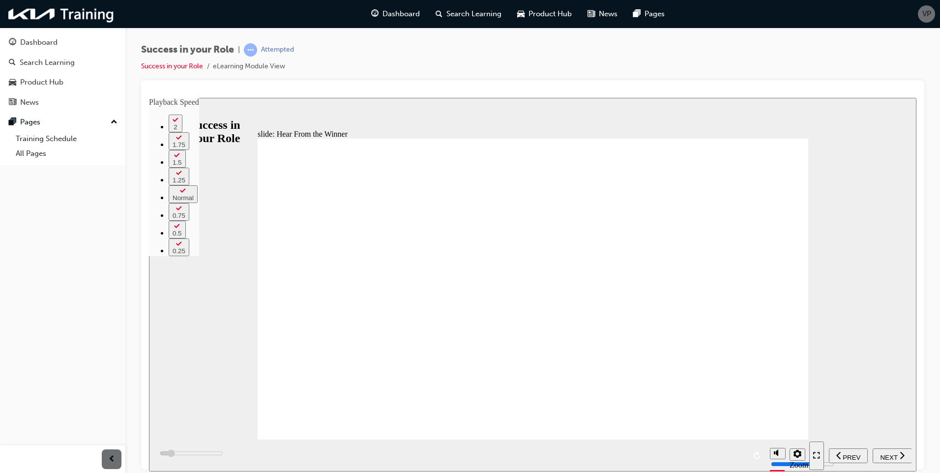
type input "12"
type input "12300"
type input "12"
type input "12600"
type input "12"
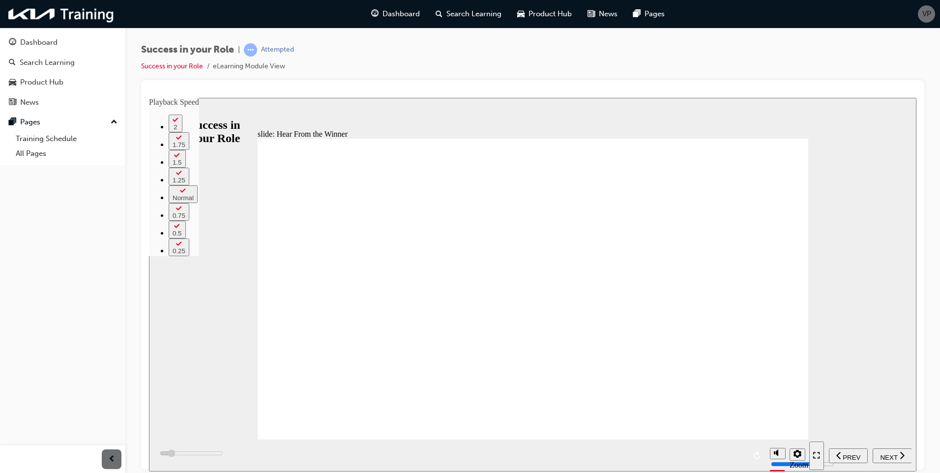
type input "12900"
type input "13"
type input "13100"
type input "13"
type input "13400"
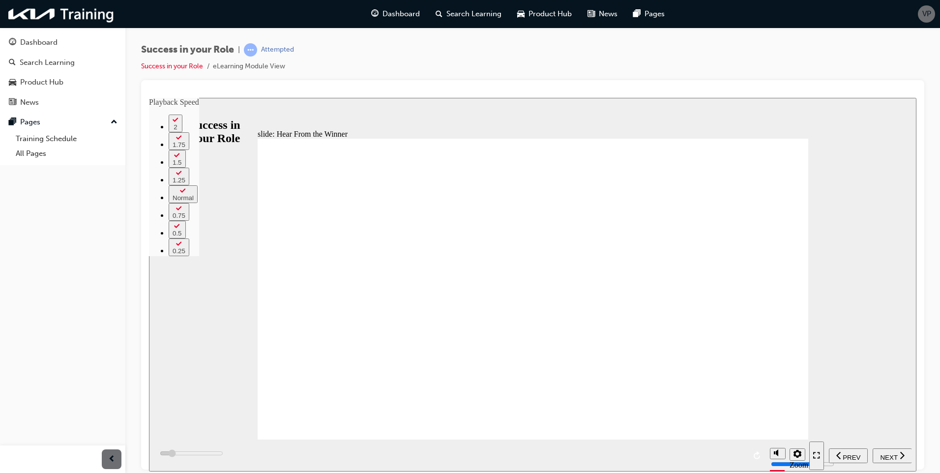
type input "13"
type input "13700"
type input "14"
type input "13900"
type input "14"
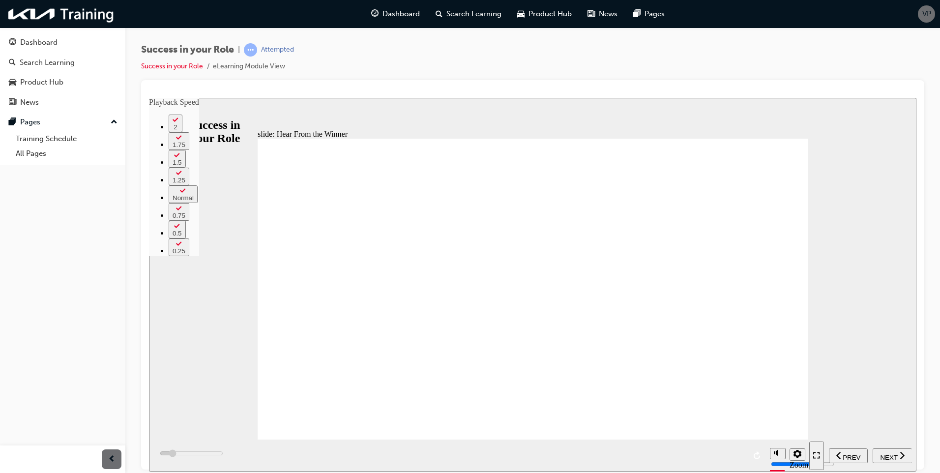
type input "14200"
type input "14"
type input "14400"
type input "14"
type input "14700"
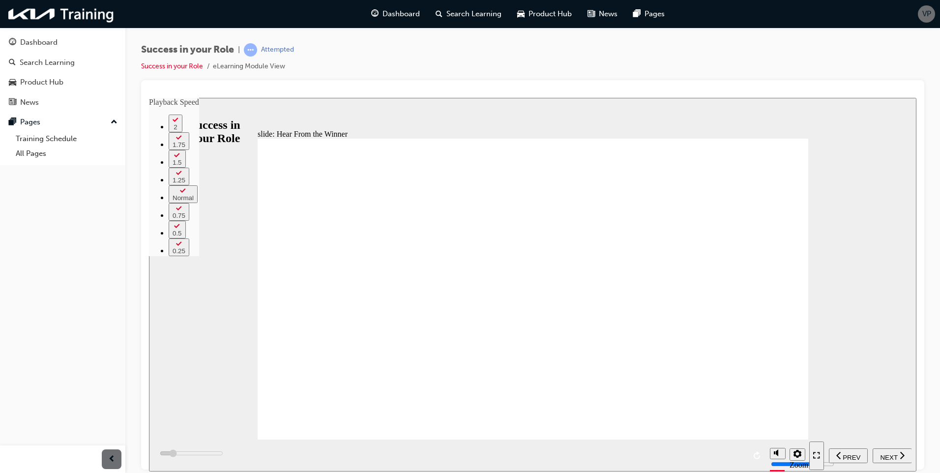
type input "15"
type input "15000"
type input "15"
type input "15200"
type input "15"
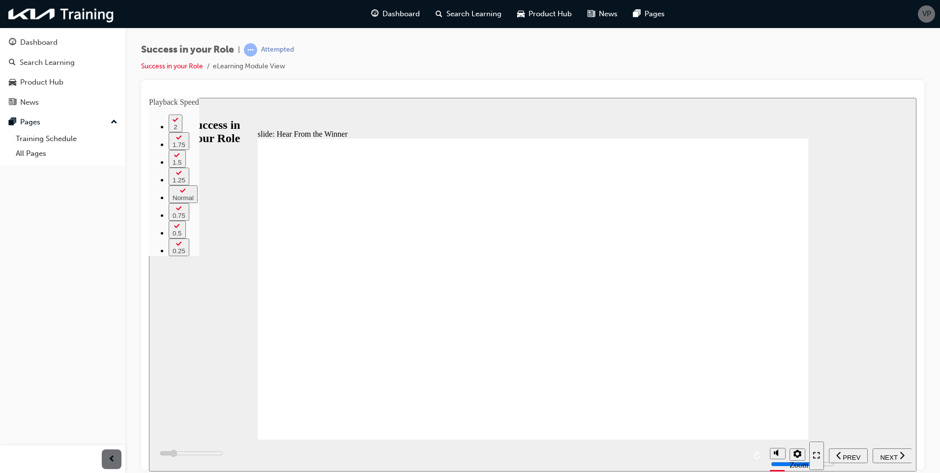
type input "15500"
type input "15"
type input "15800"
type input "16"
type input "16000"
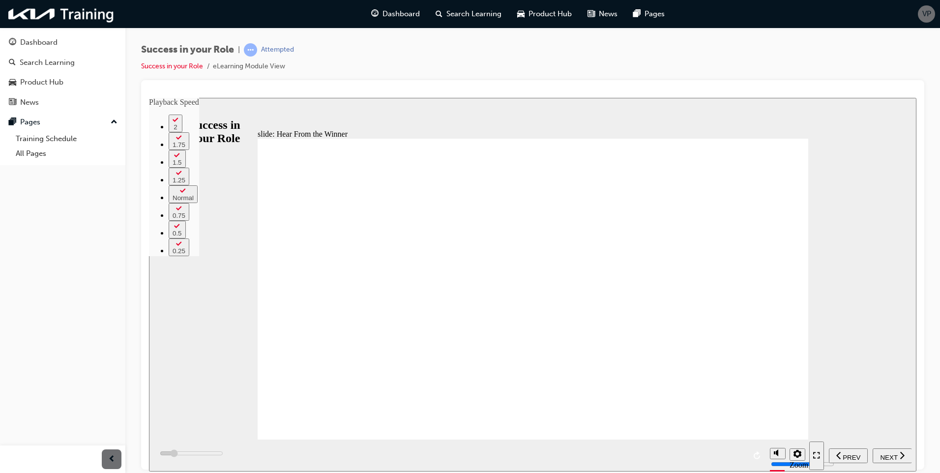
type input "16"
type input "16300"
type input "16"
type input "16600"
type input "16"
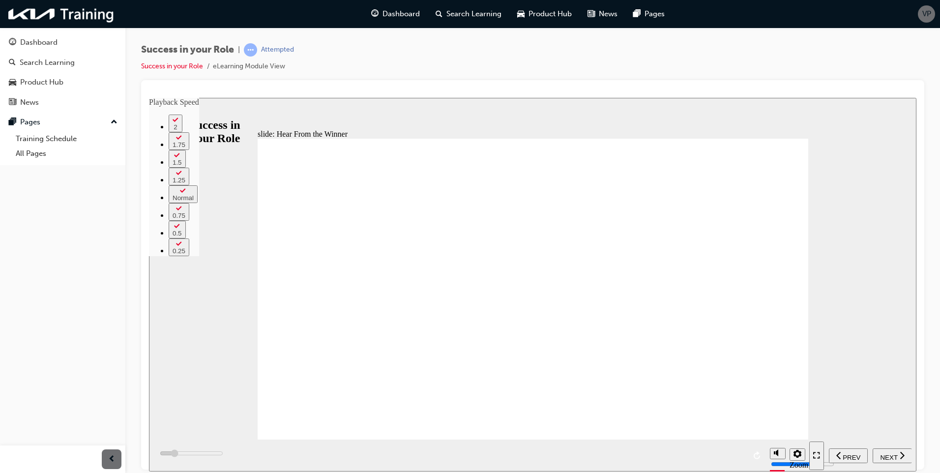
type input "16800"
type input "16"
type input "16800"
type input "17"
type input "17100"
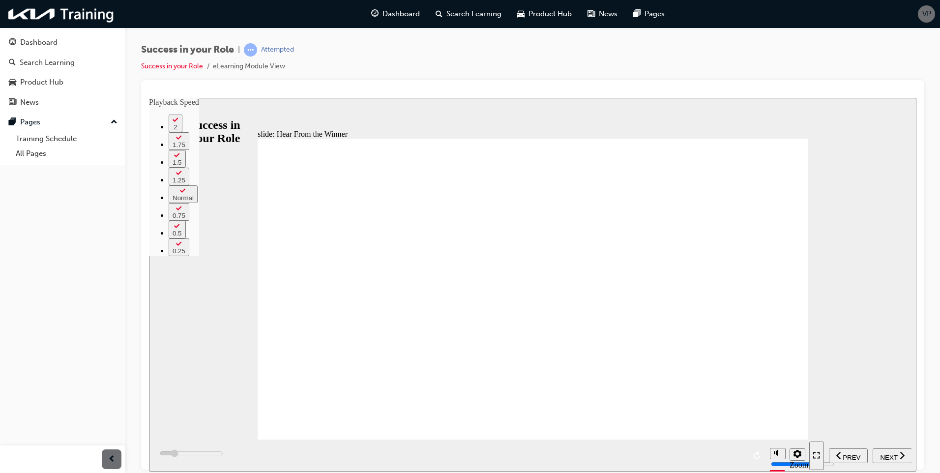
type input "17"
type input "17400"
type input "17"
type input "17600"
type input "18"
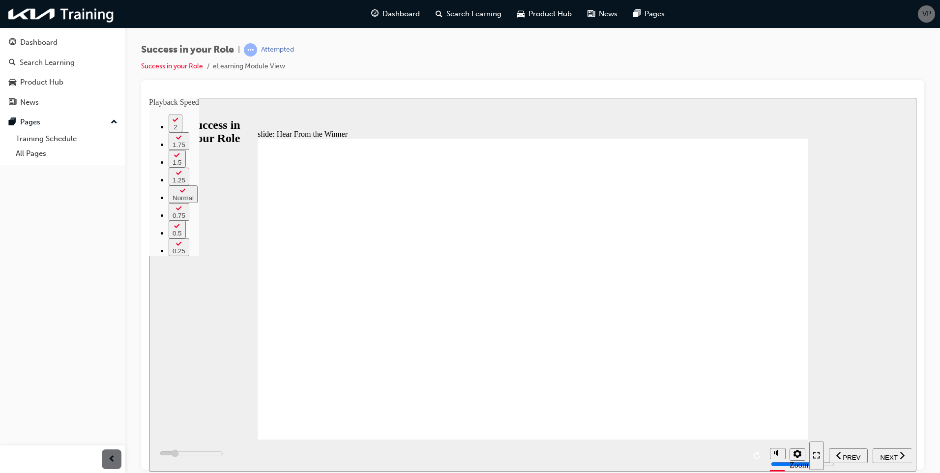
type input "17800"
type input "18"
type input "17900"
type input "18"
type input "18200"
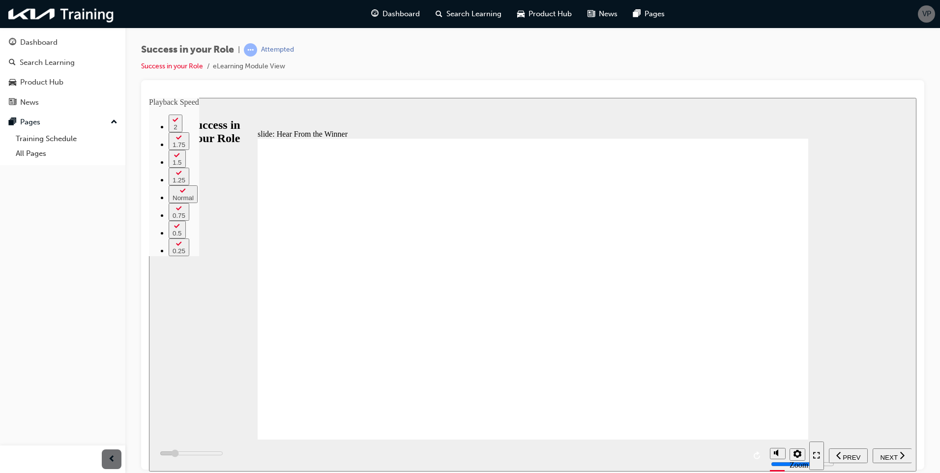
type input "18"
type input "18500"
type input "18"
type input "18700"
type input "19"
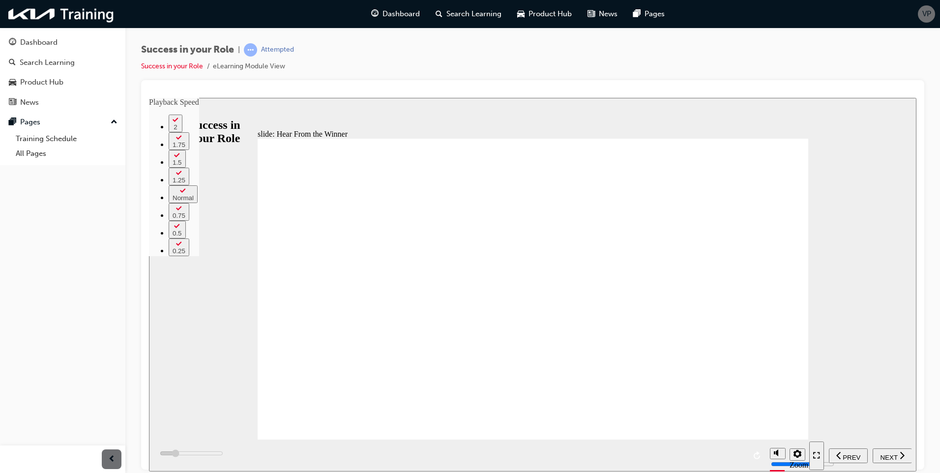
type input "18700"
type input "19"
type input "19000"
type input "19"
type input "19200"
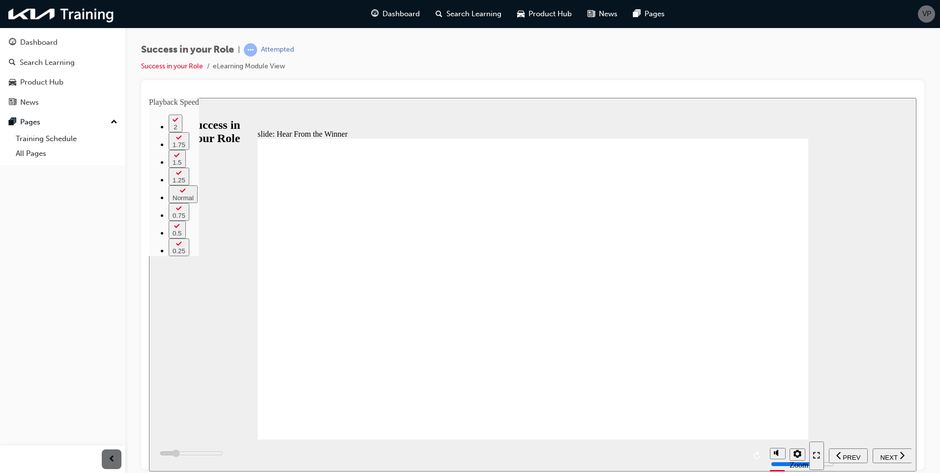
type input "19"
type input "19500"
type input "19"
type input "19800"
type input "20"
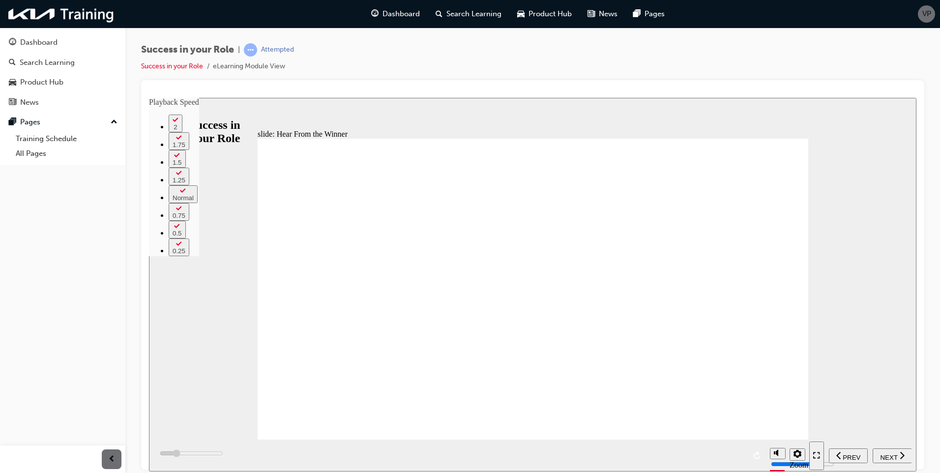
type input "19900"
type input "20"
type input "20000"
type input "20"
type input "20100"
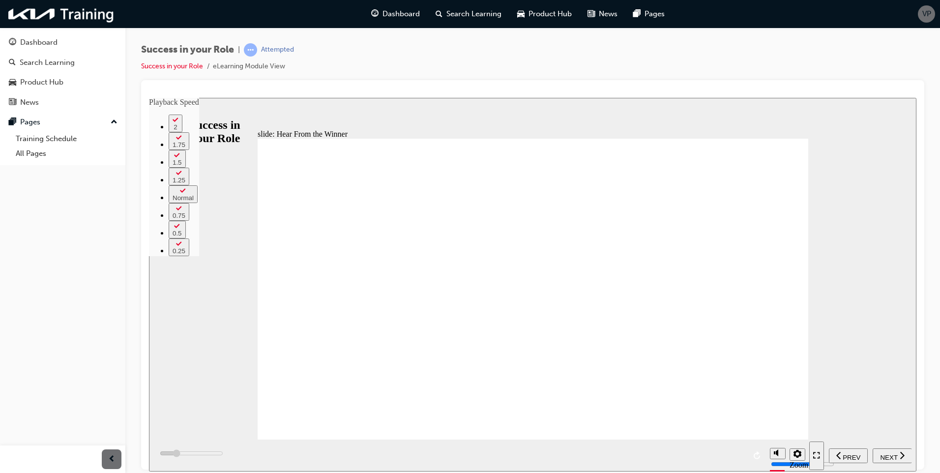
type input "20"
type input "20300"
type input "20"
type input "20300"
type input "20"
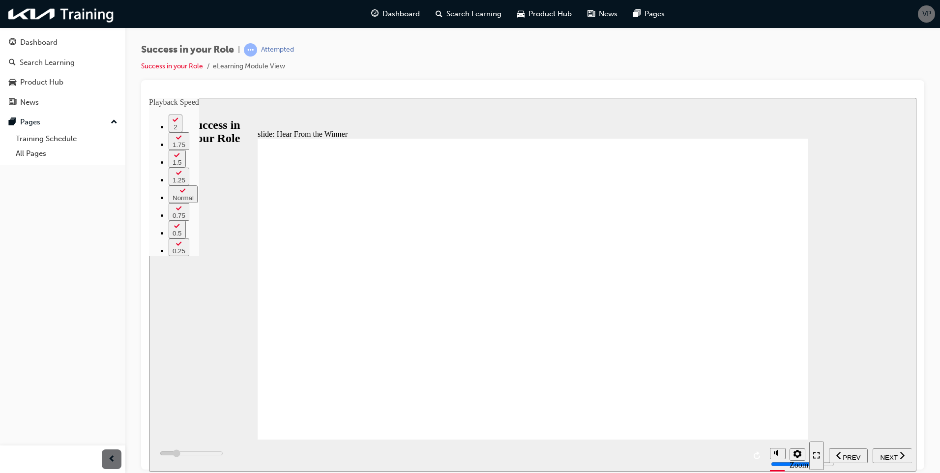
type input "20500"
type input "20"
type input "20600"
type input "20"
type input "20900"
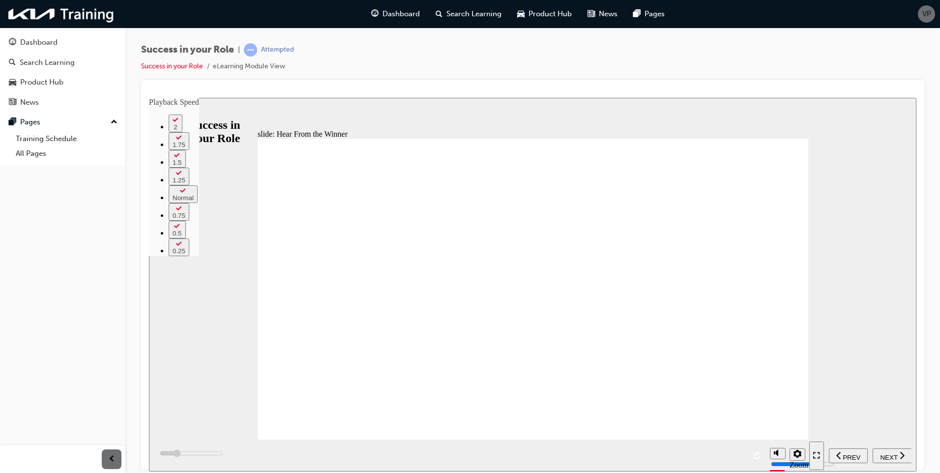
type input "21"
type input "21100"
type input "21"
type input "21400"
type input "21"
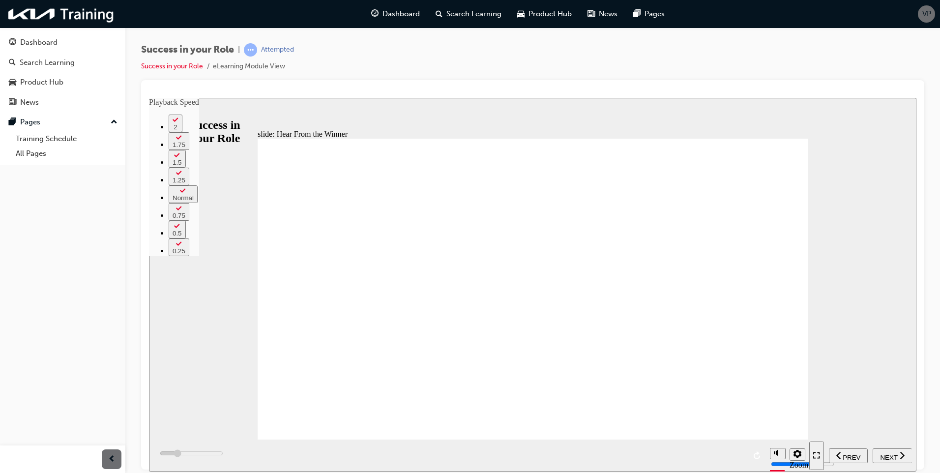
type input "21600"
type input "22"
type input "21900"
type input "22"
type input "22200"
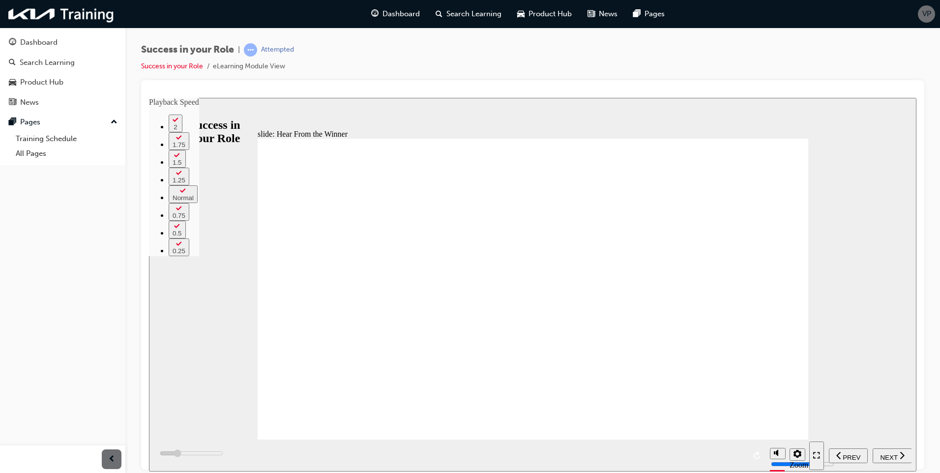
type input "22"
type input "22400"
type input "22"
type input "22700"
type input "23"
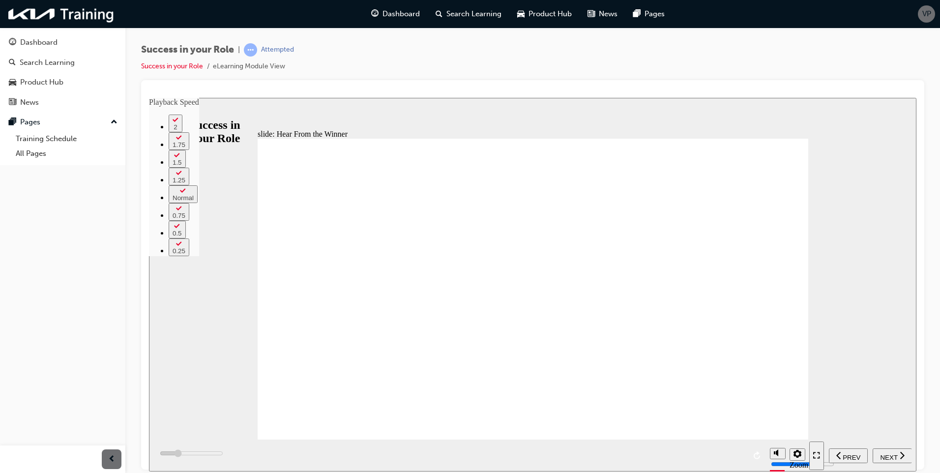
type input "23000"
type input "23"
type input "23200"
type input "23"
type input "23500"
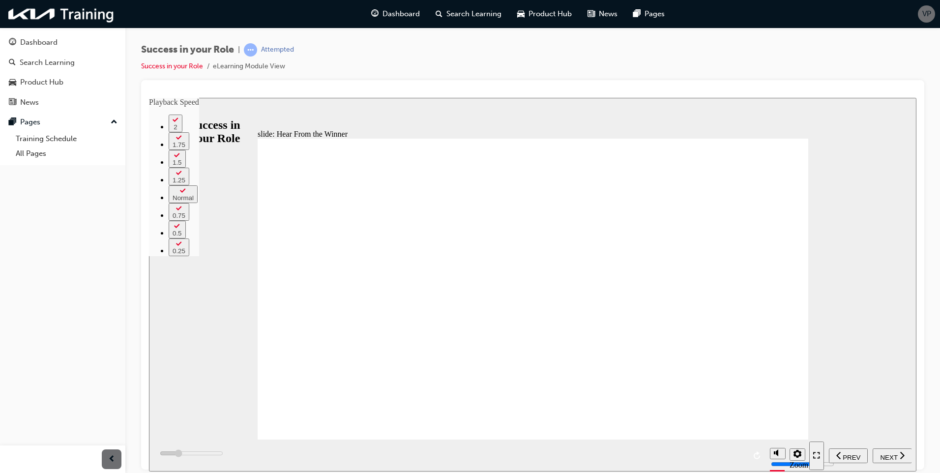
type input "23"
type input "23800"
type input "24"
type input "24000"
type input "24"
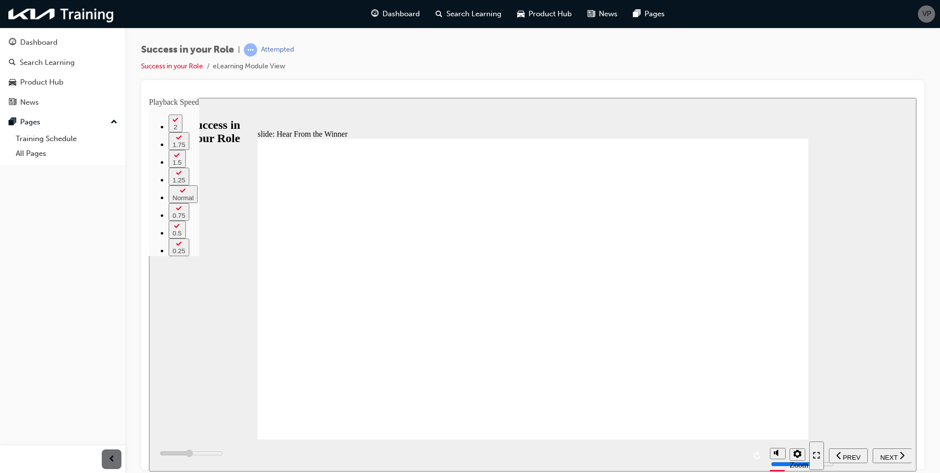
click at [894, 463] on nav "PREV NEXT SUBMIT" at bounding box center [860, 455] width 102 height 32
click at [891, 457] on span "NEXT" at bounding box center [888, 456] width 17 height 7
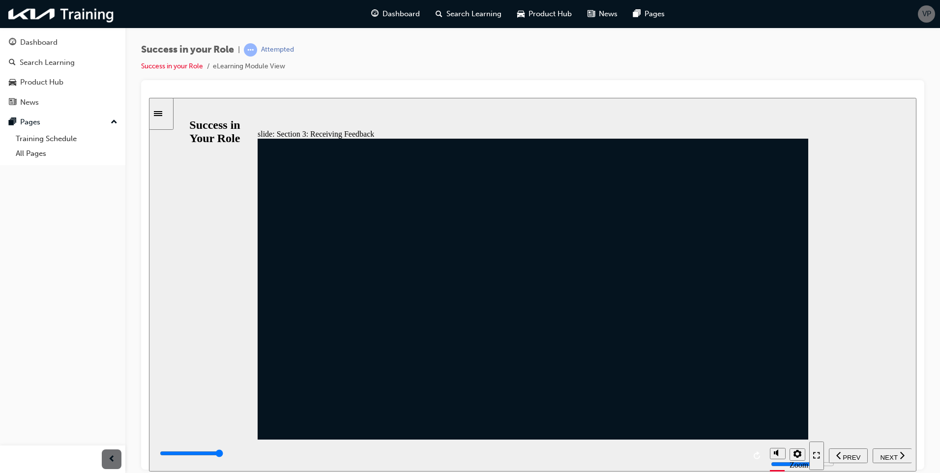
click at [869, 450] on nav "PREV NEXT SUBMIT" at bounding box center [860, 455] width 102 height 32
click at [889, 456] on span "NEXT" at bounding box center [888, 456] width 17 height 7
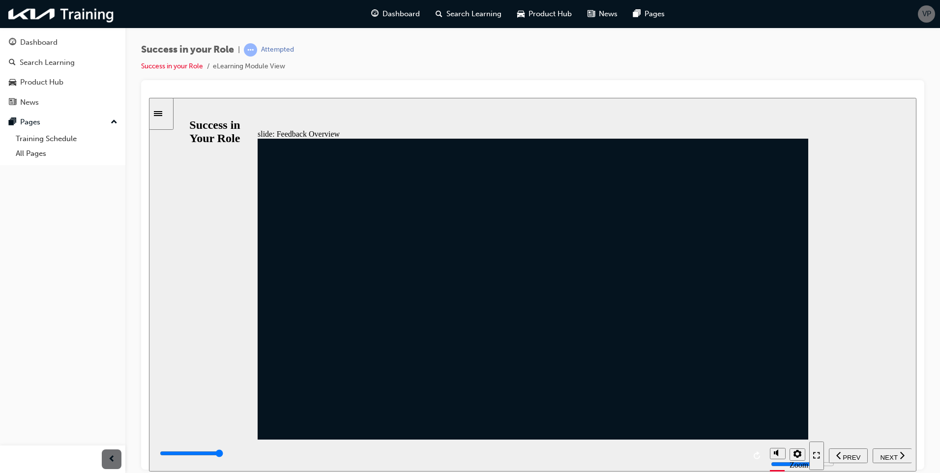
click at [896, 457] on span "NEXT" at bounding box center [888, 456] width 17 height 7
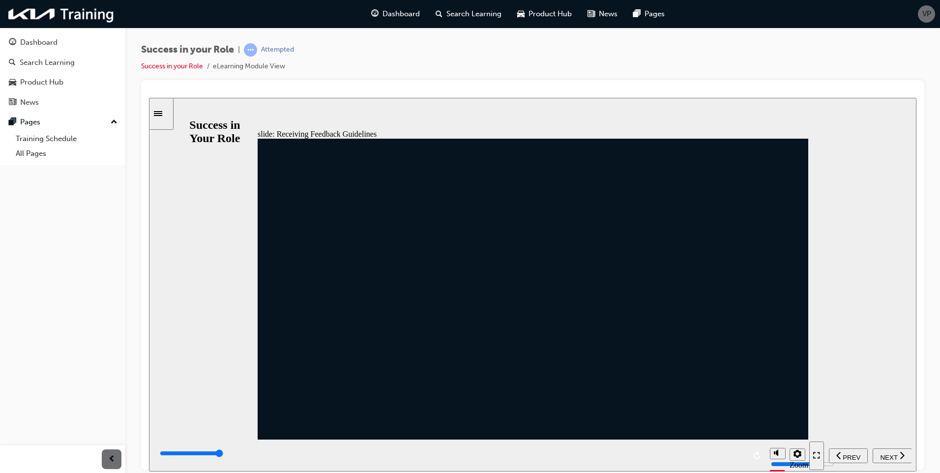
click at [891, 453] on span "NEXT" at bounding box center [888, 456] width 17 height 7
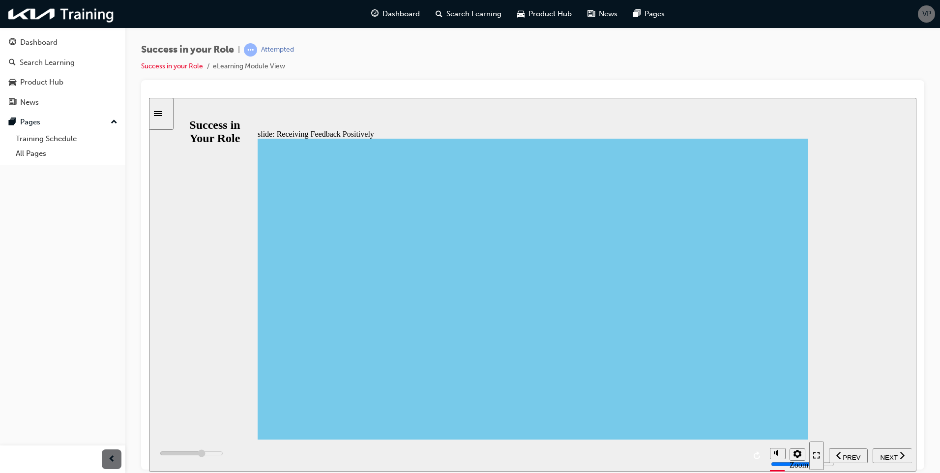
drag, startPoint x: 605, startPoint y: 205, endPoint x: 629, endPoint y: 206, distance: 24.7
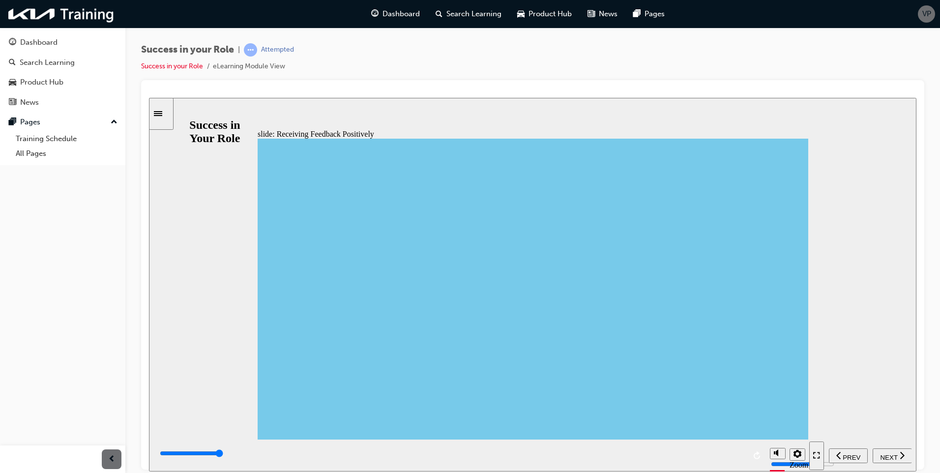
click at [892, 453] on span "NEXT" at bounding box center [888, 456] width 17 height 7
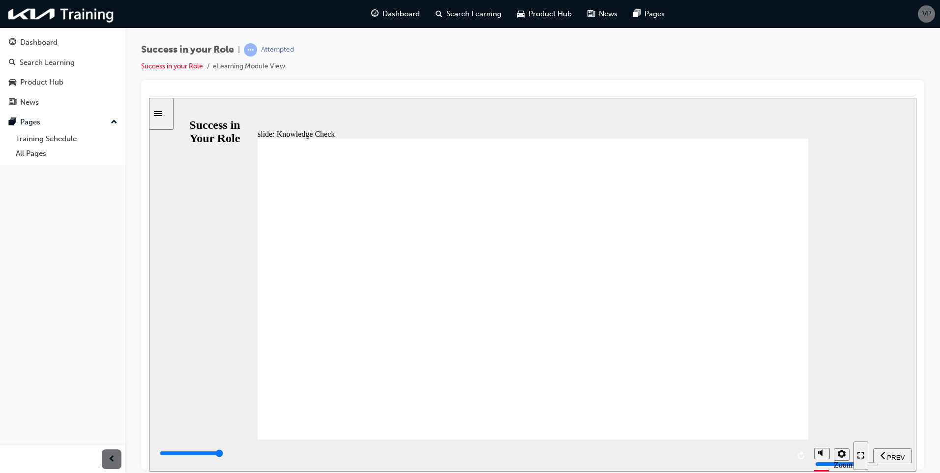
click at [891, 457] on span "NEXT" at bounding box center [888, 456] width 17 height 7
click at [893, 456] on span "NEXT" at bounding box center [888, 456] width 17 height 7
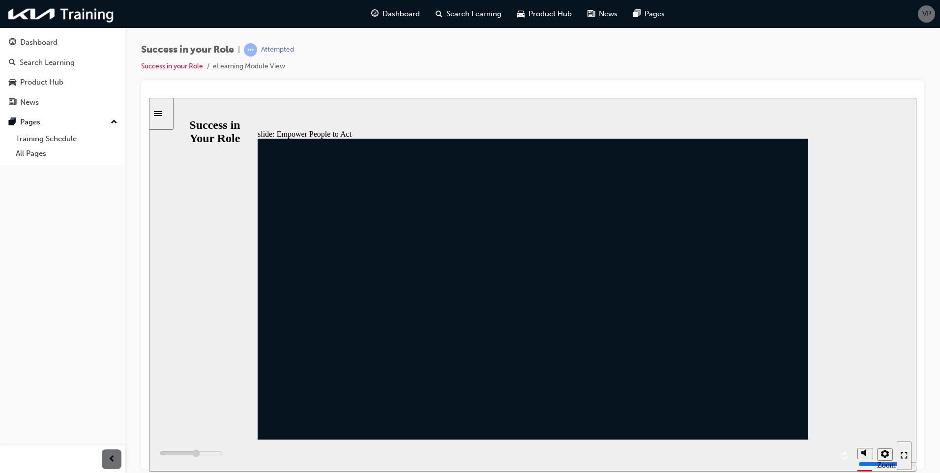
click at [849, 133] on div "slide: Empower People to Act Line 1 Rectangle Rectangle 4: Supporting Dealershi…" at bounding box center [532, 284] width 767 height 374
